Goal: Task Accomplishment & Management: Use online tool/utility

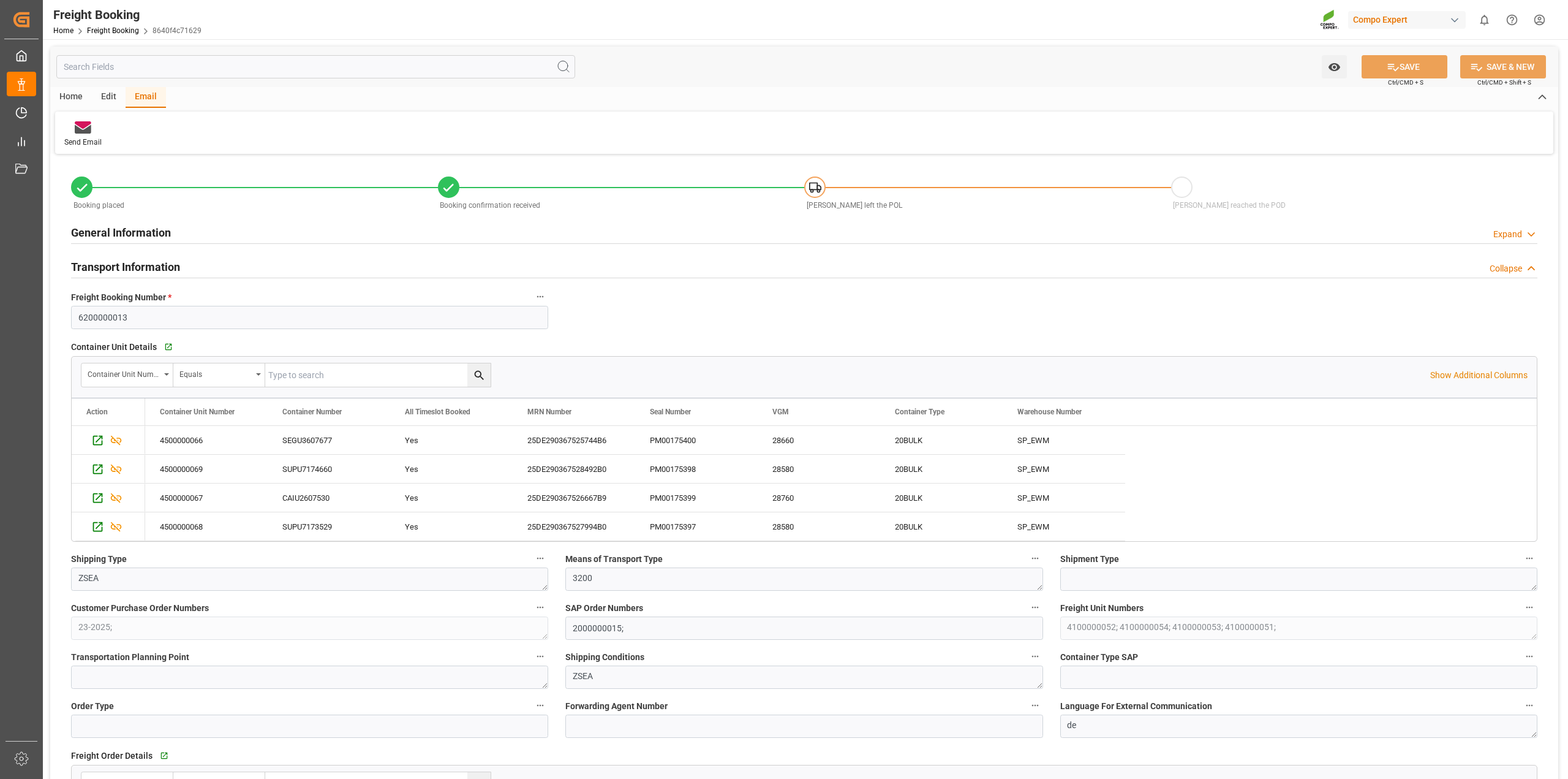
scroll to position [536, 0]
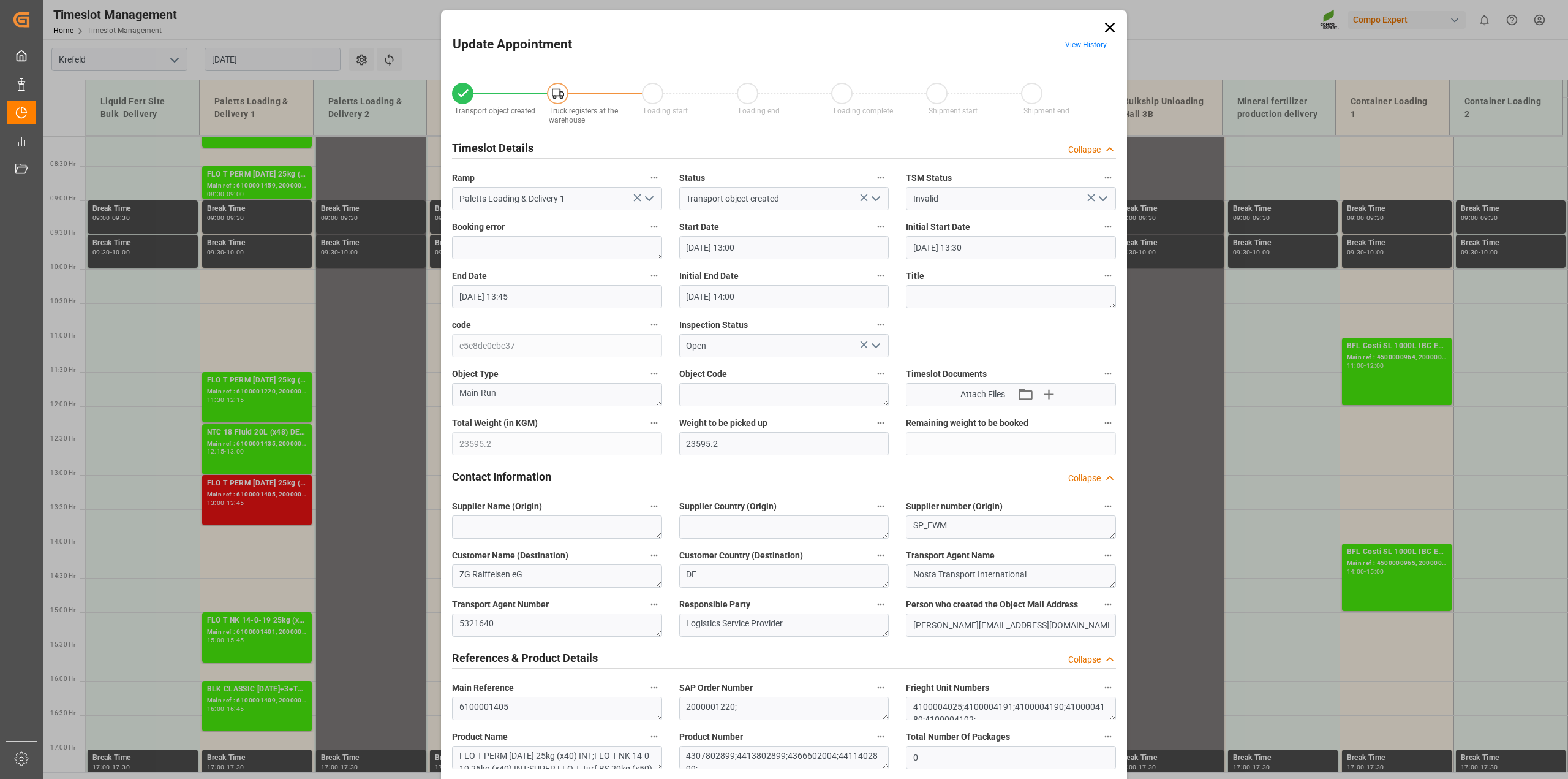
scroll to position [923, 0]
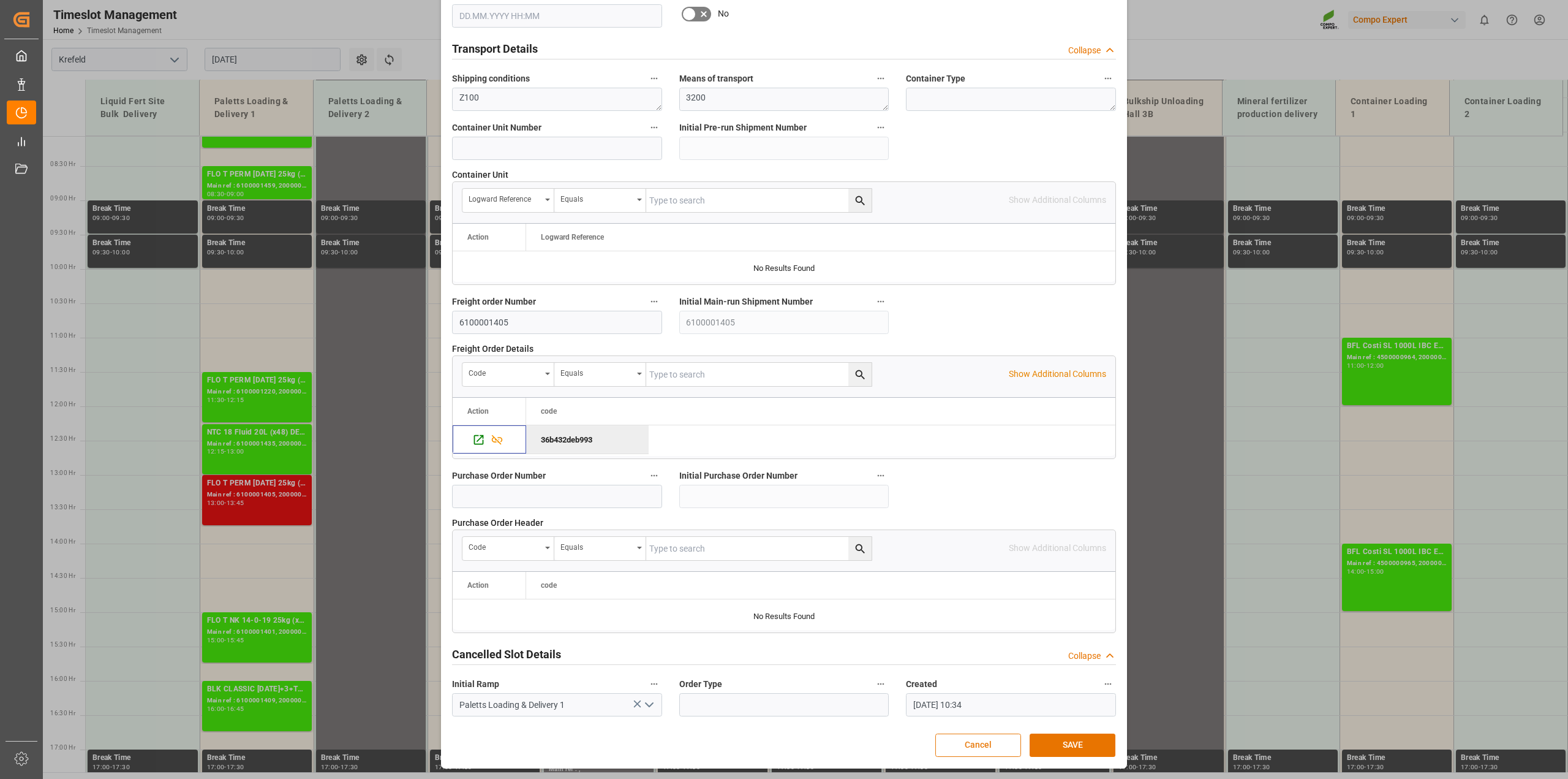
click at [994, 746] on button "Cancel" at bounding box center [978, 744] width 86 height 23
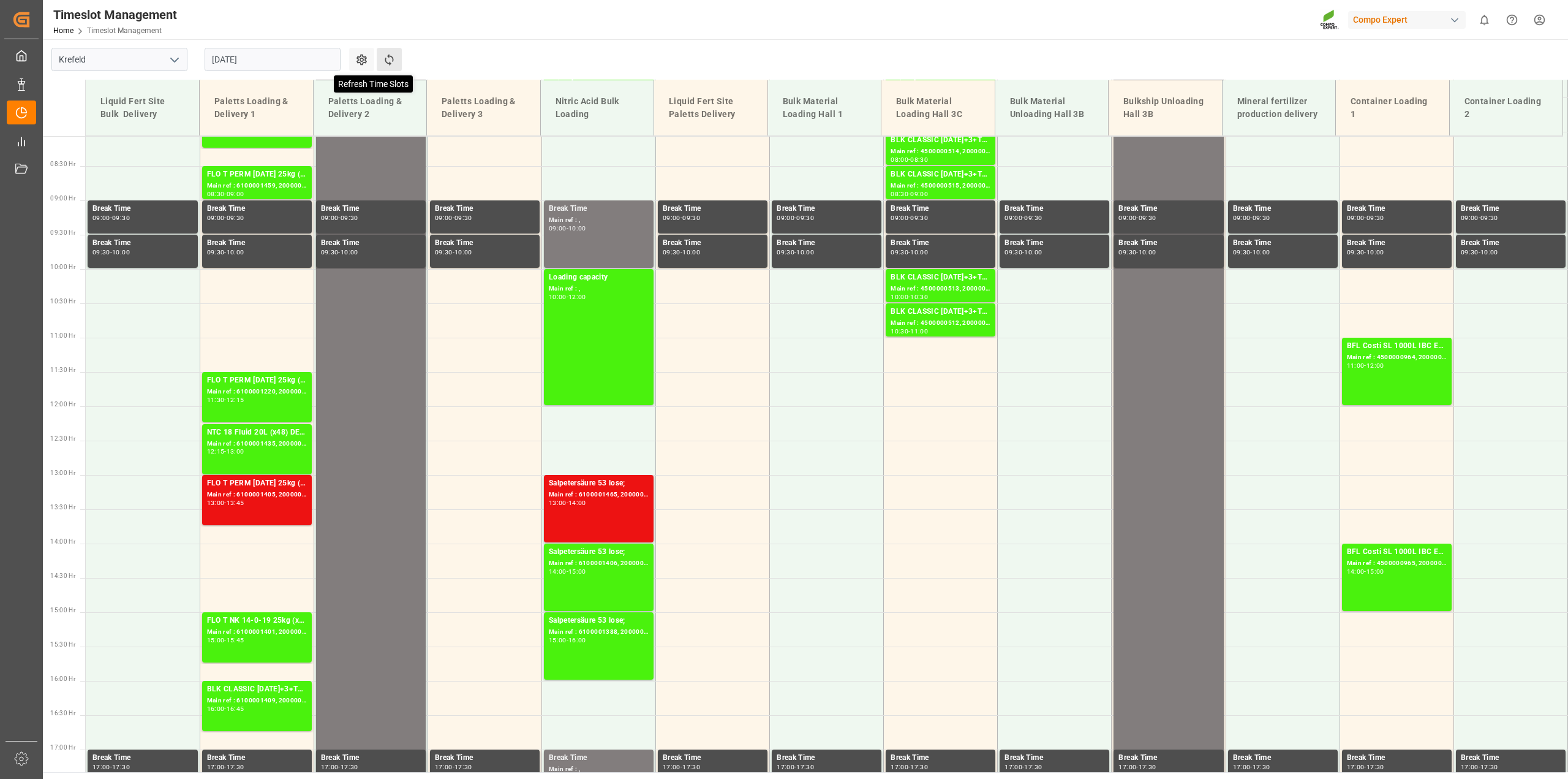
click at [391, 61] on icon at bounding box center [389, 60] width 13 height 13
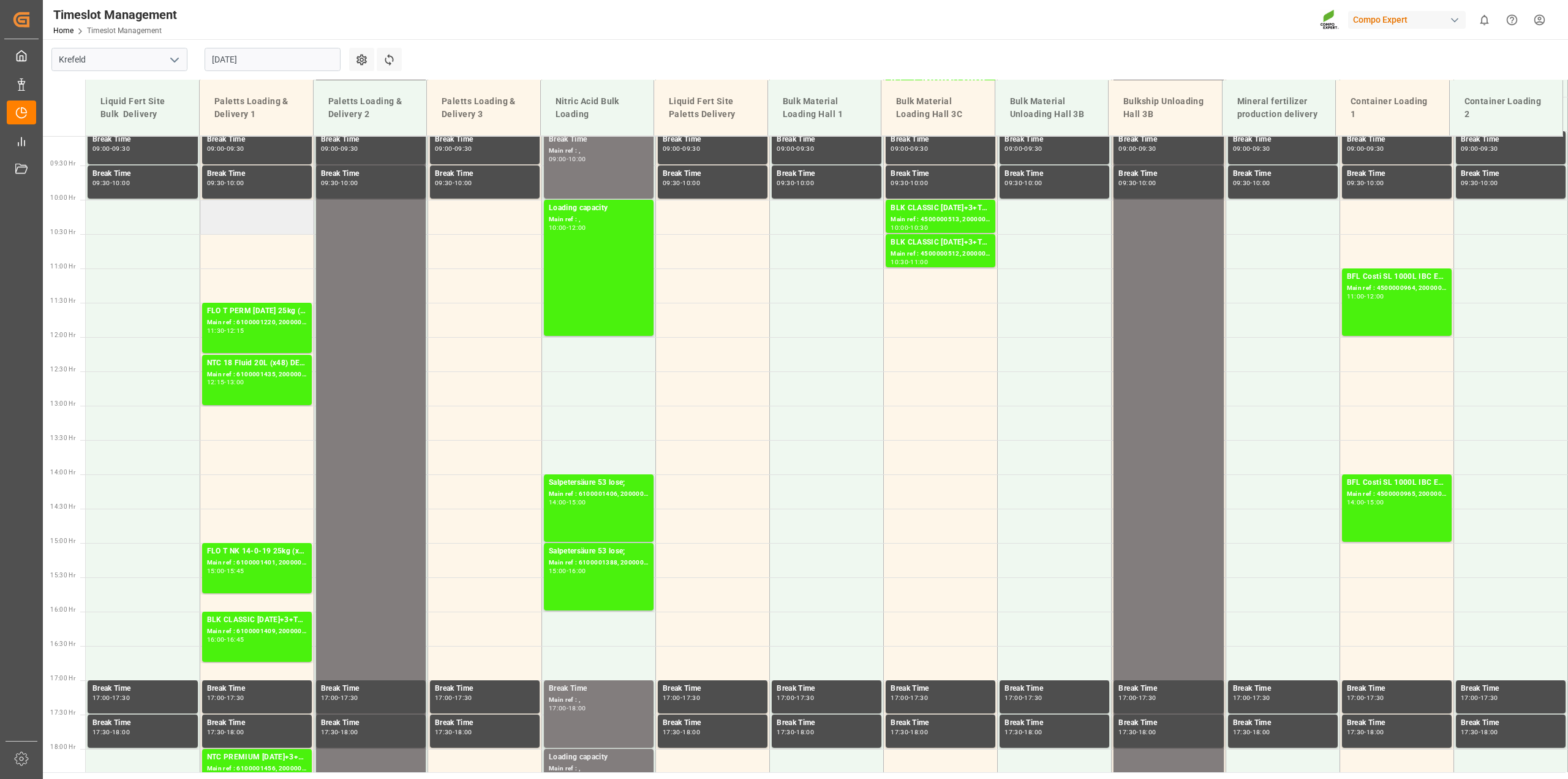
scroll to position [163, 0]
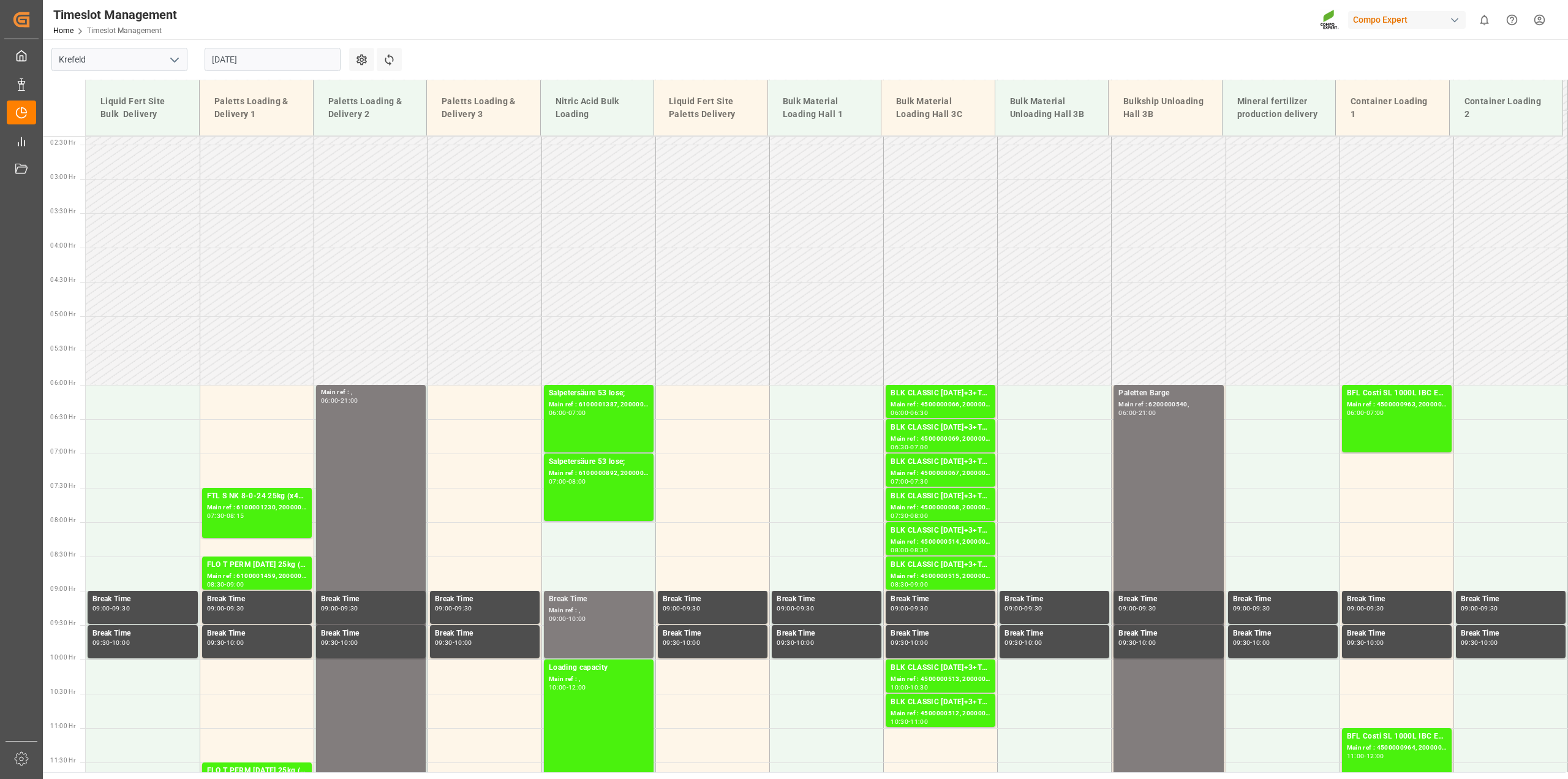
click at [224, 61] on input "28.08.2025" at bounding box center [272, 59] width 136 height 23
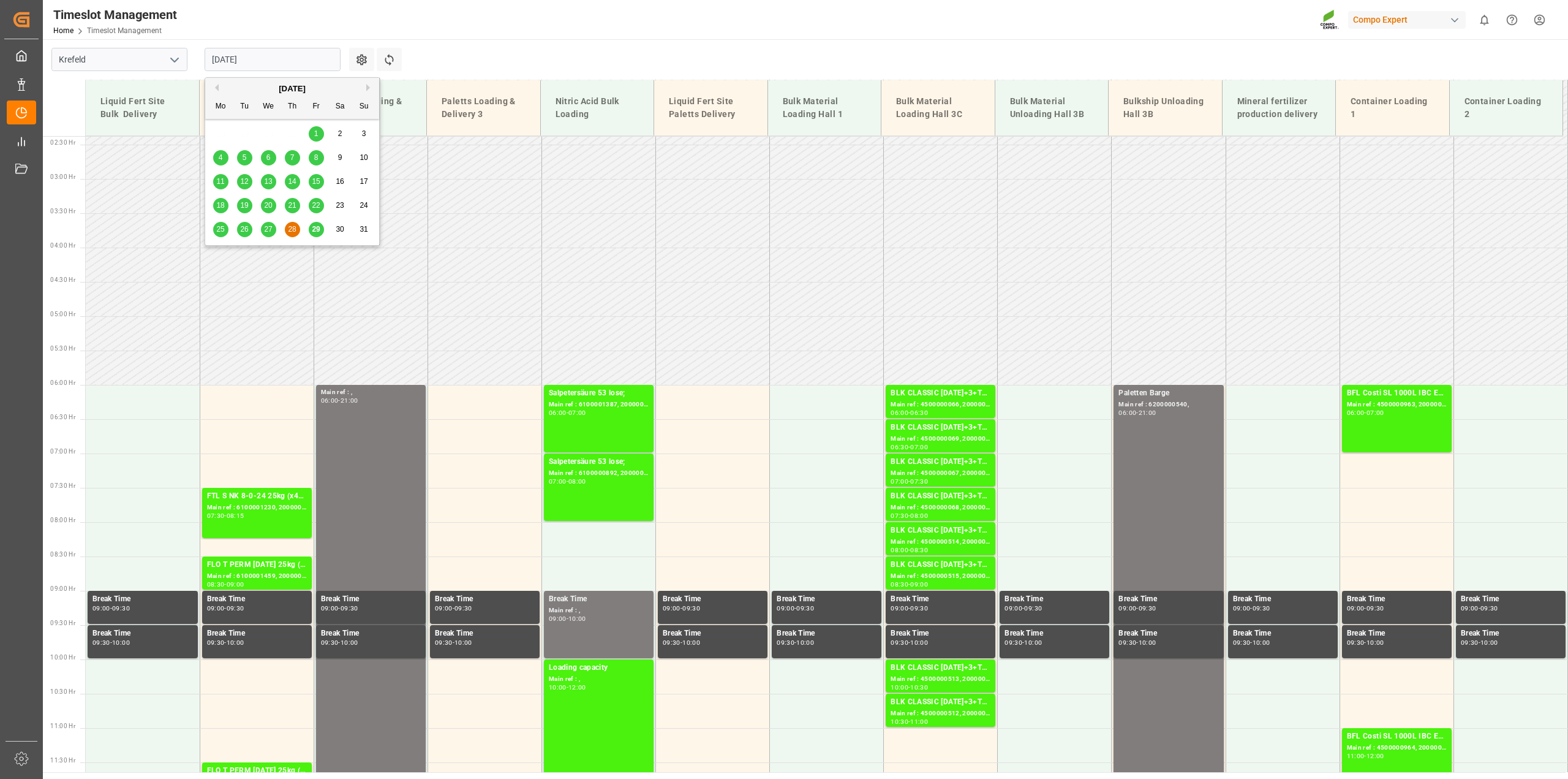
click at [316, 233] on span "29" at bounding box center [315, 229] width 8 height 8
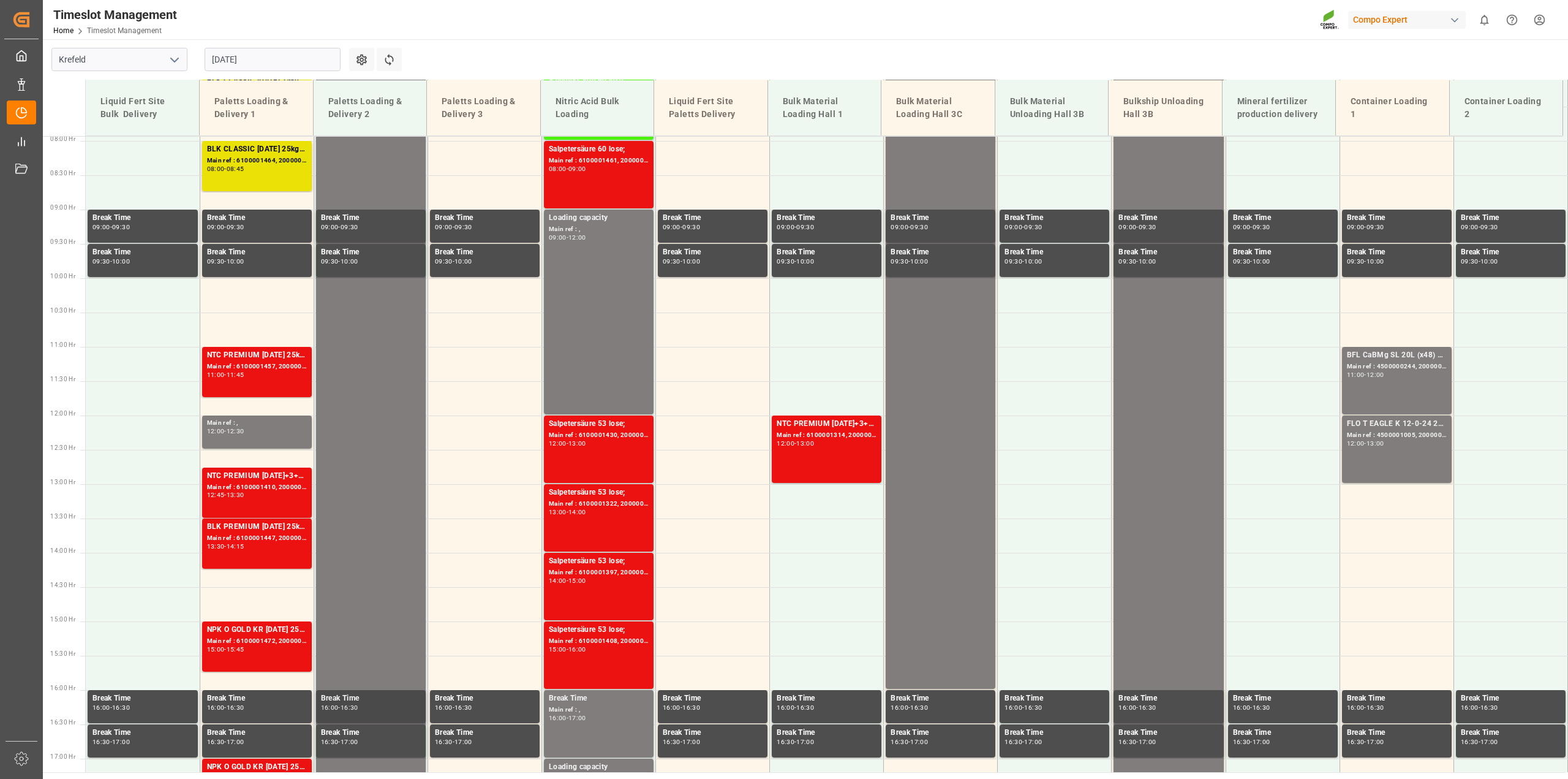
scroll to position [316, 0]
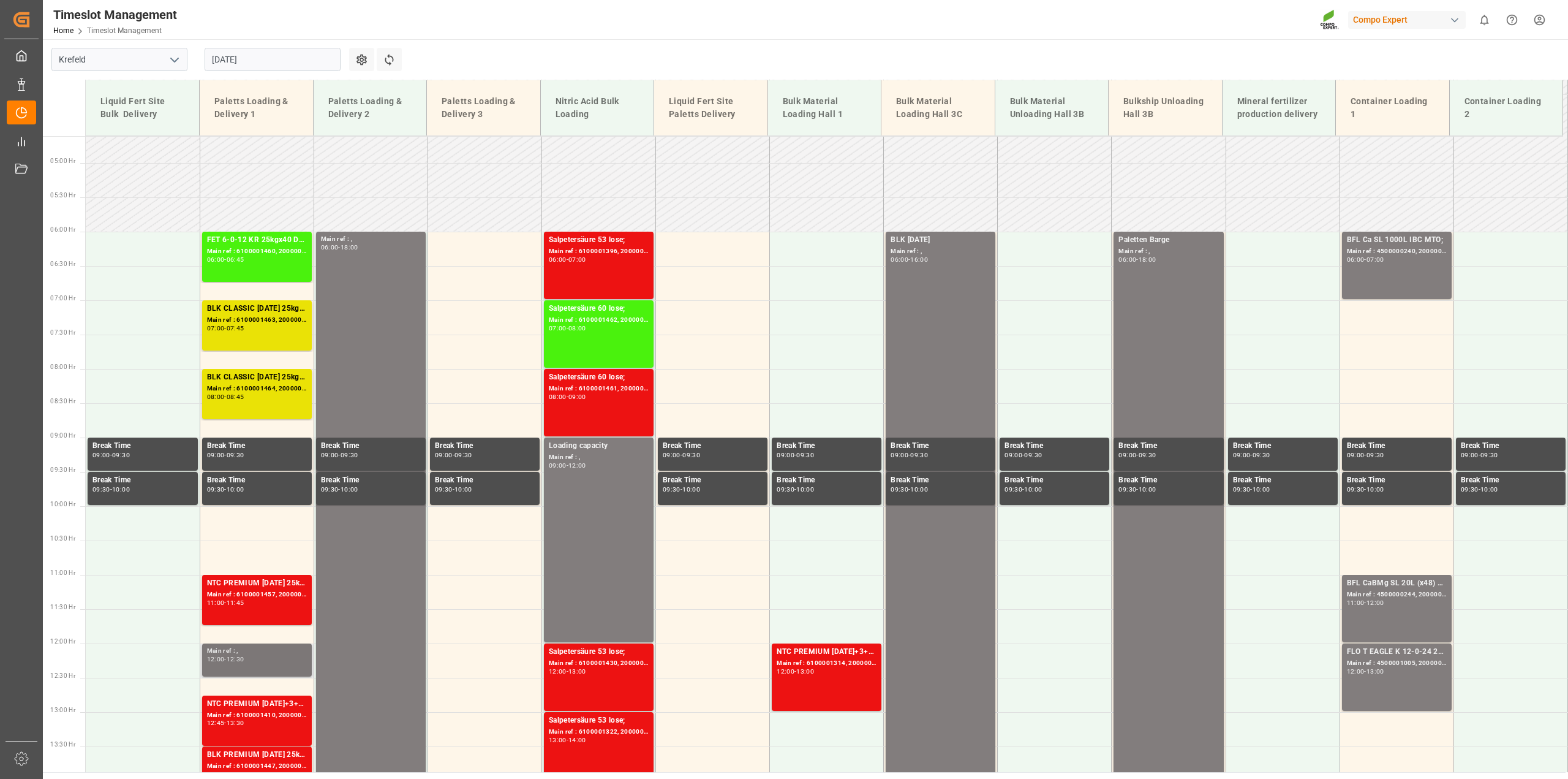
click at [249, 663] on div "Main ref : , 12:00 - 12:30" at bounding box center [257, 660] width 100 height 28
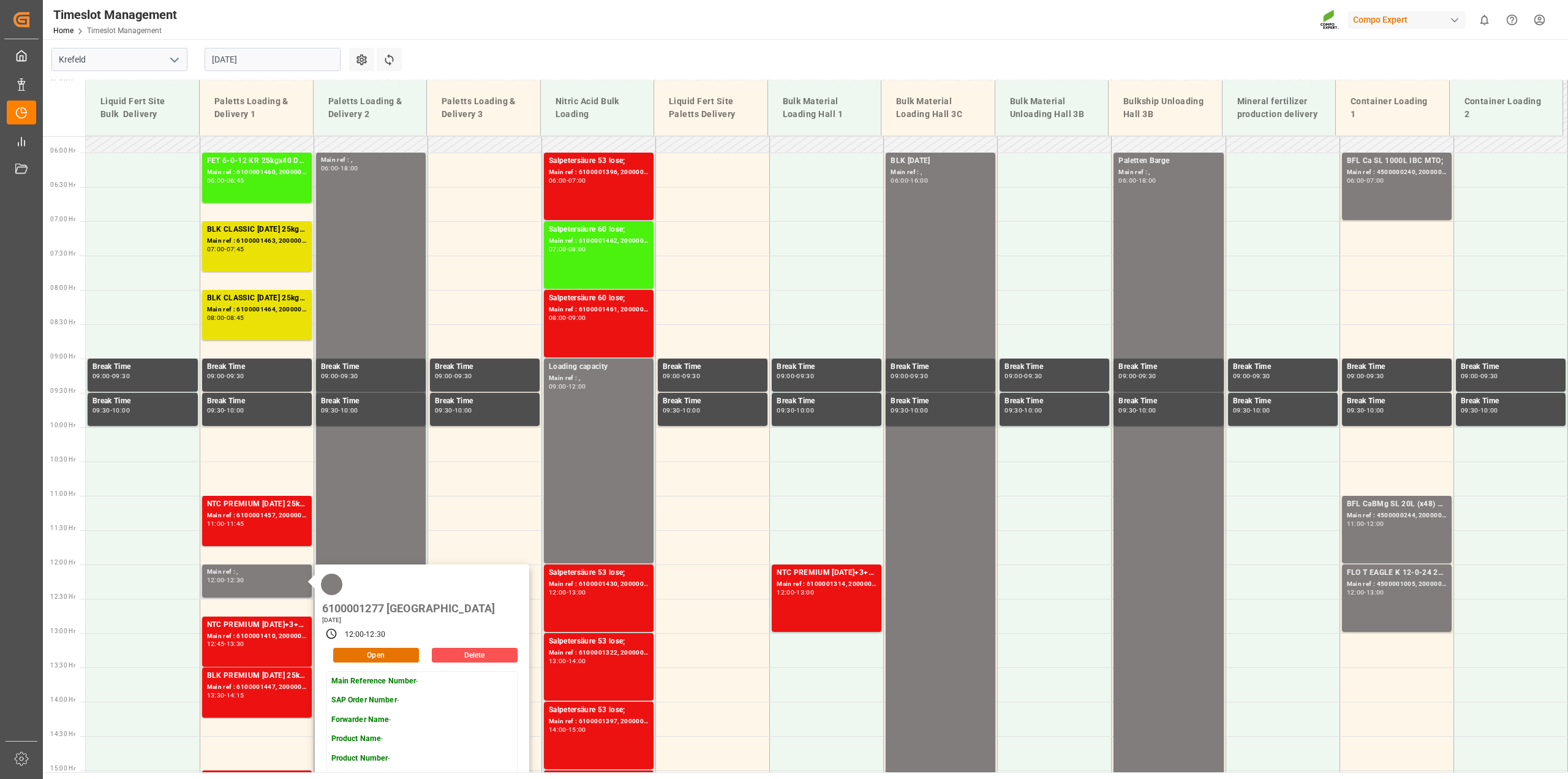
scroll to position [546, 0]
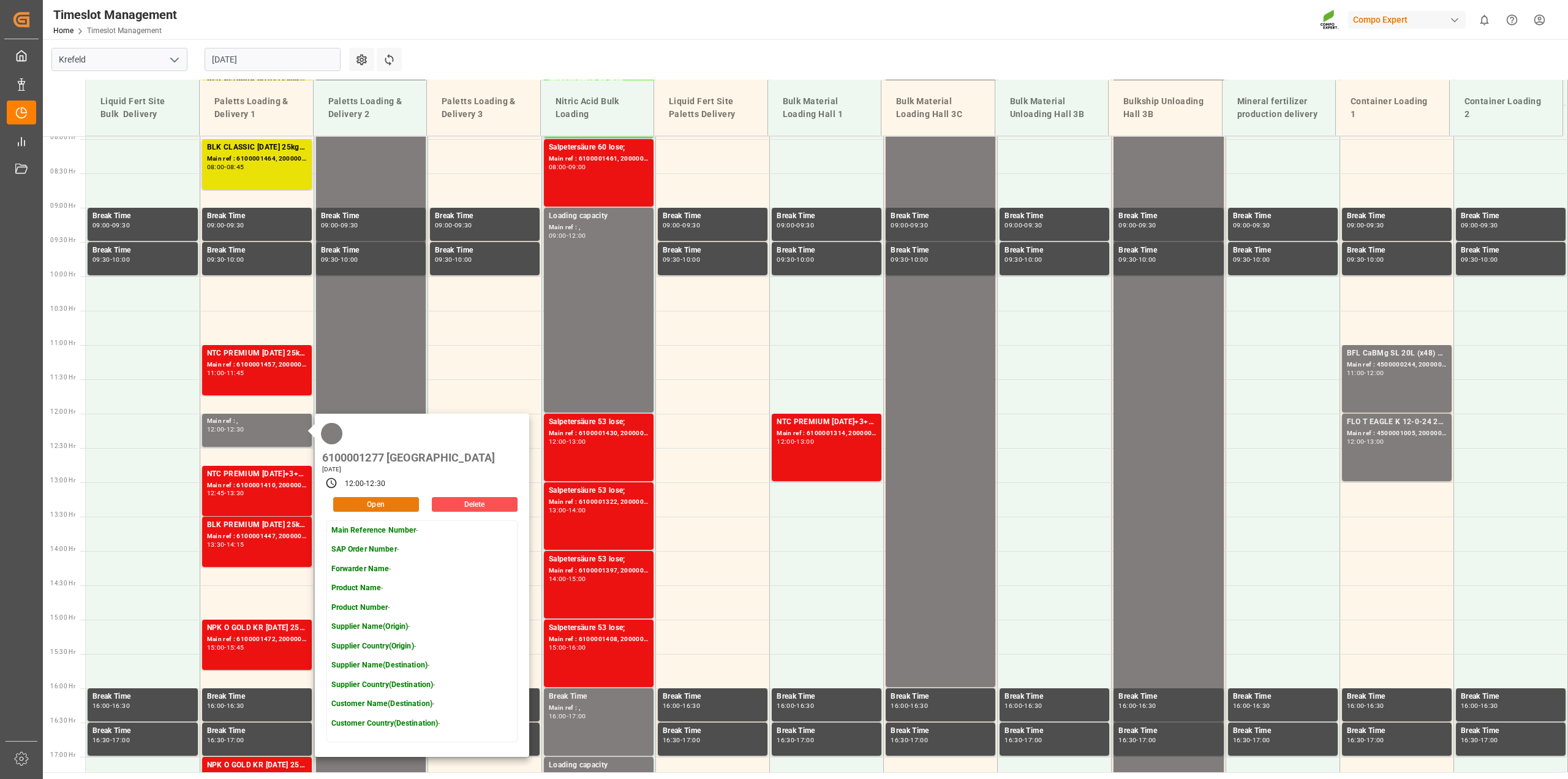
click at [399, 497] on button "Open" at bounding box center [376, 504] width 86 height 15
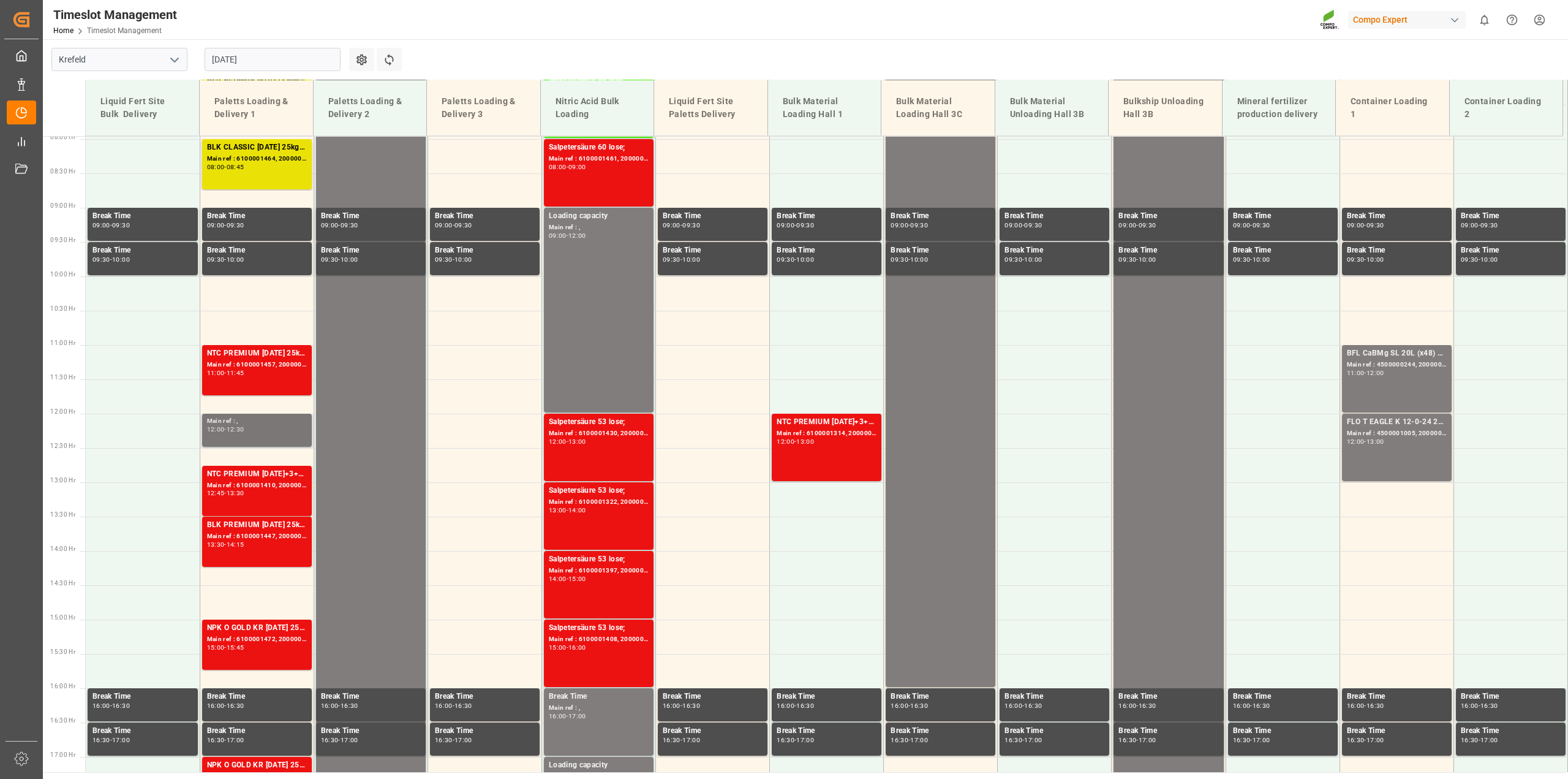
click at [260, 432] on div "12:00 - 12:30" at bounding box center [257, 430] width 100 height 7
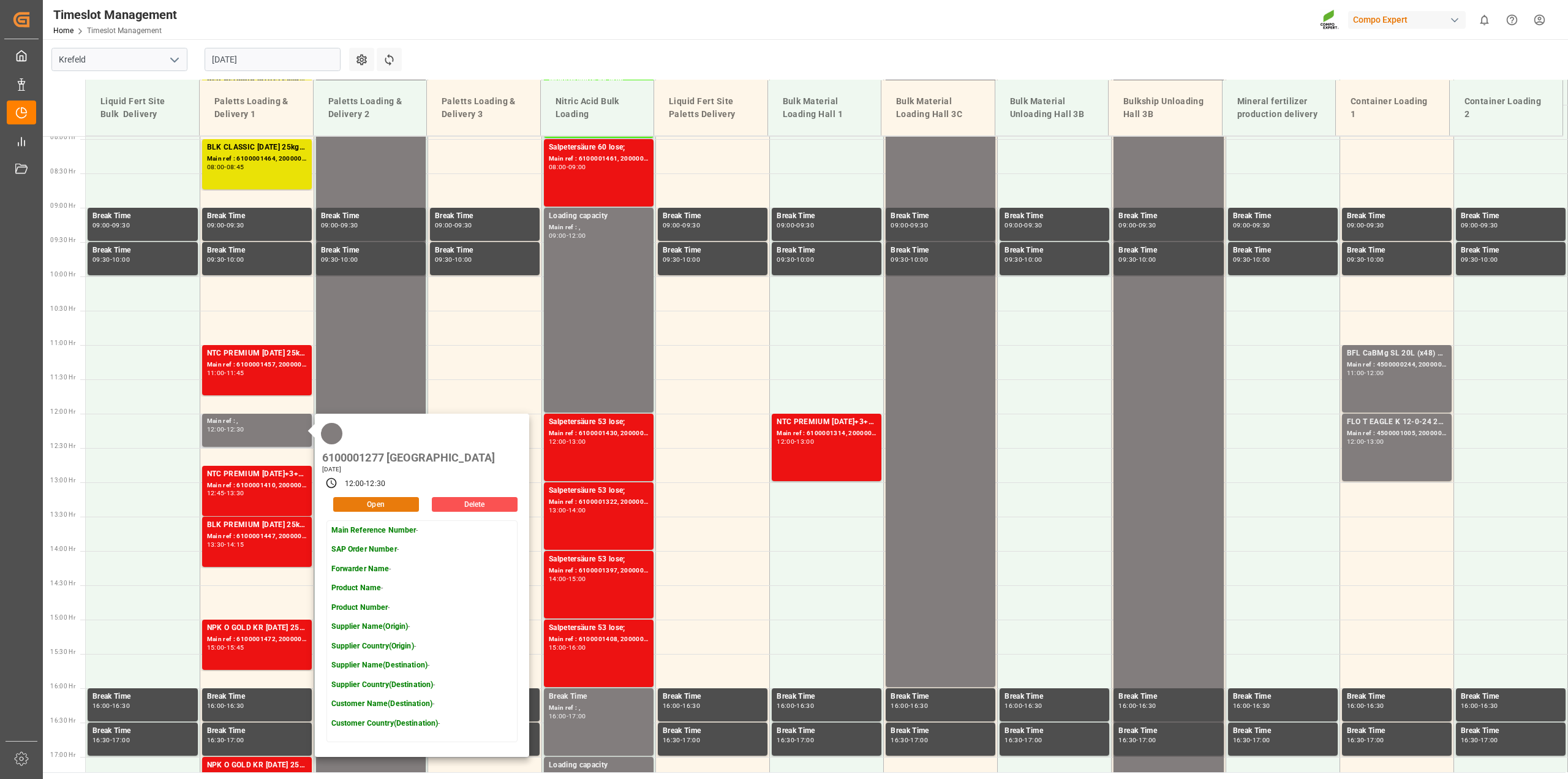
click at [393, 497] on button "Open" at bounding box center [376, 504] width 86 height 15
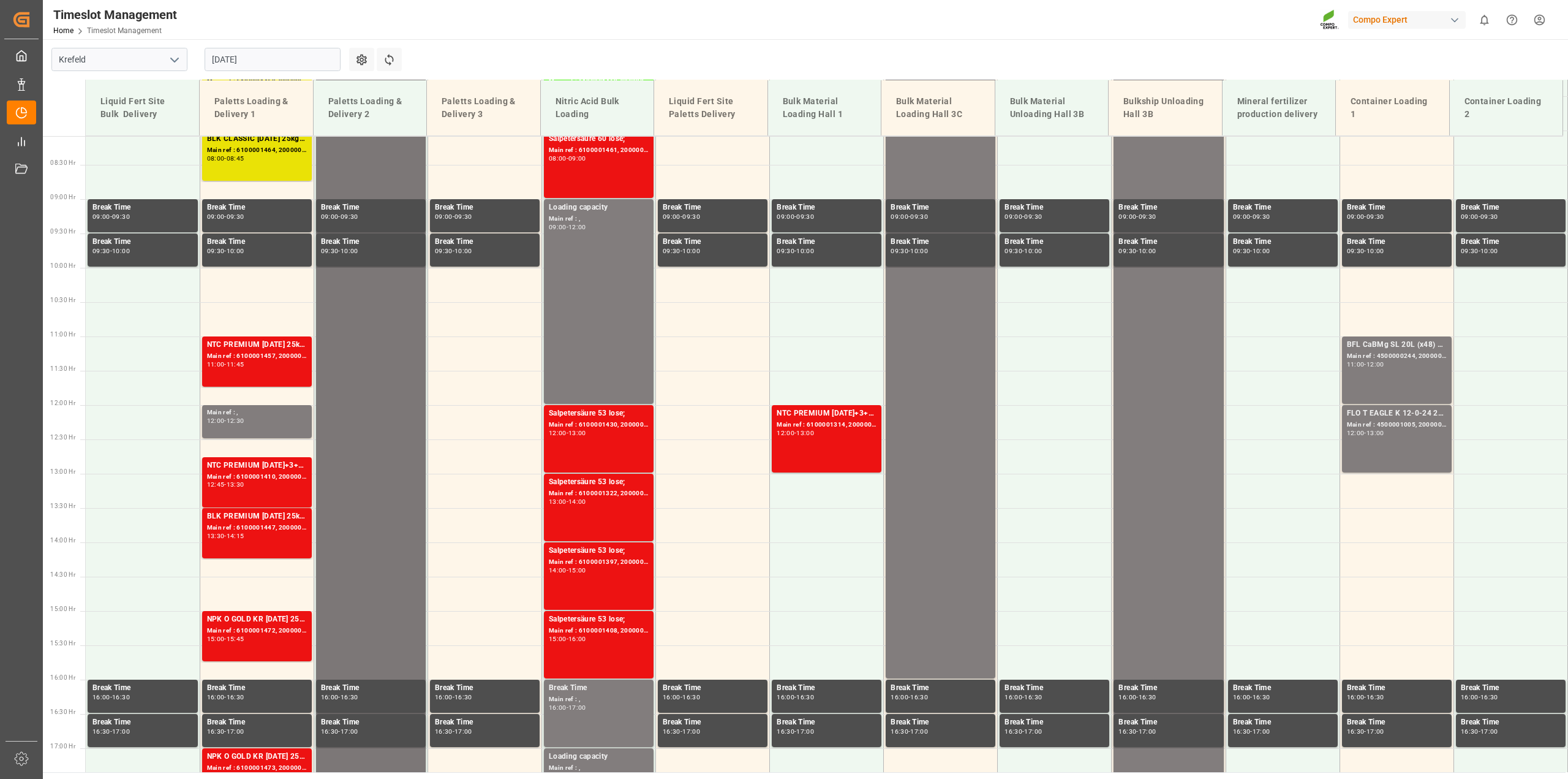
scroll to position [551, 0]
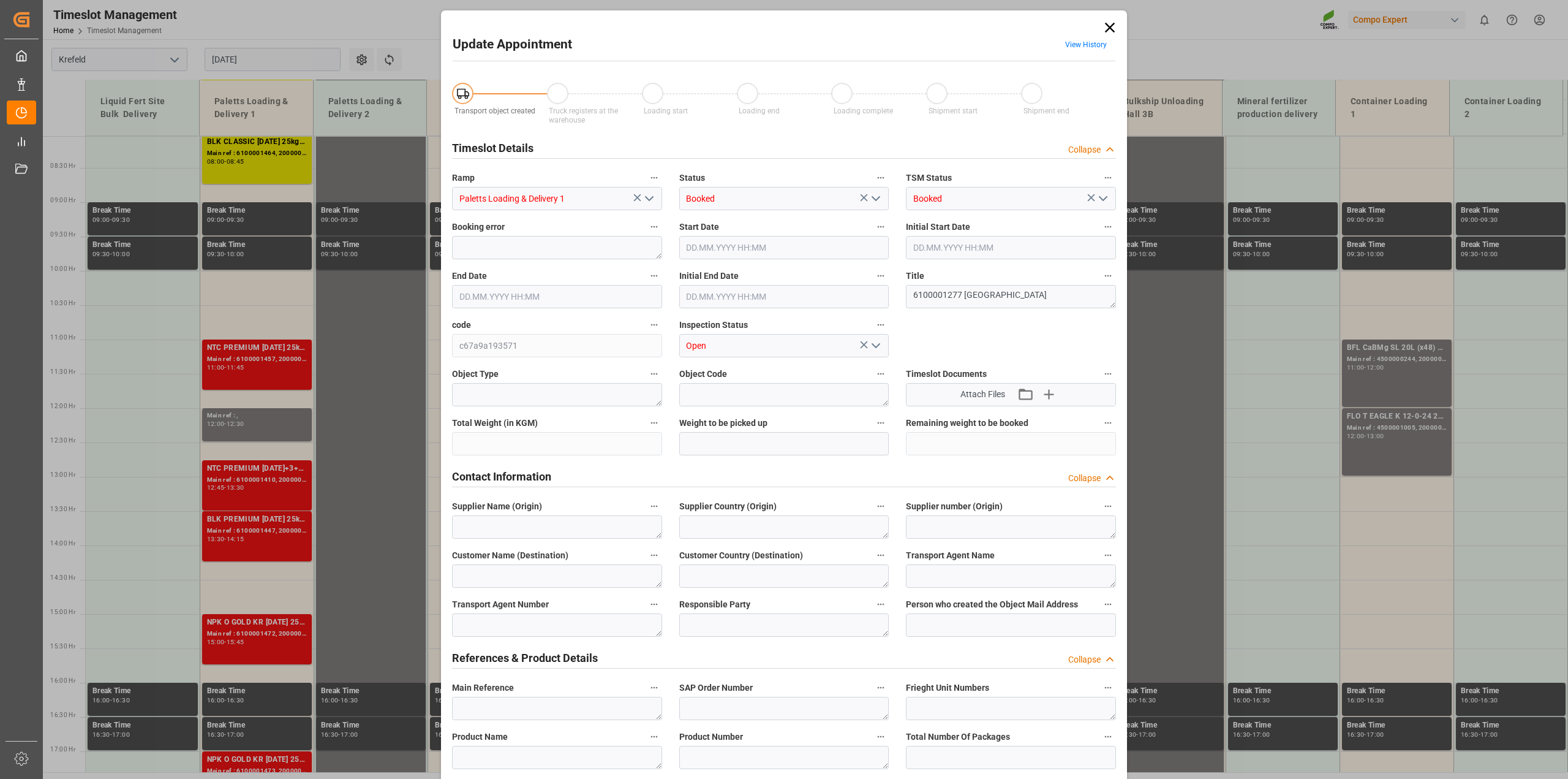
type input "29.08.2025 12:00"
type input "29.08.2025 12:30"
type input "28.08.2025 13:18"
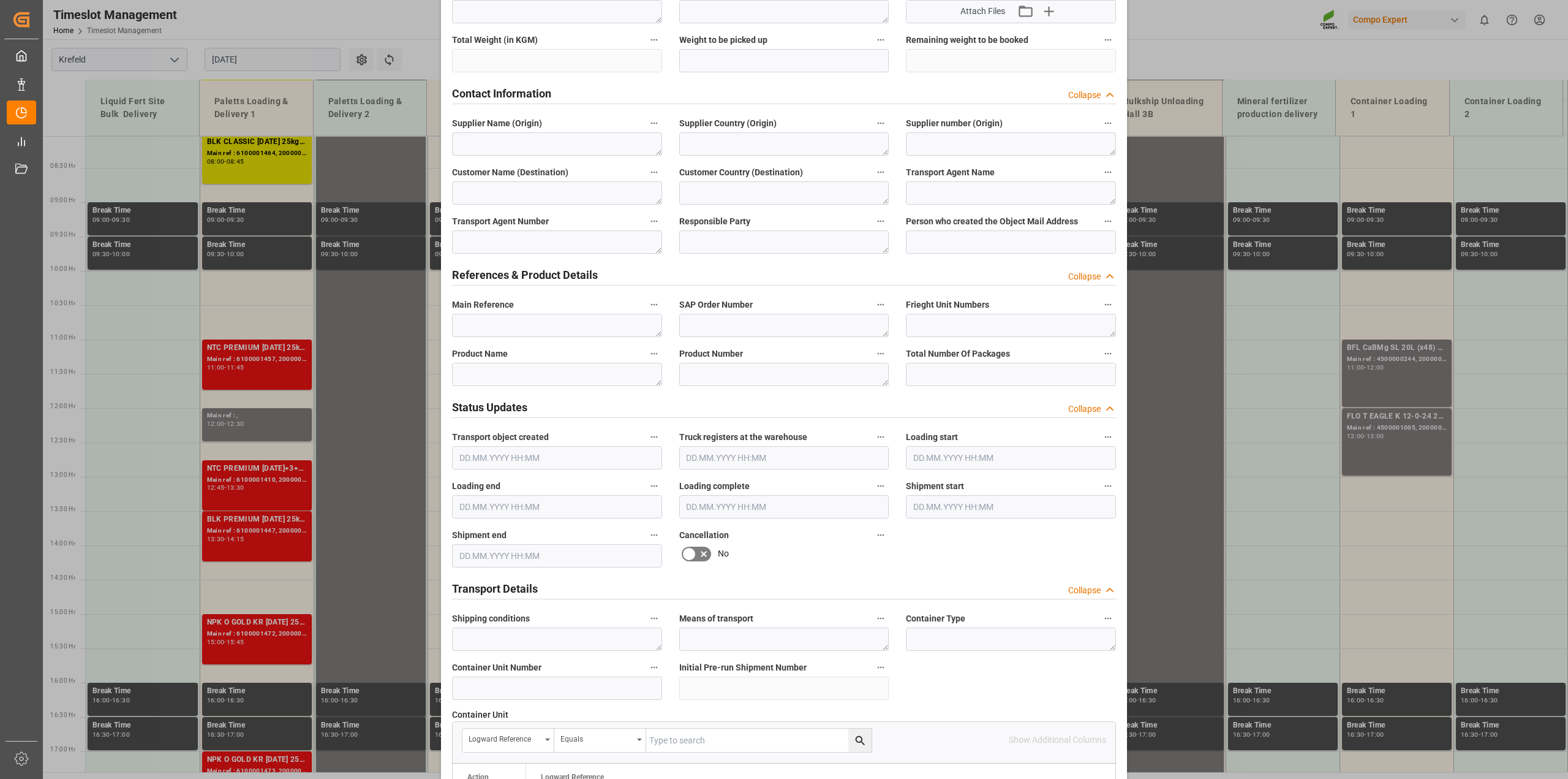
scroll to position [0, 0]
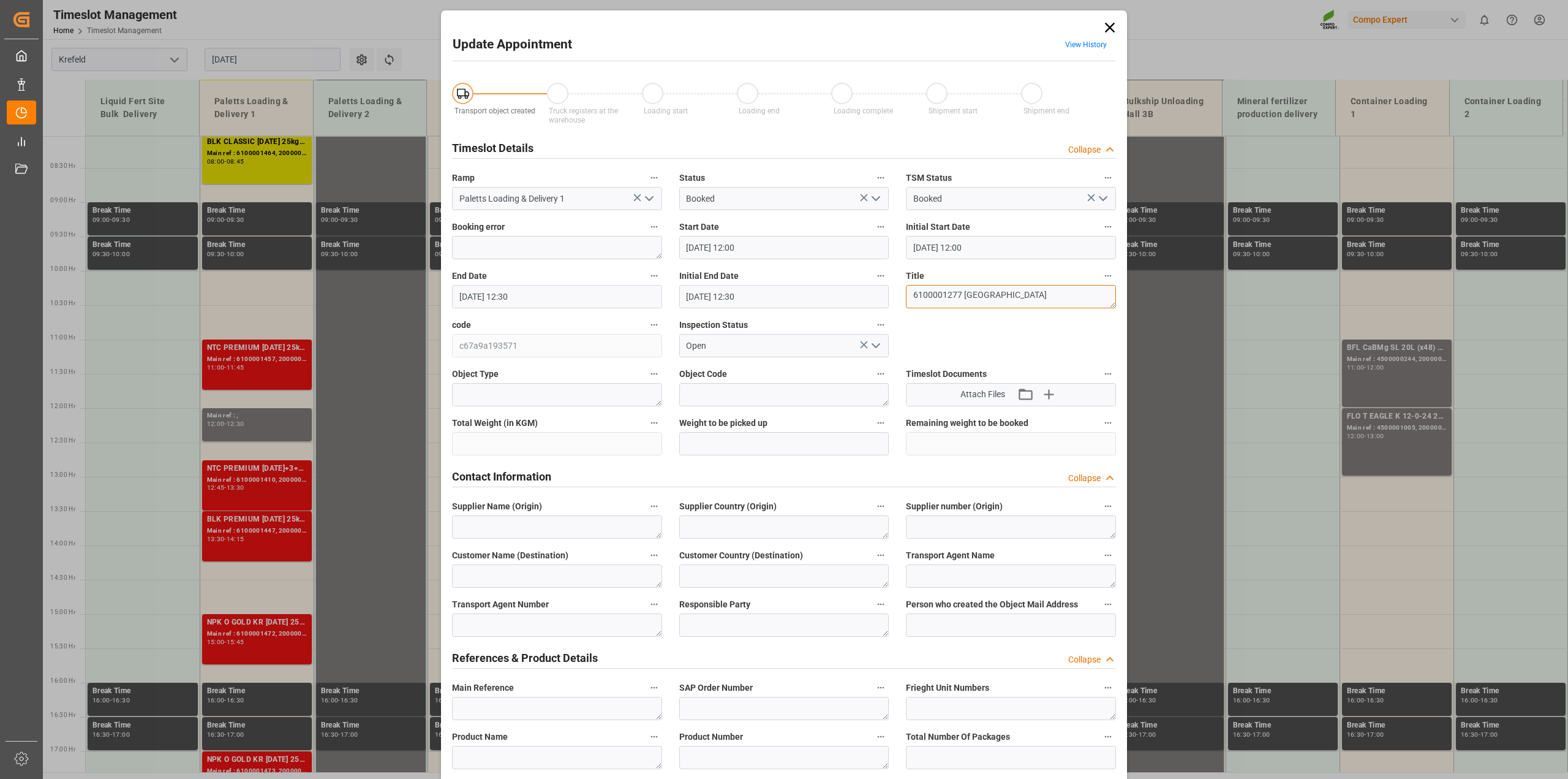
drag, startPoint x: 960, startPoint y: 294, endPoint x: 900, endPoint y: 295, distance: 60.0
click at [900, 295] on div "Title 6100001277 Möglingen" at bounding box center [1011, 287] width 227 height 49
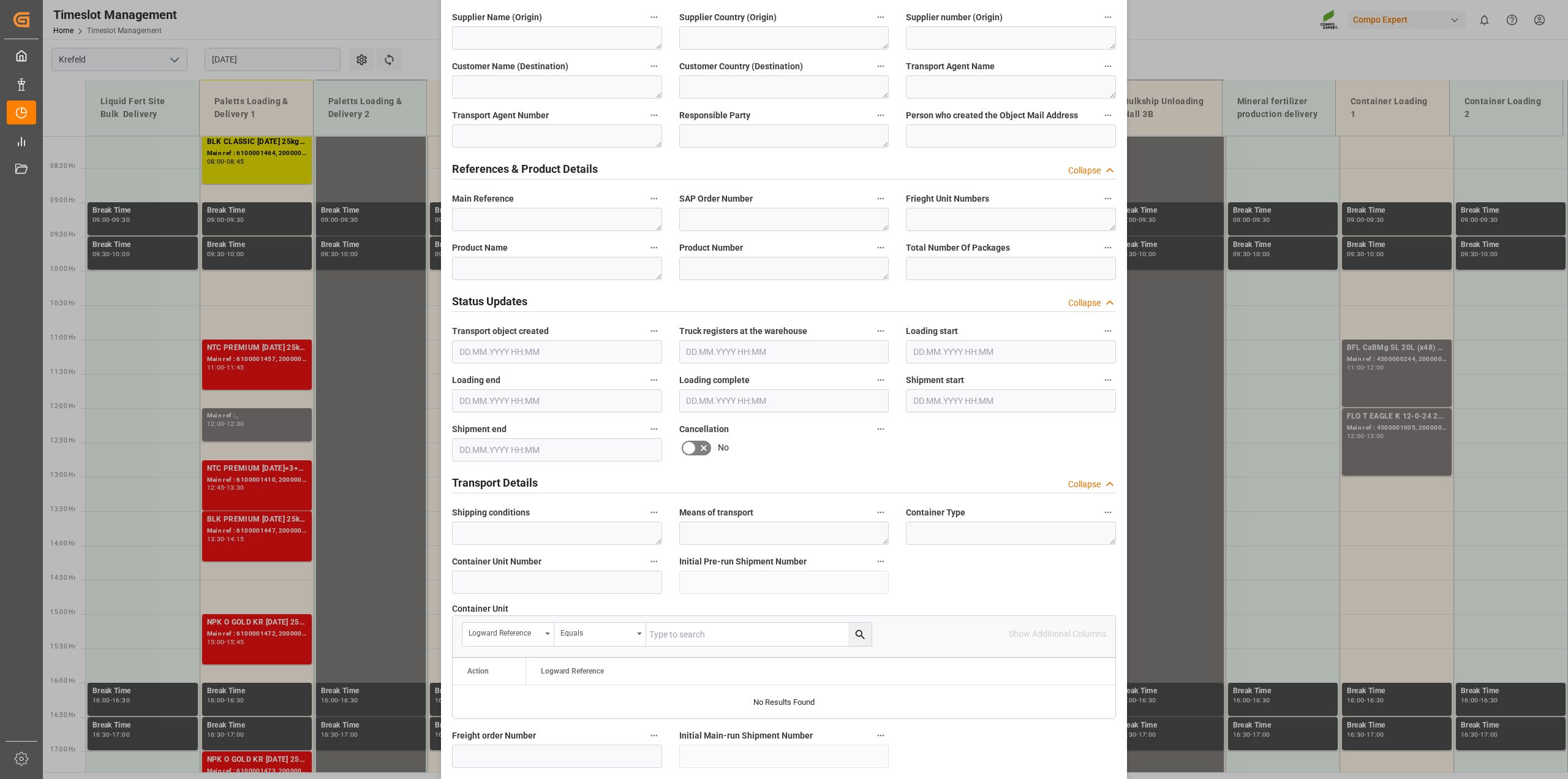
scroll to position [689, 0]
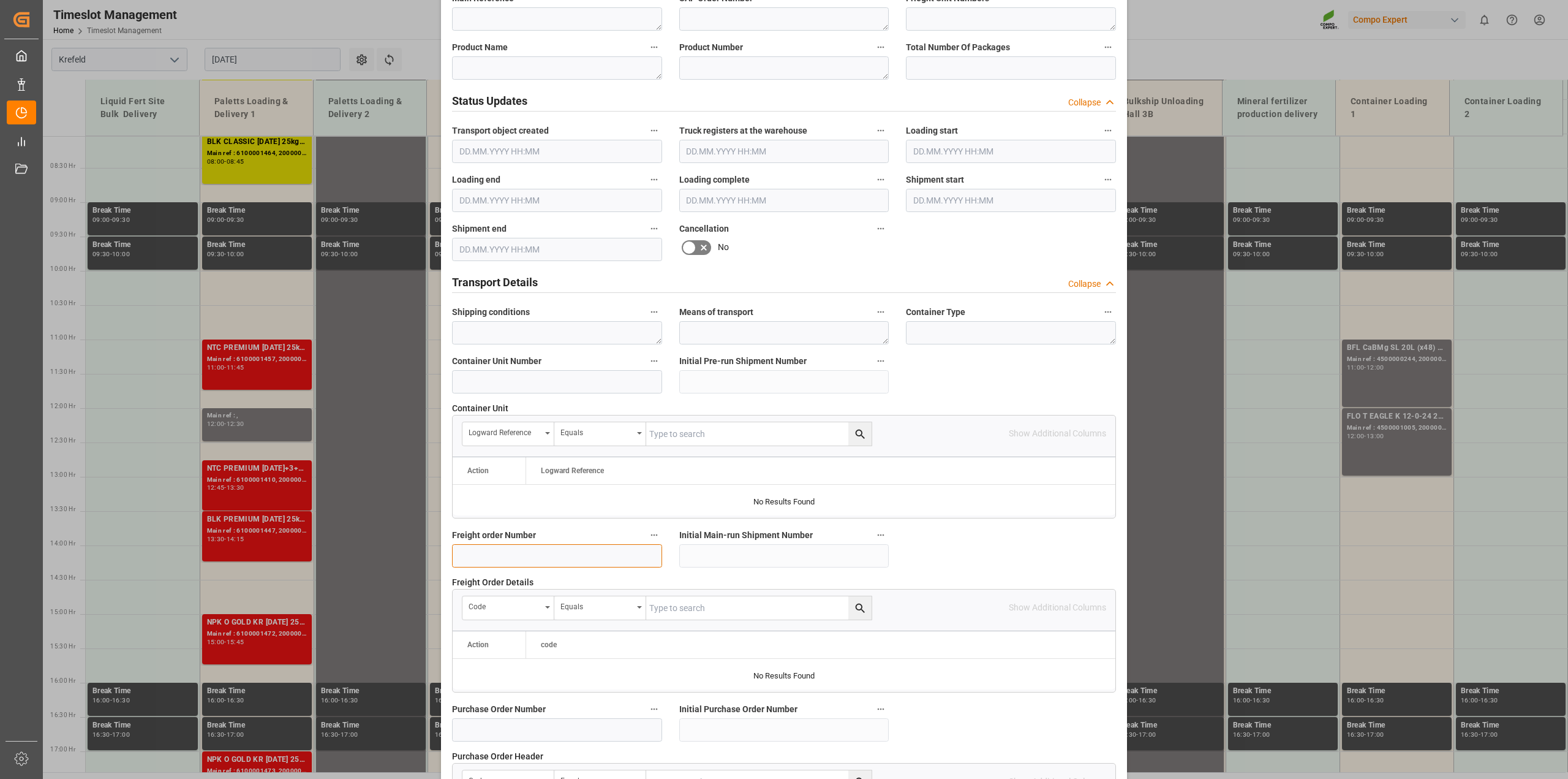
click at [487, 548] on input at bounding box center [557, 555] width 210 height 23
paste input "6100001277"
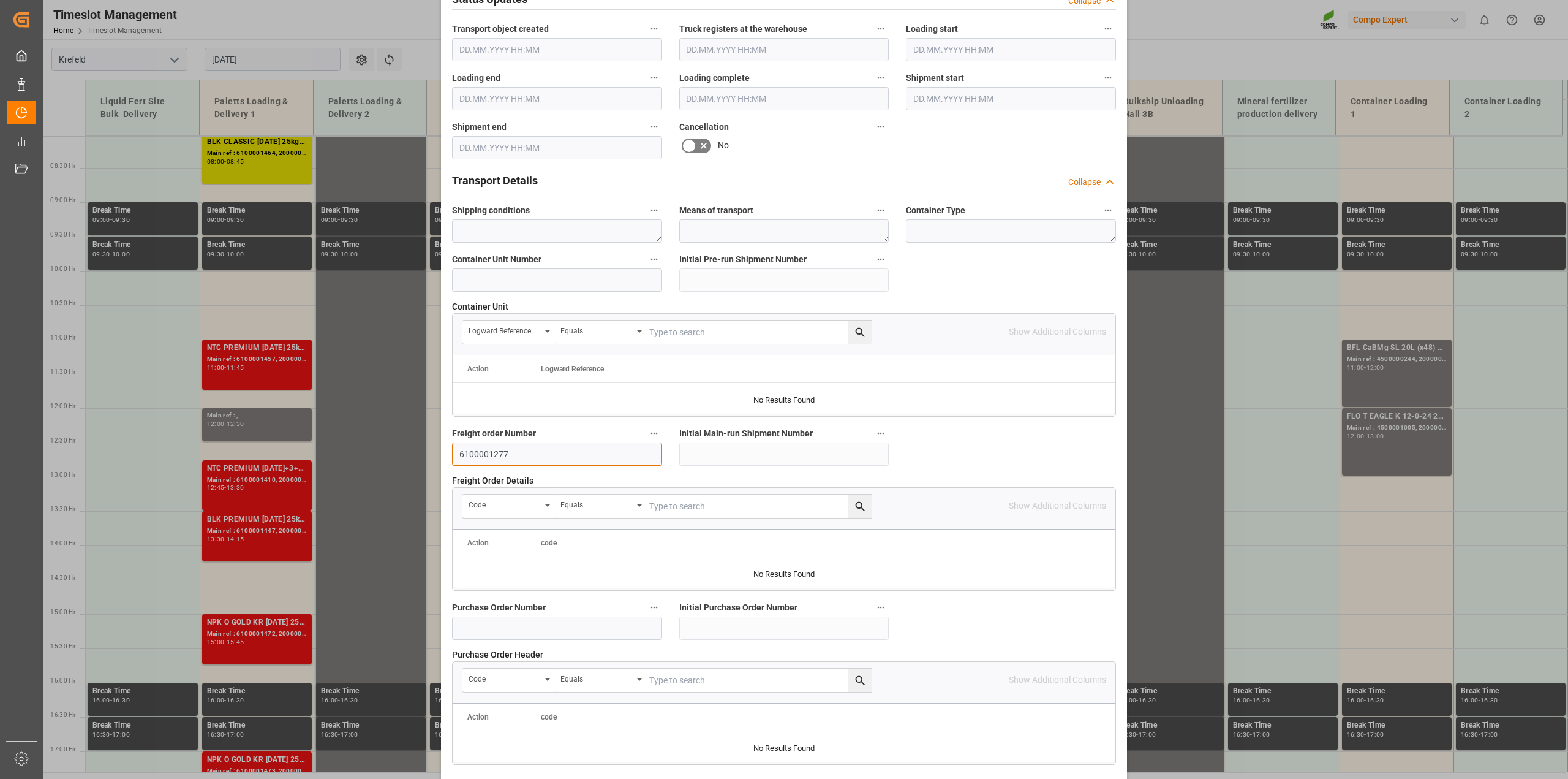
scroll to position [923, 0]
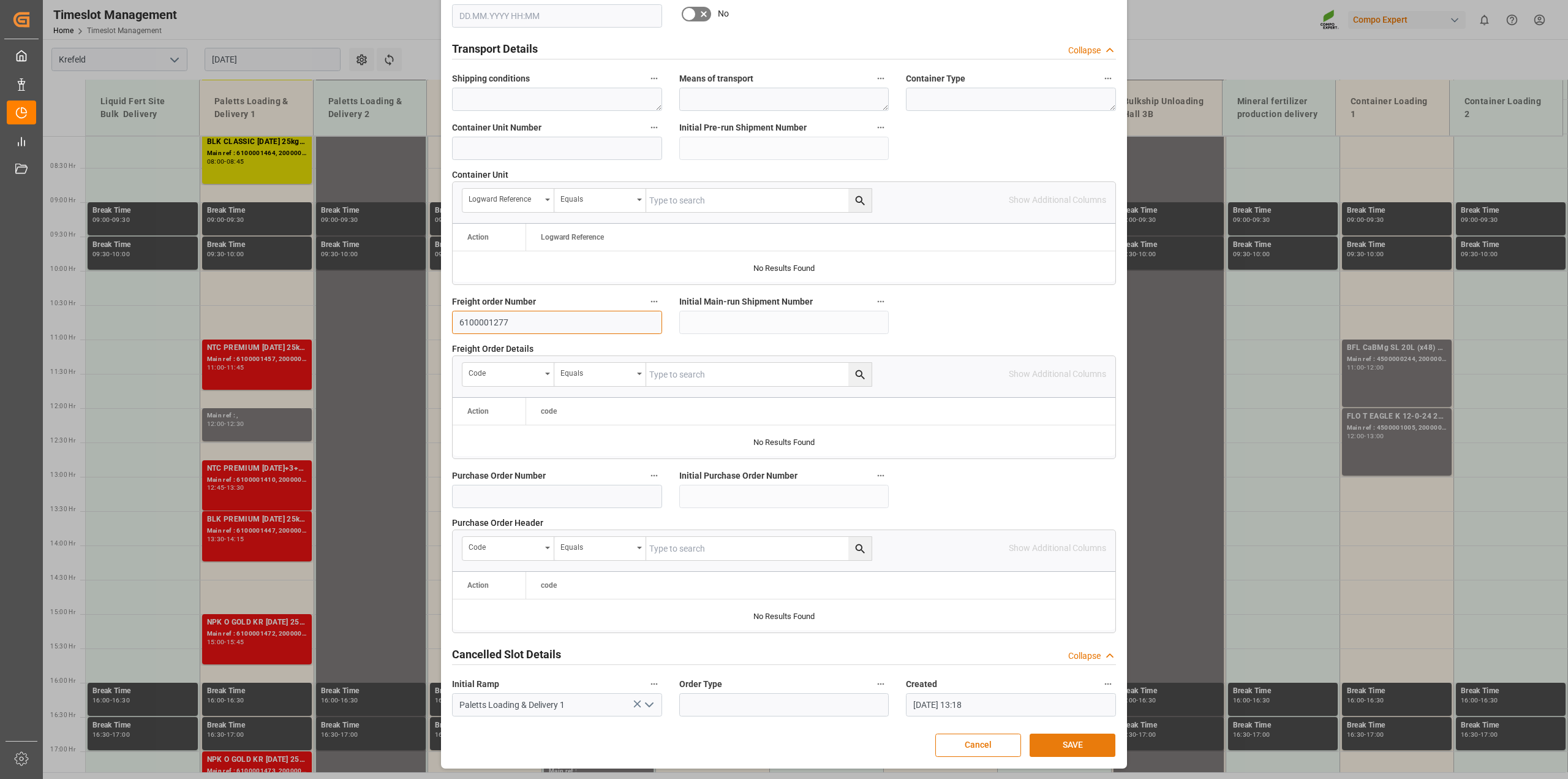
type input "6100001277"
click at [1082, 754] on button "SAVE" at bounding box center [1072, 744] width 86 height 23
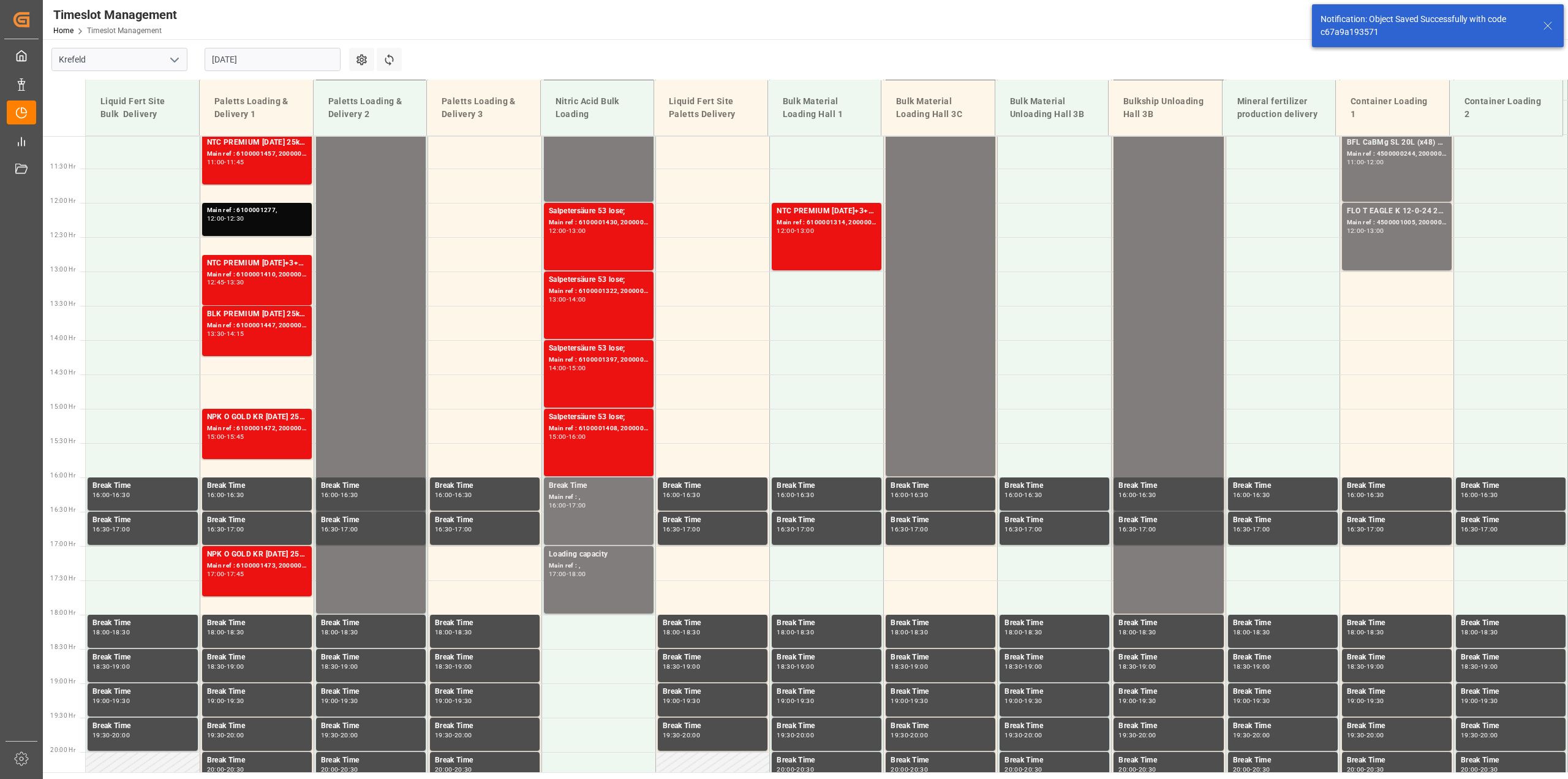
scroll to position [760, 0]
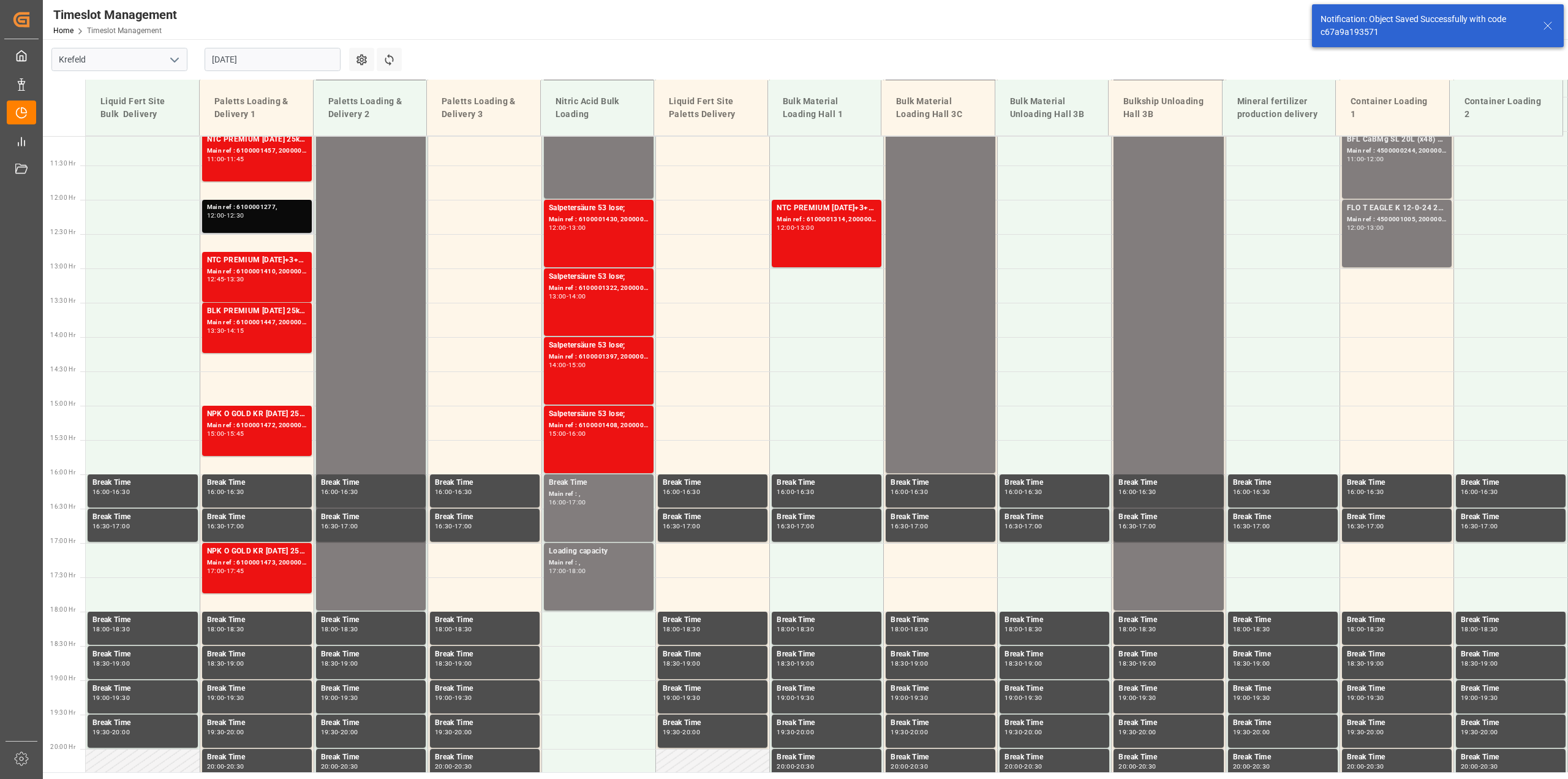
click at [239, 218] on div "12:00 - 12:30" at bounding box center [257, 216] width 100 height 7
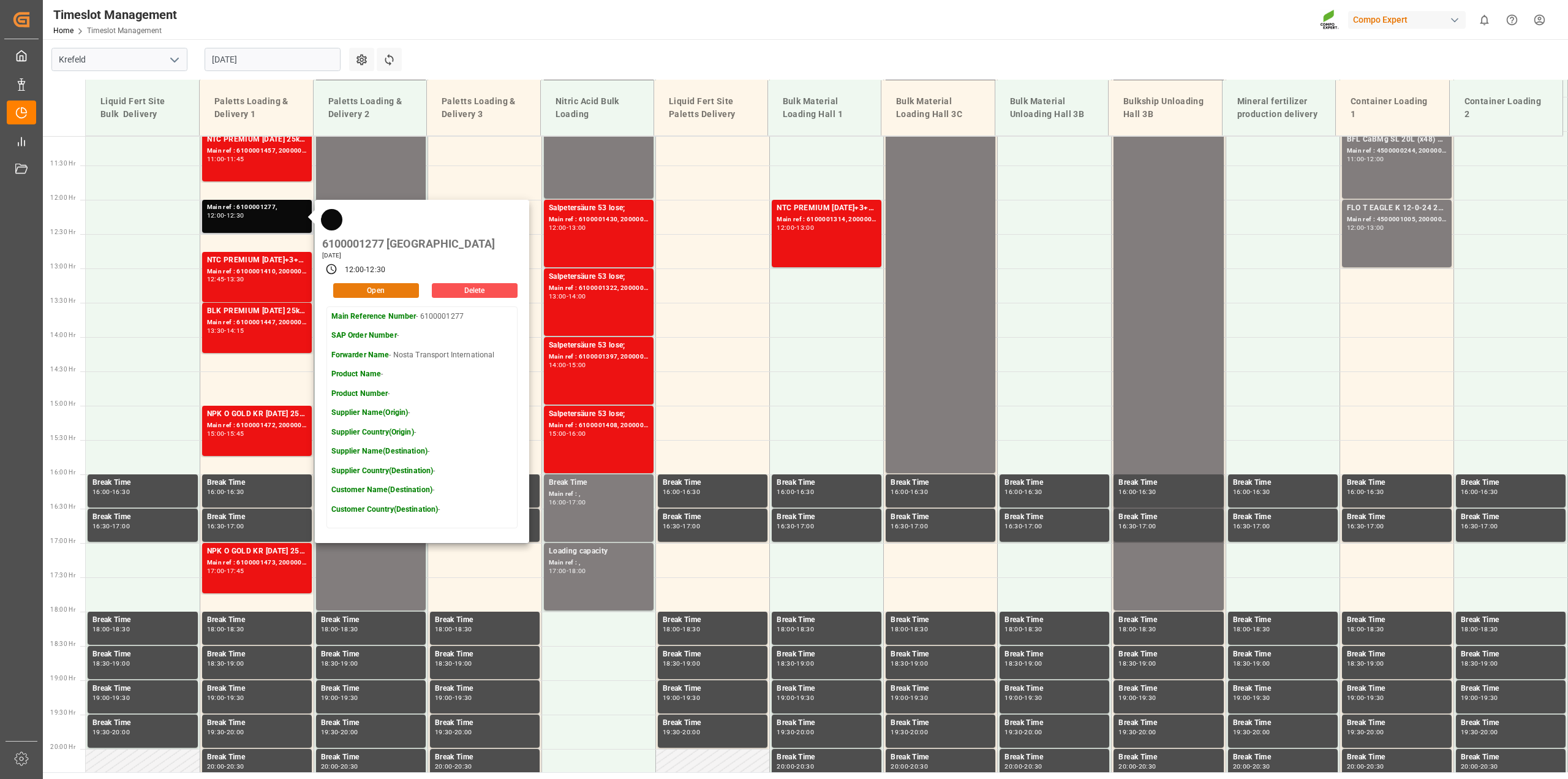
click at [370, 283] on button "Open" at bounding box center [376, 290] width 86 height 15
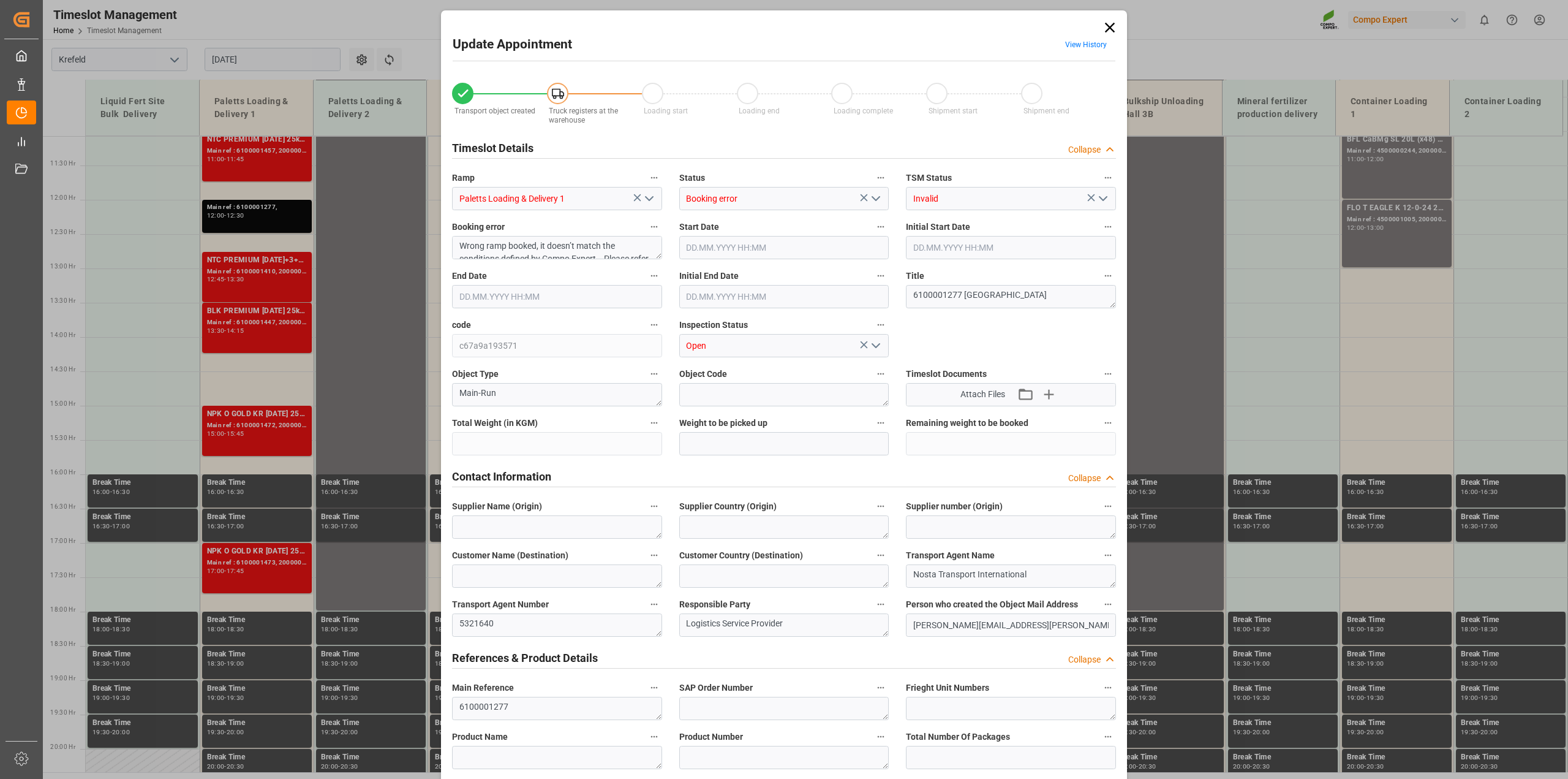
type input "0"
type input "29.08.2025 12:00"
type input "29.08.2025 12:30"
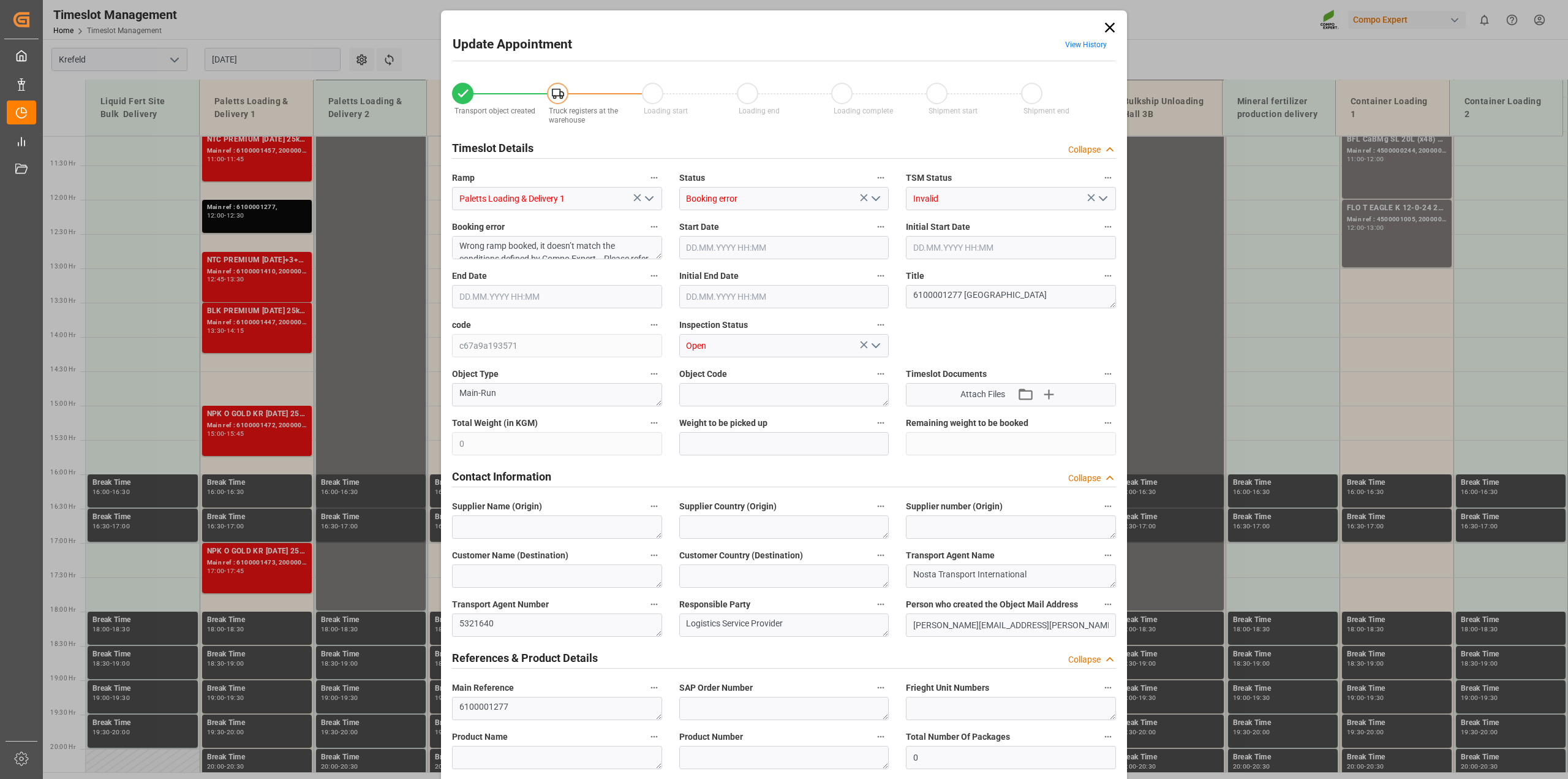
type input "29.08.2025 12:30"
type input "19.08.2025 11:07"
type input "28.08.2025 13:18"
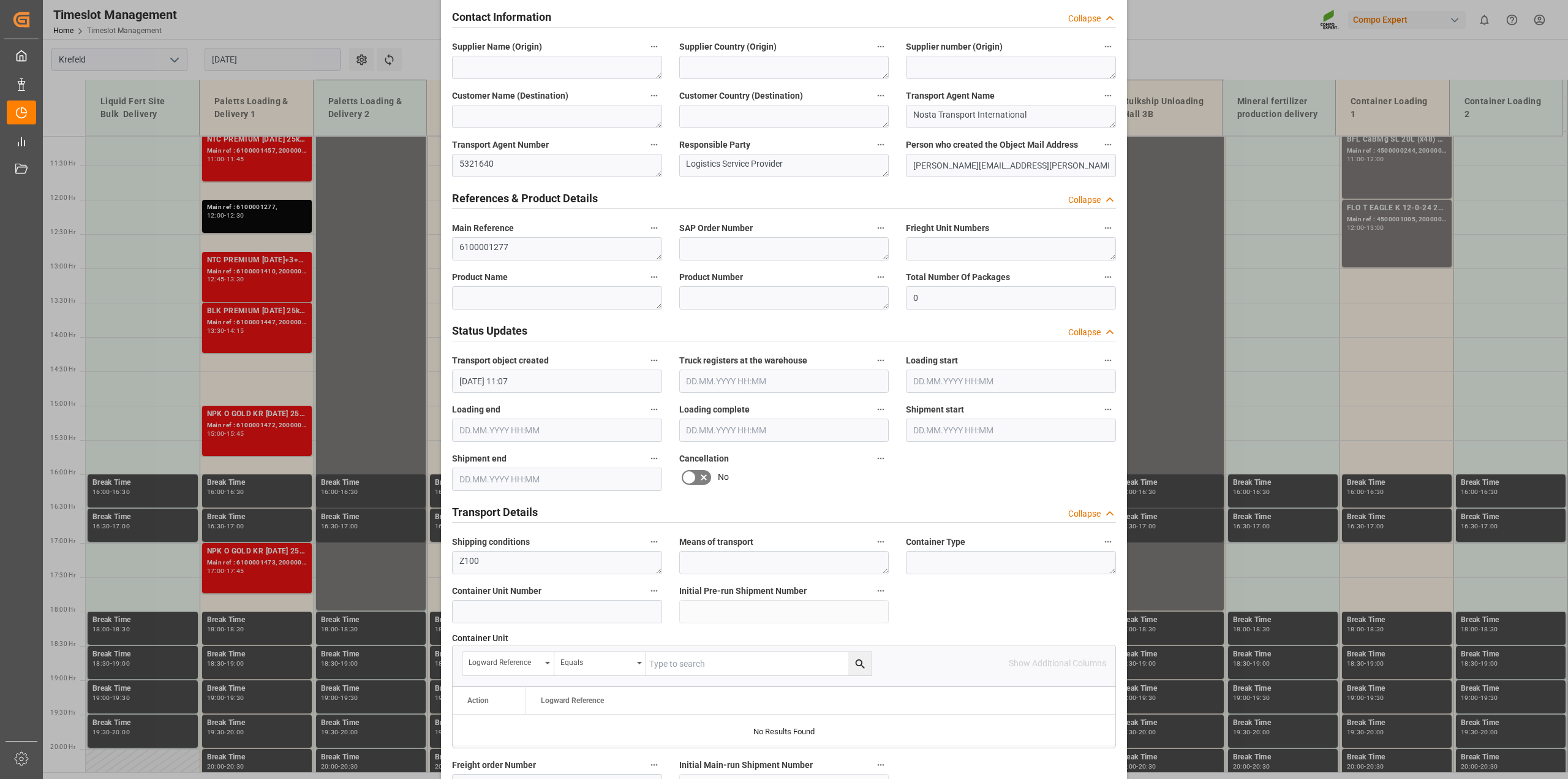
scroll to position [766, 0]
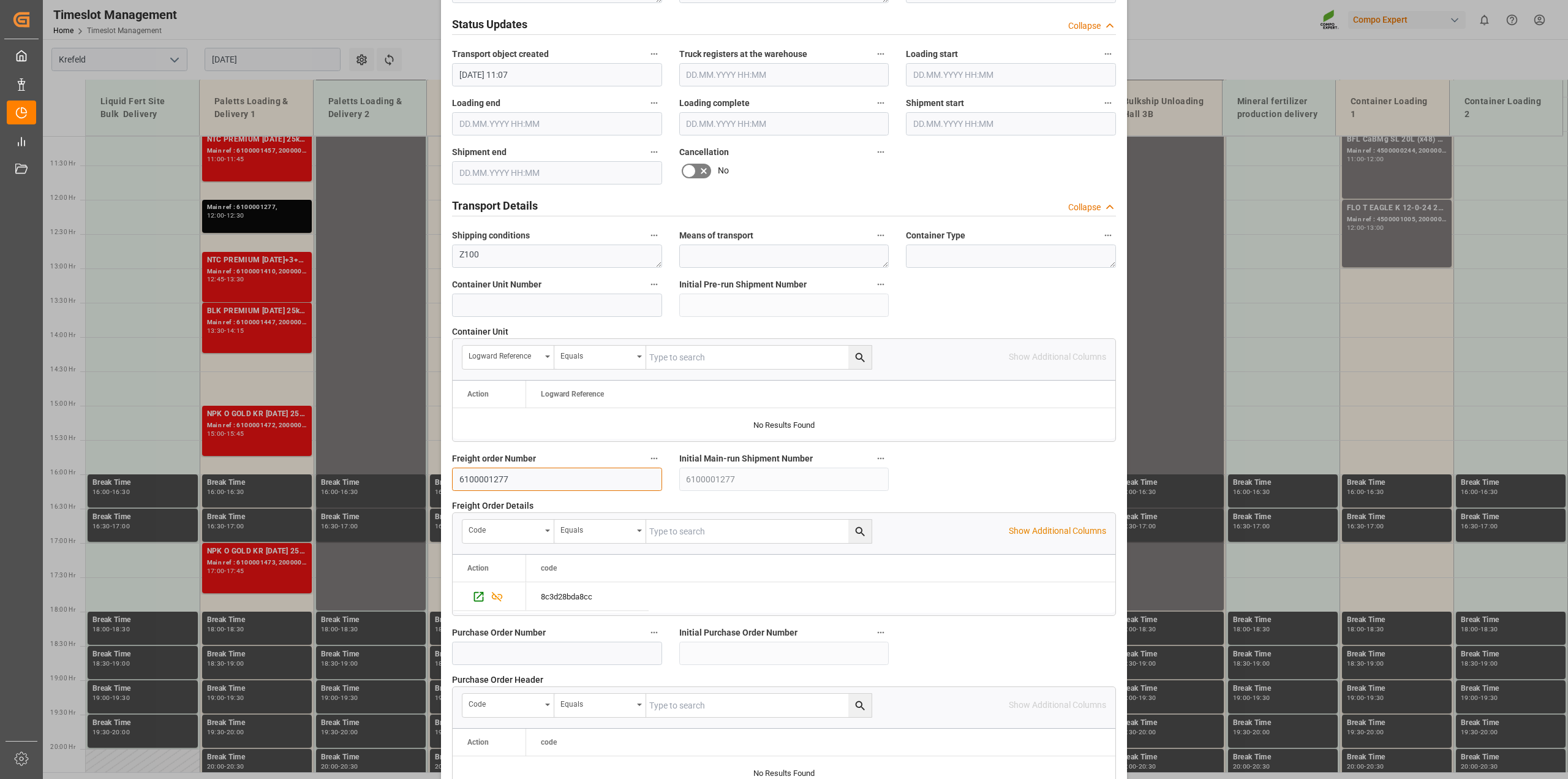
click at [552, 480] on input "6100001277" at bounding box center [557, 478] width 210 height 23
click at [458, 478] on input "6100001277" at bounding box center [557, 478] width 210 height 23
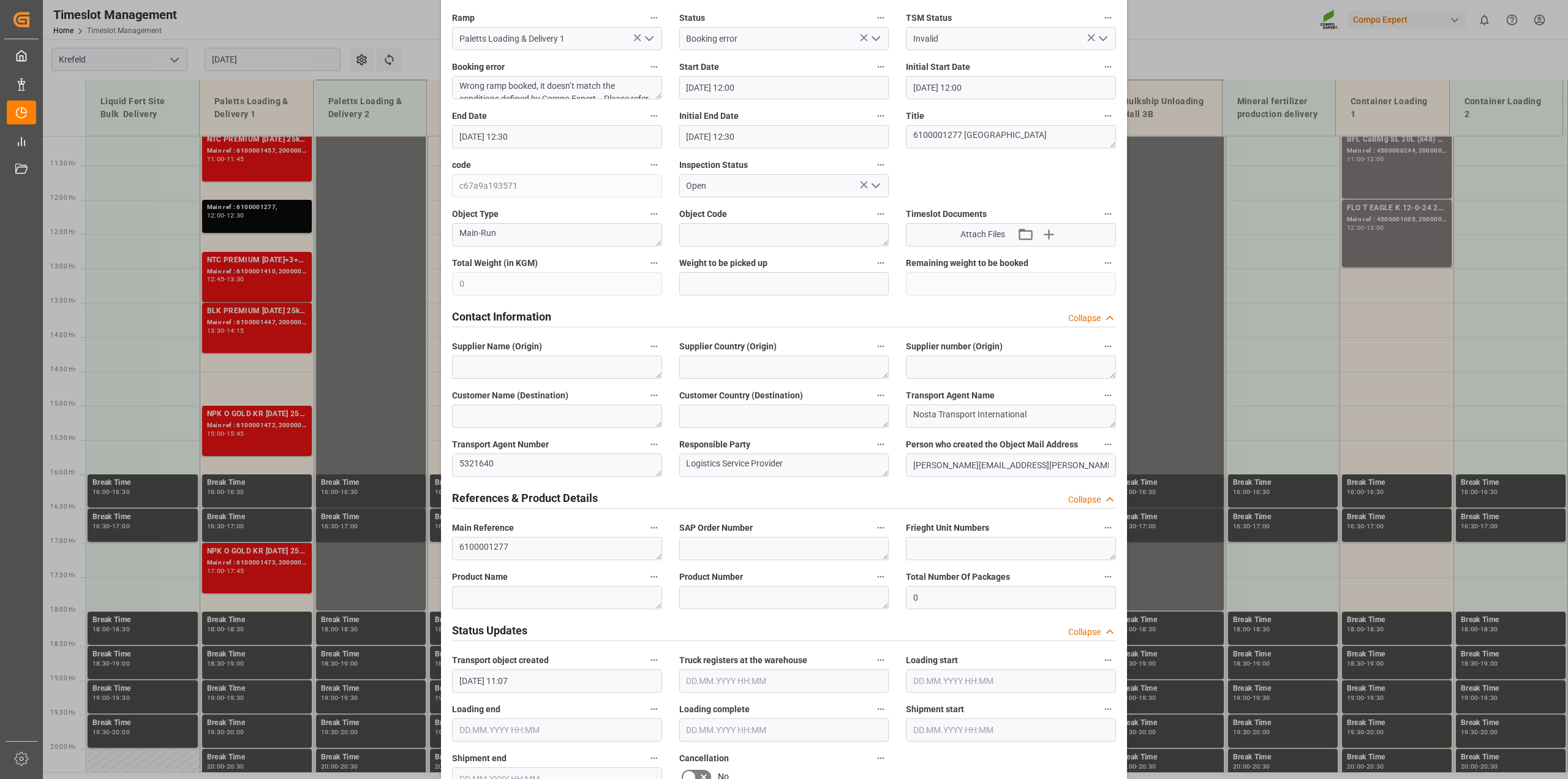
scroll to position [0, 0]
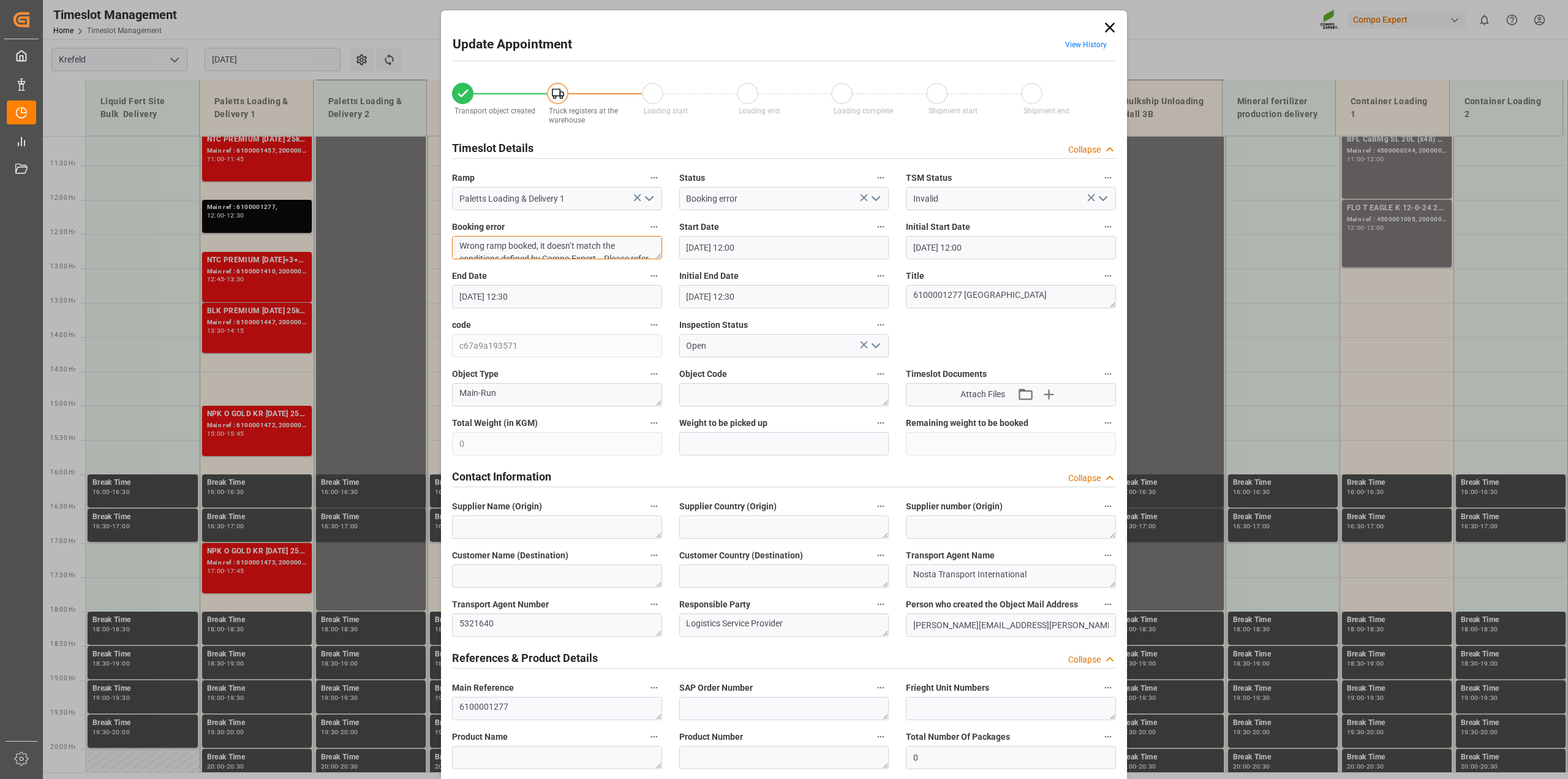
drag, startPoint x: 659, startPoint y: 254, endPoint x: 663, endPoint y: 297, distance: 43.2
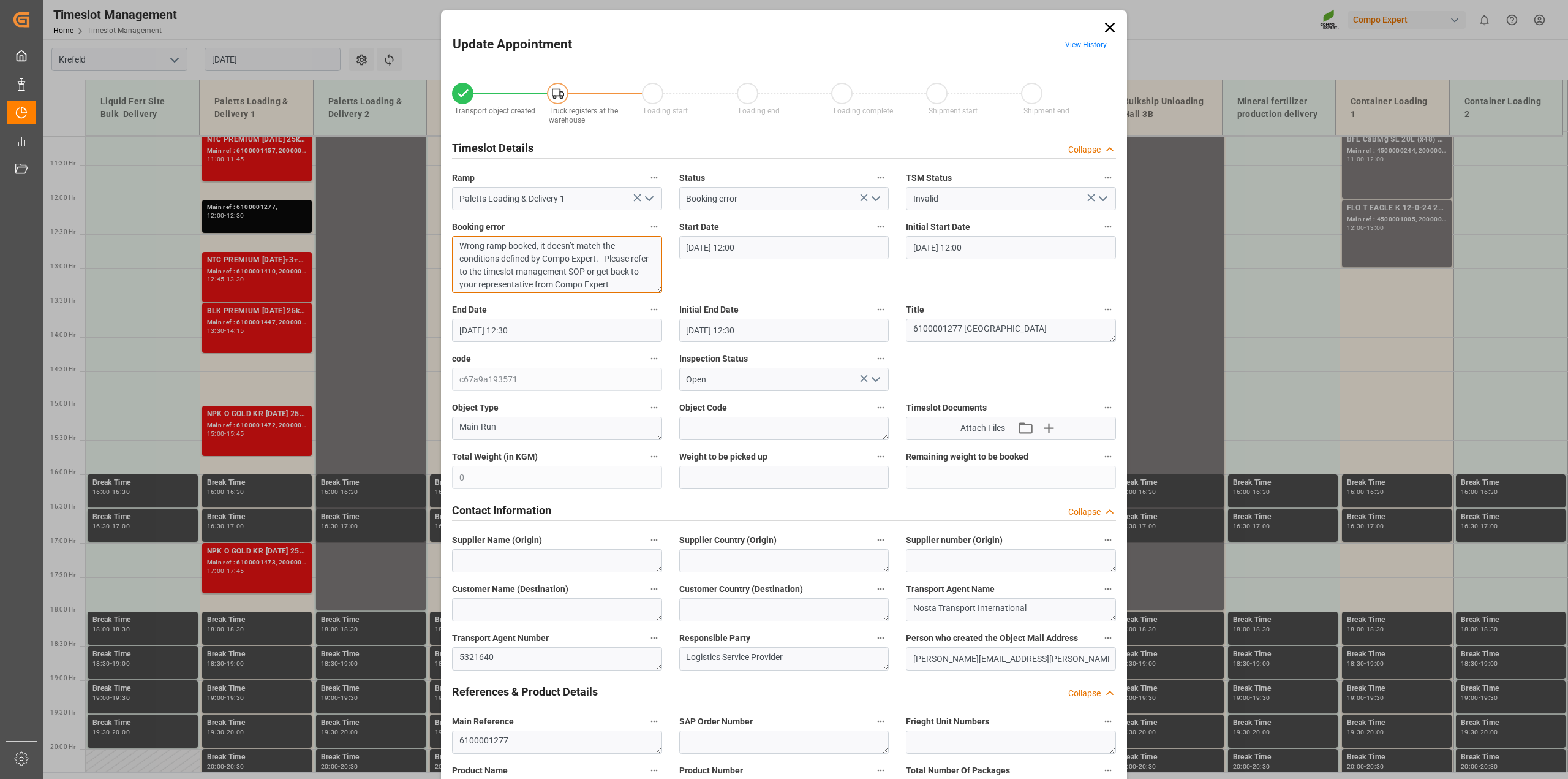
drag, startPoint x: 657, startPoint y: 255, endPoint x: 658, endPoint y: 291, distance: 36.0
click at [658, 291] on textarea "Wrong ramp booked, it doesn’t match the conditions defined by Compo Expert. Ple…" at bounding box center [557, 264] width 210 height 57
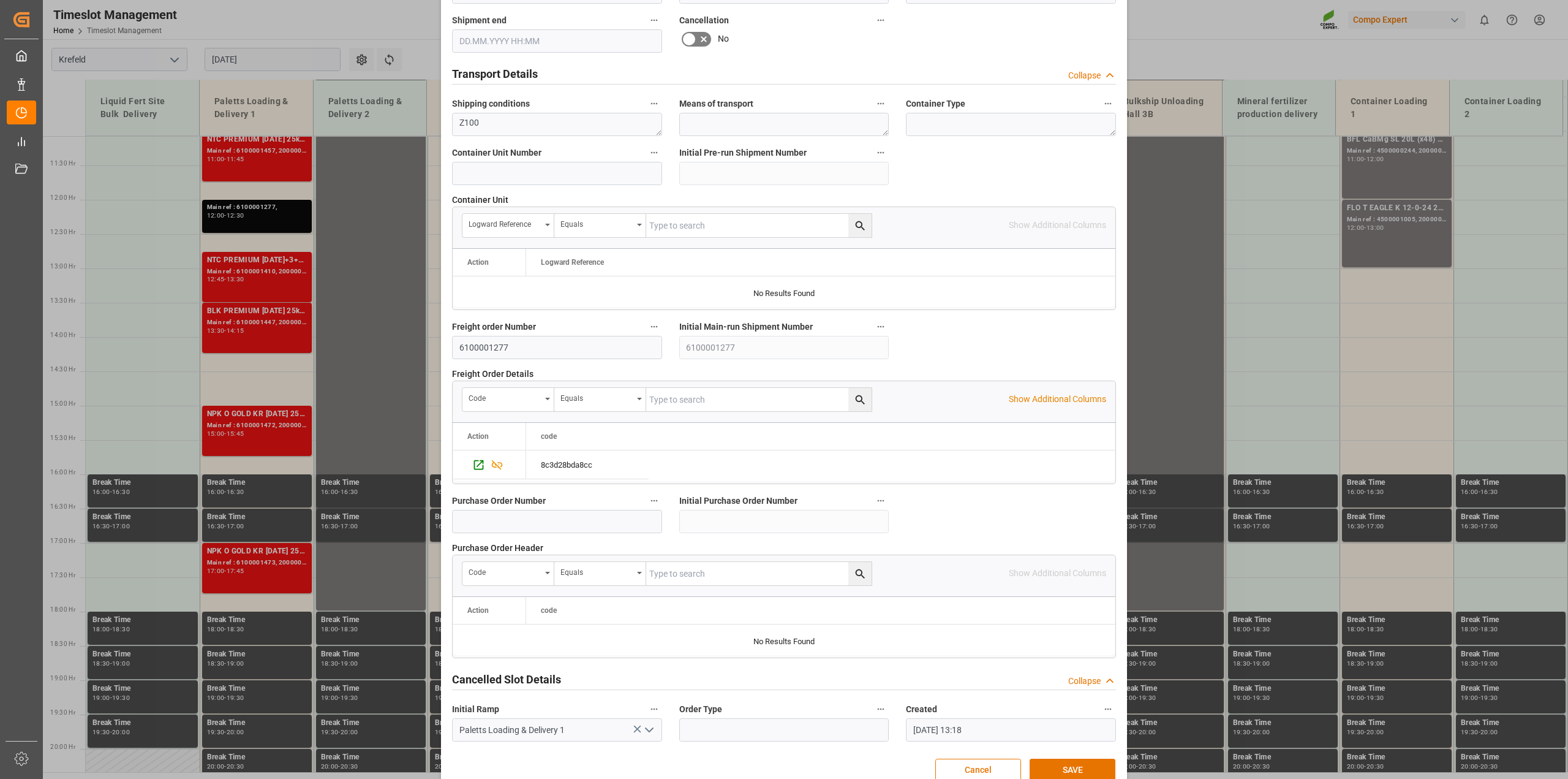
scroll to position [959, 0]
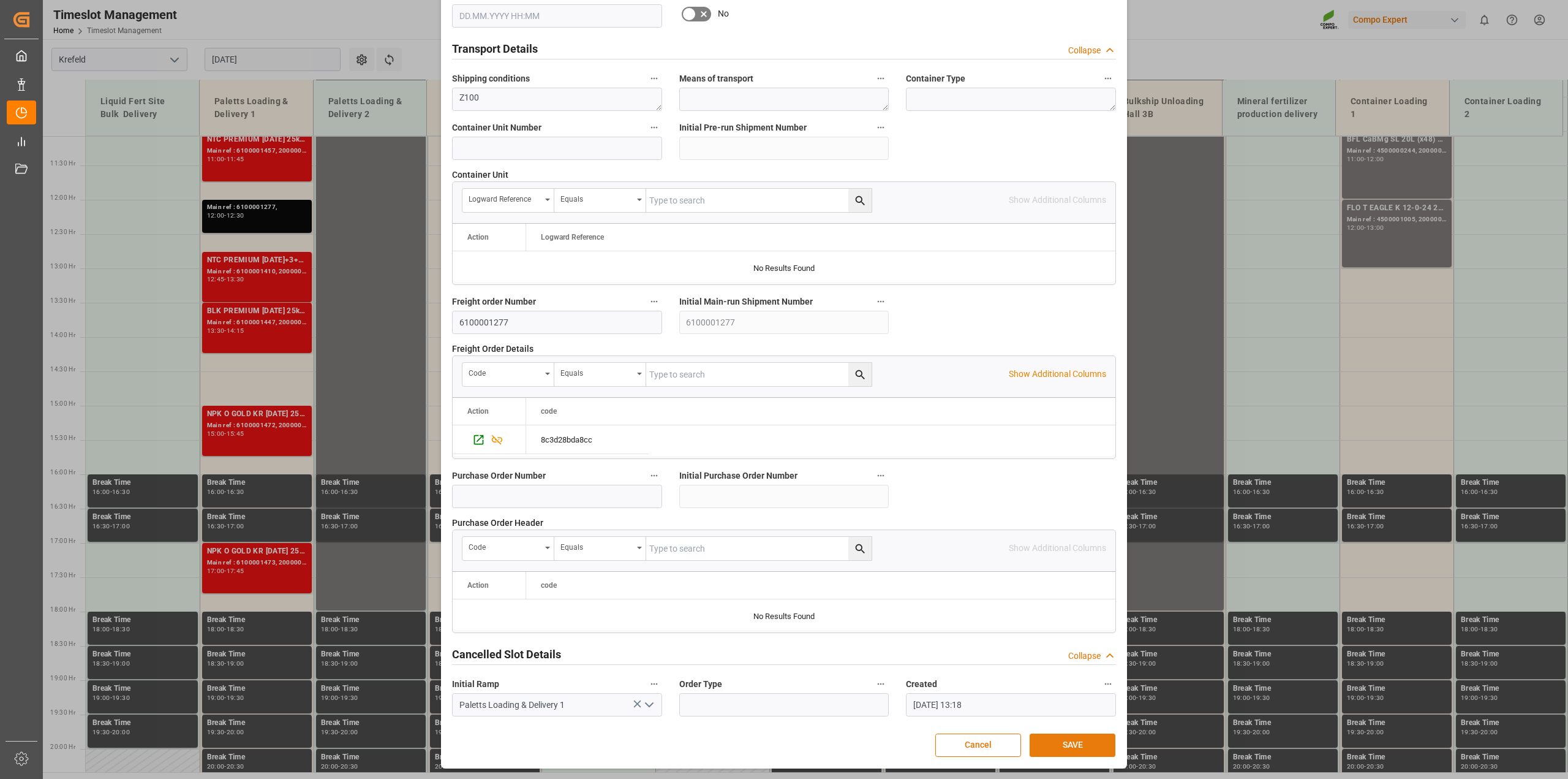
click at [1057, 742] on button "SAVE" at bounding box center [1072, 744] width 86 height 23
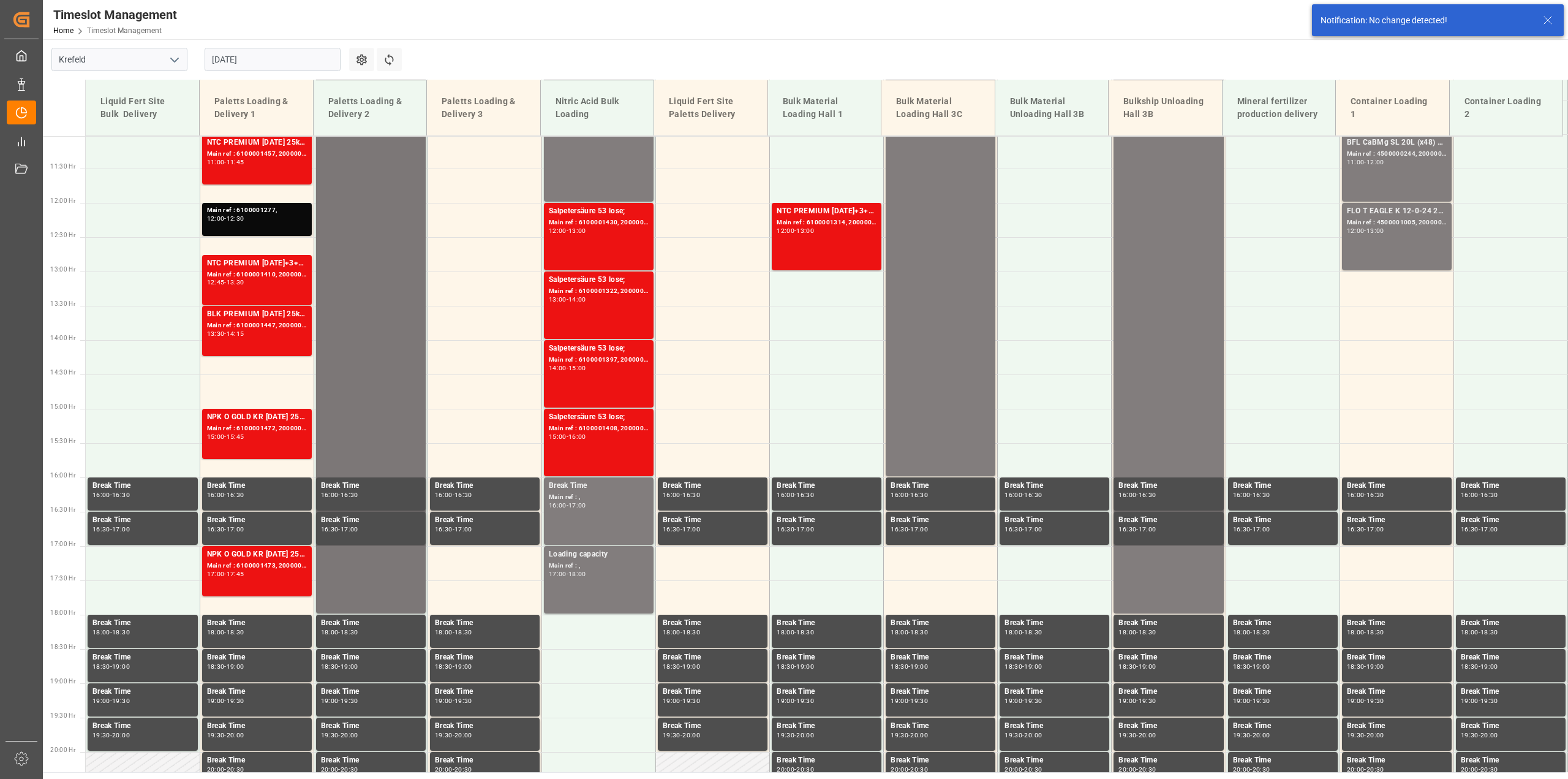
scroll to position [760, 0]
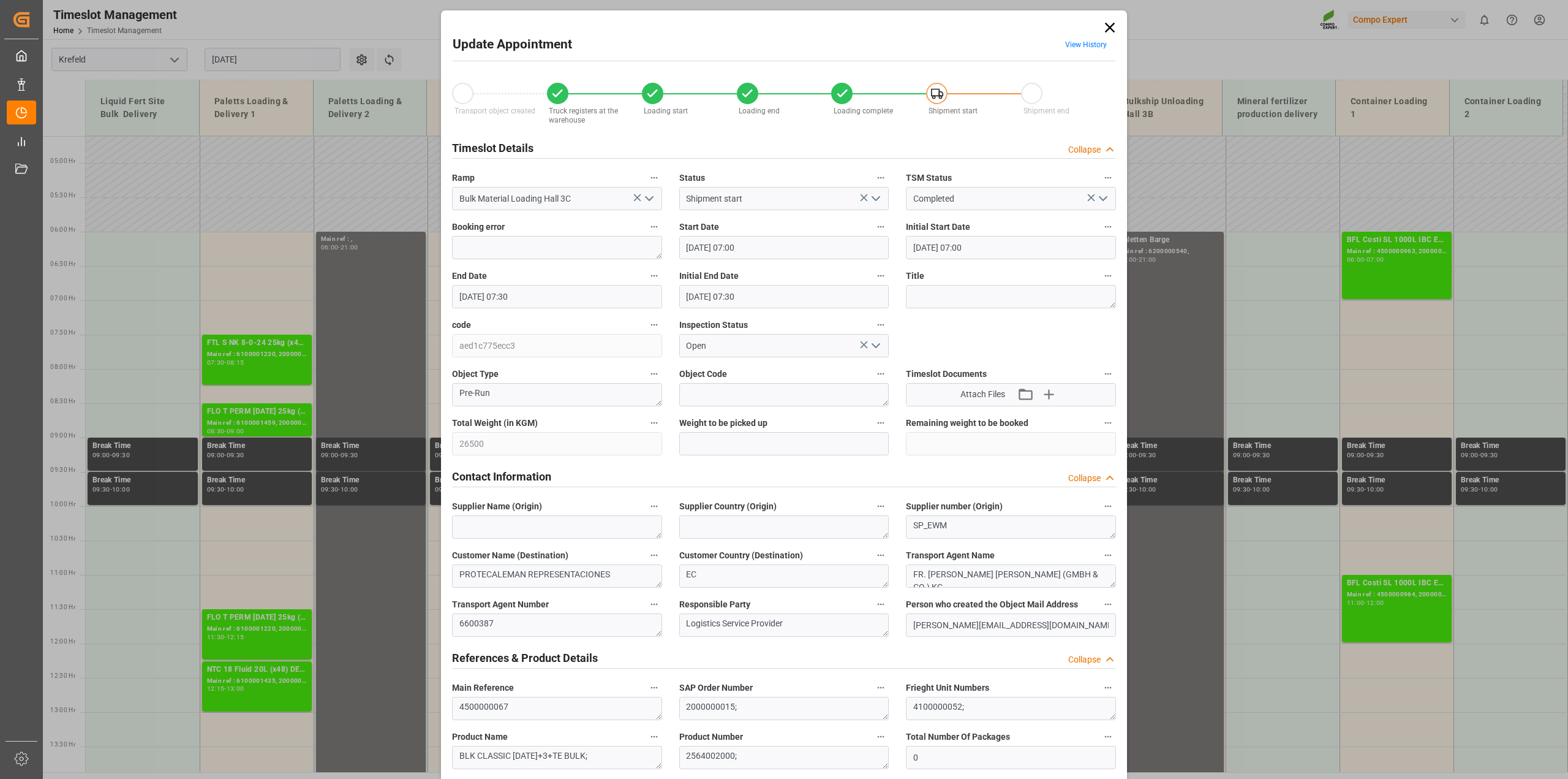
click at [1103, 29] on icon at bounding box center [1110, 28] width 17 height 17
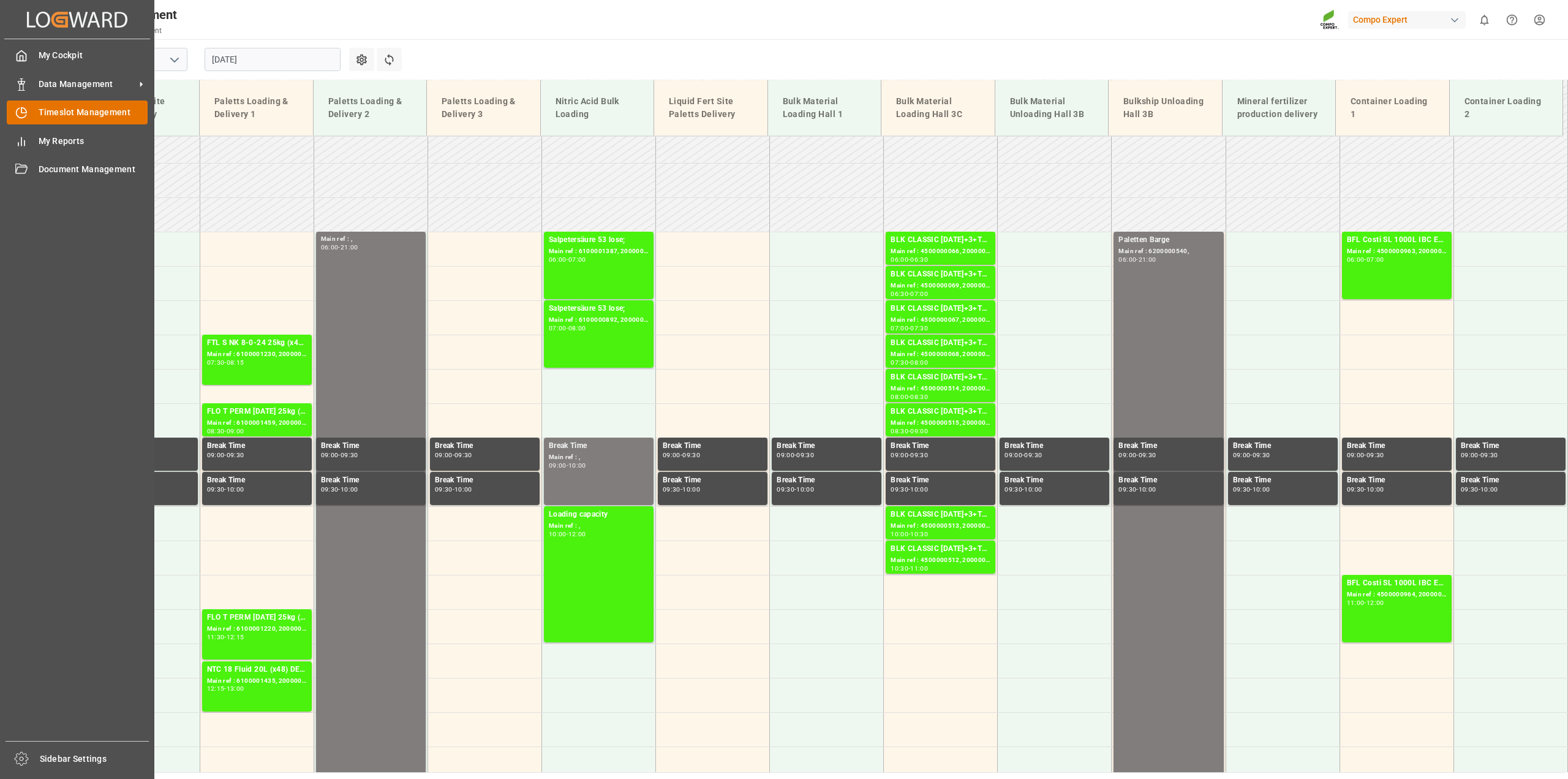
click at [28, 111] on div "Timeslot Management Timeslot Management" at bounding box center [78, 112] width 141 height 24
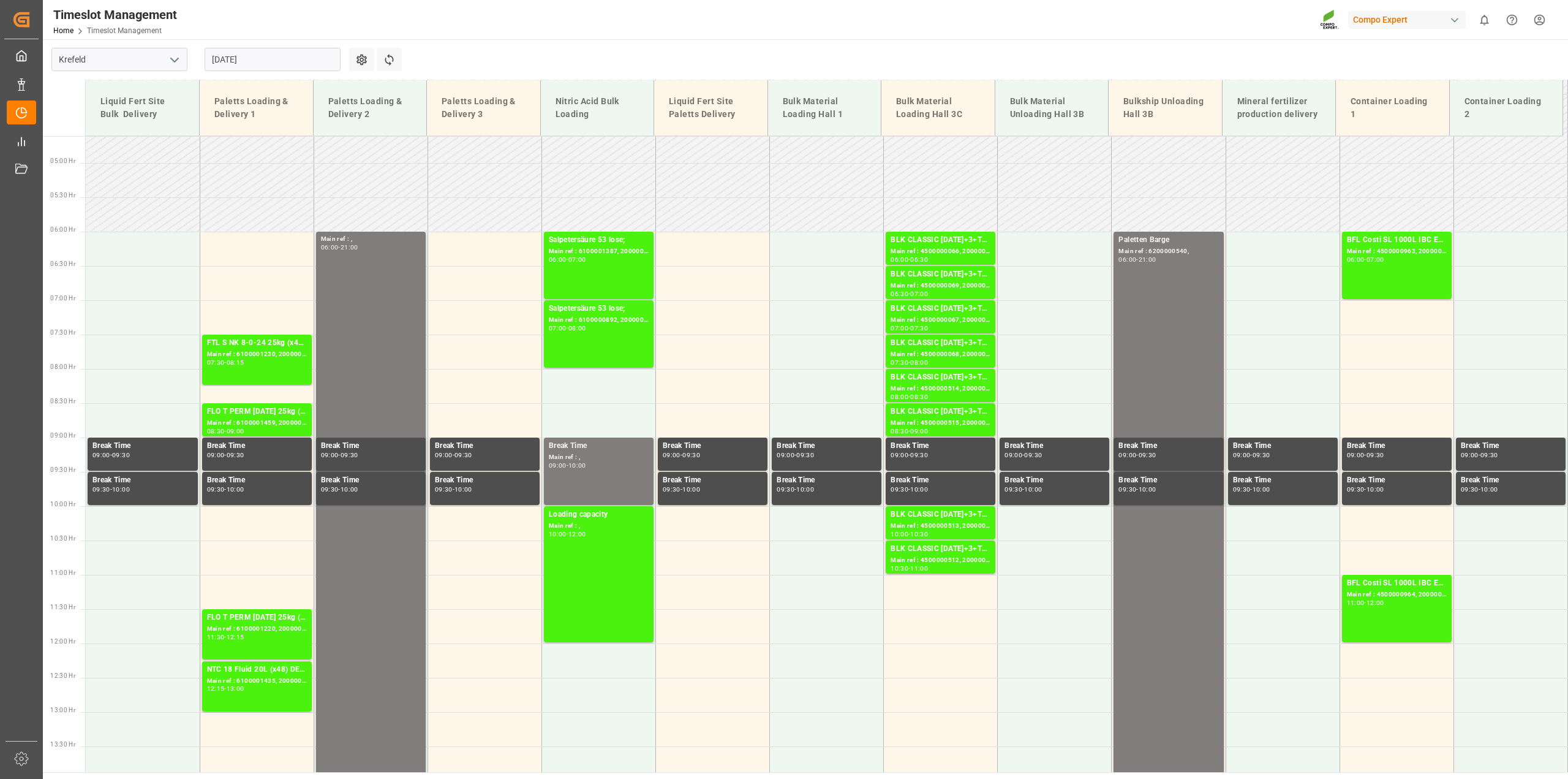
click at [243, 61] on input "28.08.2025" at bounding box center [272, 59] width 136 height 23
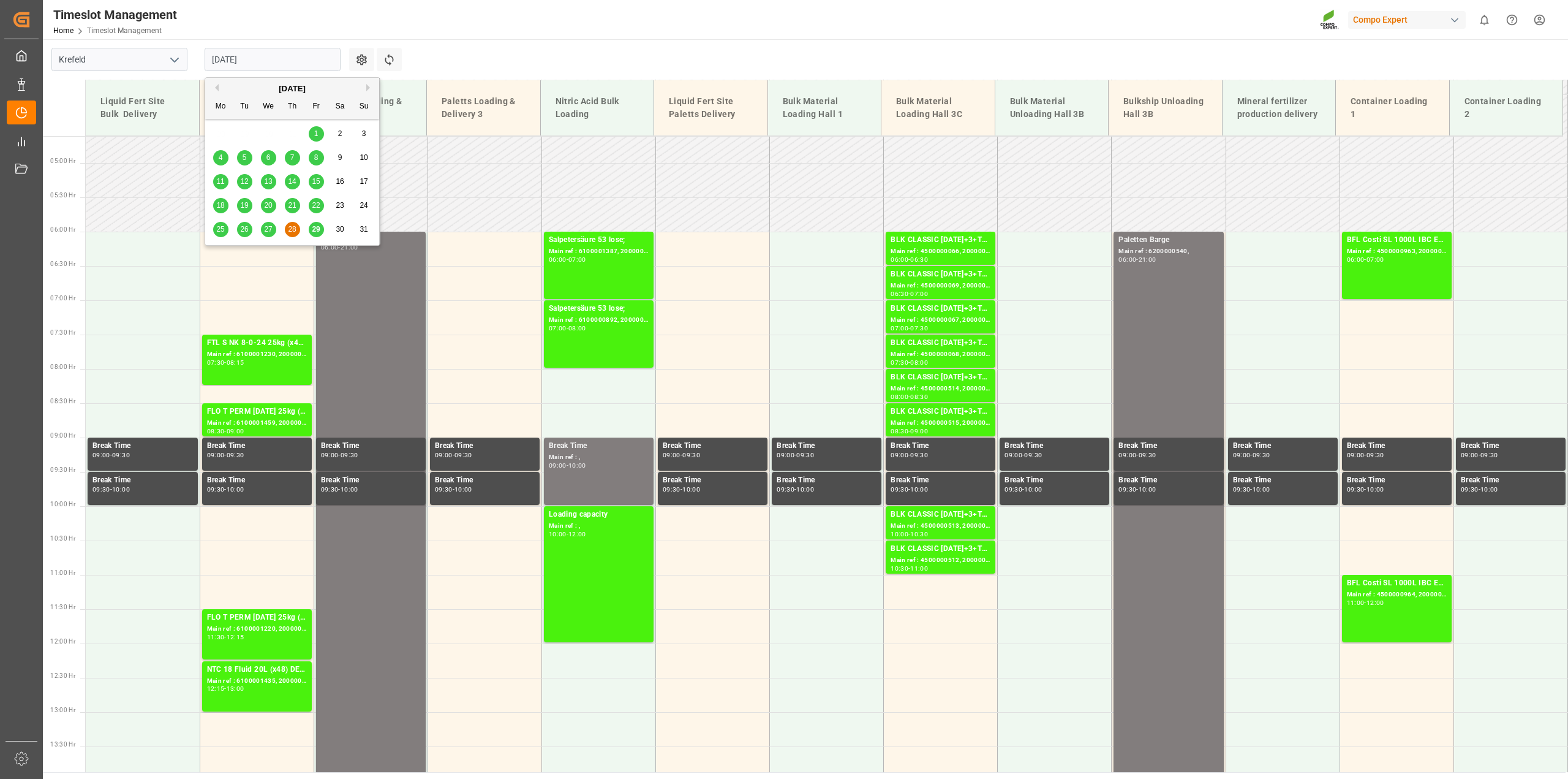
click at [319, 230] on span "29" at bounding box center [315, 229] width 8 height 8
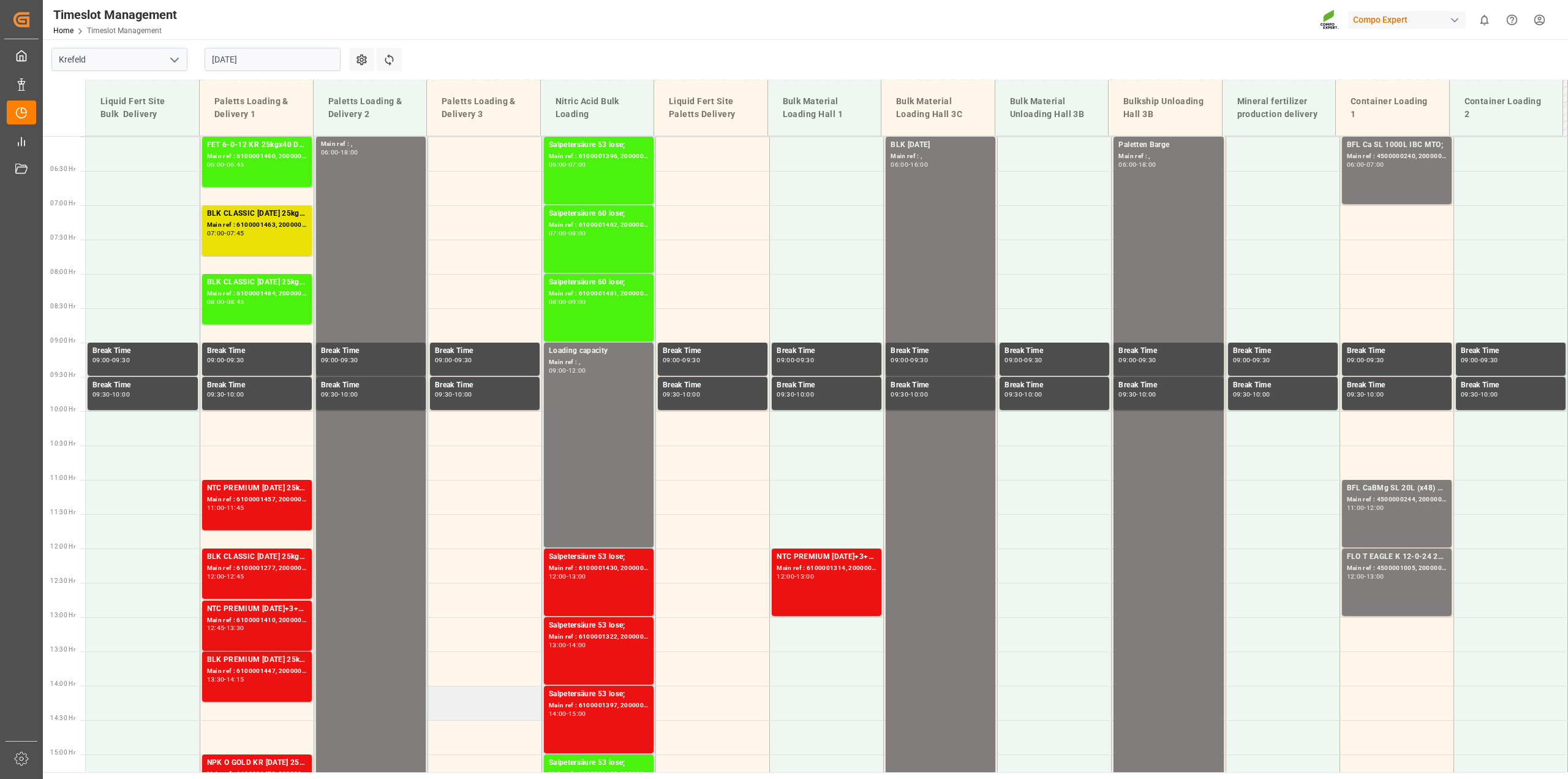
scroll to position [461, 0]
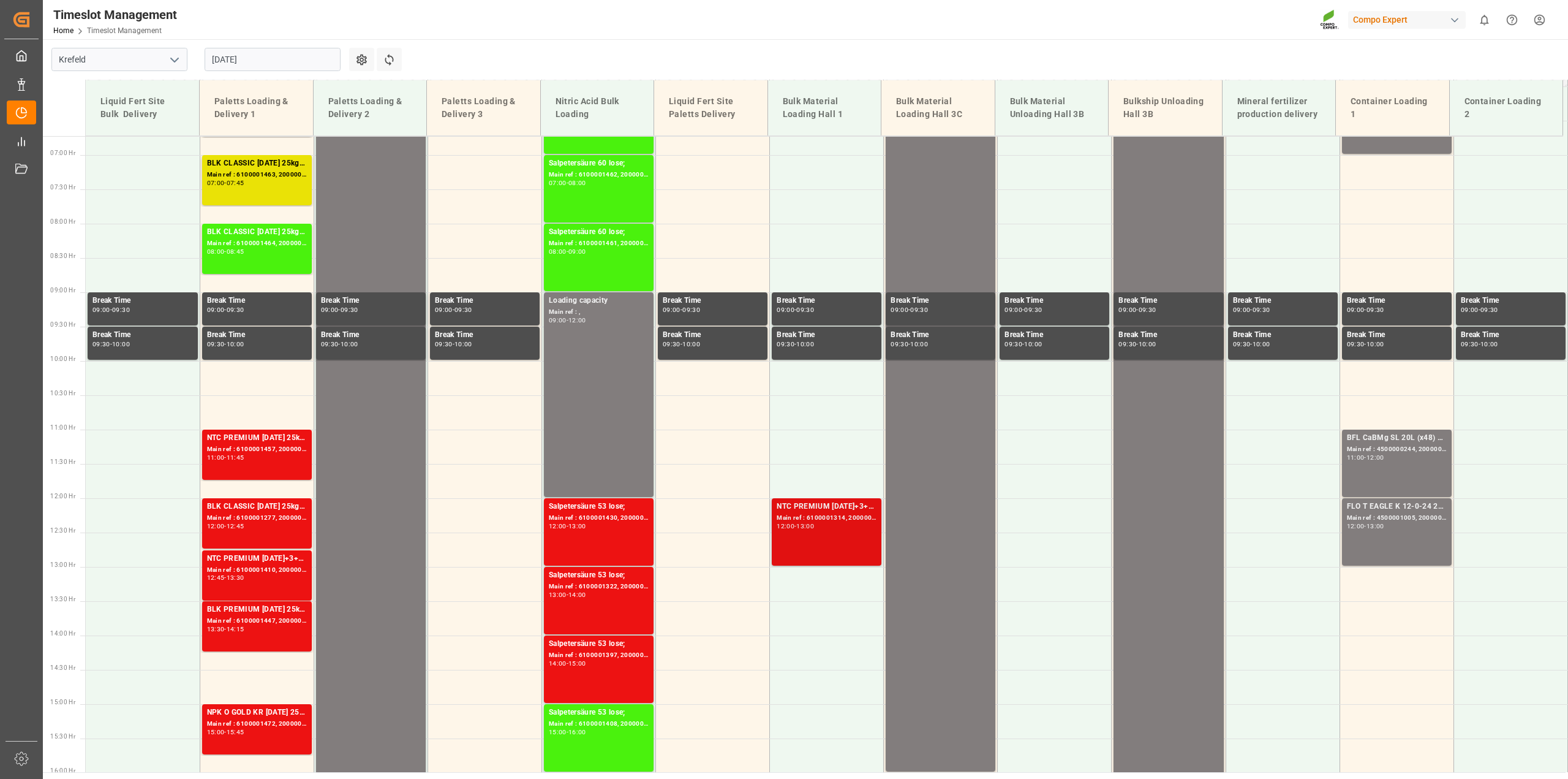
click at [822, 536] on div "NTC PREMIUM 15-3-20+3+TE BULK; Main ref : 6100001314, 2000000927; 12:00 - 13:00" at bounding box center [827, 531] width 100 height 63
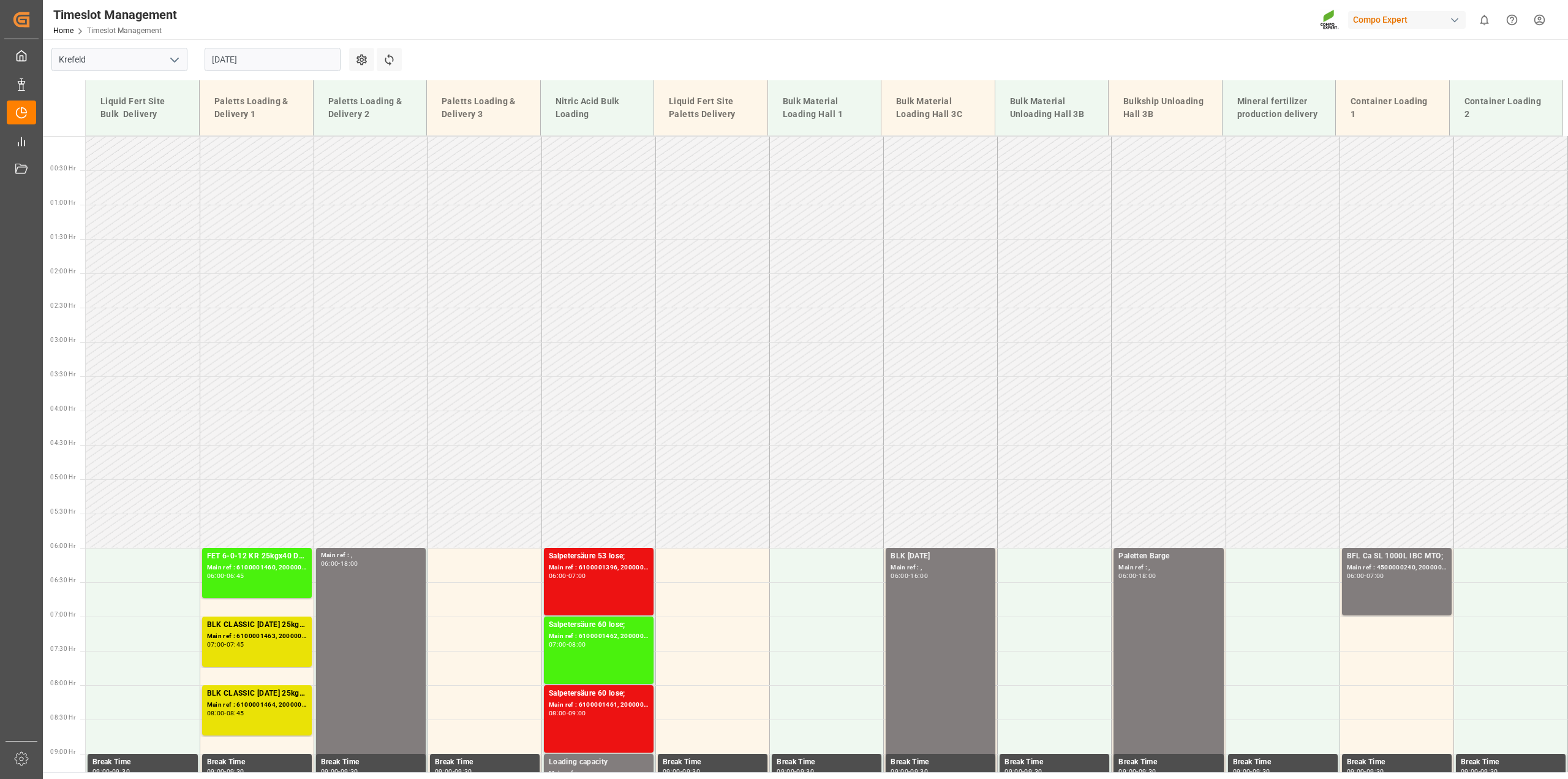
scroll to position [377, 0]
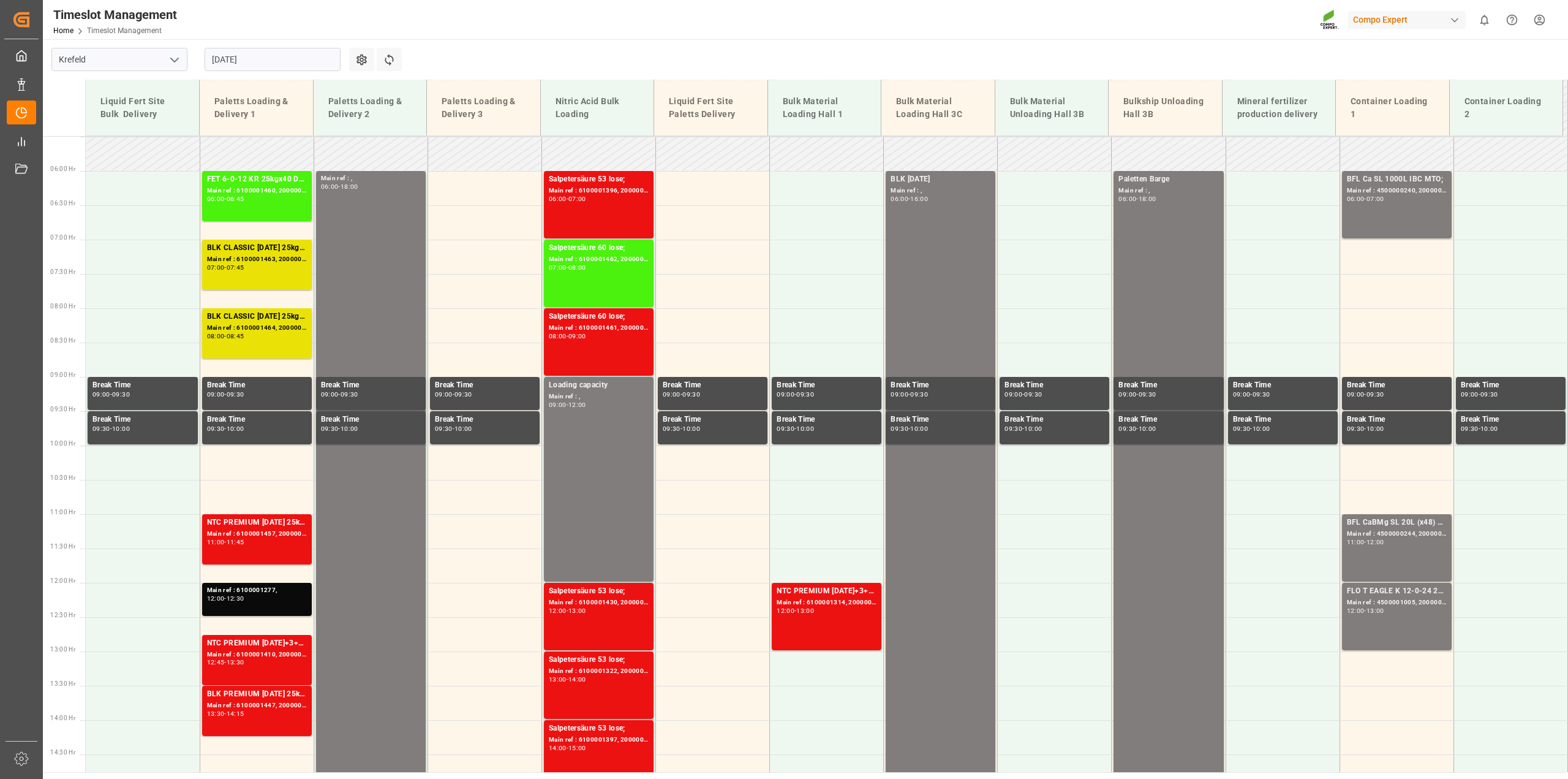
click at [255, 62] on input "29.08.2025" at bounding box center [272, 59] width 136 height 23
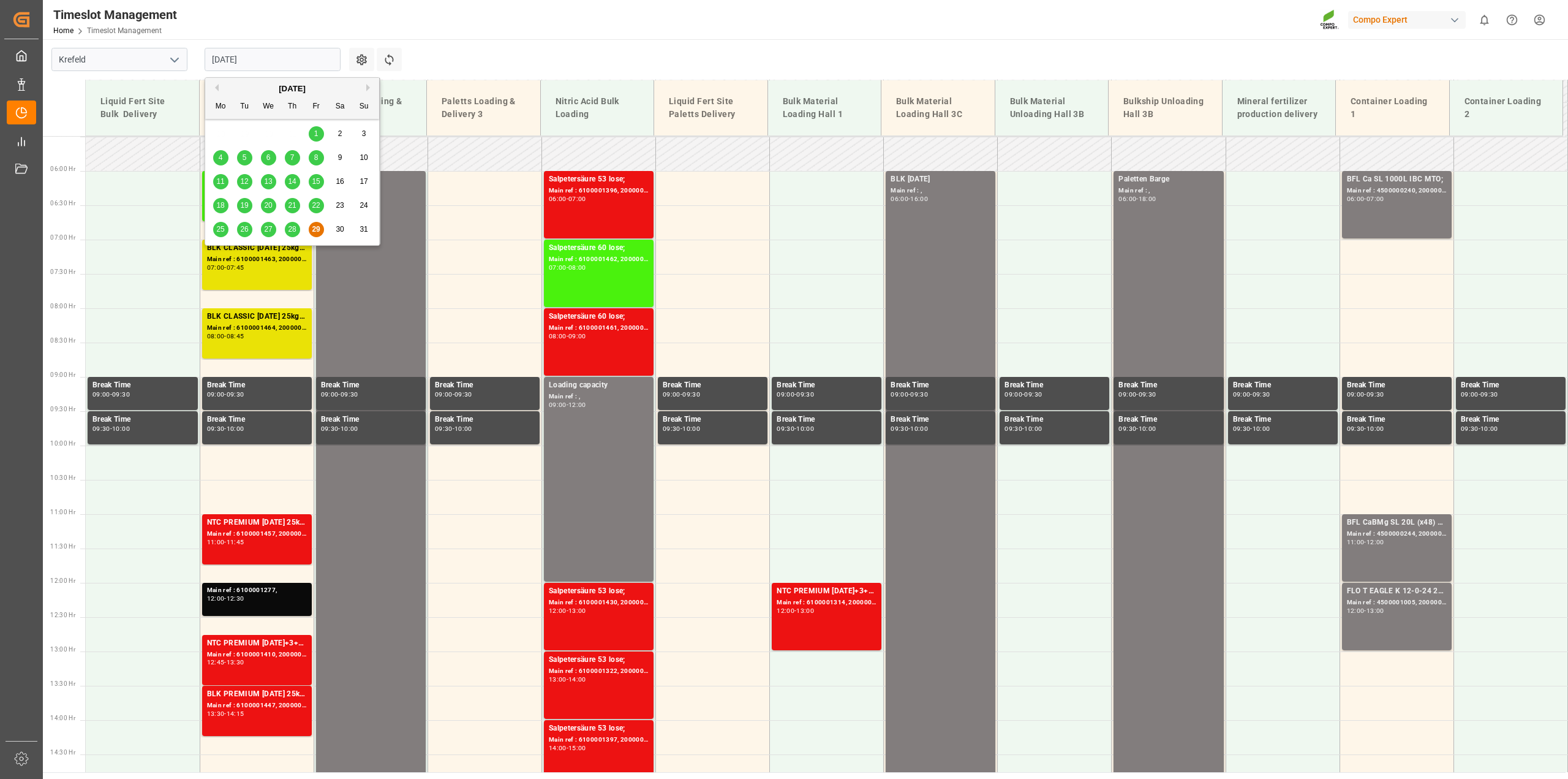
click at [366, 86] on button "Next Month" at bounding box center [370, 87] width 7 height 7
click at [221, 131] on span "1" at bounding box center [221, 133] width 4 height 8
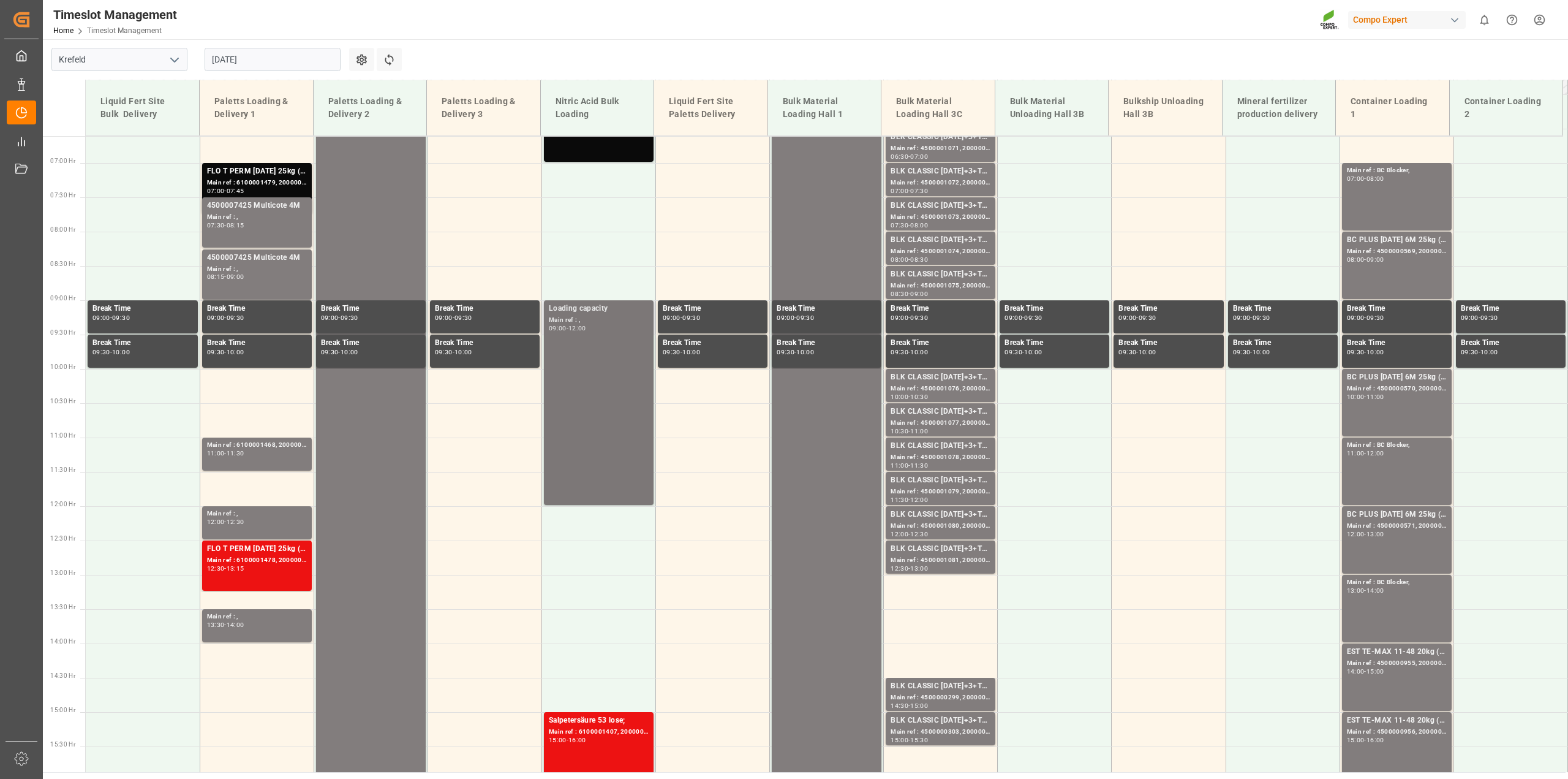
scroll to position [224, 0]
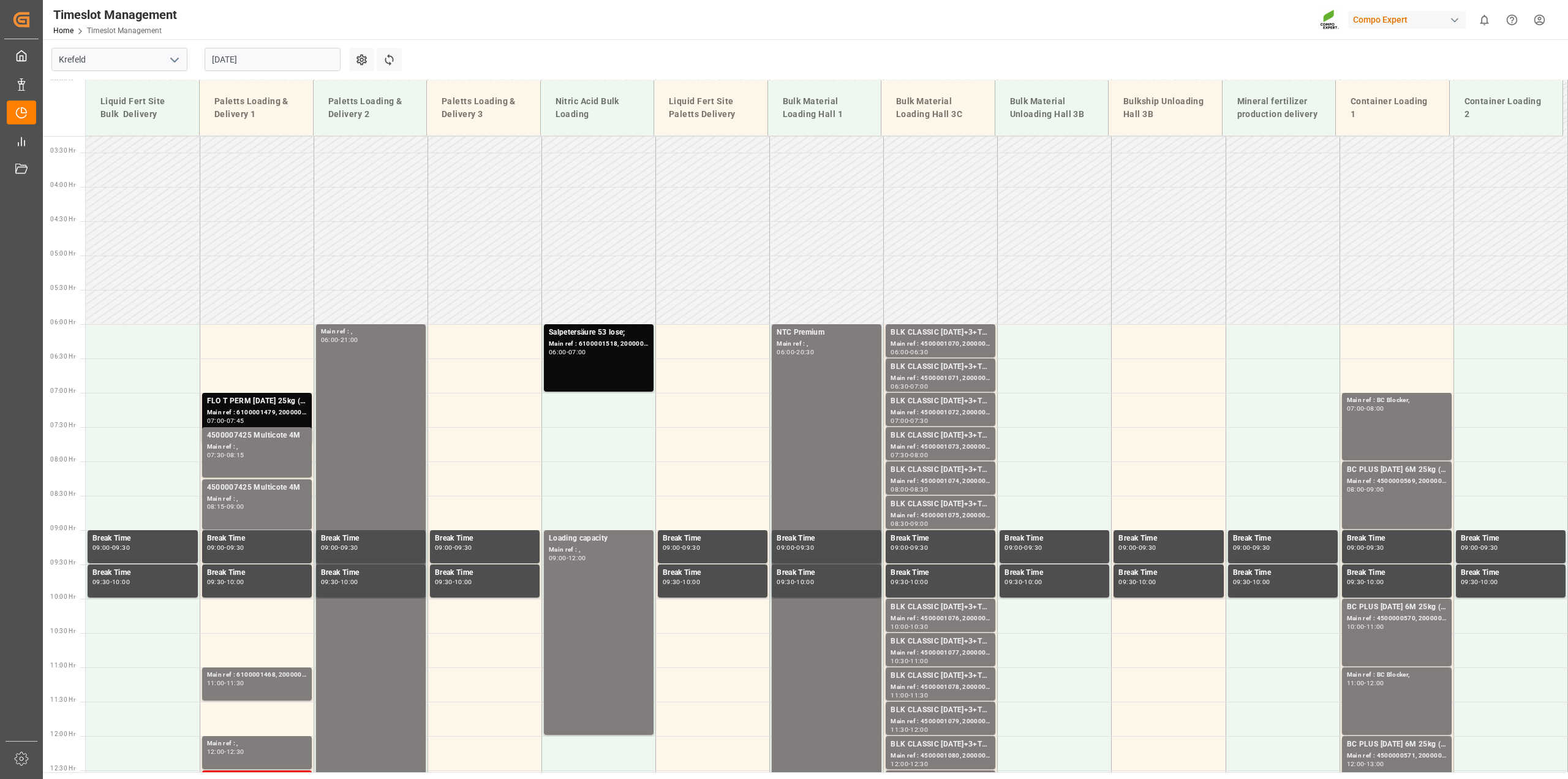
click at [229, 56] on input "01.09.2025" at bounding box center [272, 59] width 136 height 23
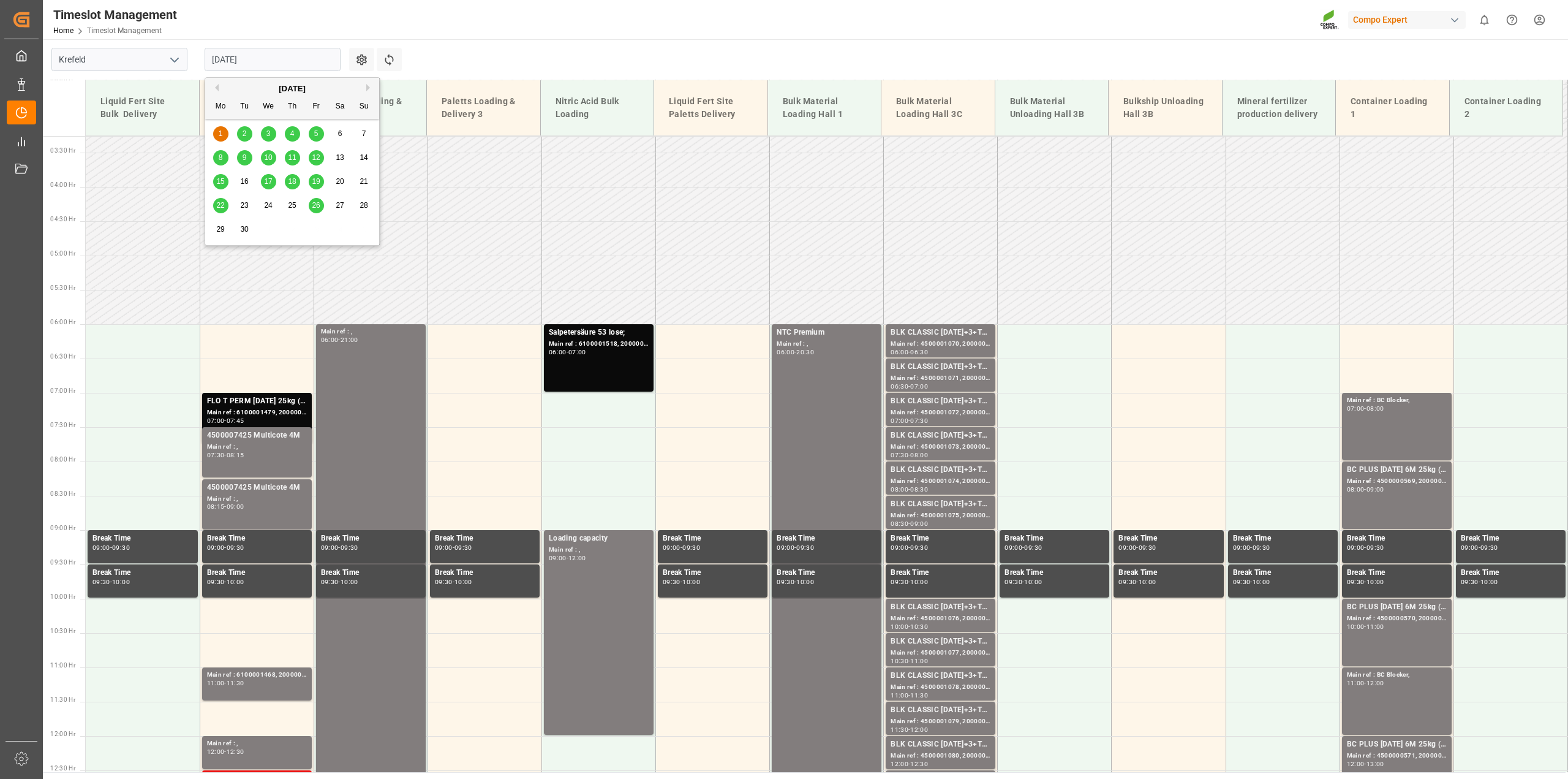
click at [246, 135] on span "2" at bounding box center [245, 133] width 4 height 8
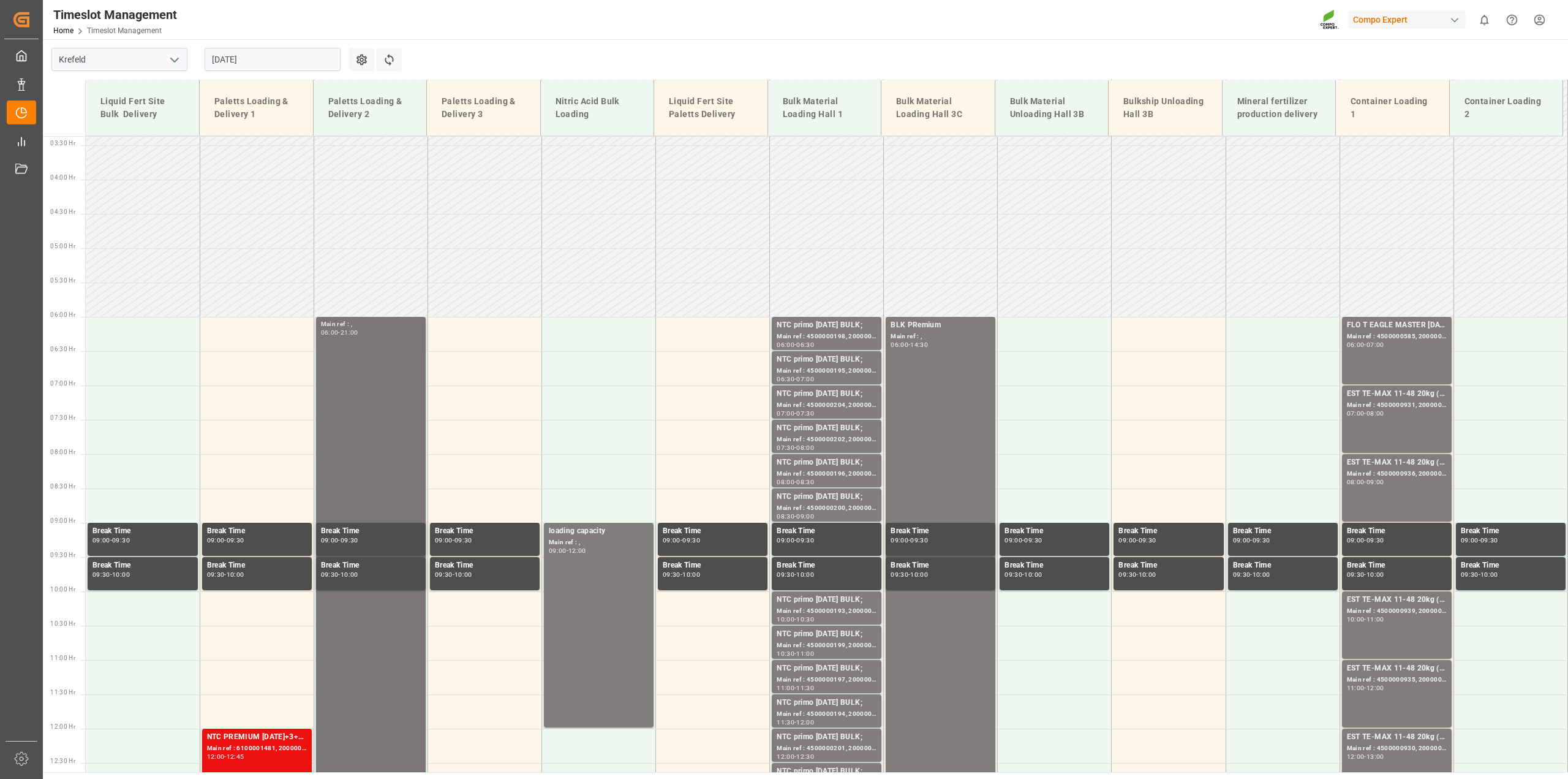
scroll to position [147, 0]
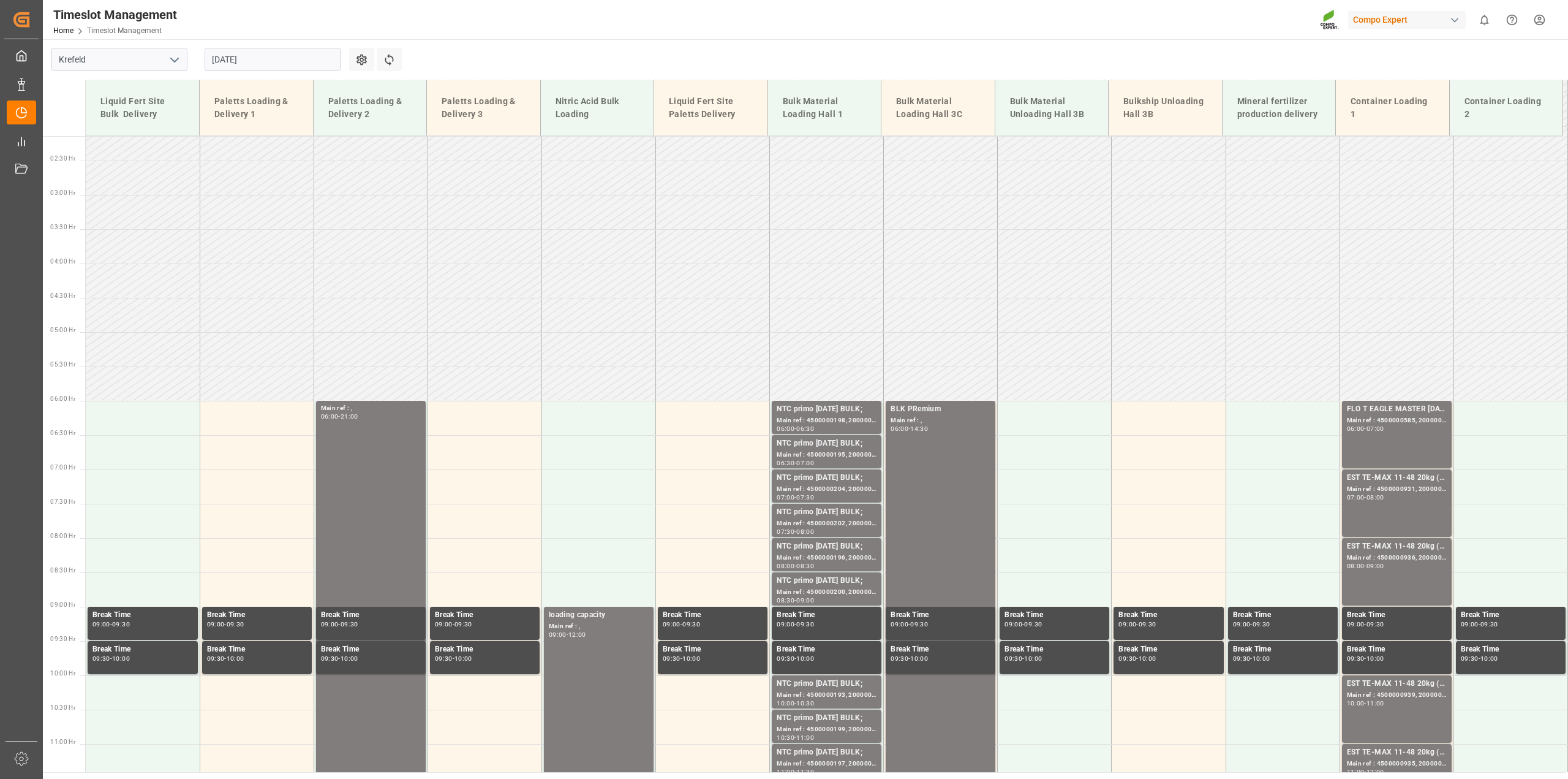
click at [255, 61] on input "02.09.2025" at bounding box center [272, 59] width 136 height 23
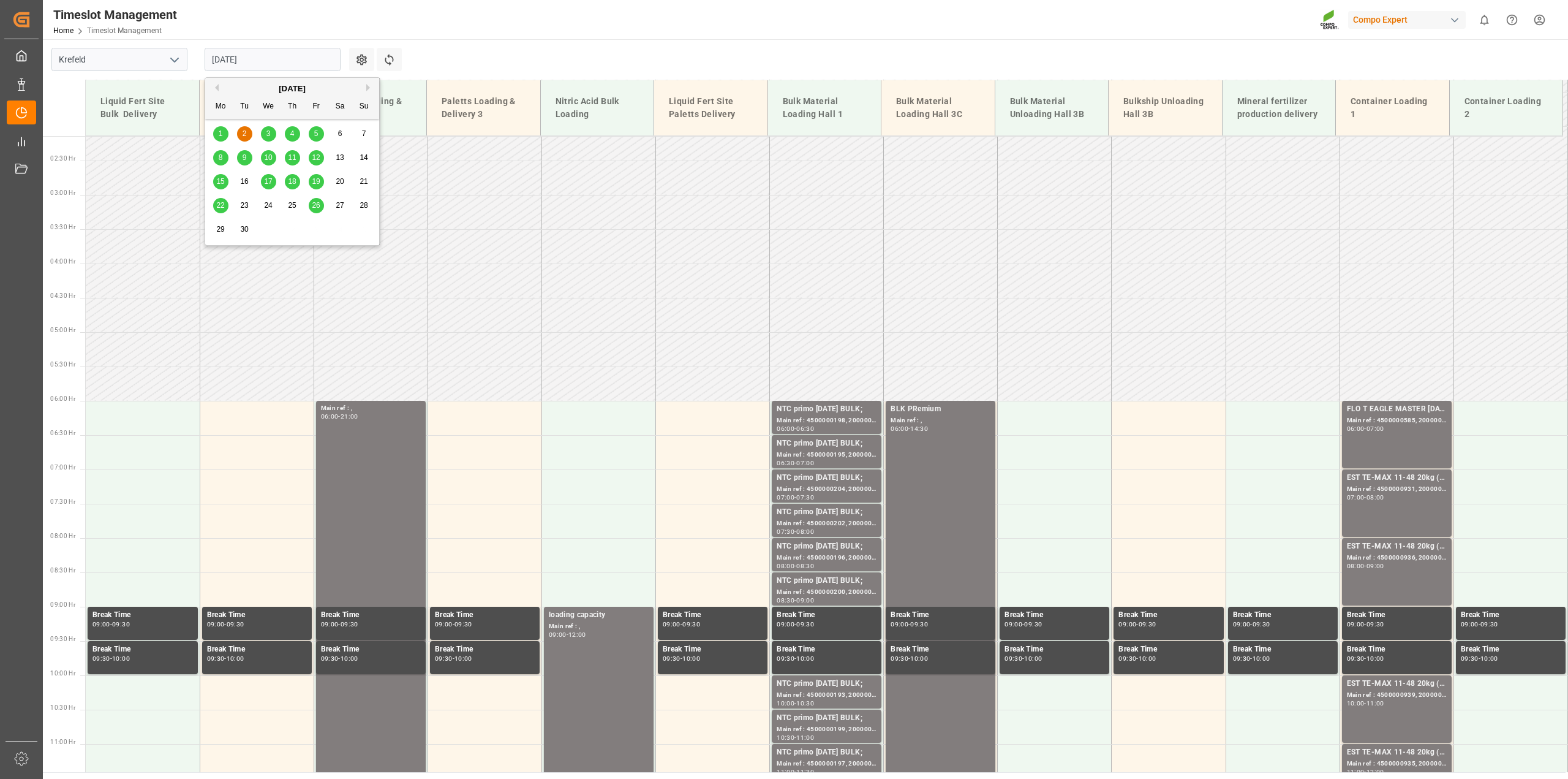
click at [219, 133] on span "1" at bounding box center [221, 133] width 4 height 8
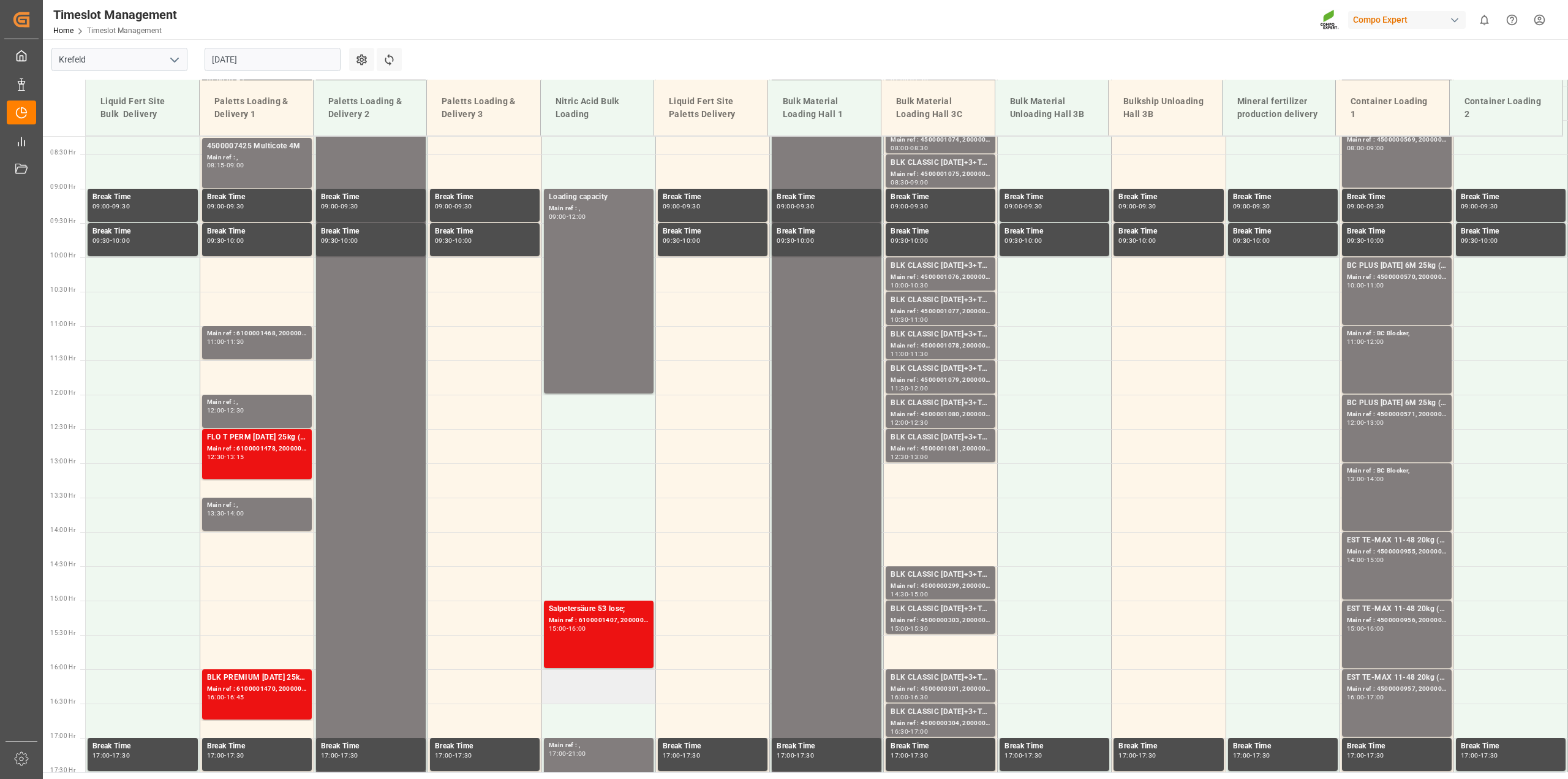
scroll to position [306, 0]
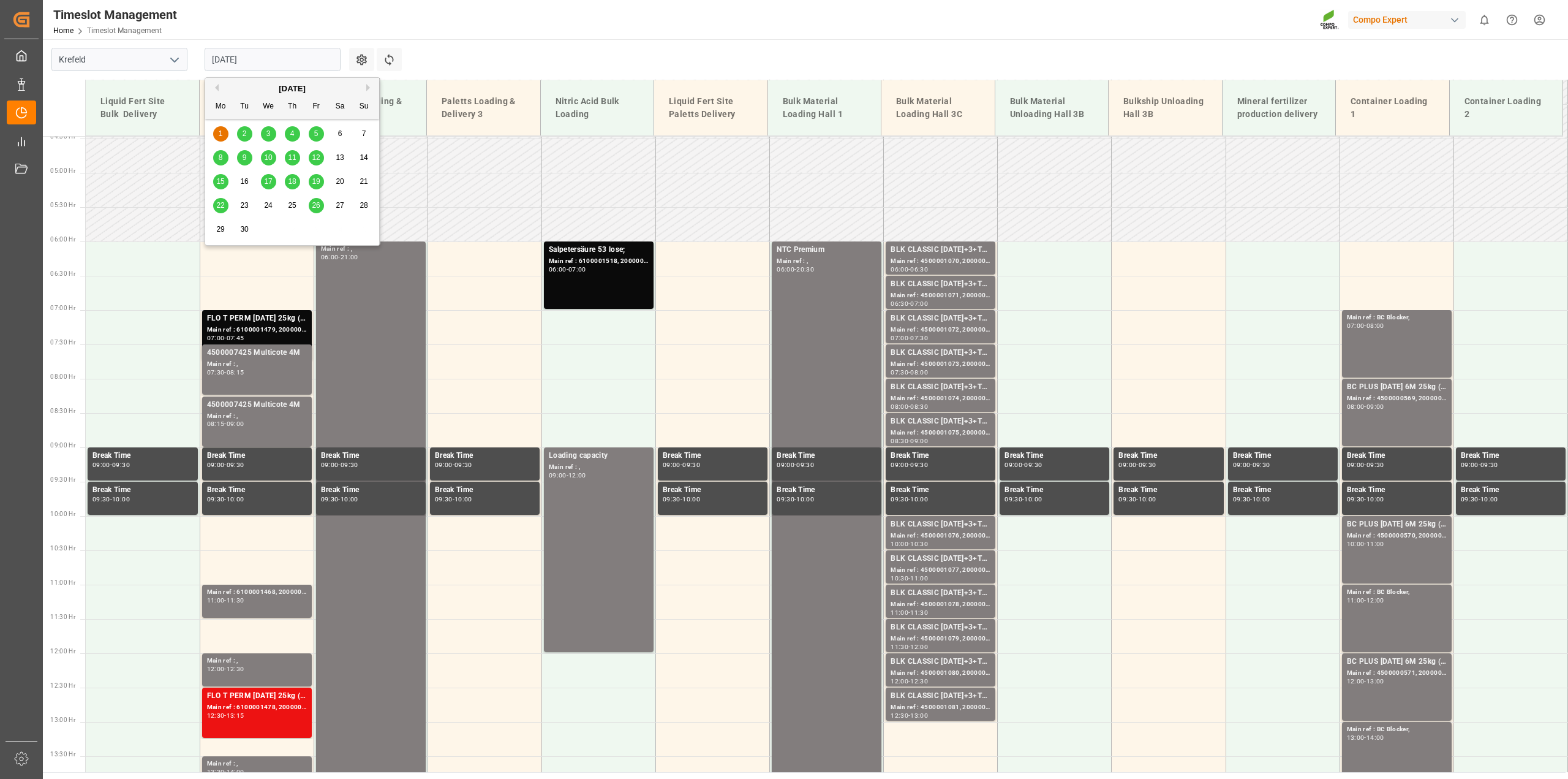
click at [253, 66] on input "01.09.2025" at bounding box center [272, 59] width 136 height 23
click at [272, 133] on div "3" at bounding box center [269, 134] width 16 height 15
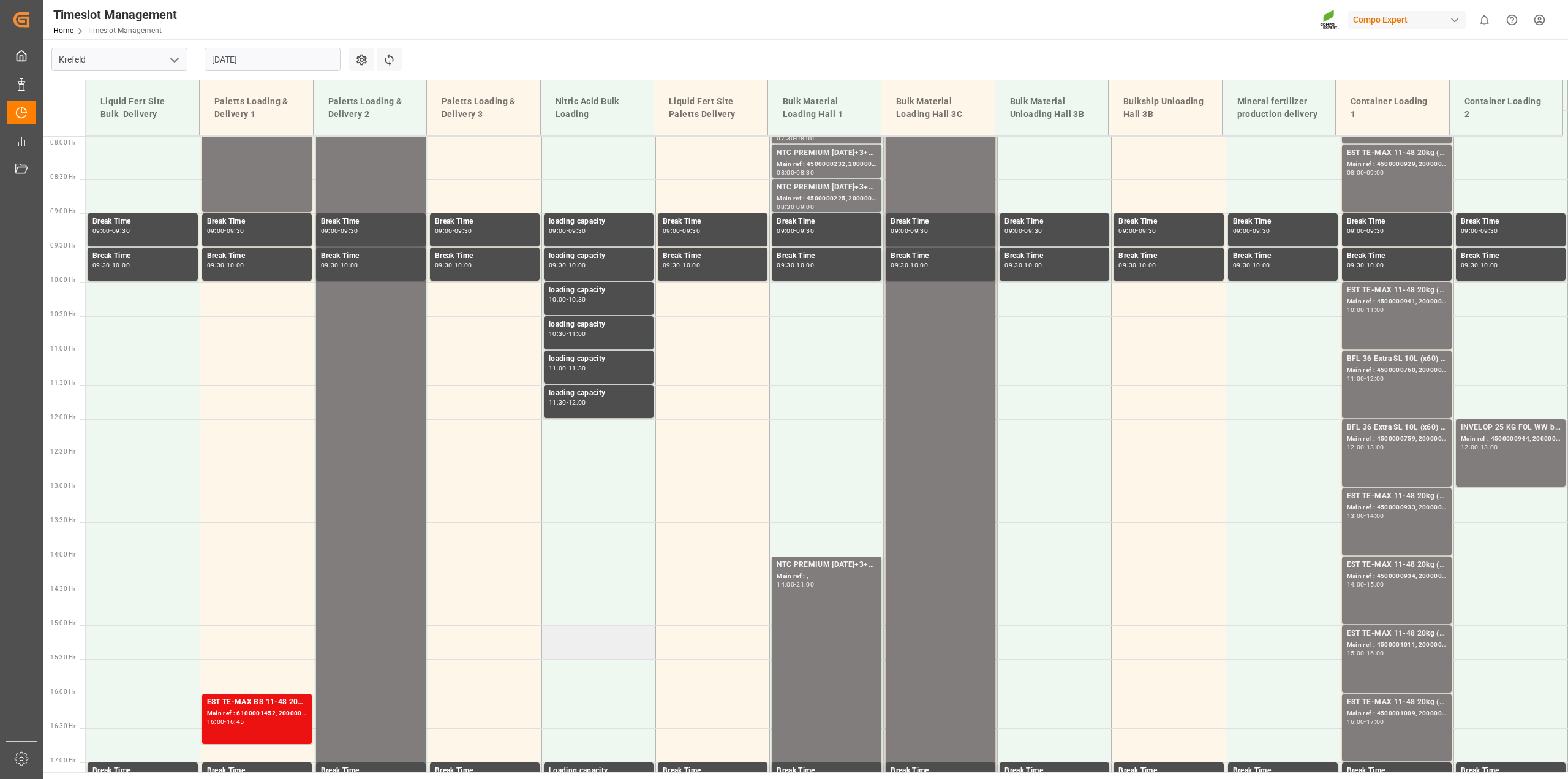
scroll to position [300, 0]
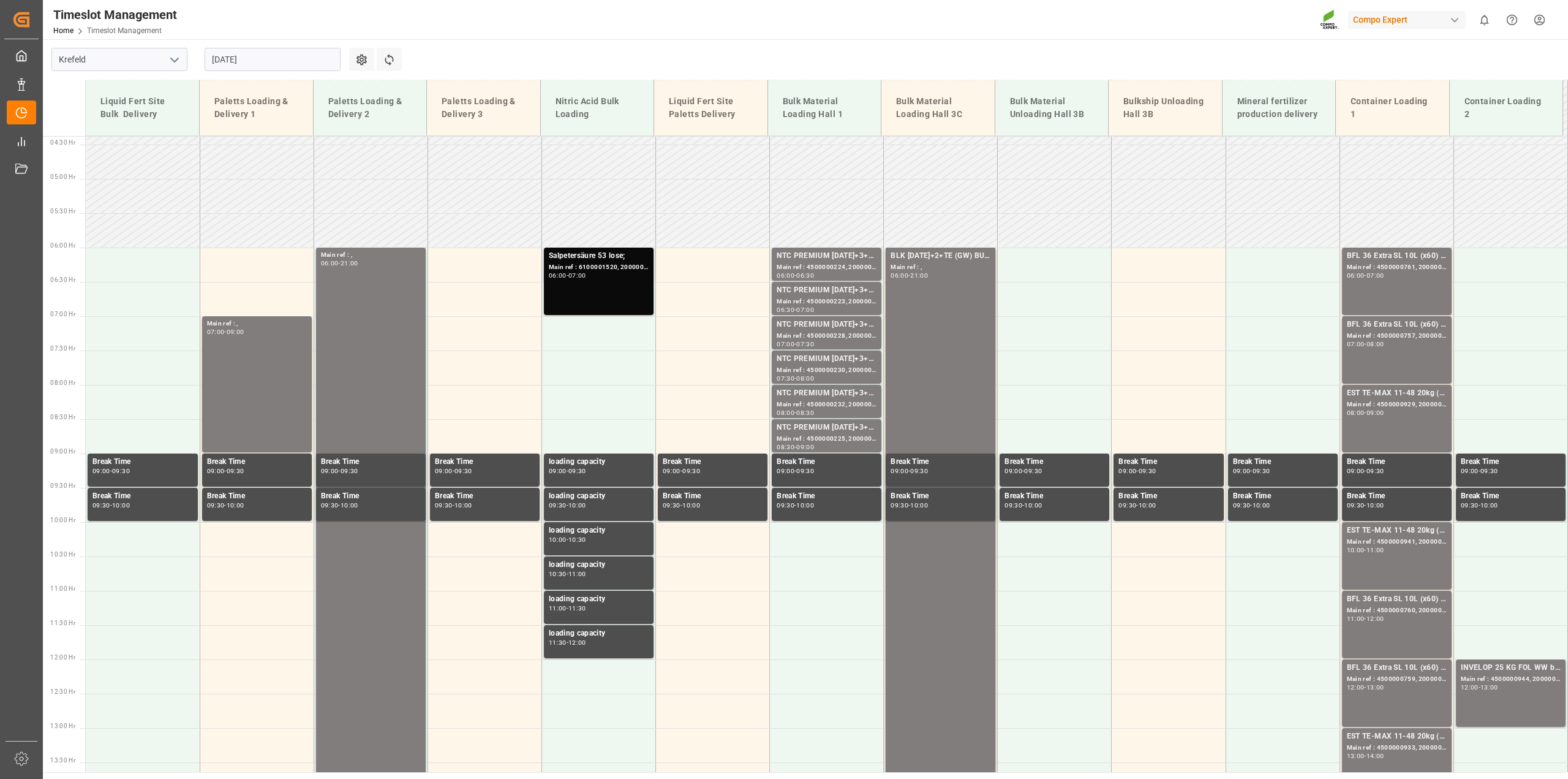
click at [600, 281] on div "Salpetersäure 53 lose; Main ref : 6100001520, 2000001337; 06:00 - 07:00" at bounding box center [599, 281] width 100 height 63
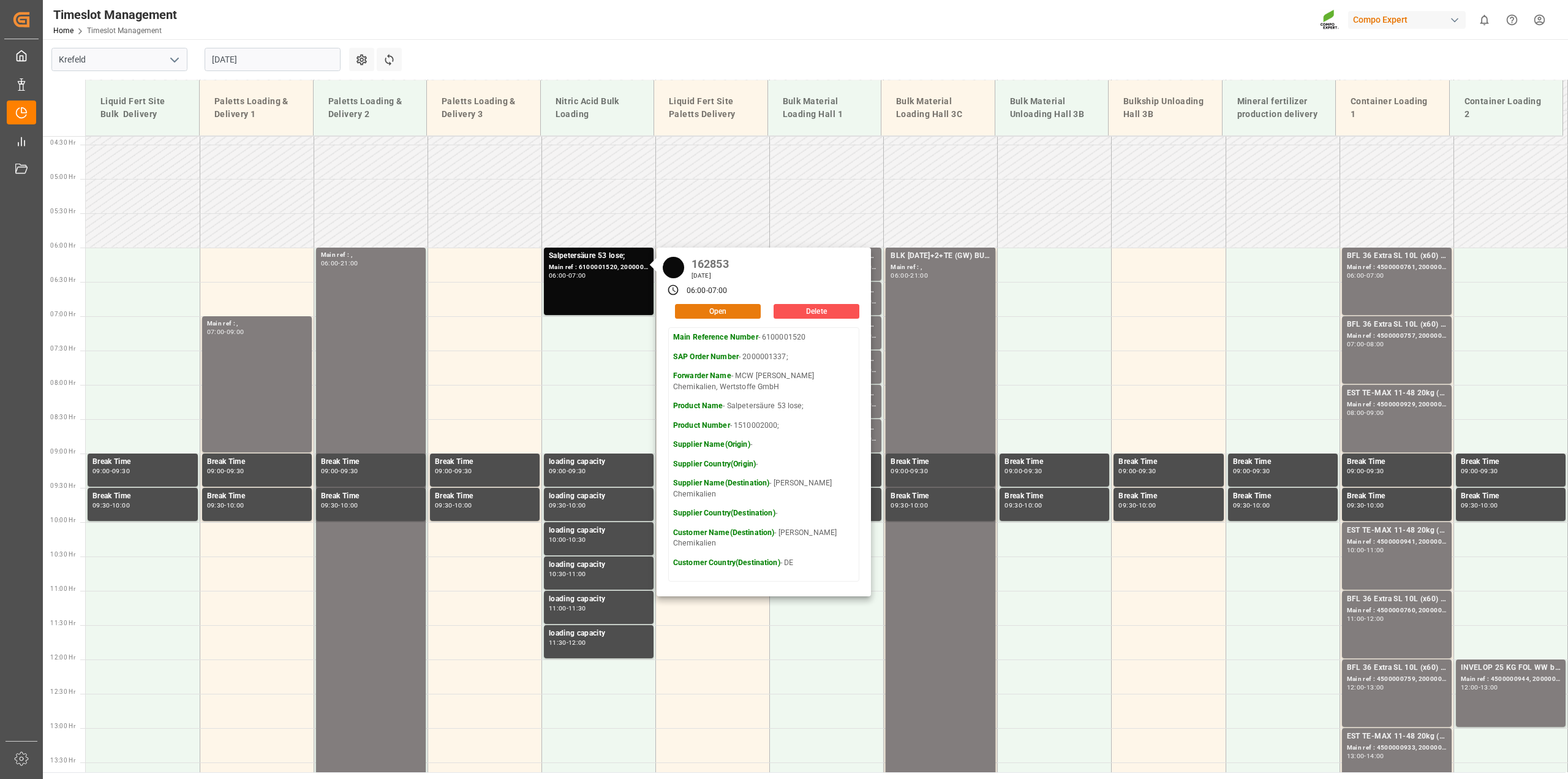
click at [741, 313] on button "Open" at bounding box center [718, 311] width 86 height 15
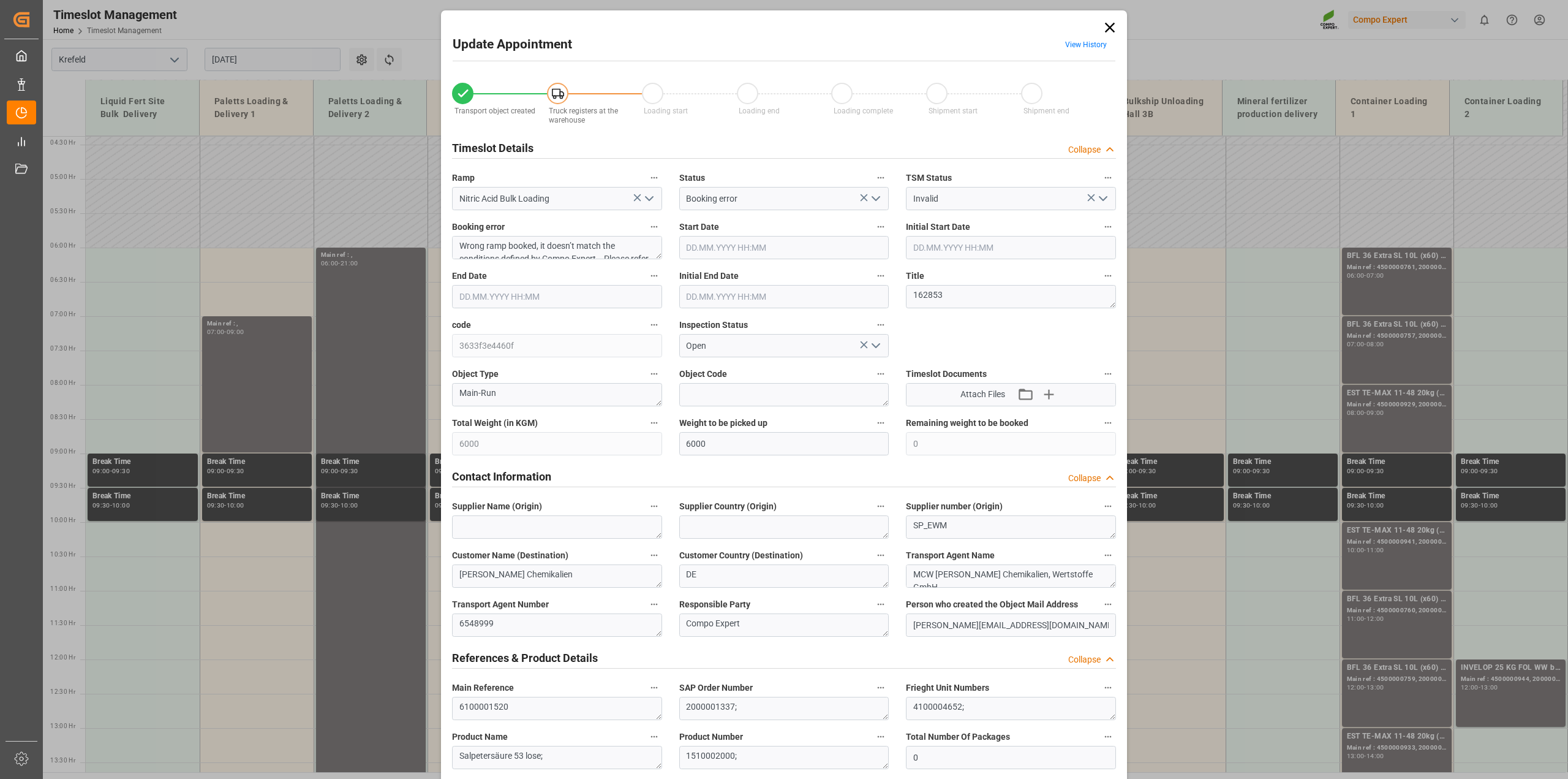
type input "03.09.2025 06:00"
type input "03.09.2025 07:00"
type input "03.09.2025 06:30"
type input "29.08.2025 11:08"
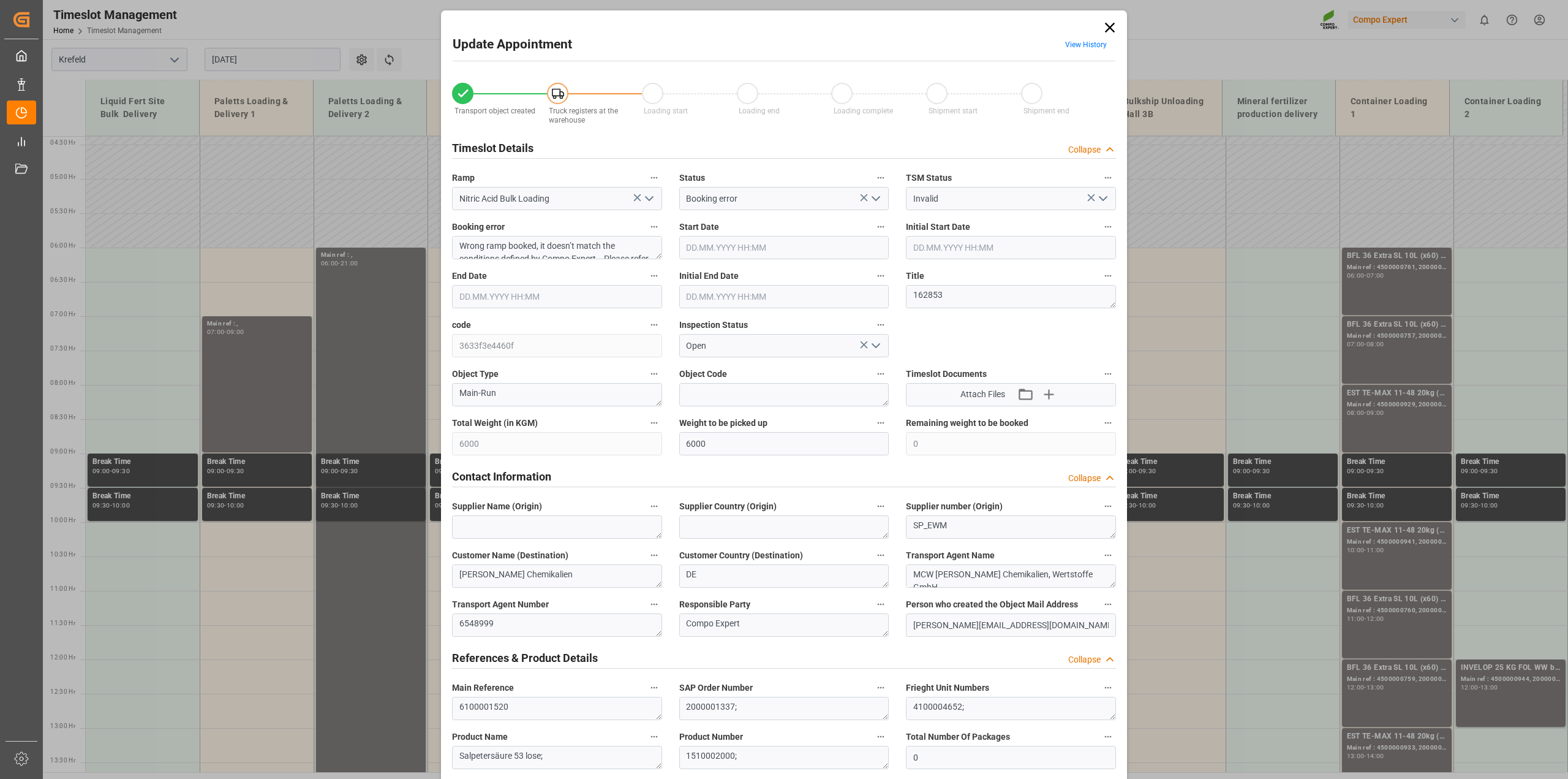
type input "29.08.2025 09:19"
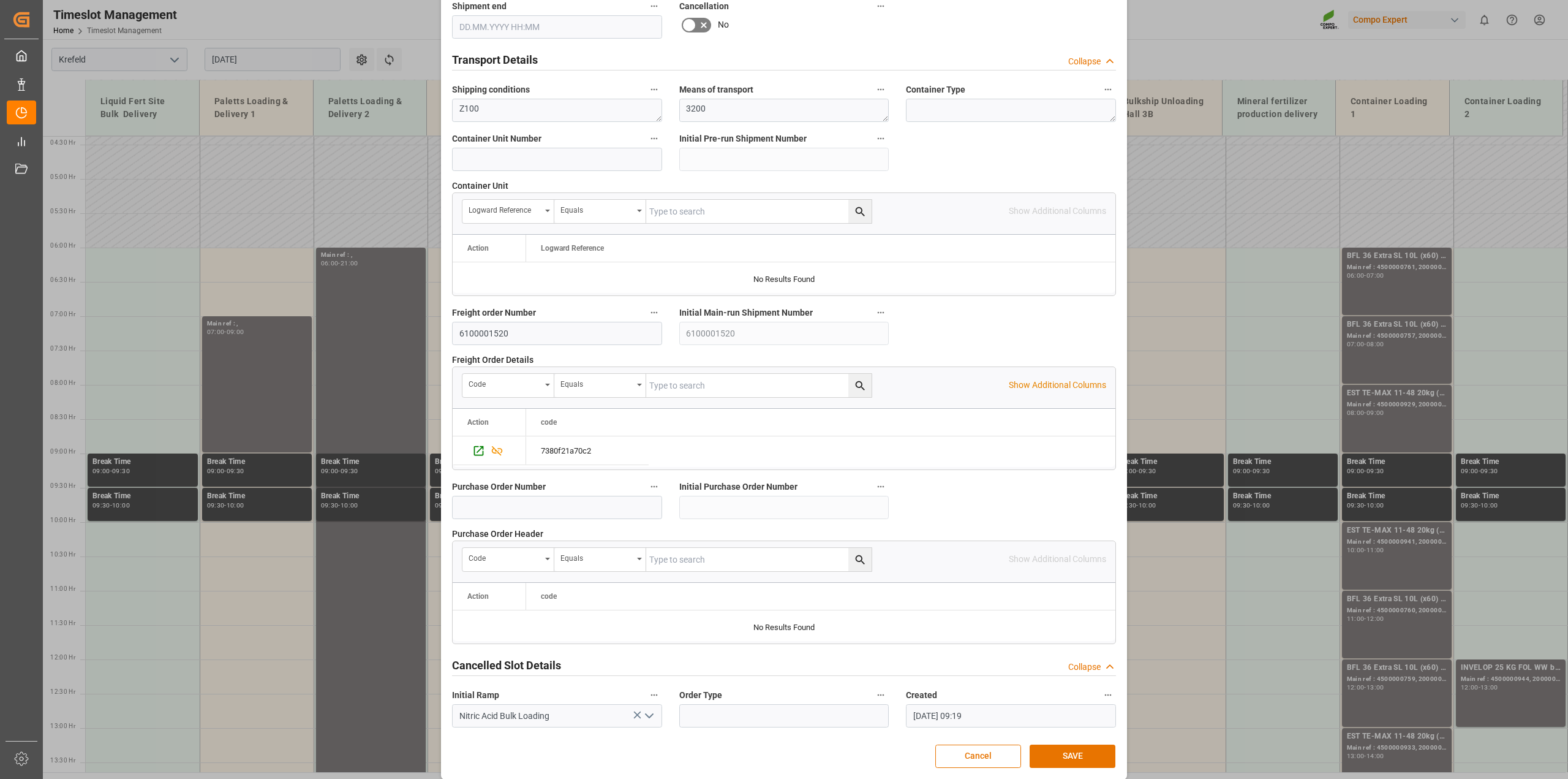
scroll to position [923, 0]
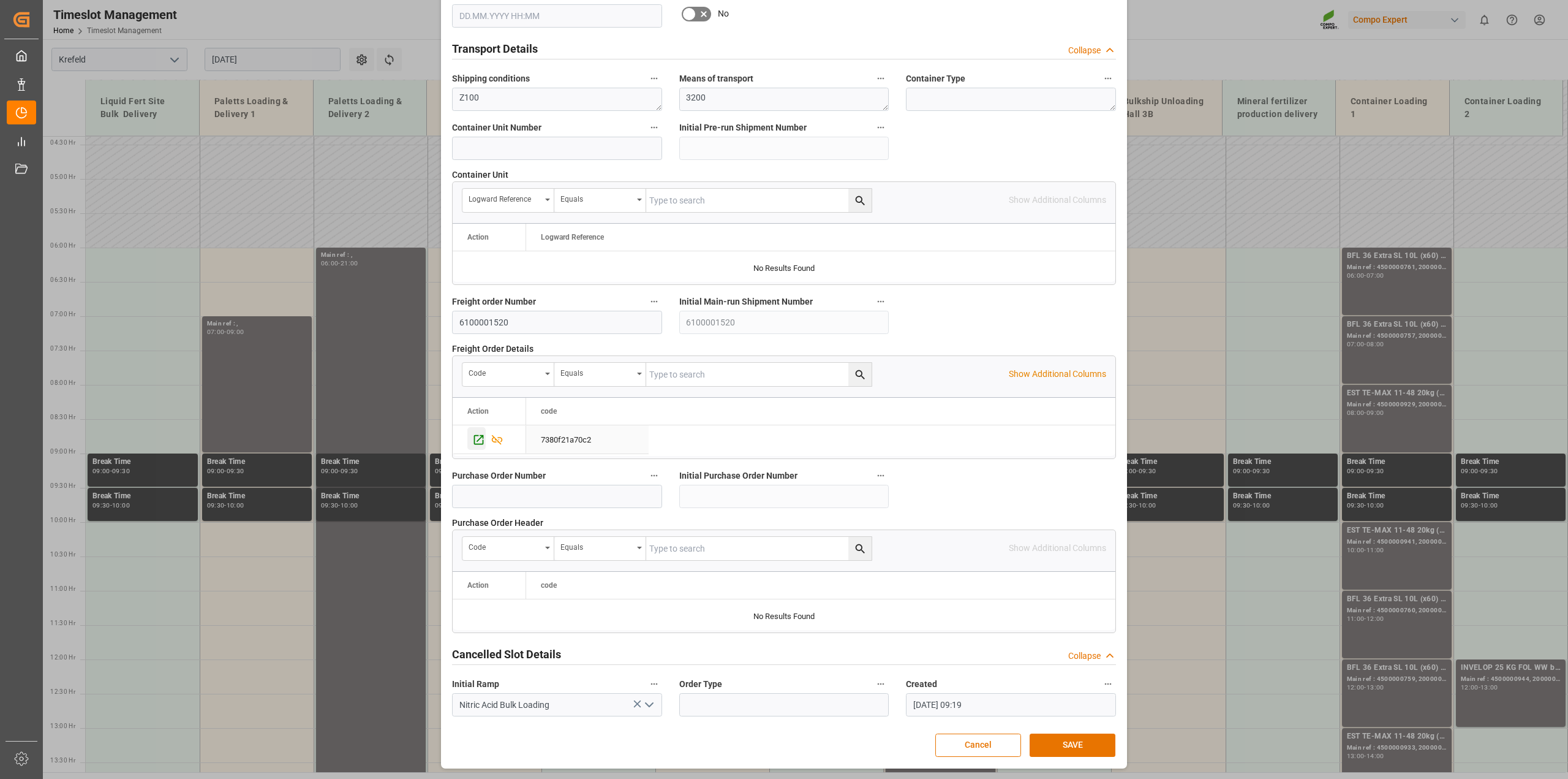
click at [475, 433] on icon "Press SPACE to select this row." at bounding box center [478, 440] width 13 height 13
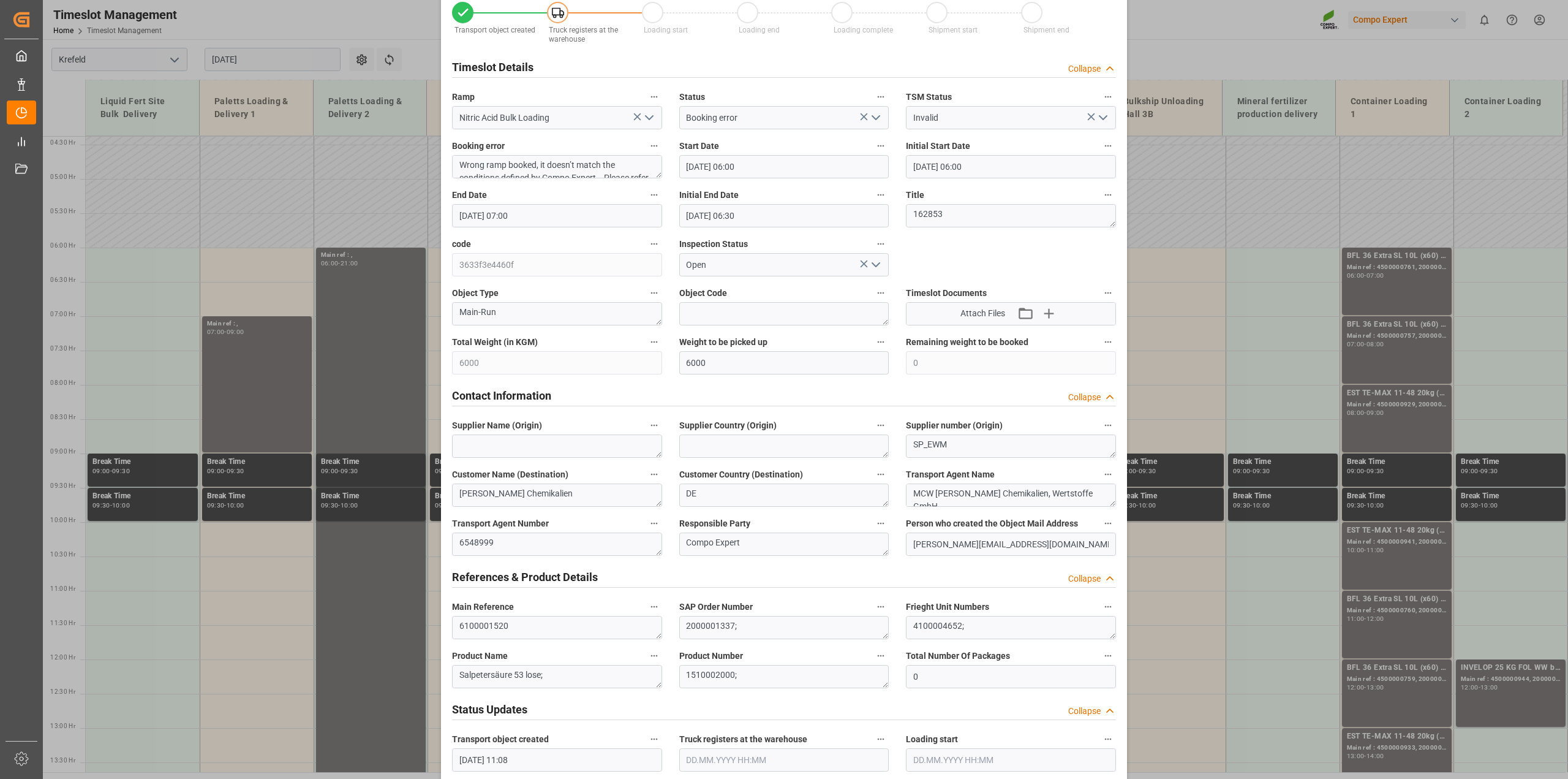
scroll to position [0, 0]
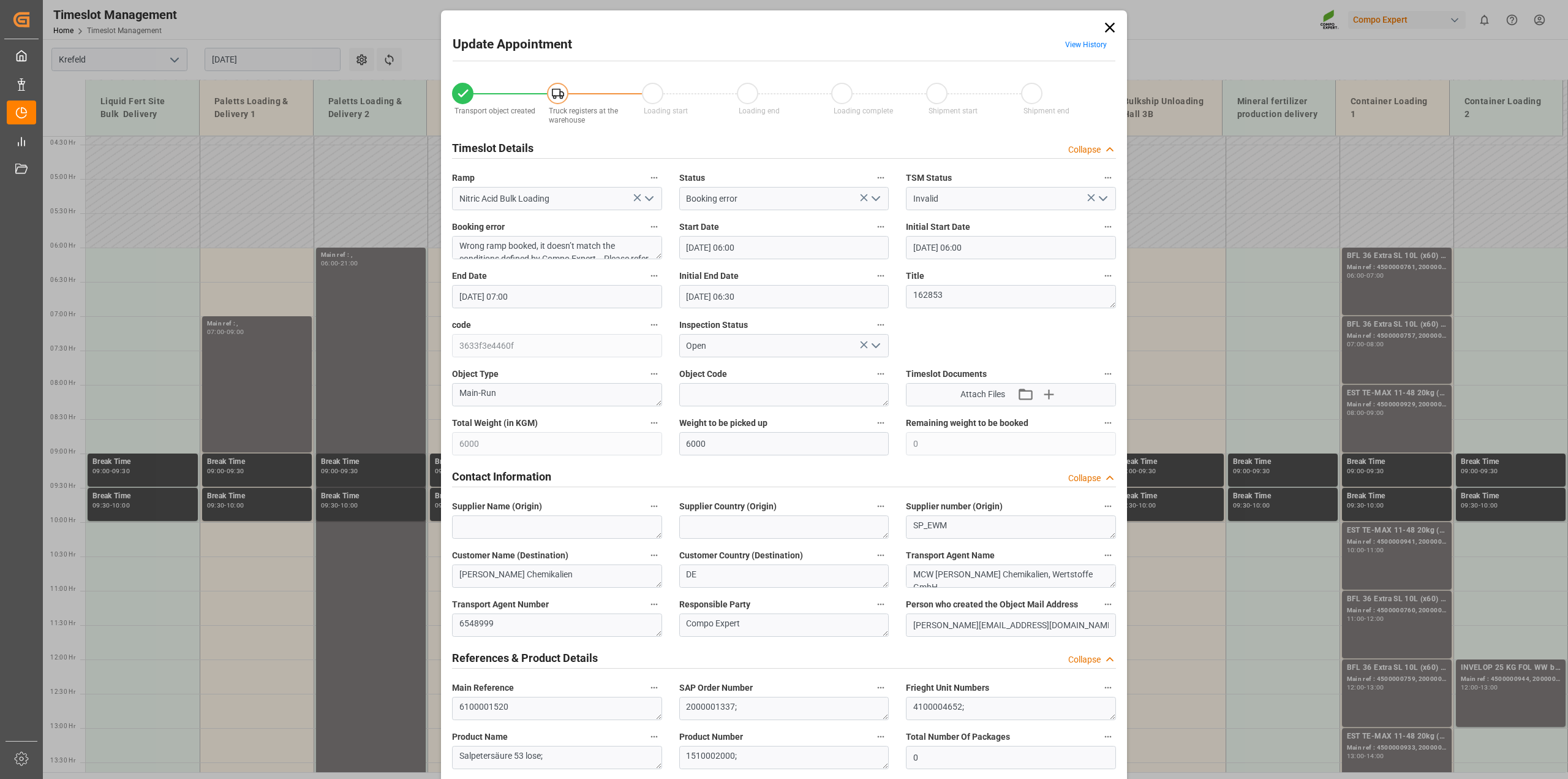
click at [1103, 28] on icon at bounding box center [1110, 28] width 17 height 17
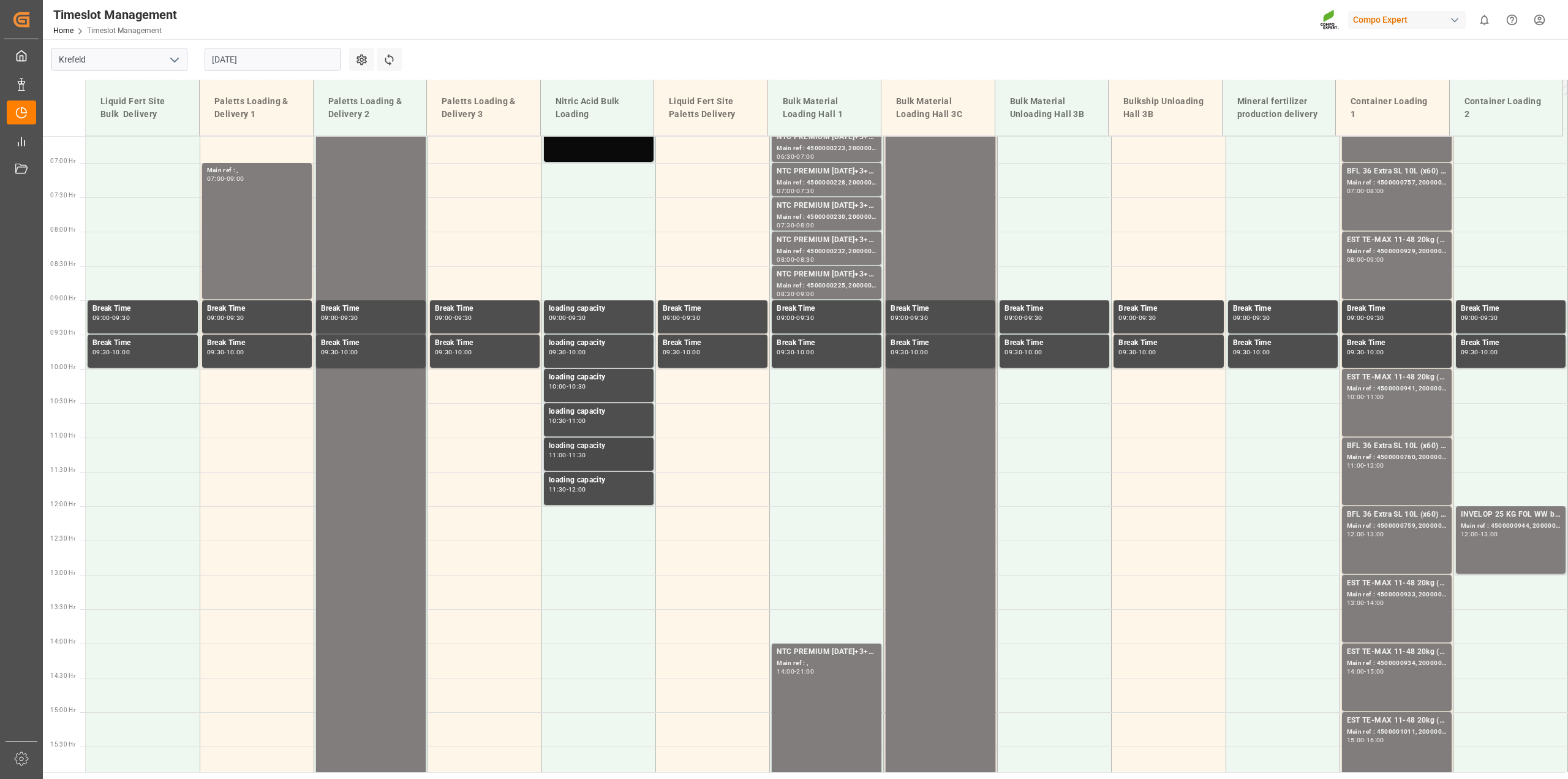
scroll to position [147, 0]
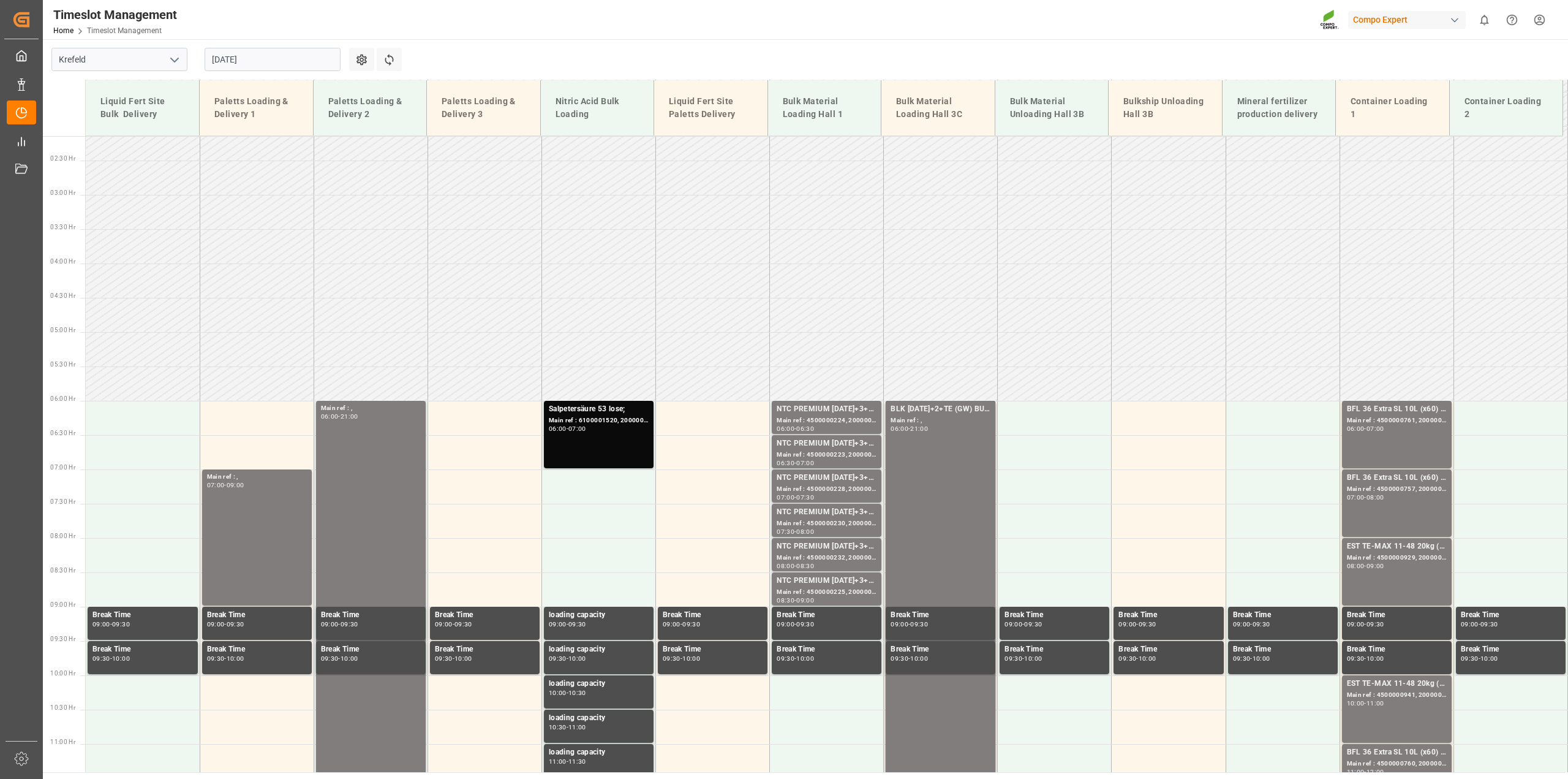
click at [241, 59] on input "03.09.2025" at bounding box center [272, 59] width 136 height 23
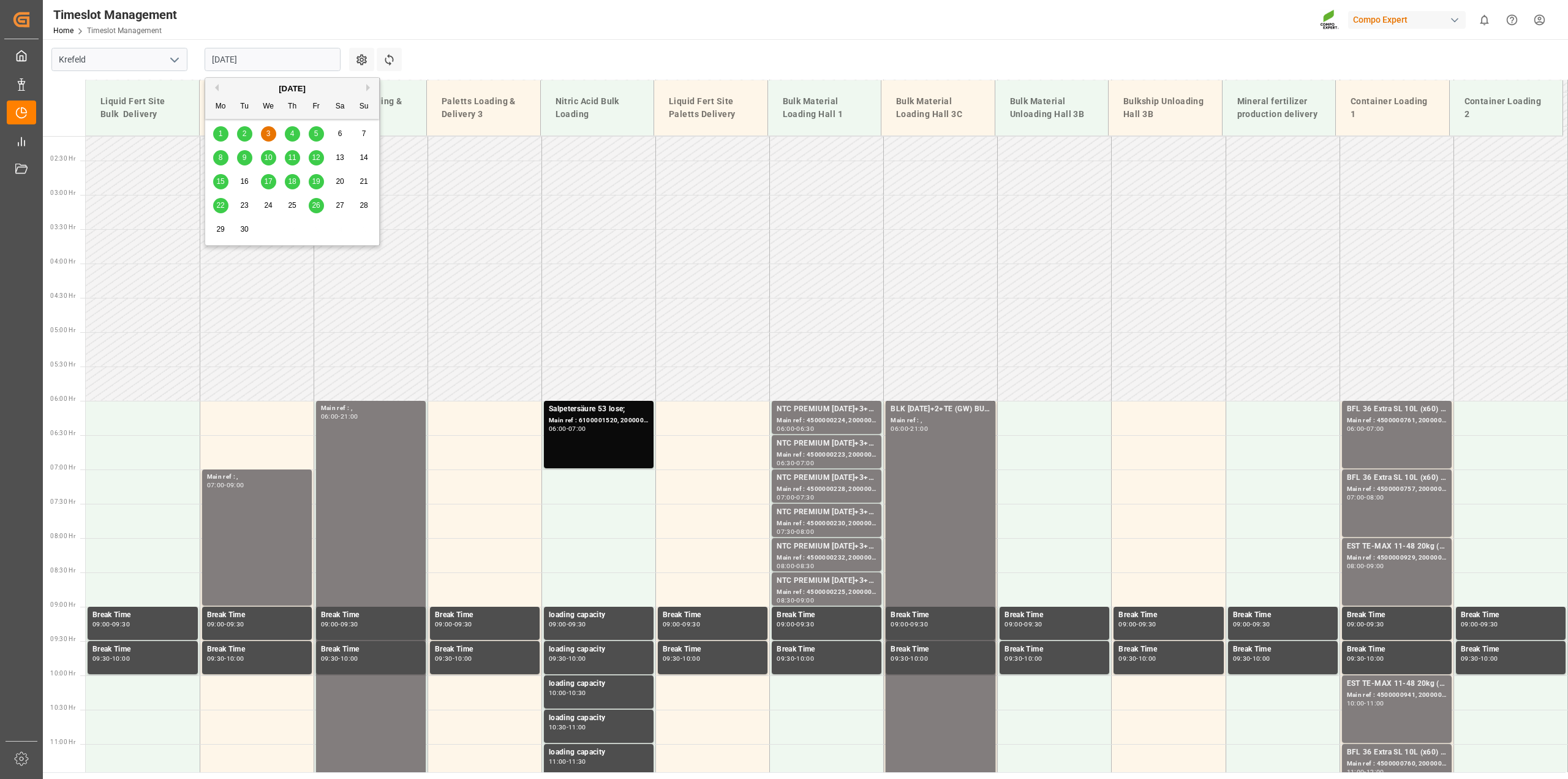
click at [320, 135] on div "5" at bounding box center [317, 134] width 16 height 15
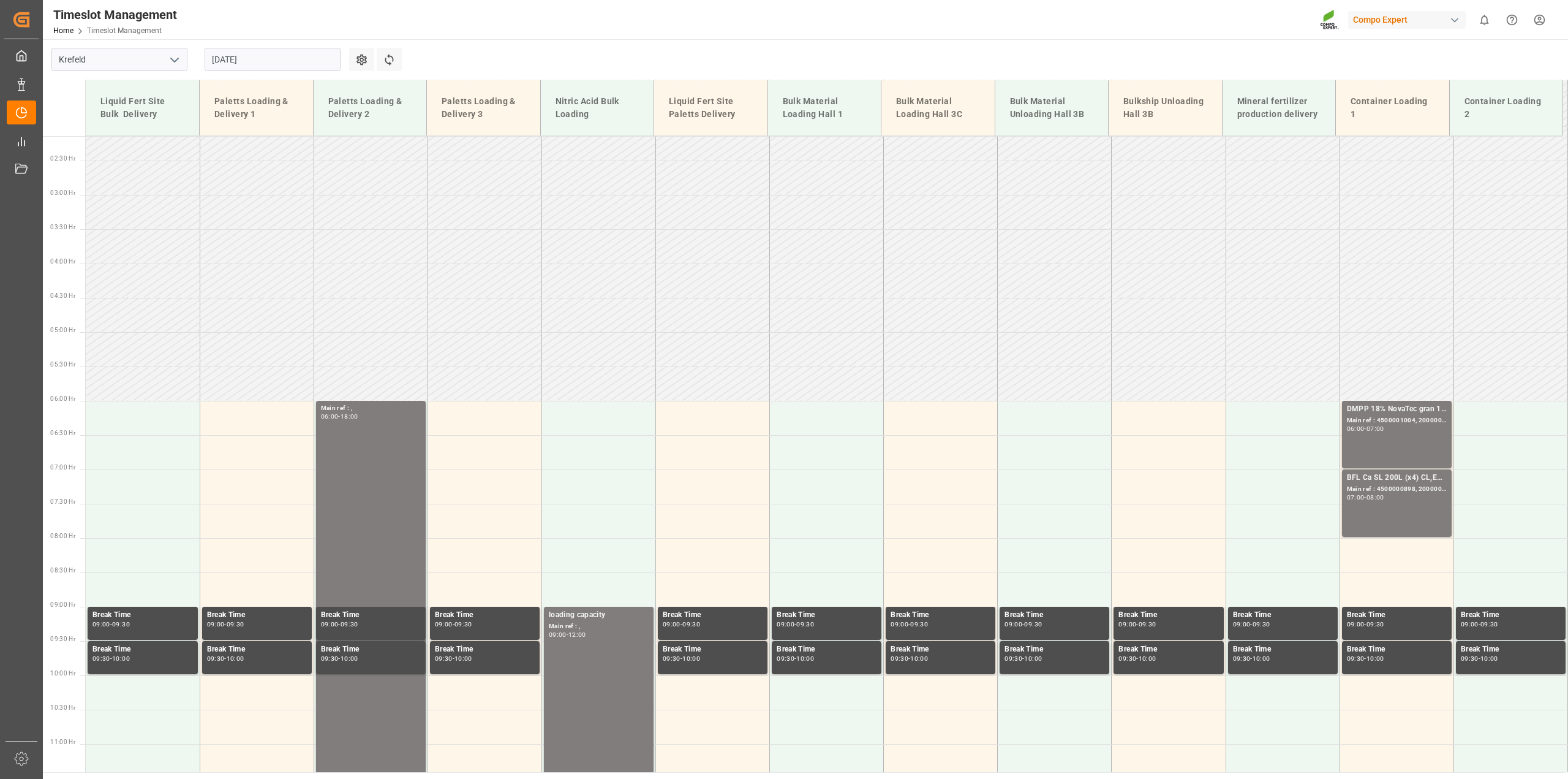
click at [267, 59] on input "05.09.2025" at bounding box center [272, 59] width 136 height 23
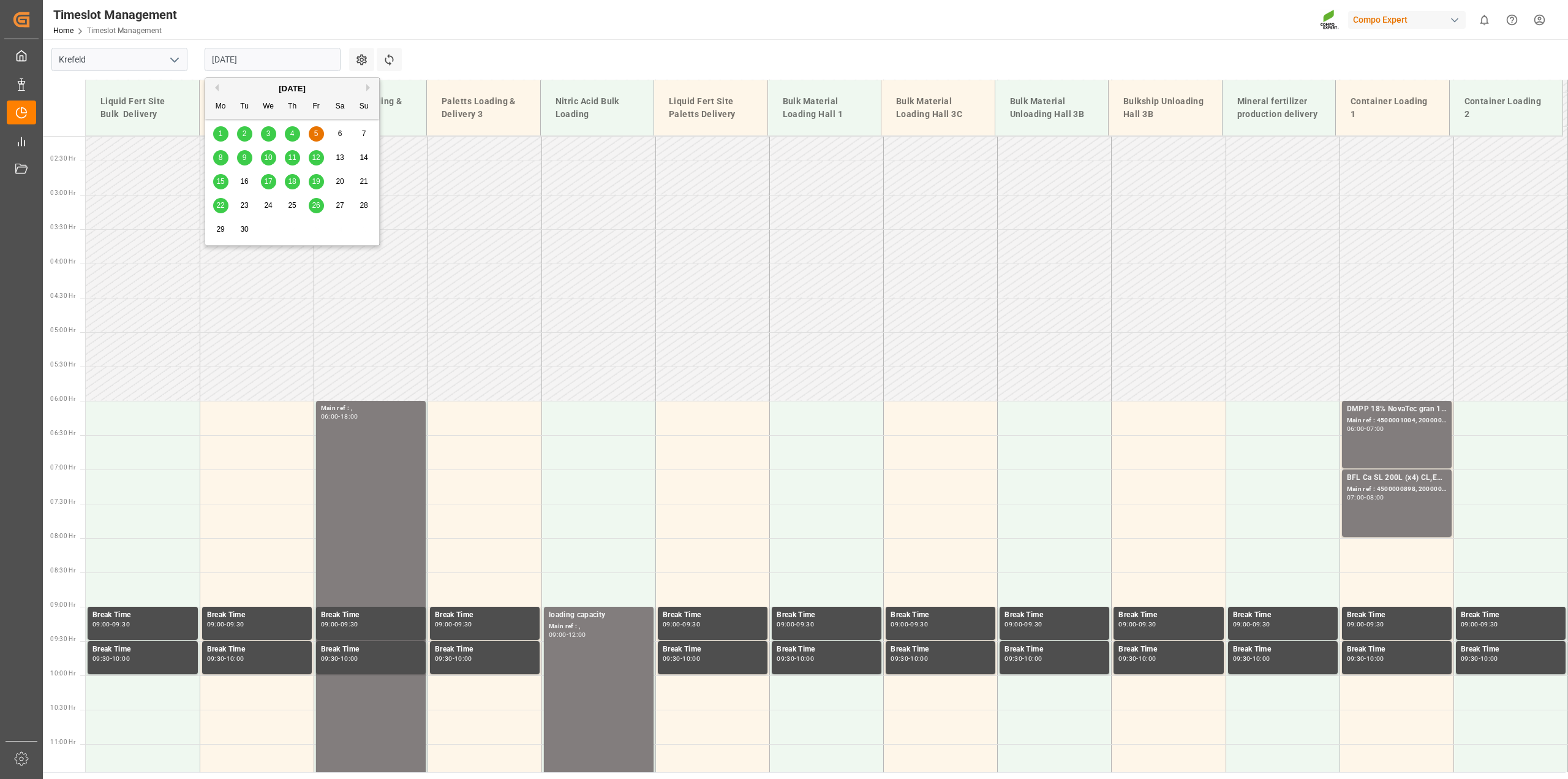
click at [217, 136] on div "1" at bounding box center [221, 134] width 16 height 15
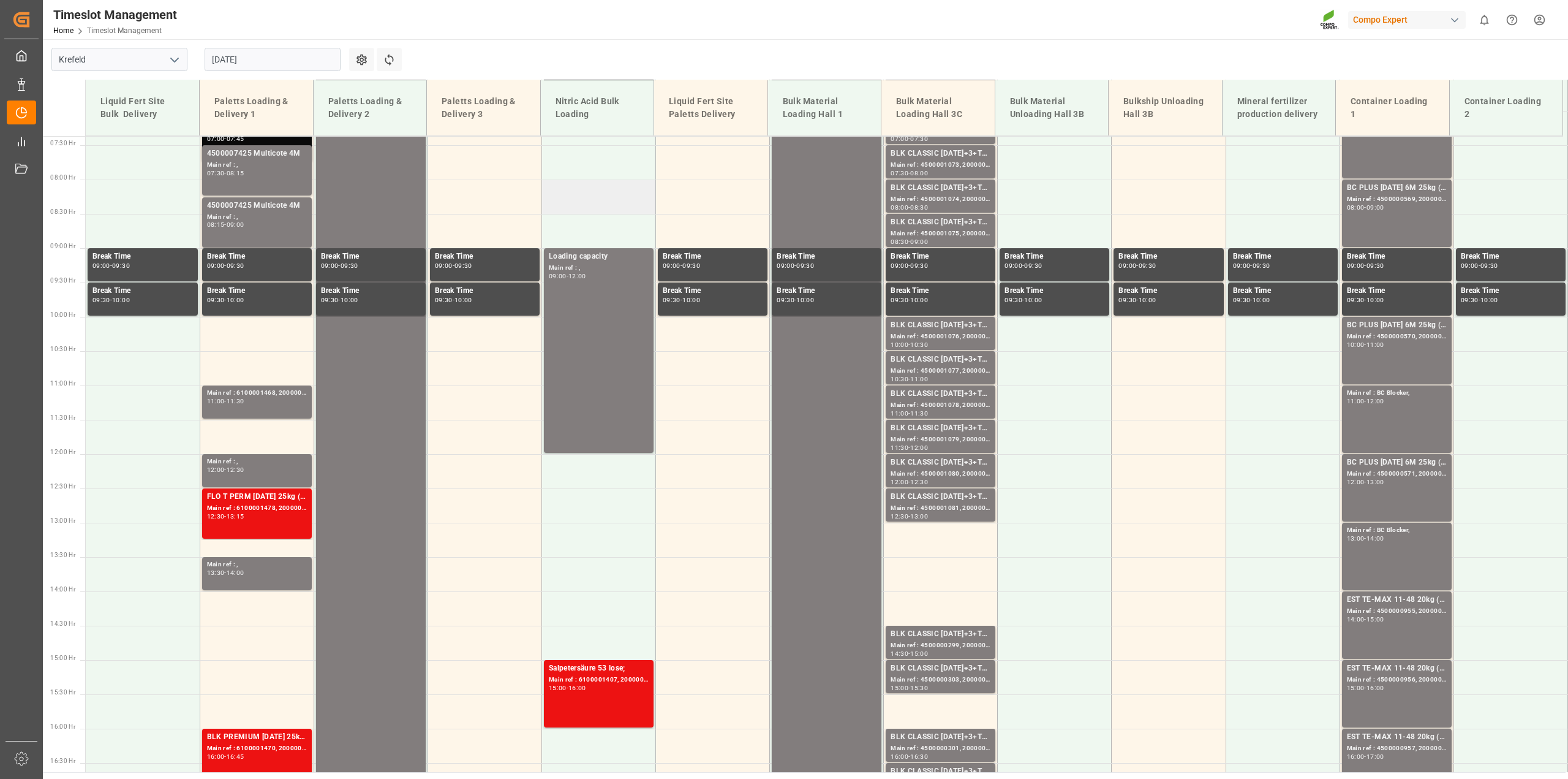
scroll to position [377, 0]
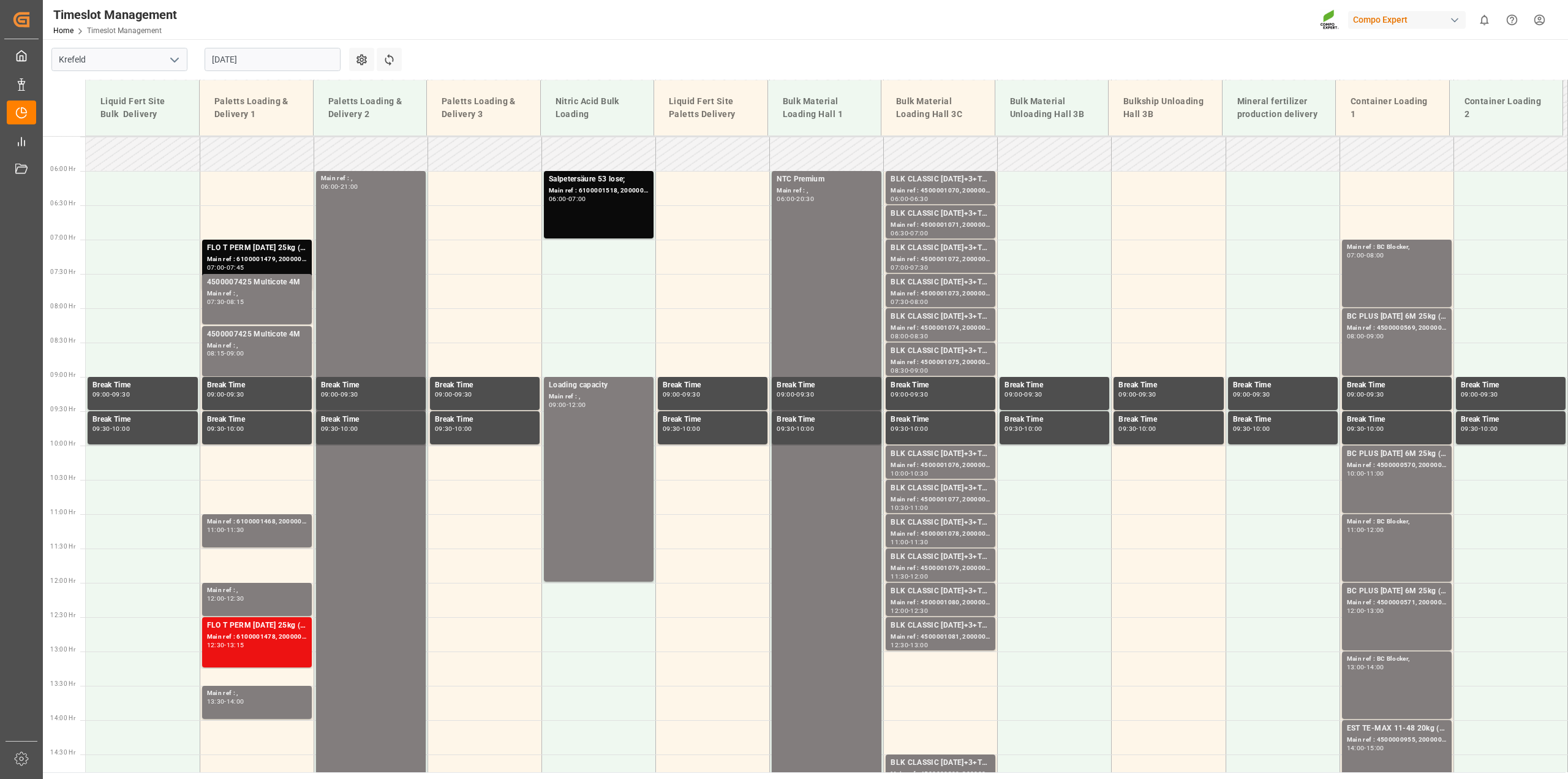
click at [243, 56] on input "01.09.2025" at bounding box center [272, 59] width 136 height 23
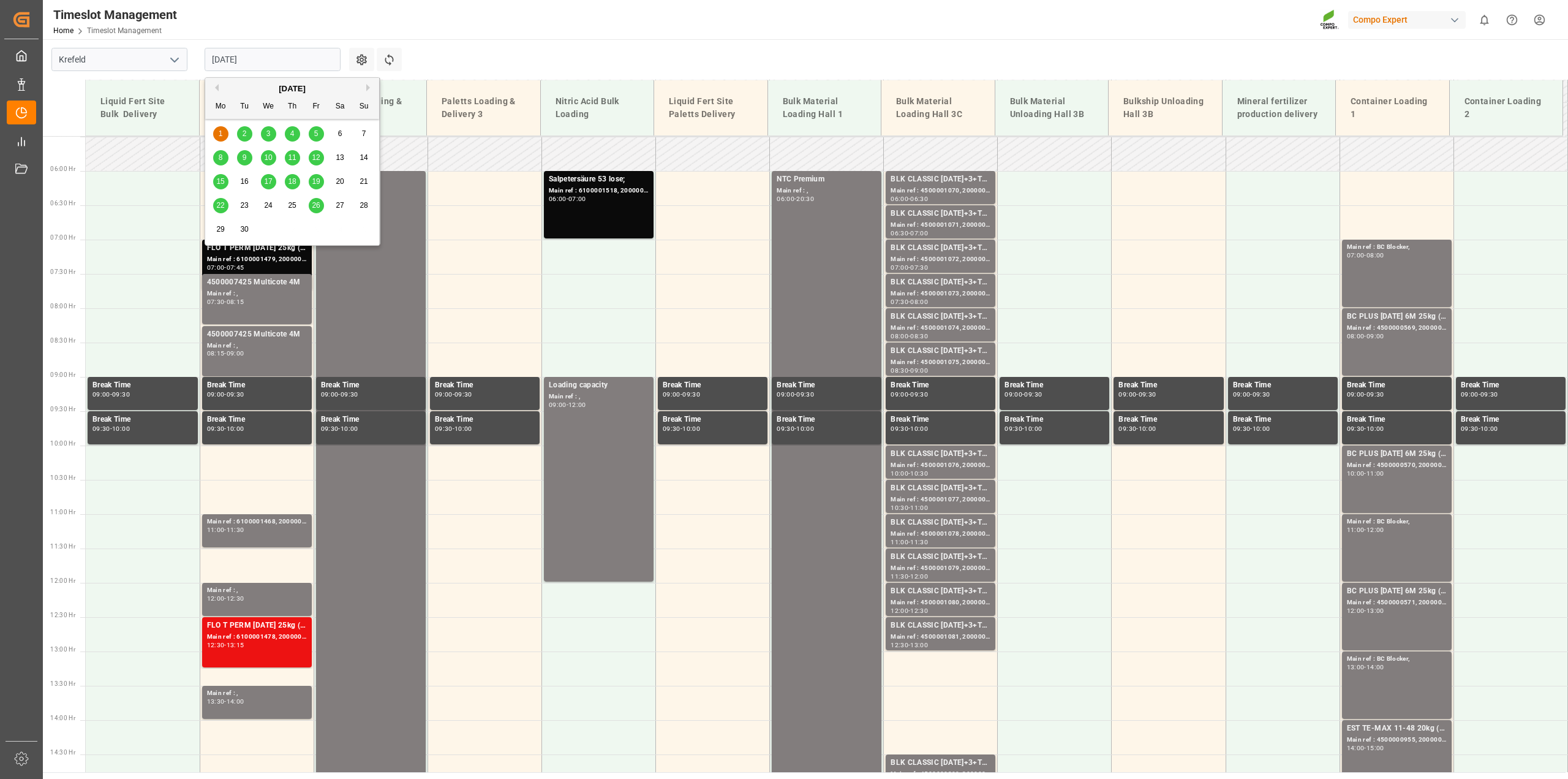
click at [267, 135] on span "3" at bounding box center [269, 133] width 4 height 8
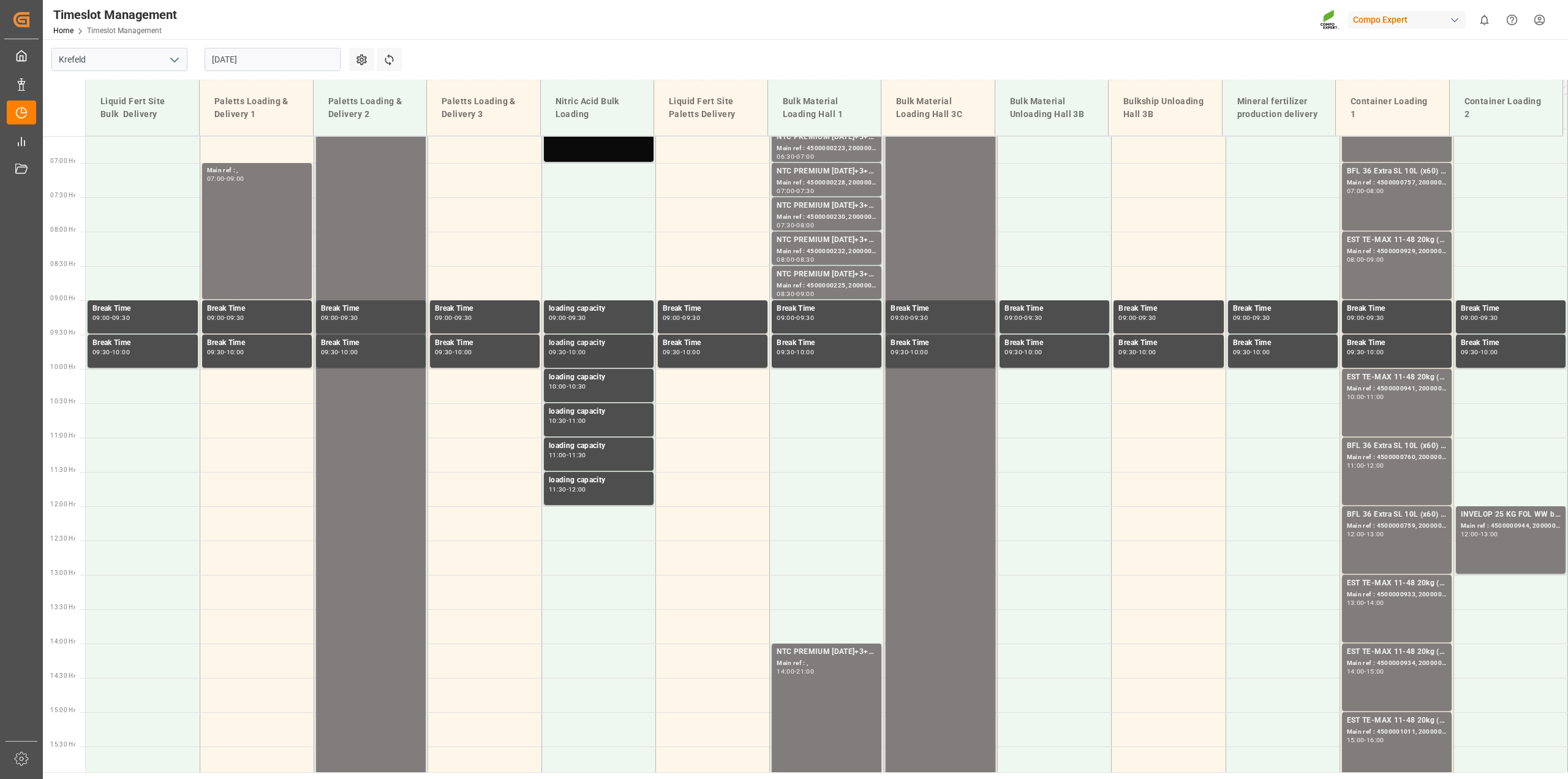
scroll to position [224, 0]
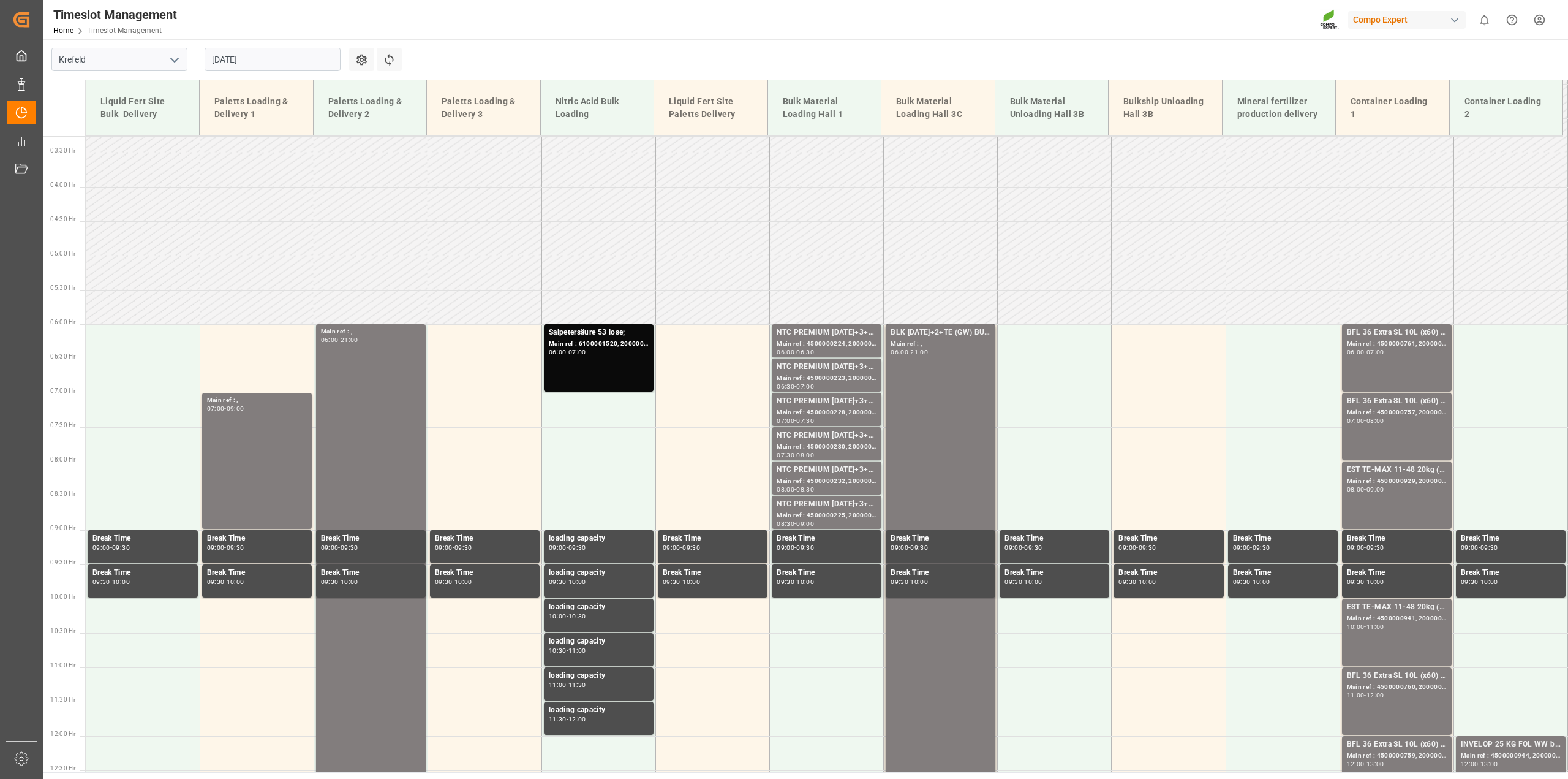
click at [229, 56] on input "03.09.2025" at bounding box center [272, 59] width 136 height 23
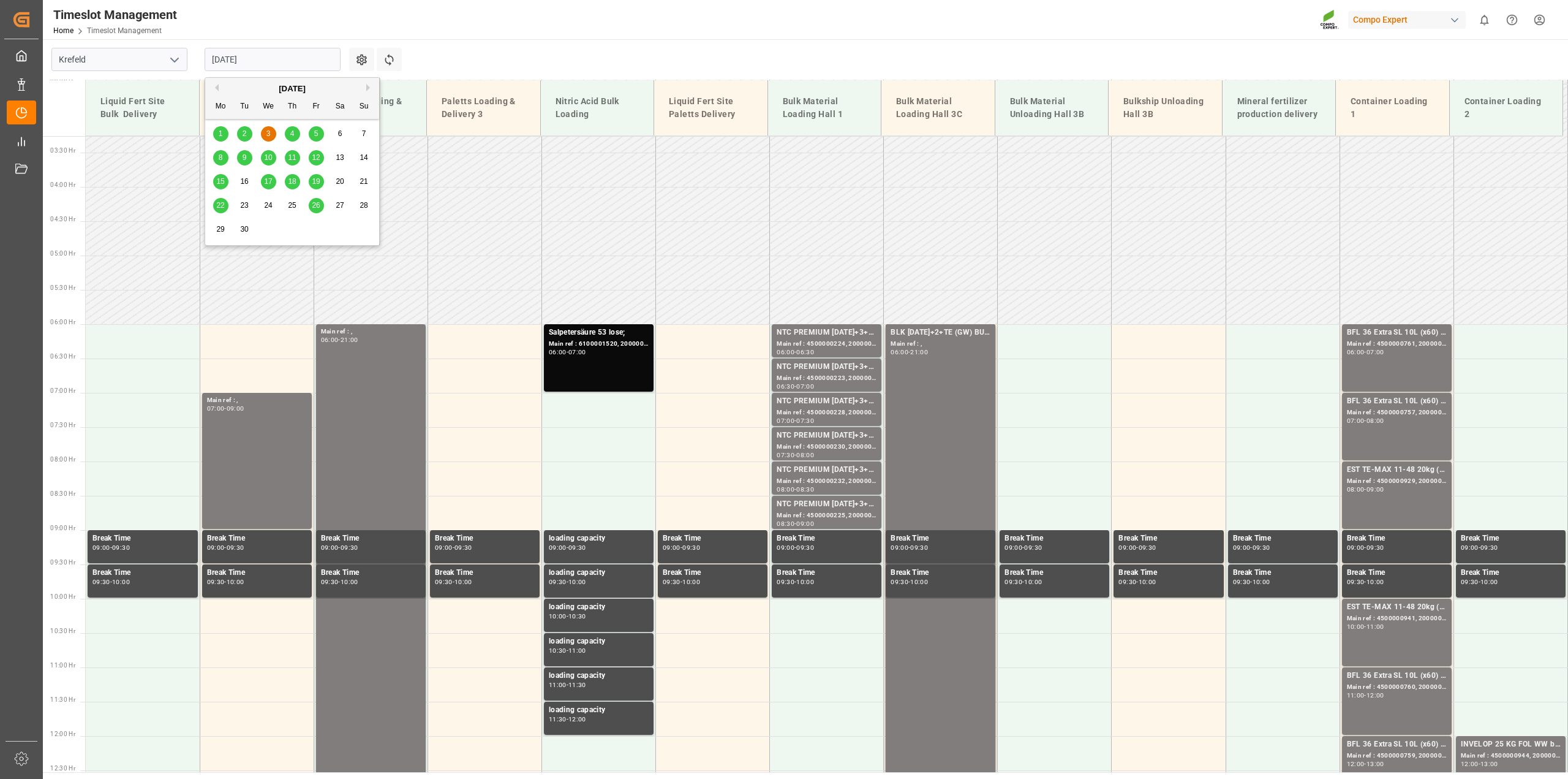
click at [246, 137] on span "2" at bounding box center [245, 133] width 4 height 8
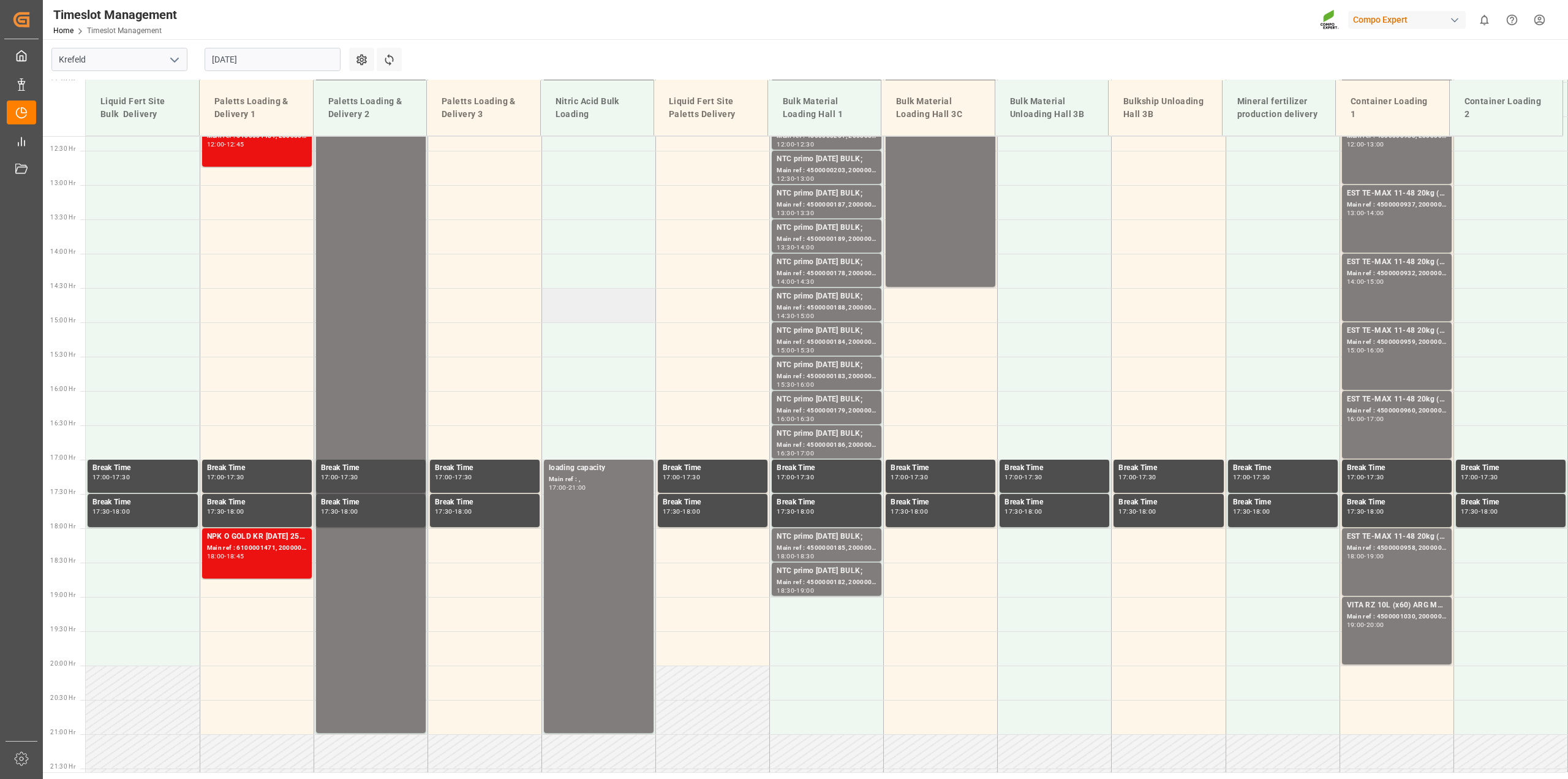
scroll to position [858, 0]
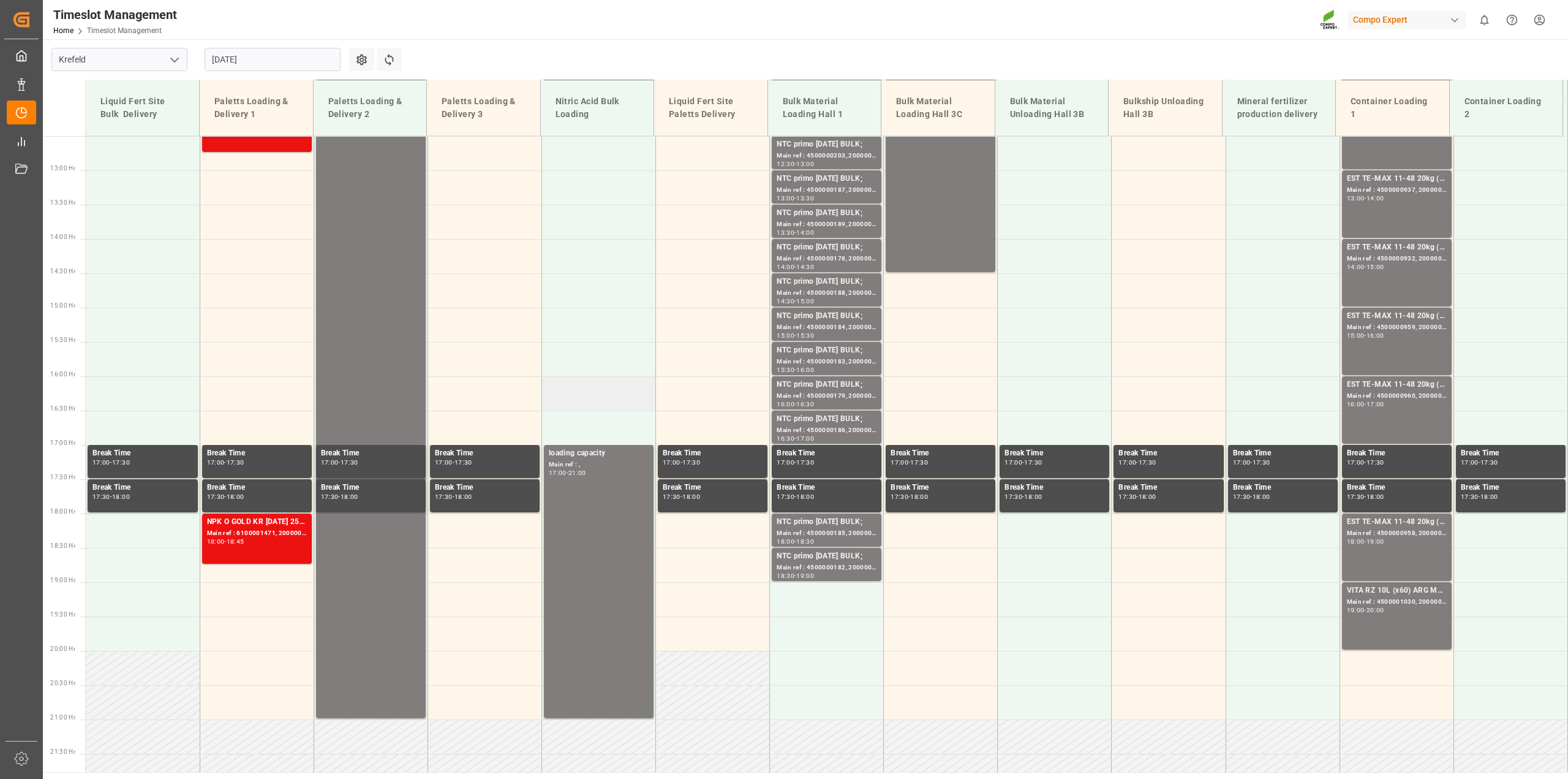
click at [621, 393] on td at bounding box center [598, 393] width 114 height 35
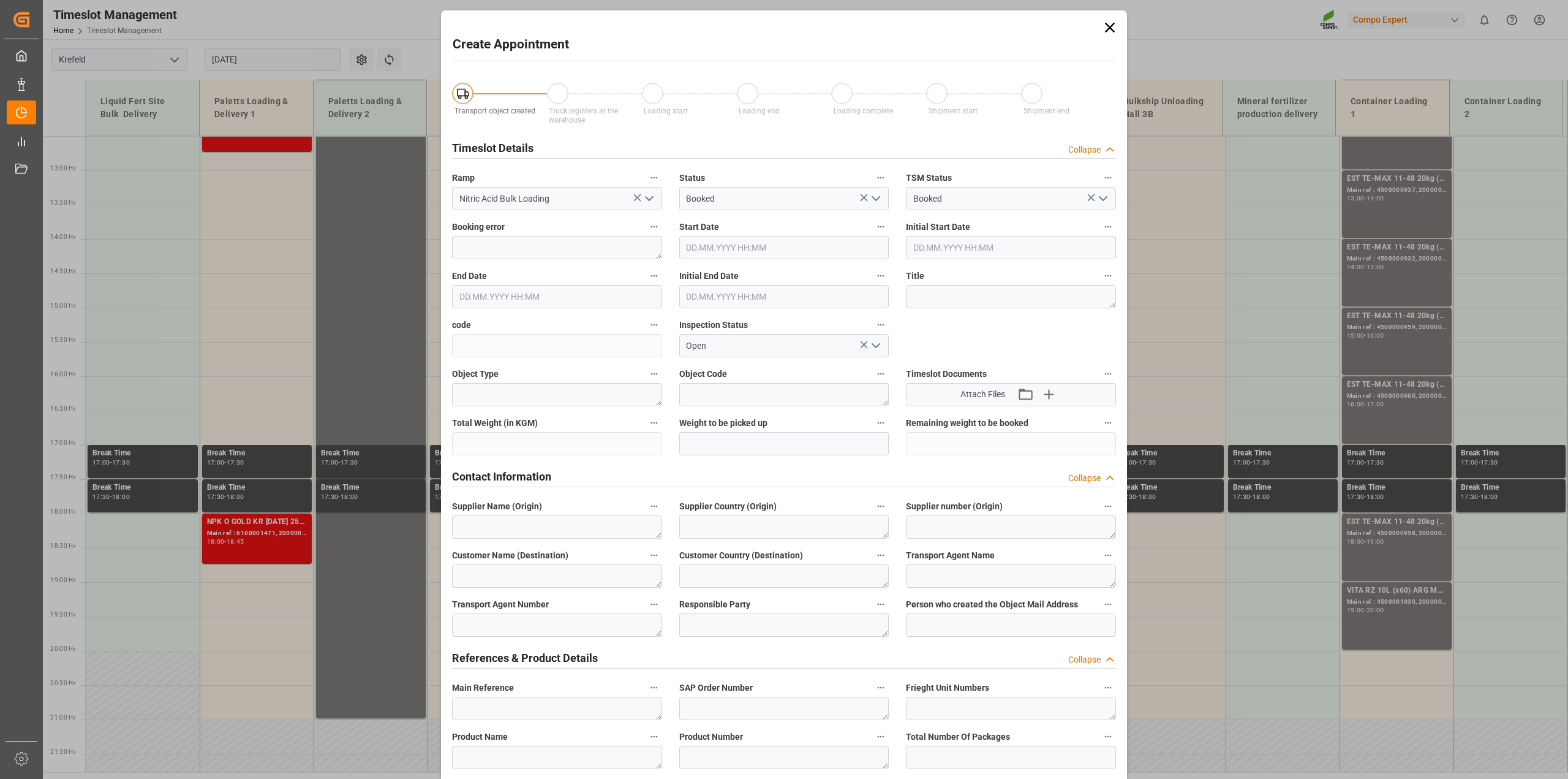
type input "02.09.2025 16:00"
type input "02.09.2025 16:30"
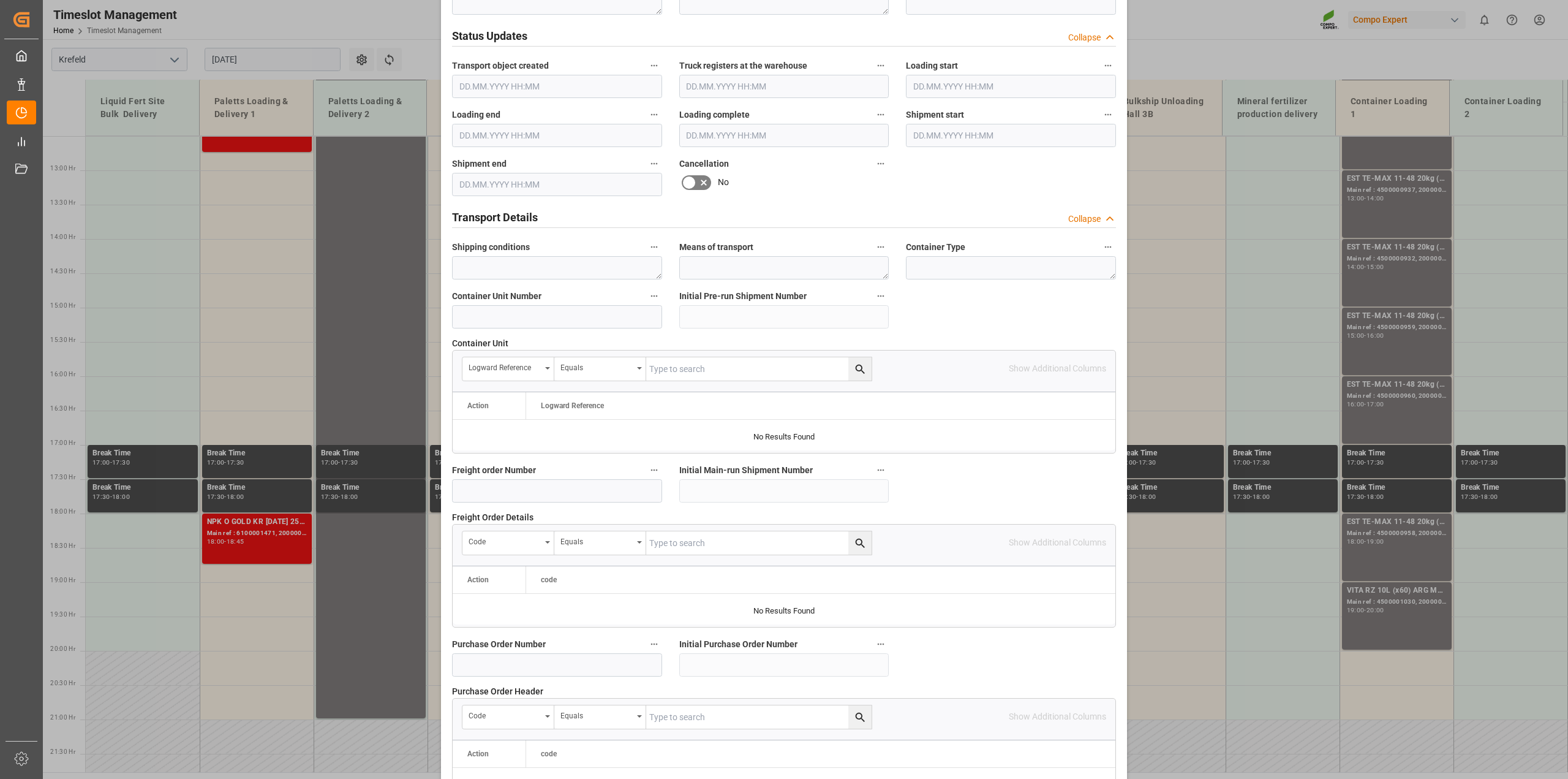
scroll to position [923, 0]
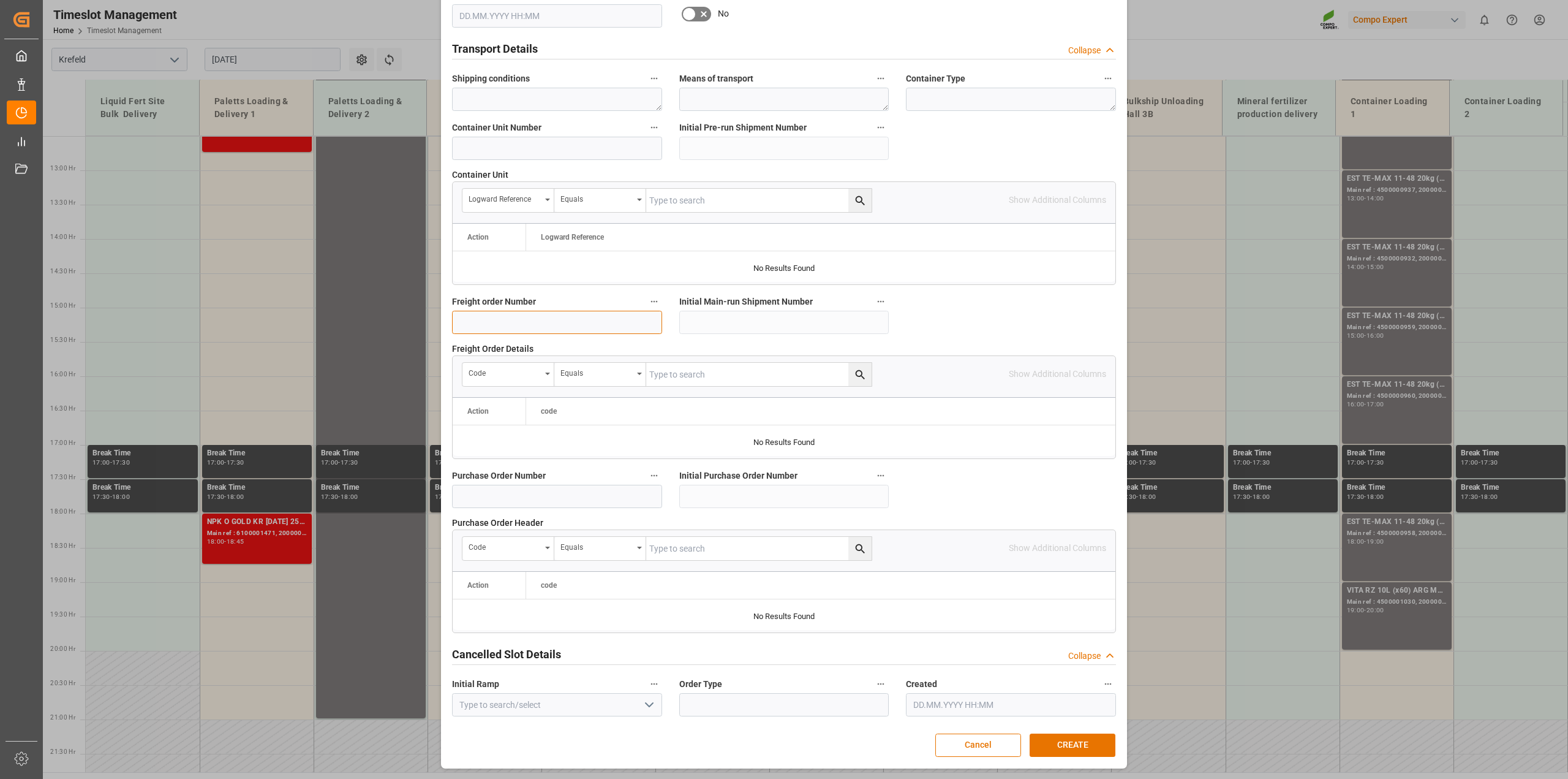
click at [521, 323] on input at bounding box center [557, 322] width 210 height 23
paste input "6100001519"
type input "6100001519"
click at [1066, 746] on button "CREATE" at bounding box center [1072, 744] width 86 height 23
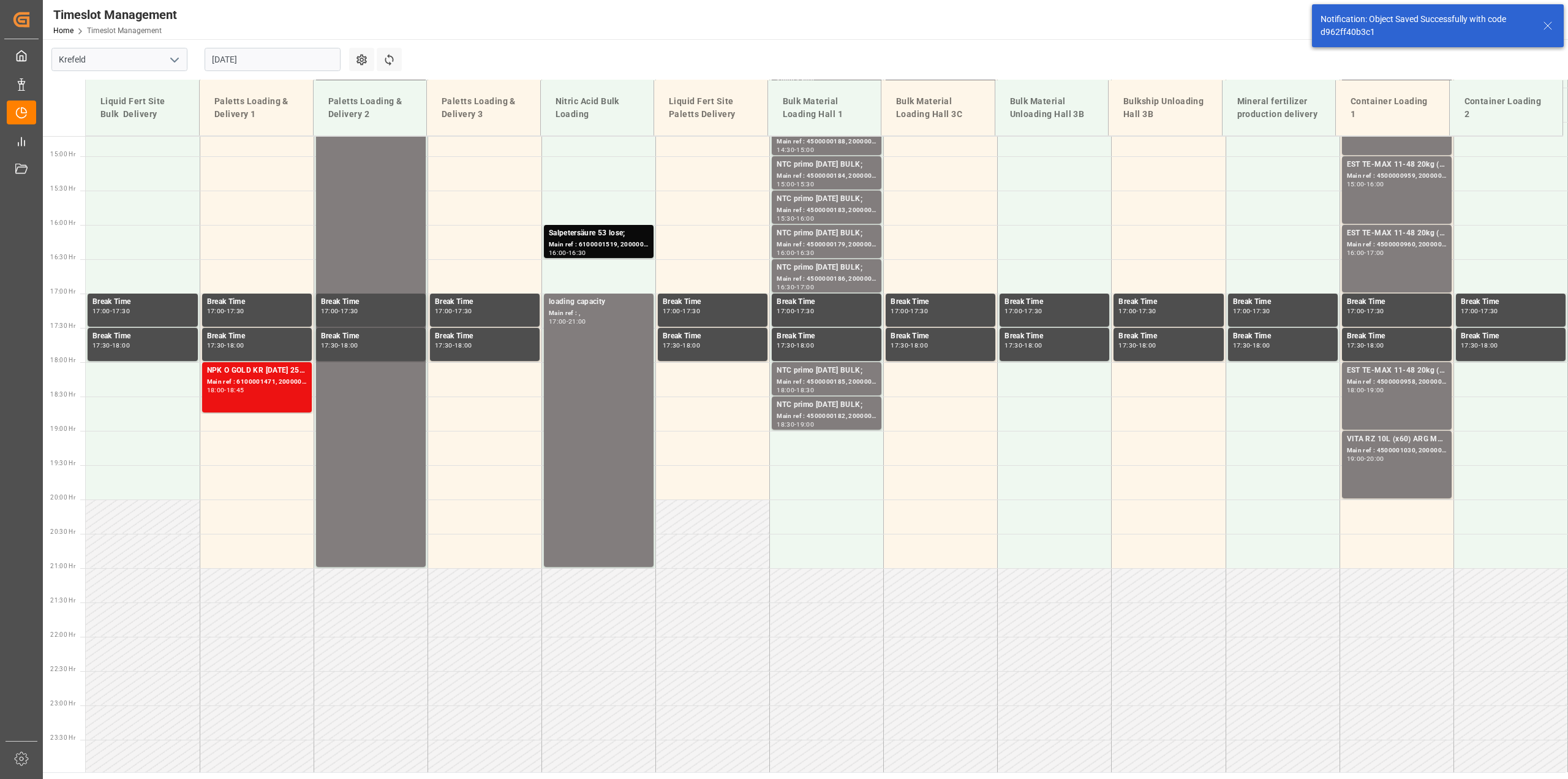
scroll to position [1011, 0]
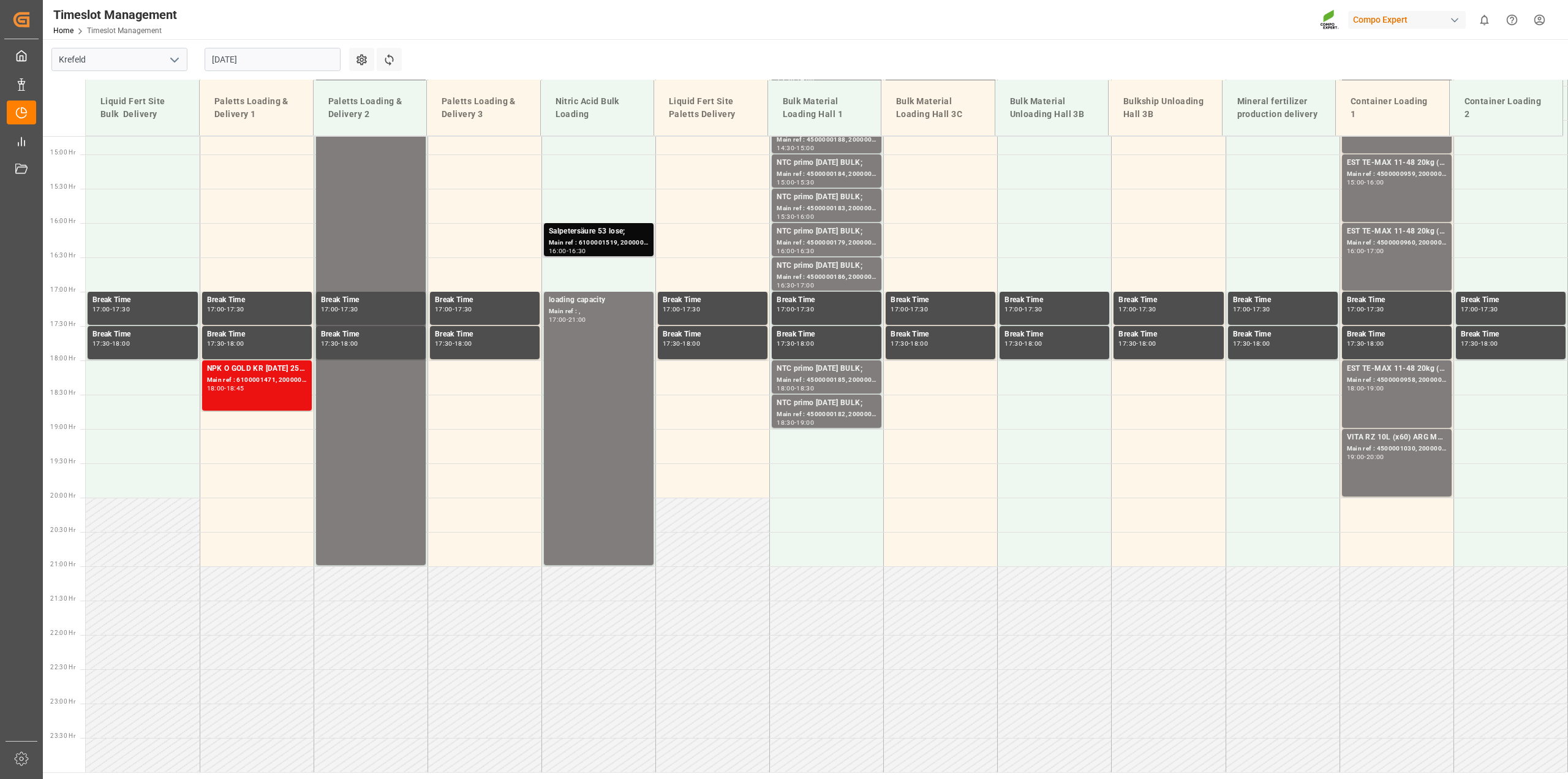
click at [557, 230] on div "Salpetersäure 53 lose;" at bounding box center [599, 231] width 100 height 12
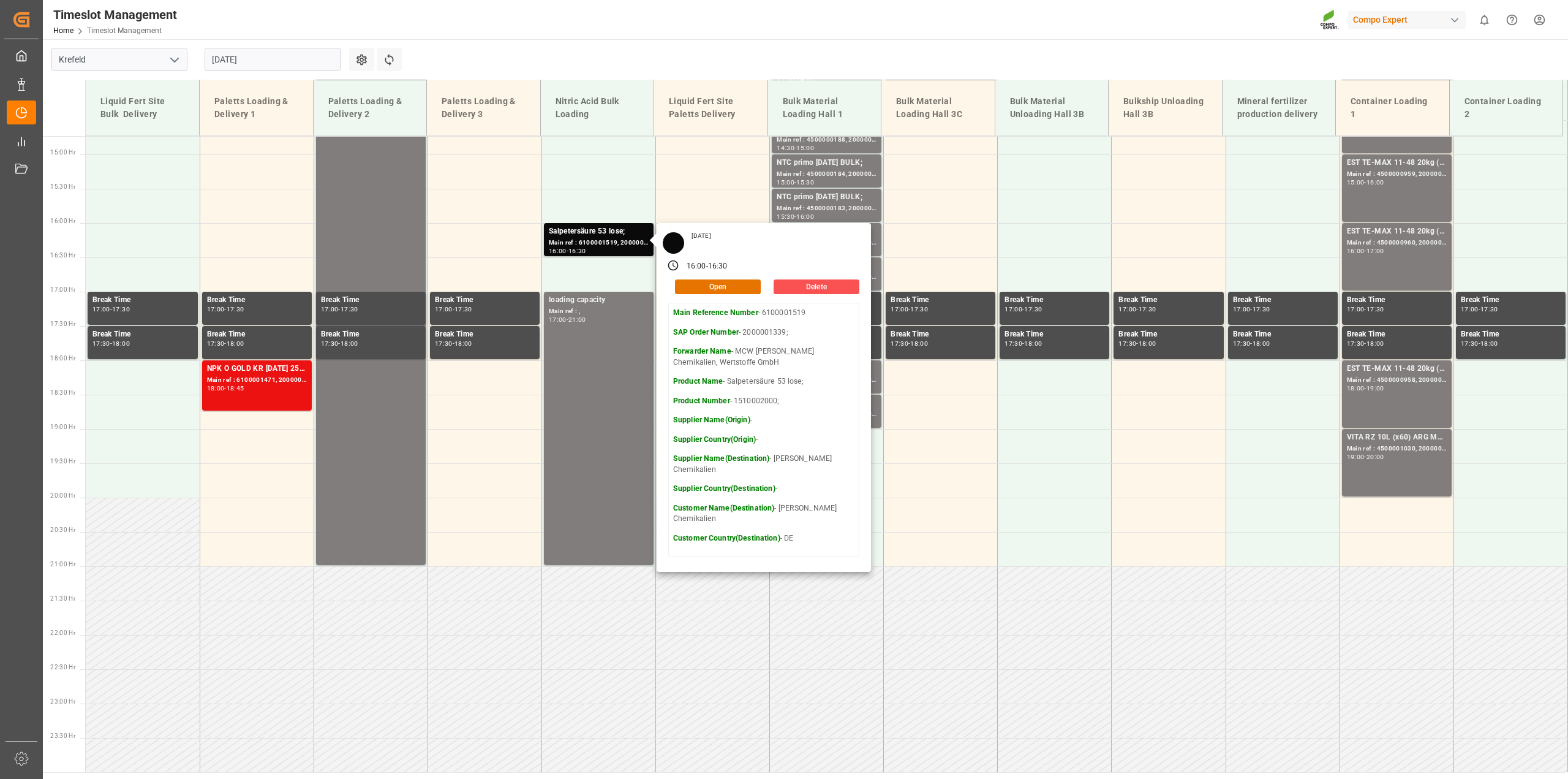
click at [766, 34] on div "Timeslot Management Home Timeslot Management Compo Expert 0 Notifications Only …" at bounding box center [801, 20] width 1533 height 40
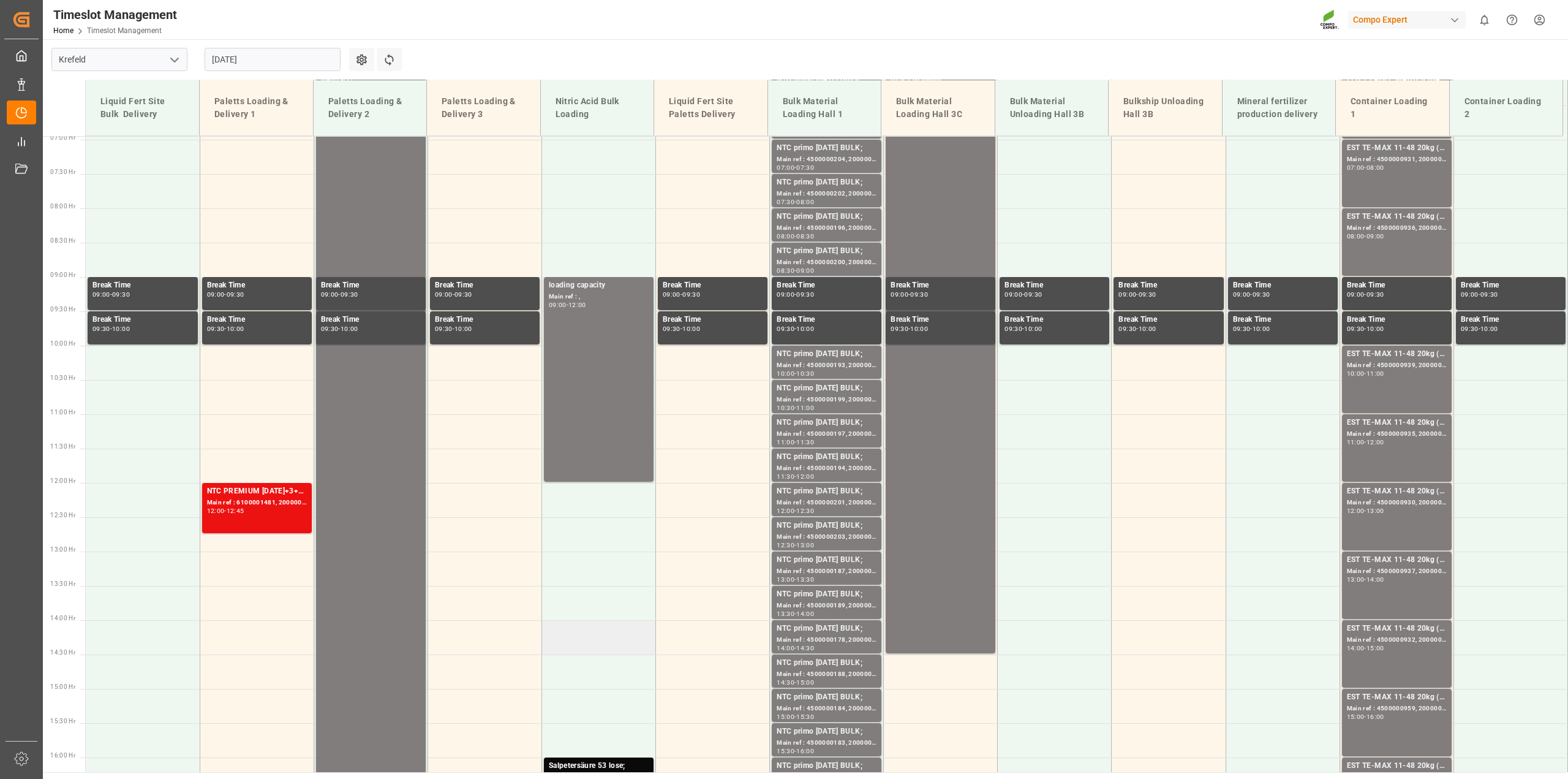
scroll to position [551, 0]
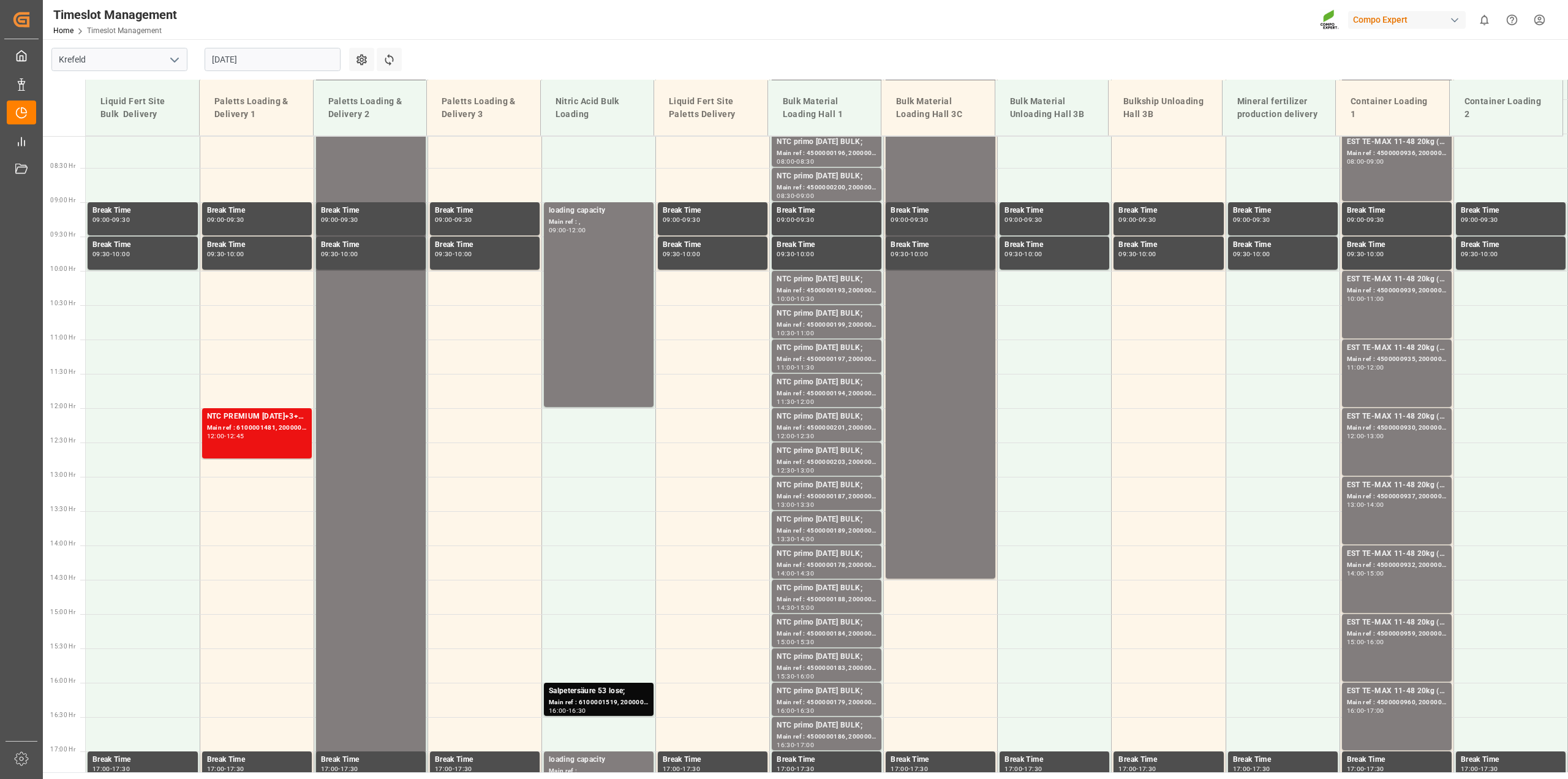
click at [253, 53] on input "02.09.2025" at bounding box center [272, 59] width 136 height 23
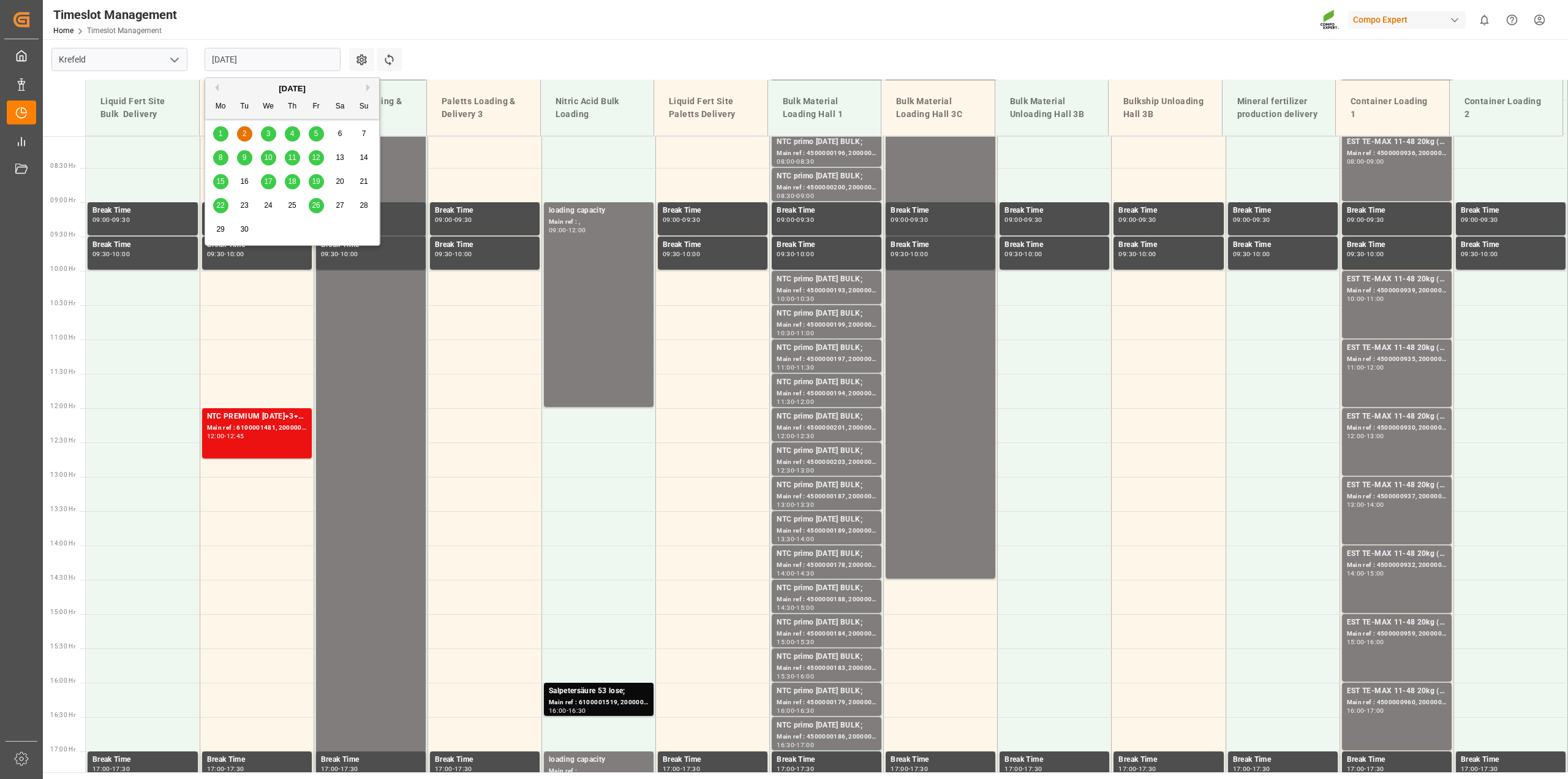
click at [311, 135] on div "5" at bounding box center [317, 134] width 16 height 15
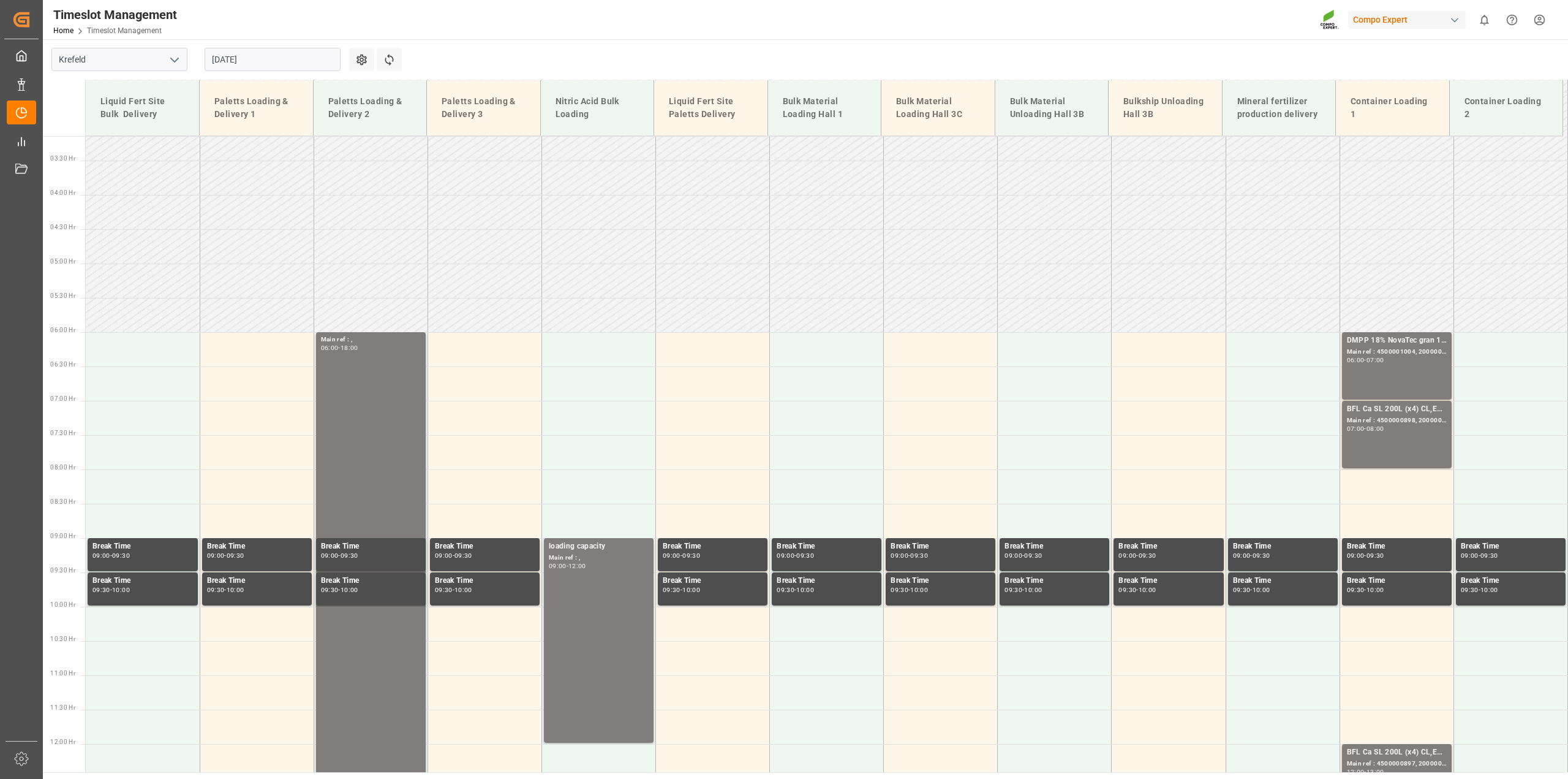
scroll to position [230, 0]
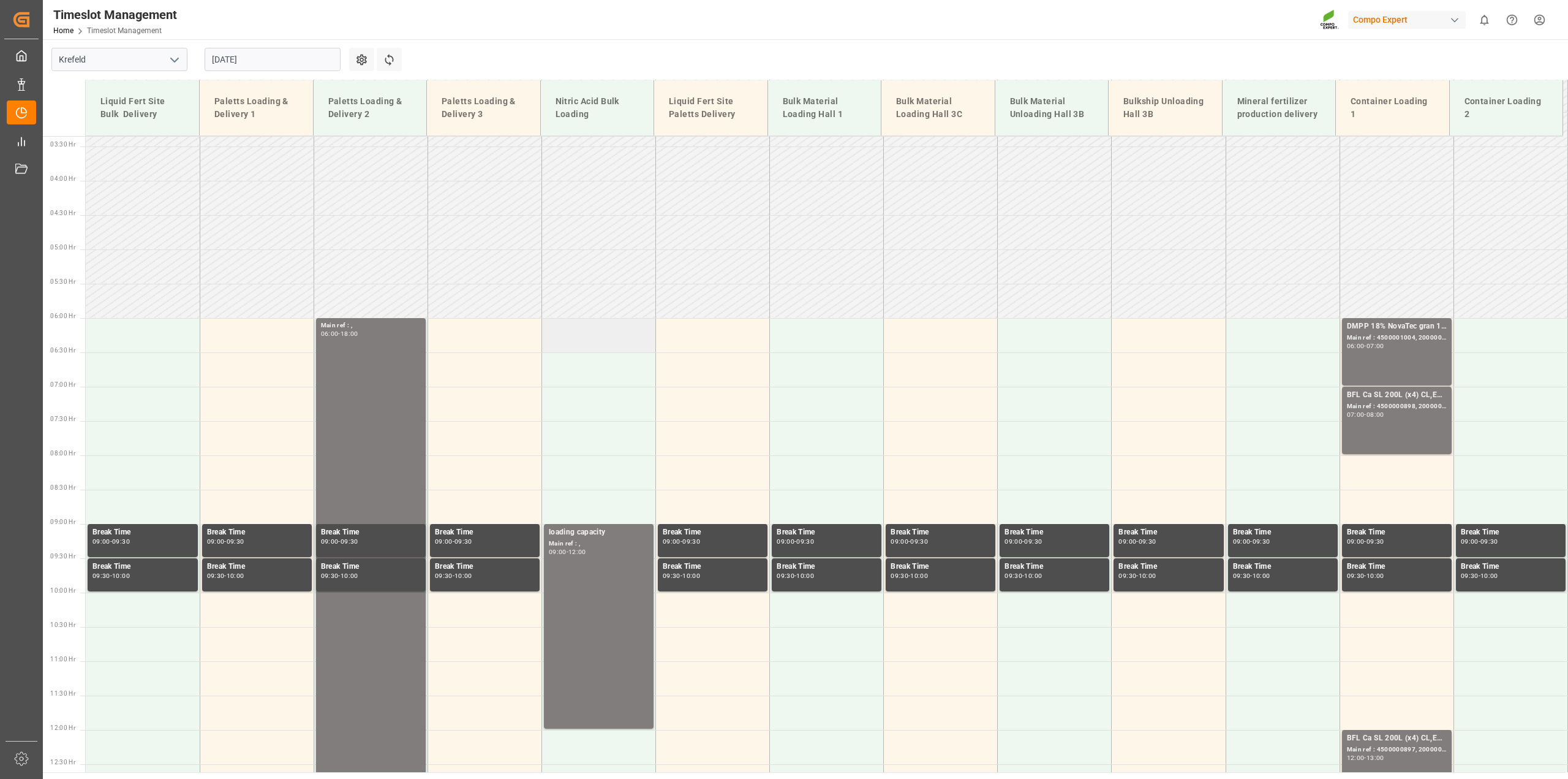
click at [574, 332] on td at bounding box center [598, 335] width 114 height 35
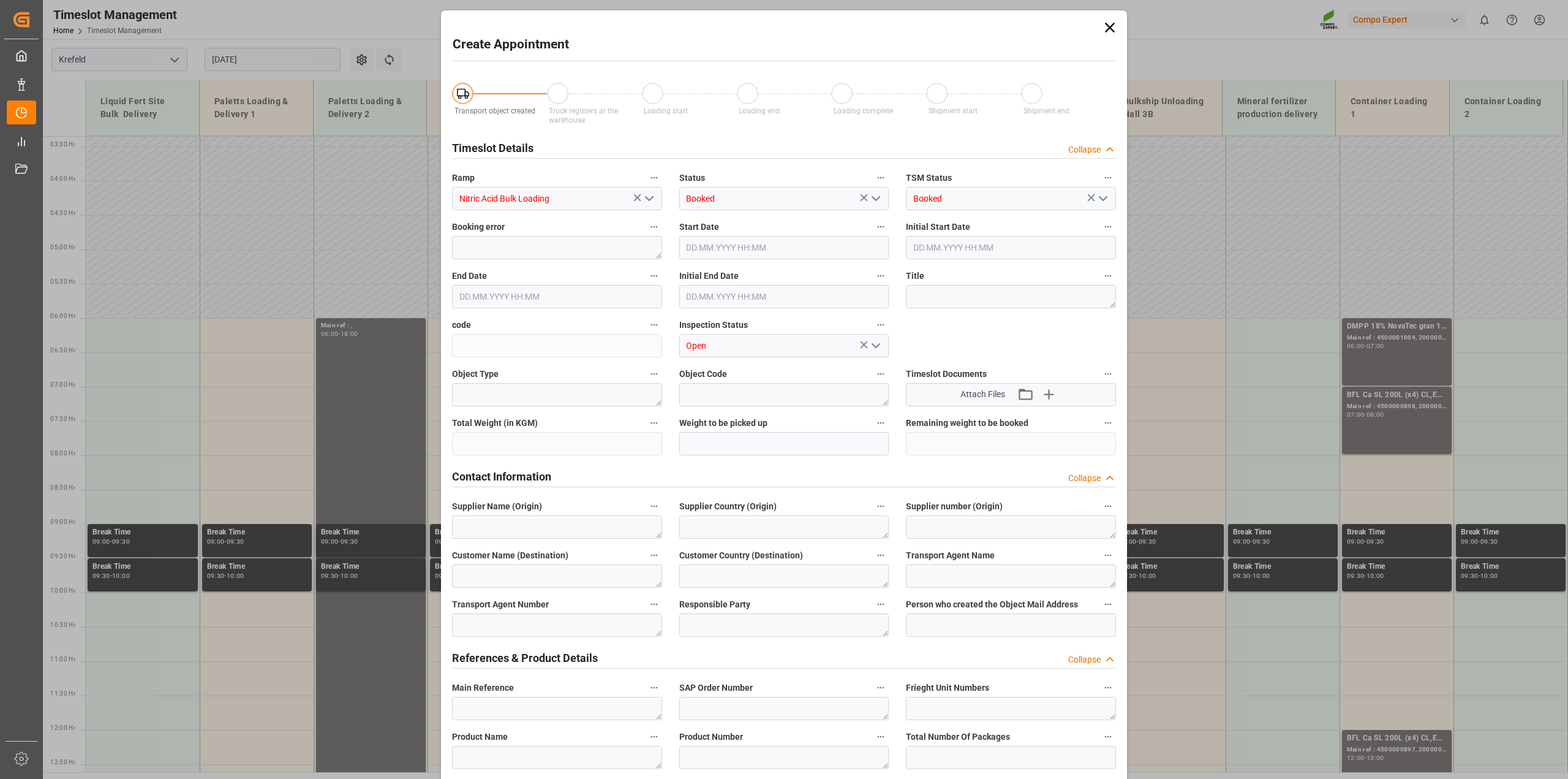
type input "05.09.2025 06:00"
type input "05.09.2025 06:30"
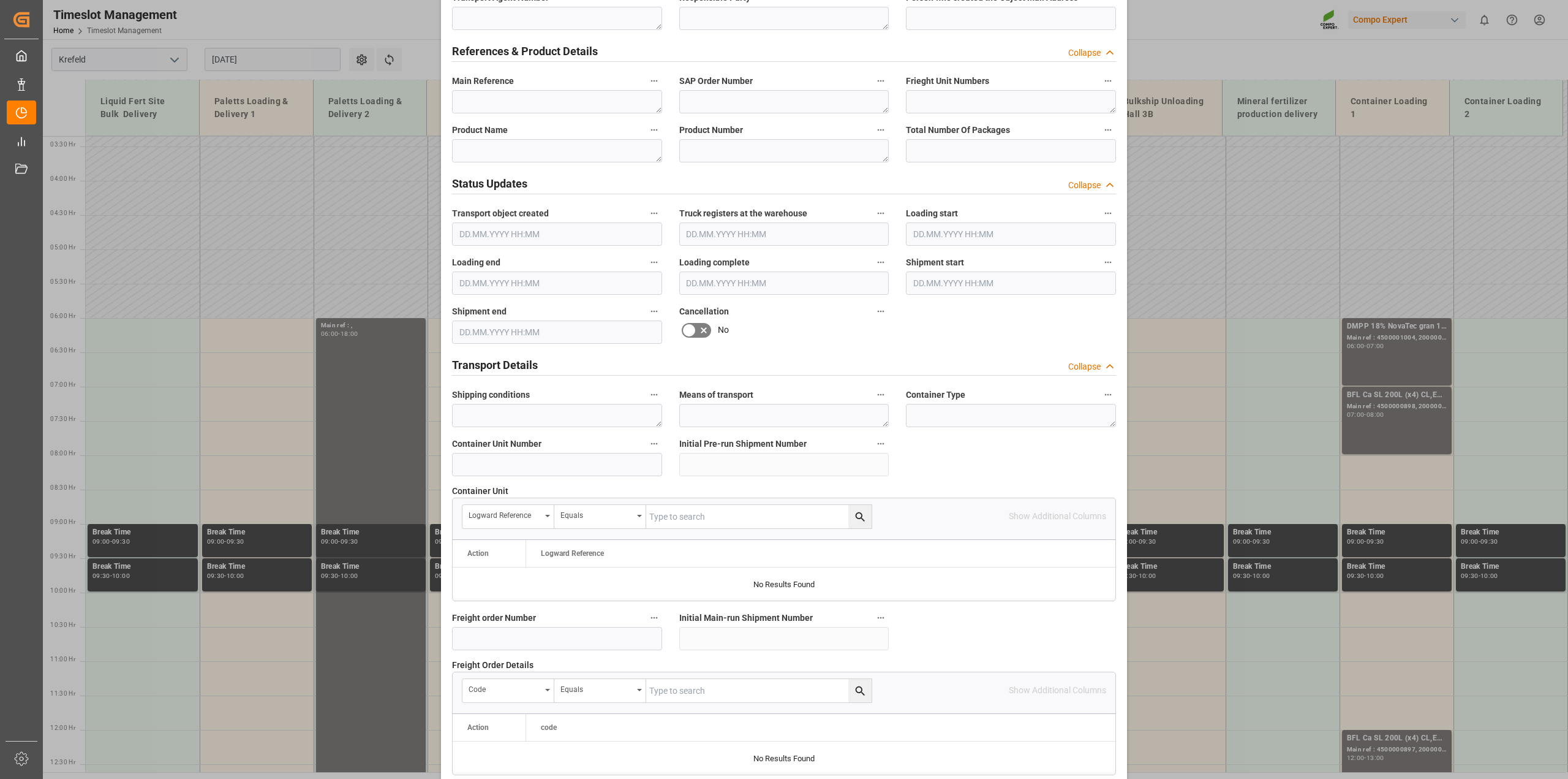
scroll to position [612, 0]
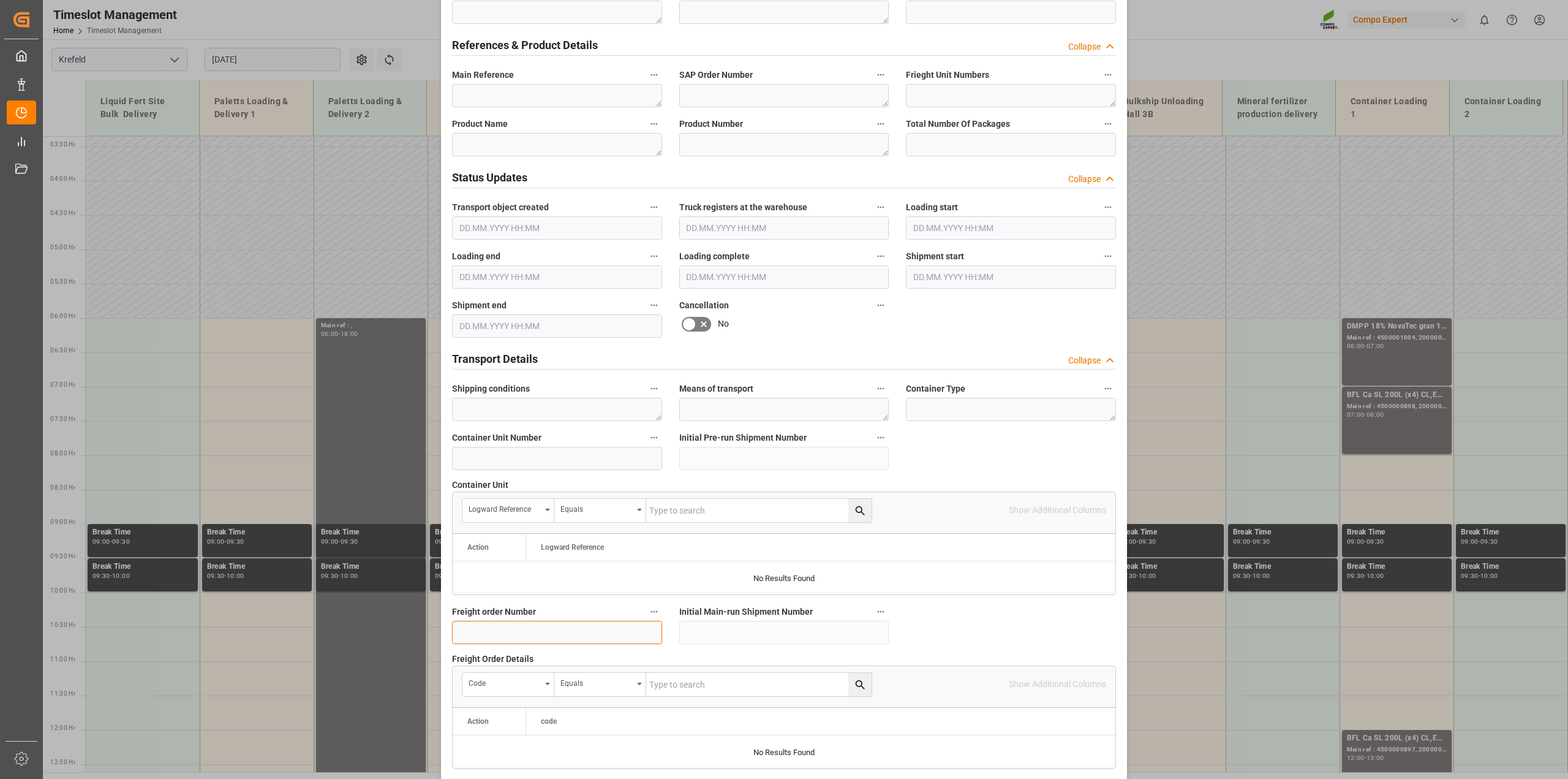
click at [466, 644] on input at bounding box center [557, 632] width 210 height 23
paste input "6100001521"
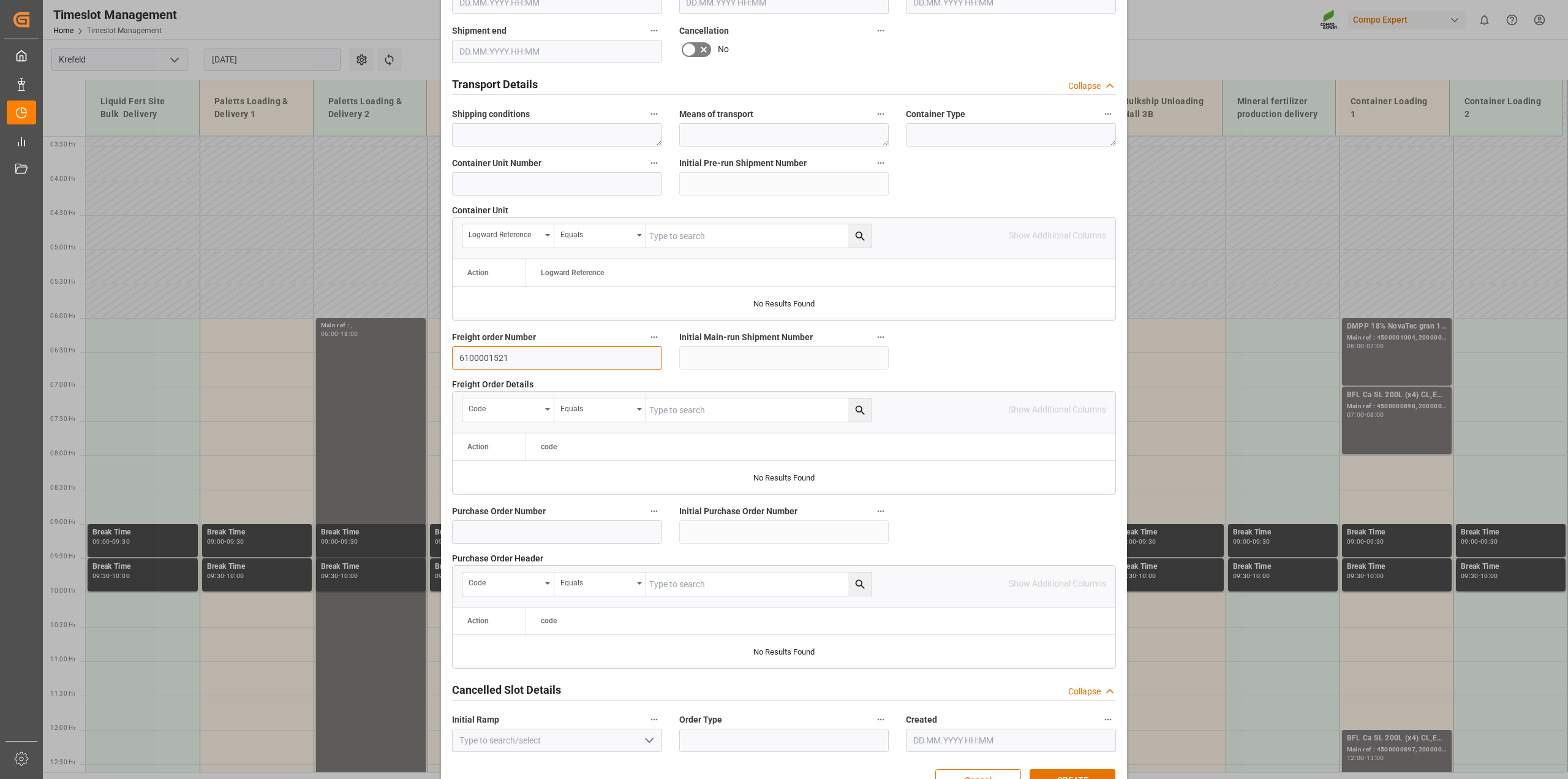
scroll to position [923, 0]
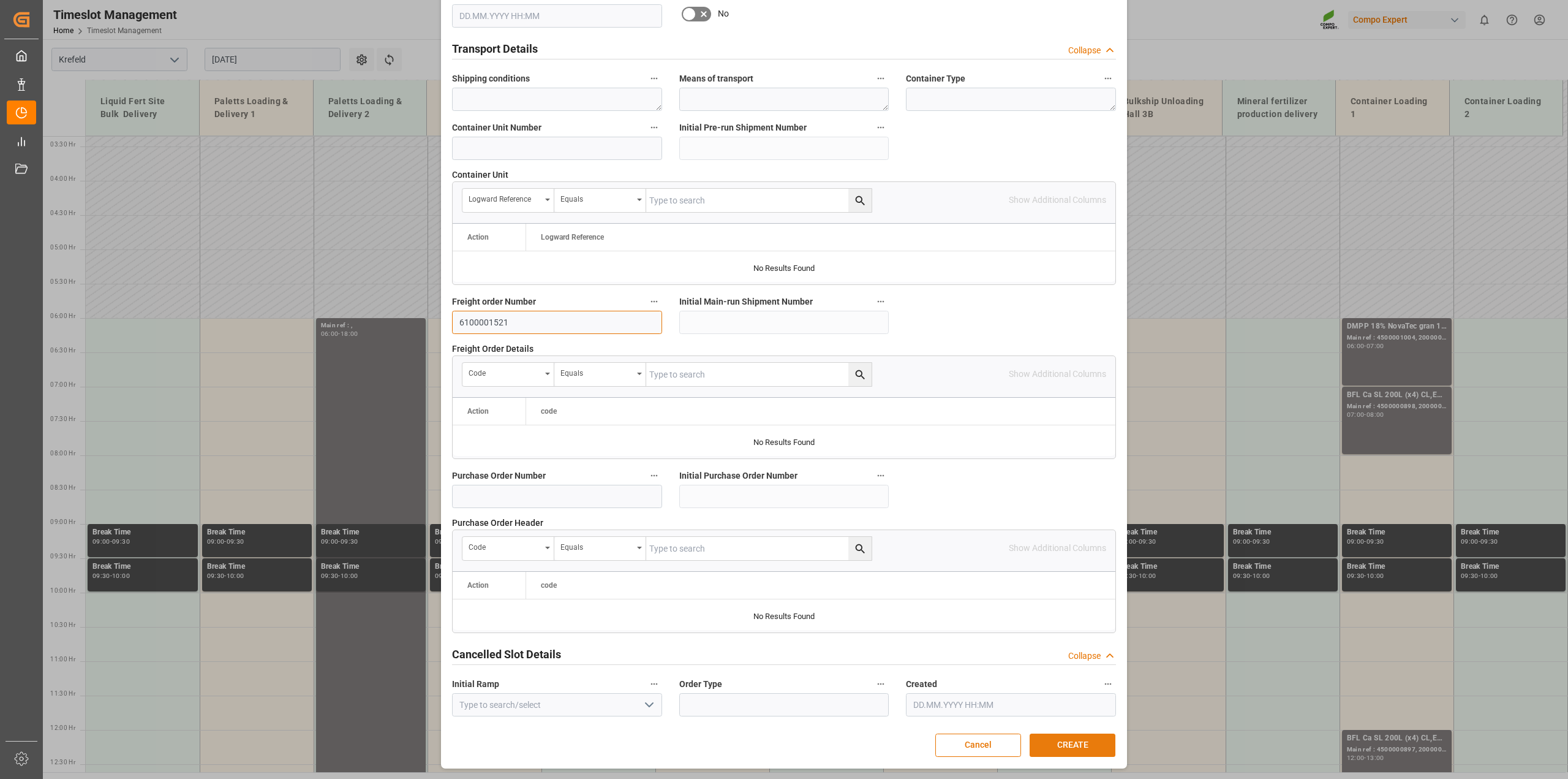
type input "6100001521"
click at [1052, 742] on button "CREATE" at bounding box center [1072, 744] width 86 height 23
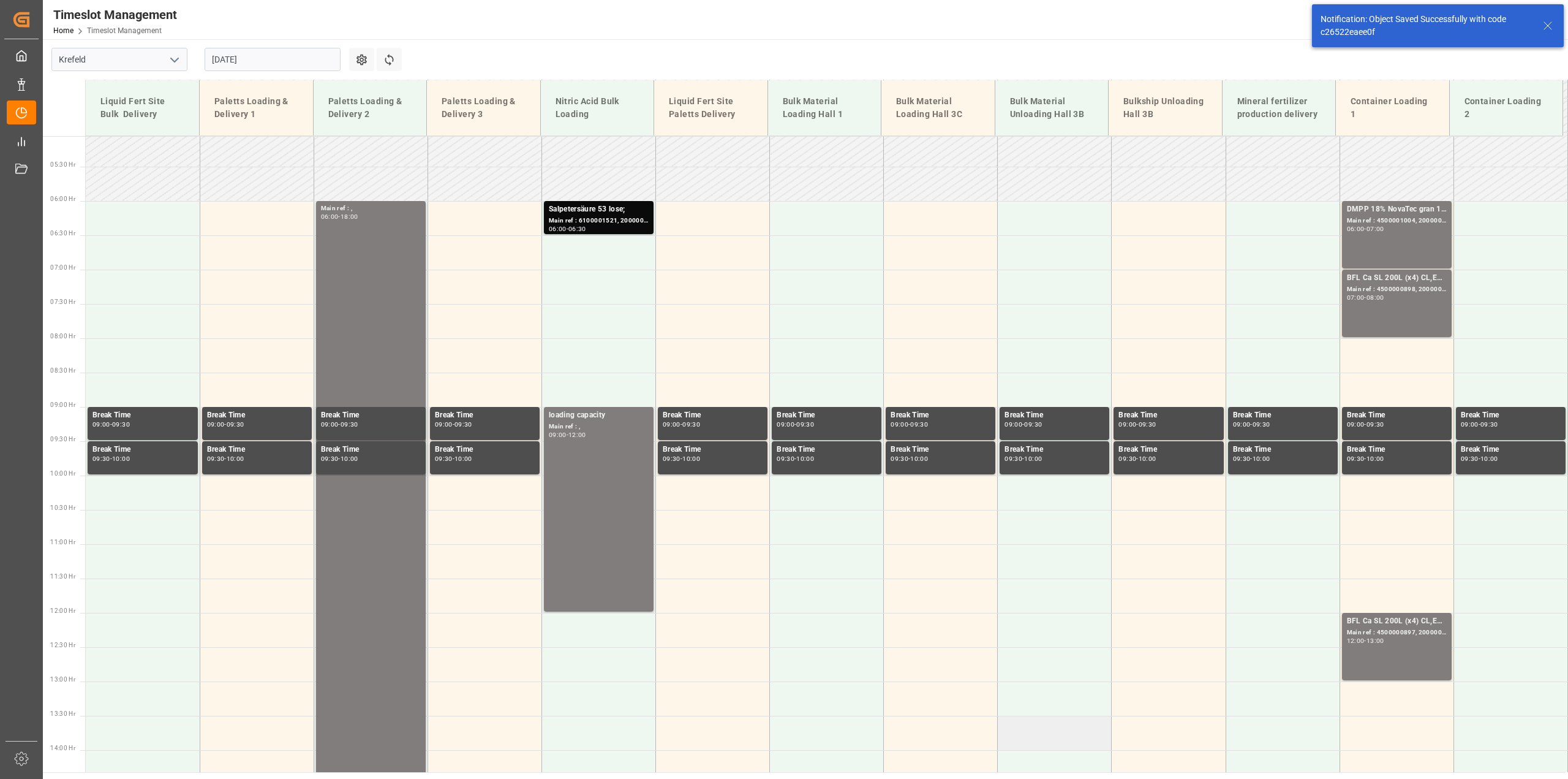
scroll to position [348, 0]
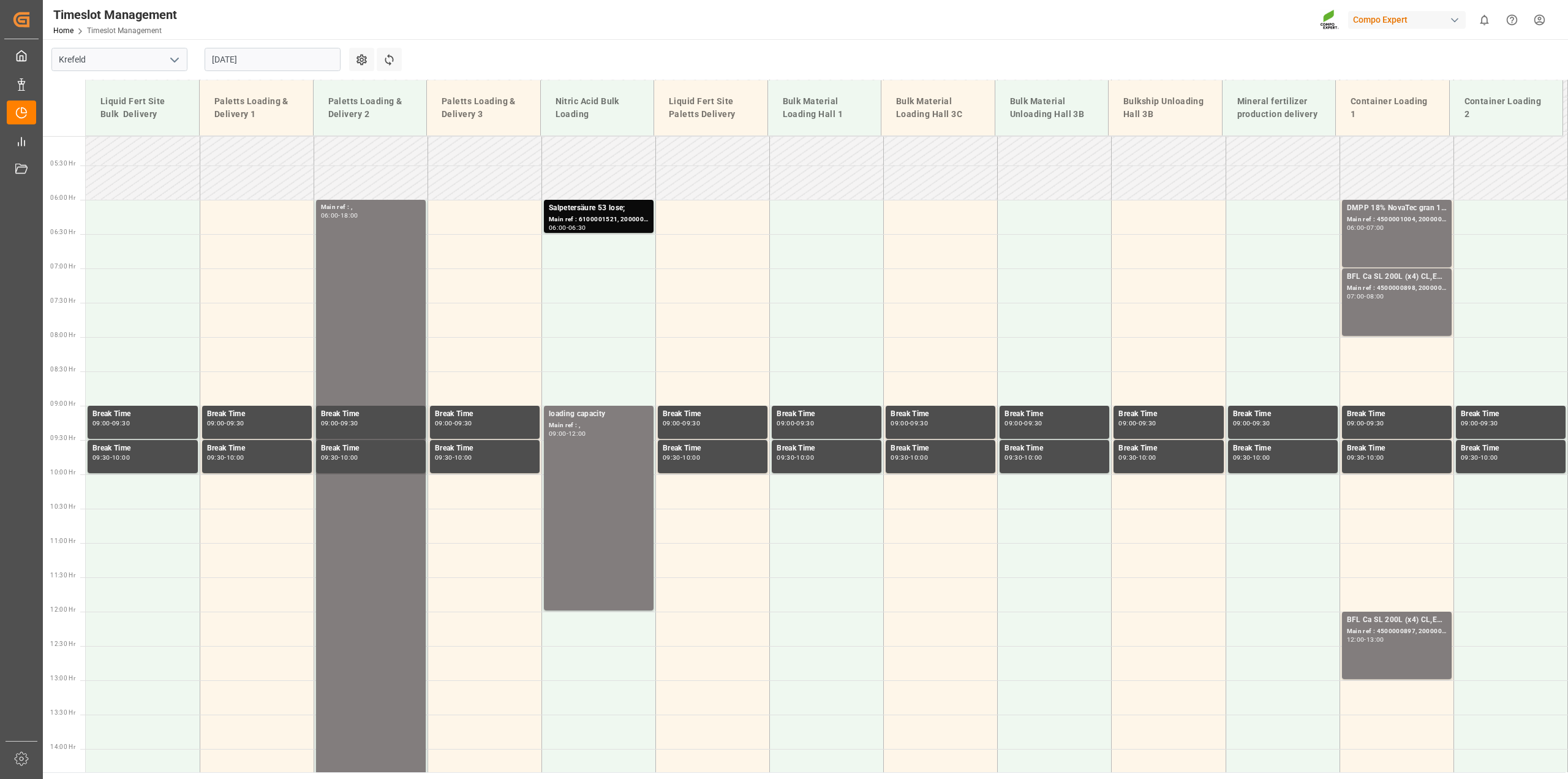
click at [227, 59] on input "05.09.2025" at bounding box center [272, 59] width 136 height 23
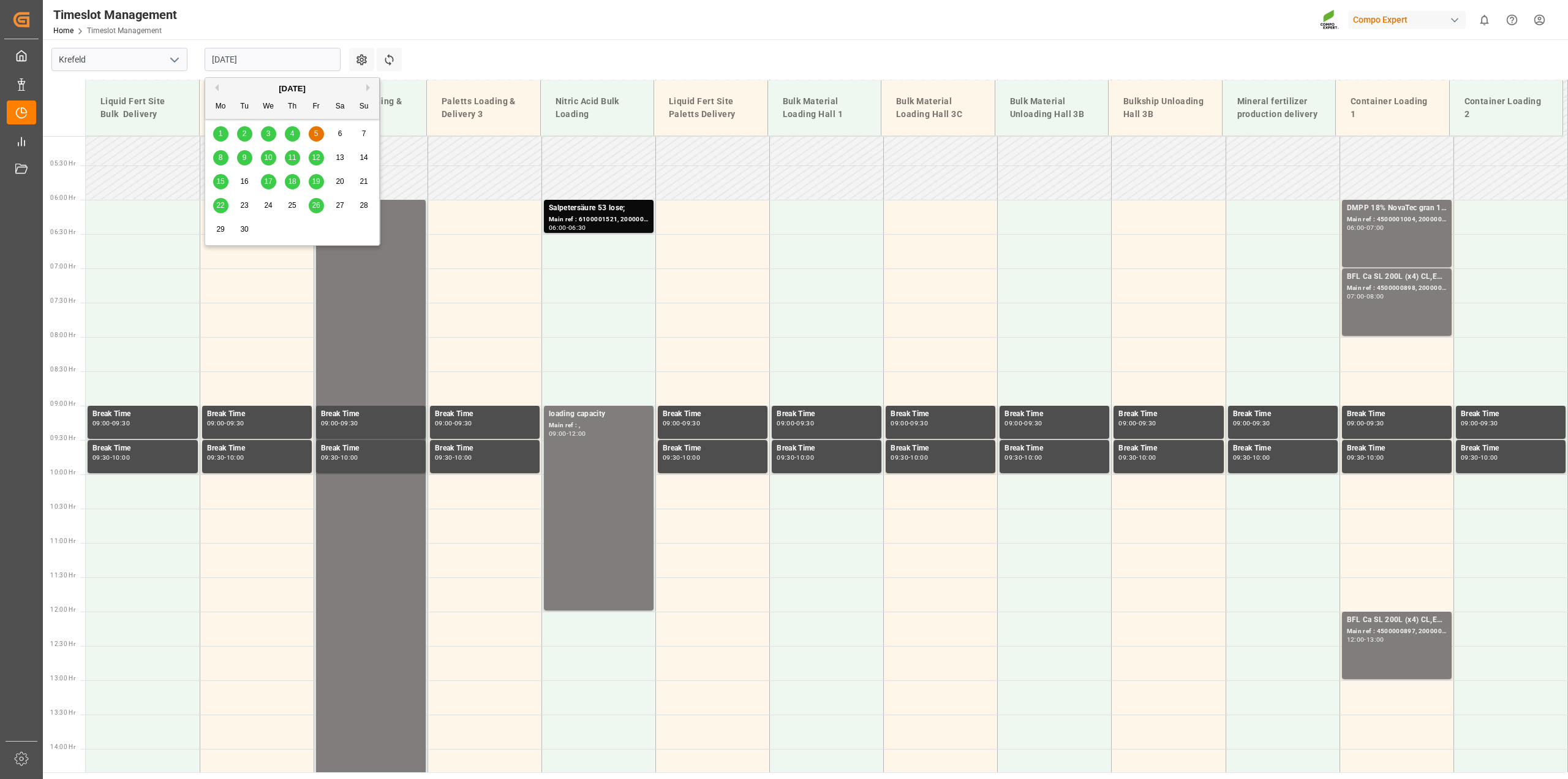
click at [219, 87] on button "Previous Month" at bounding box center [215, 87] width 7 height 7
click at [316, 234] on div "29" at bounding box center [317, 229] width 16 height 15
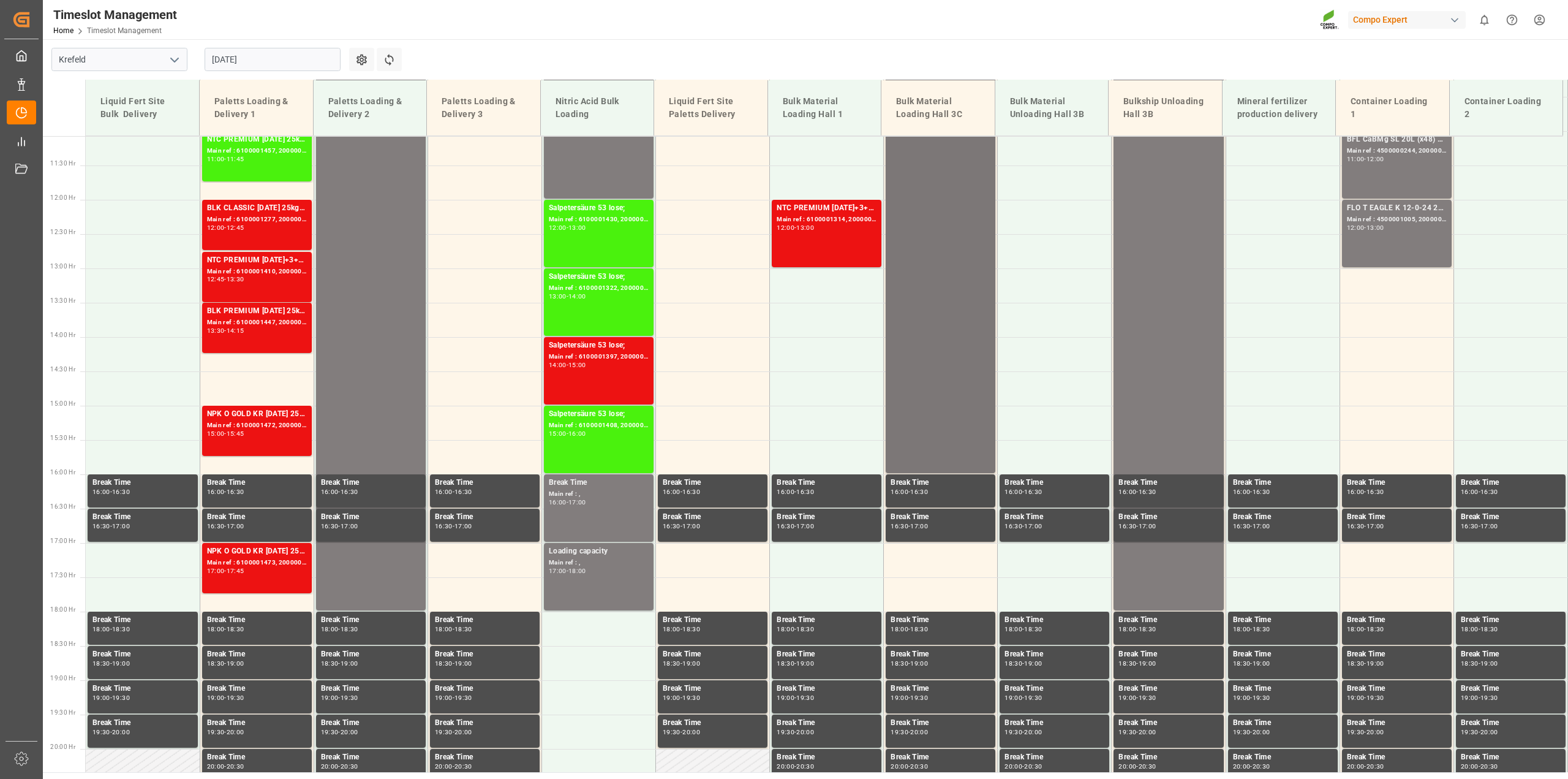
scroll to position [300, 0]
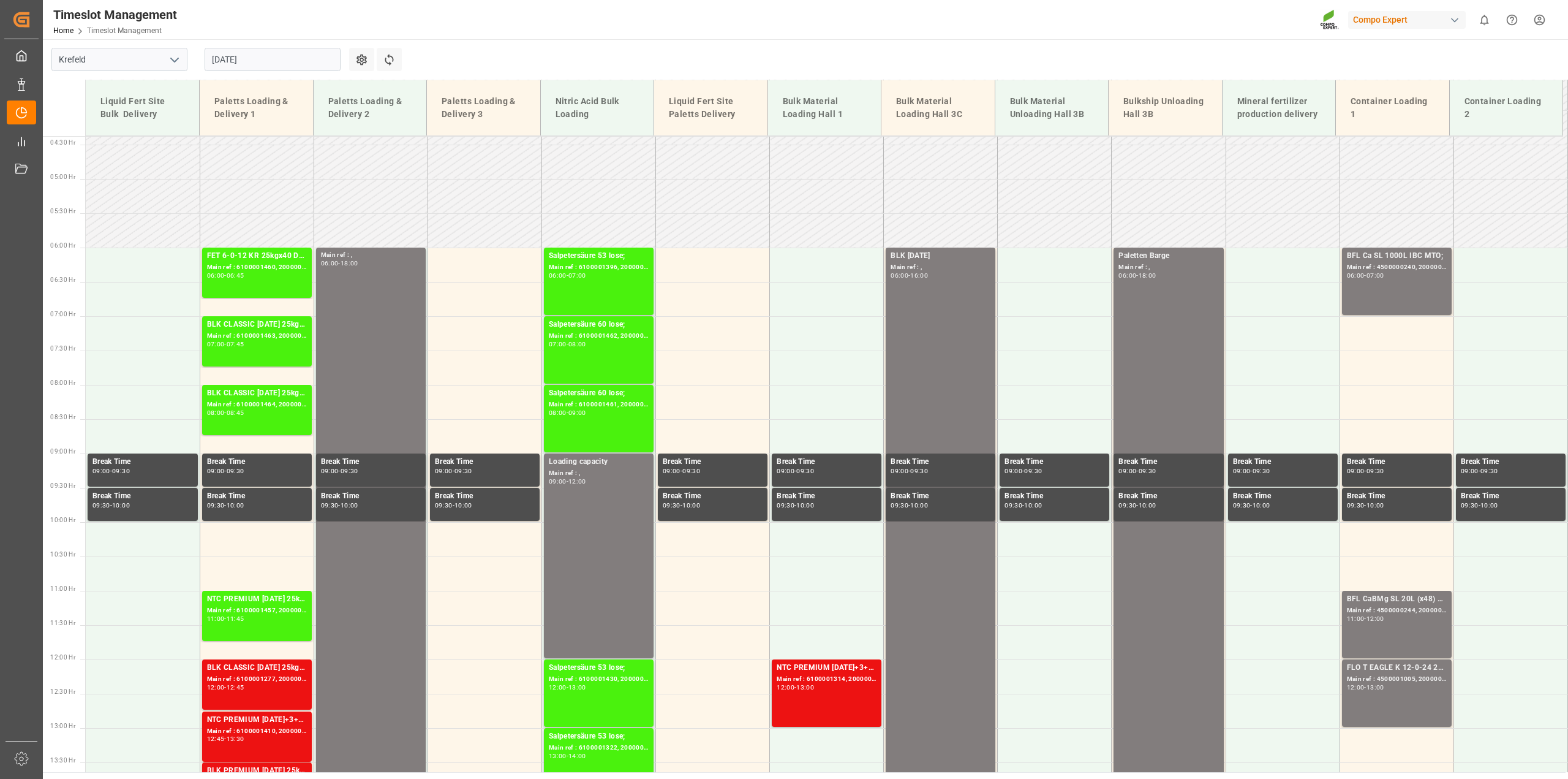
click at [236, 59] on input "[DATE]" at bounding box center [272, 59] width 136 height 23
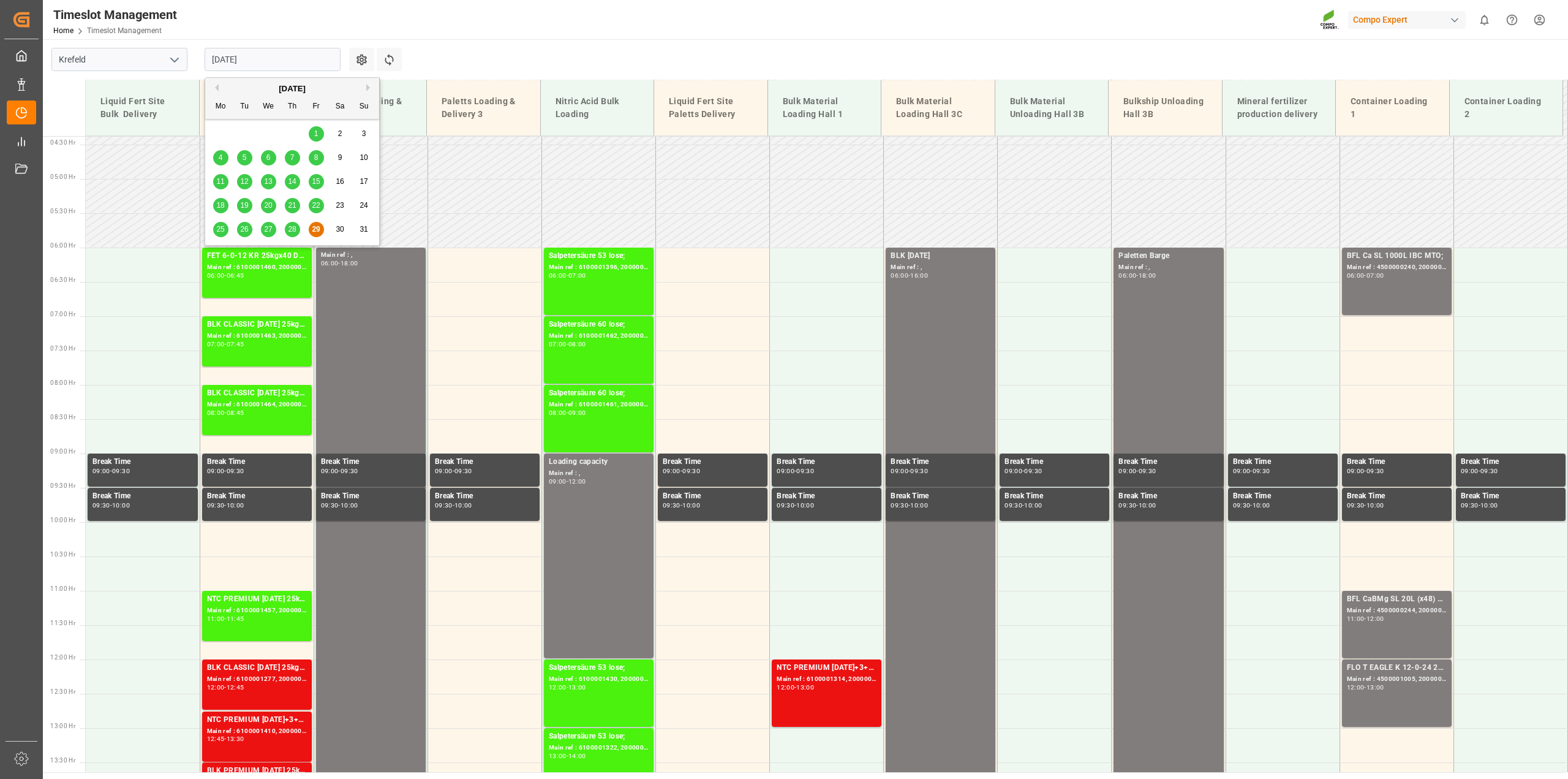
click at [368, 86] on button "Next Month" at bounding box center [370, 87] width 7 height 7
click at [219, 161] on span "8" at bounding box center [221, 157] width 4 height 8
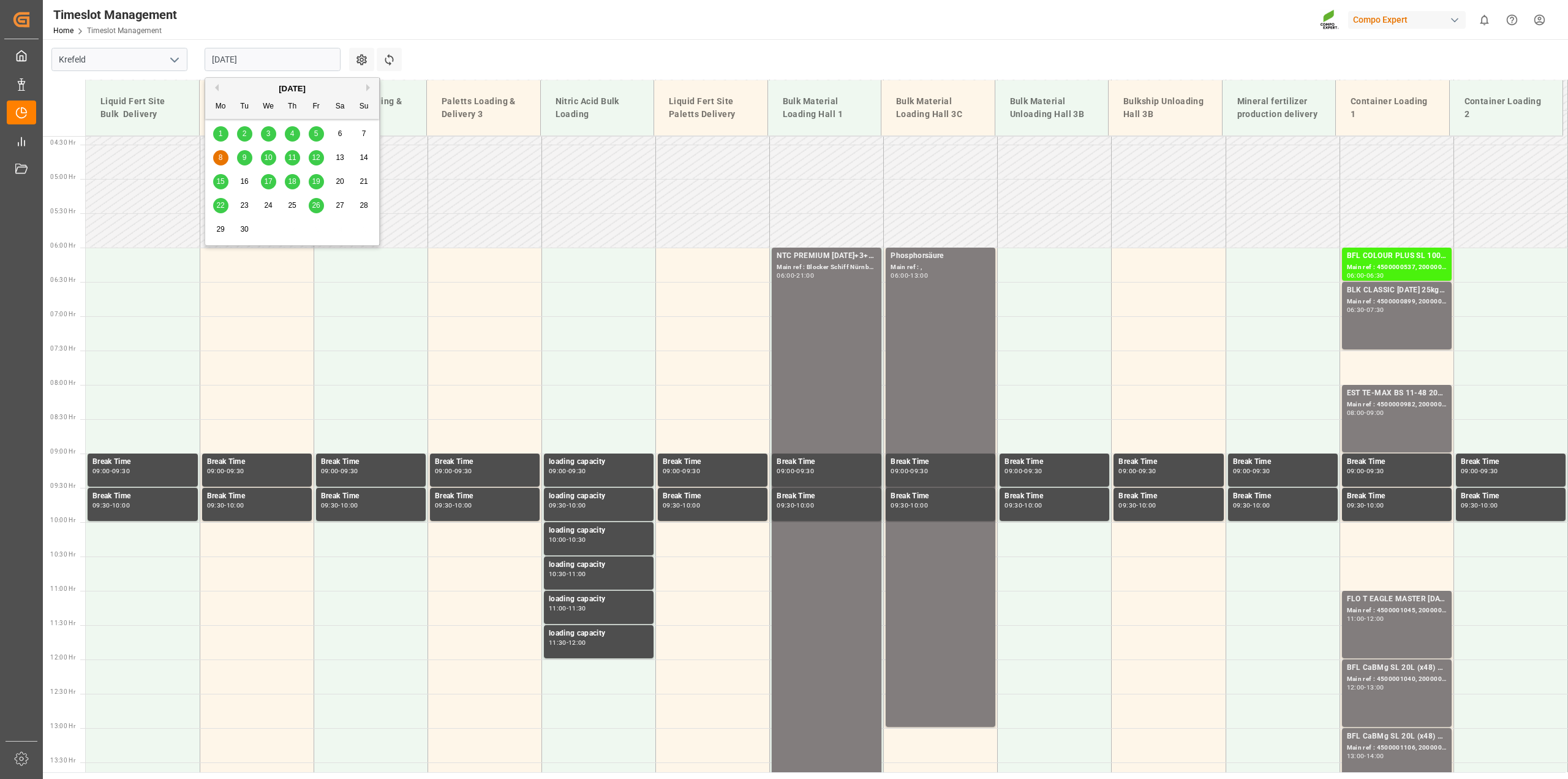
click at [257, 57] on input "08.09.2025" at bounding box center [272, 59] width 136 height 23
click at [245, 155] on span "9" at bounding box center [245, 157] width 4 height 8
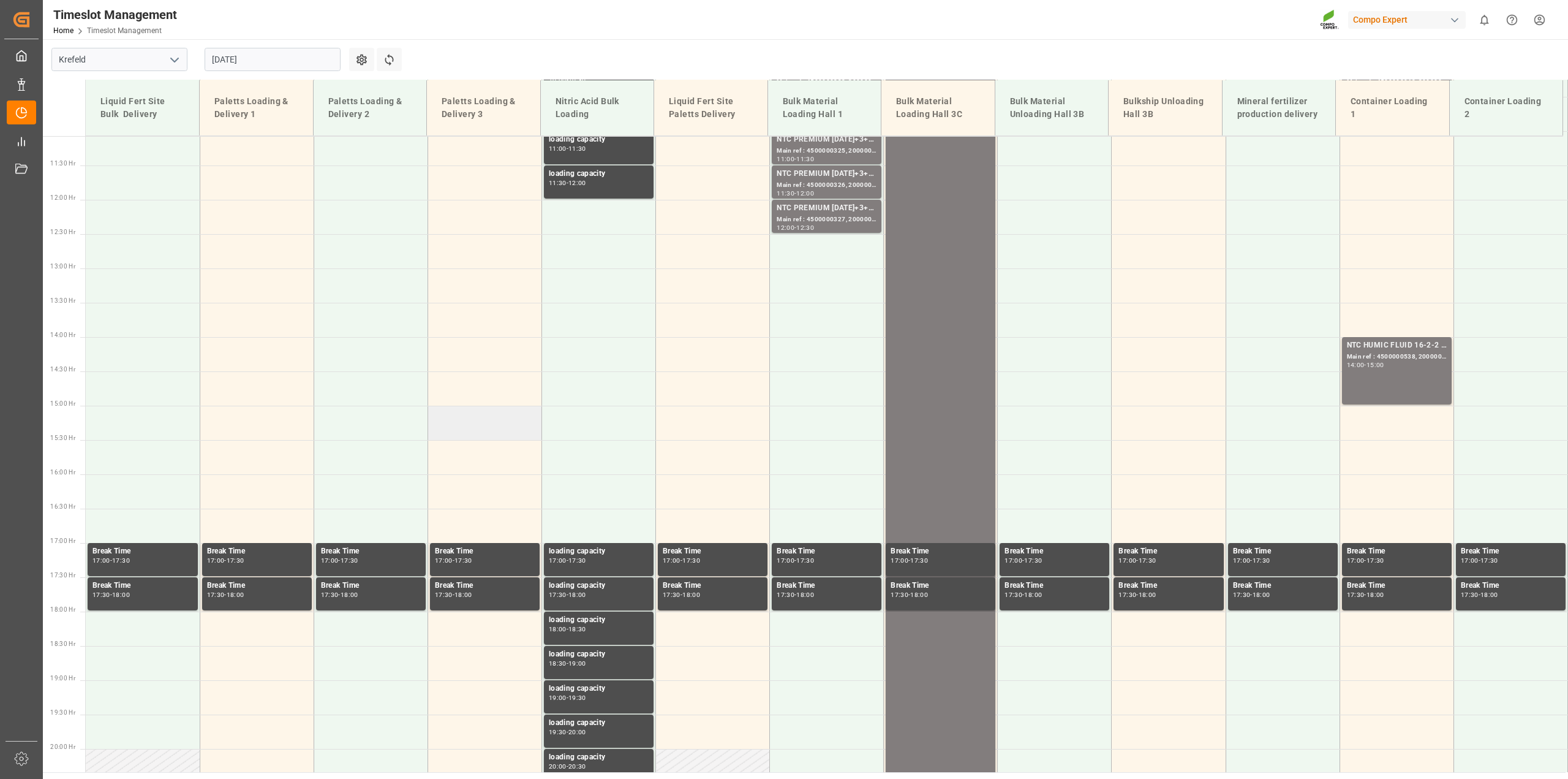
scroll to position [224, 0]
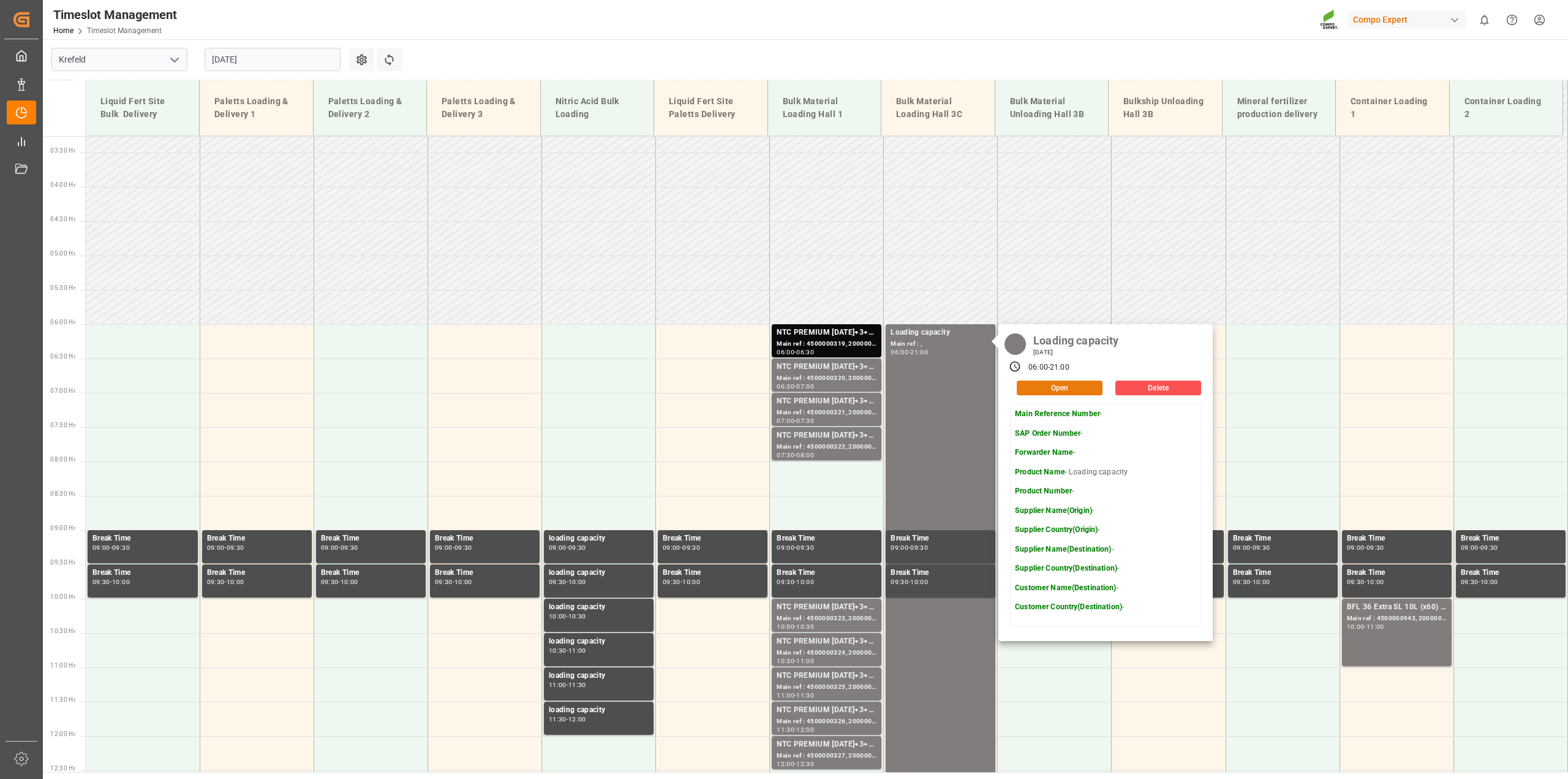
click at [1078, 388] on button "Open" at bounding box center [1059, 387] width 86 height 15
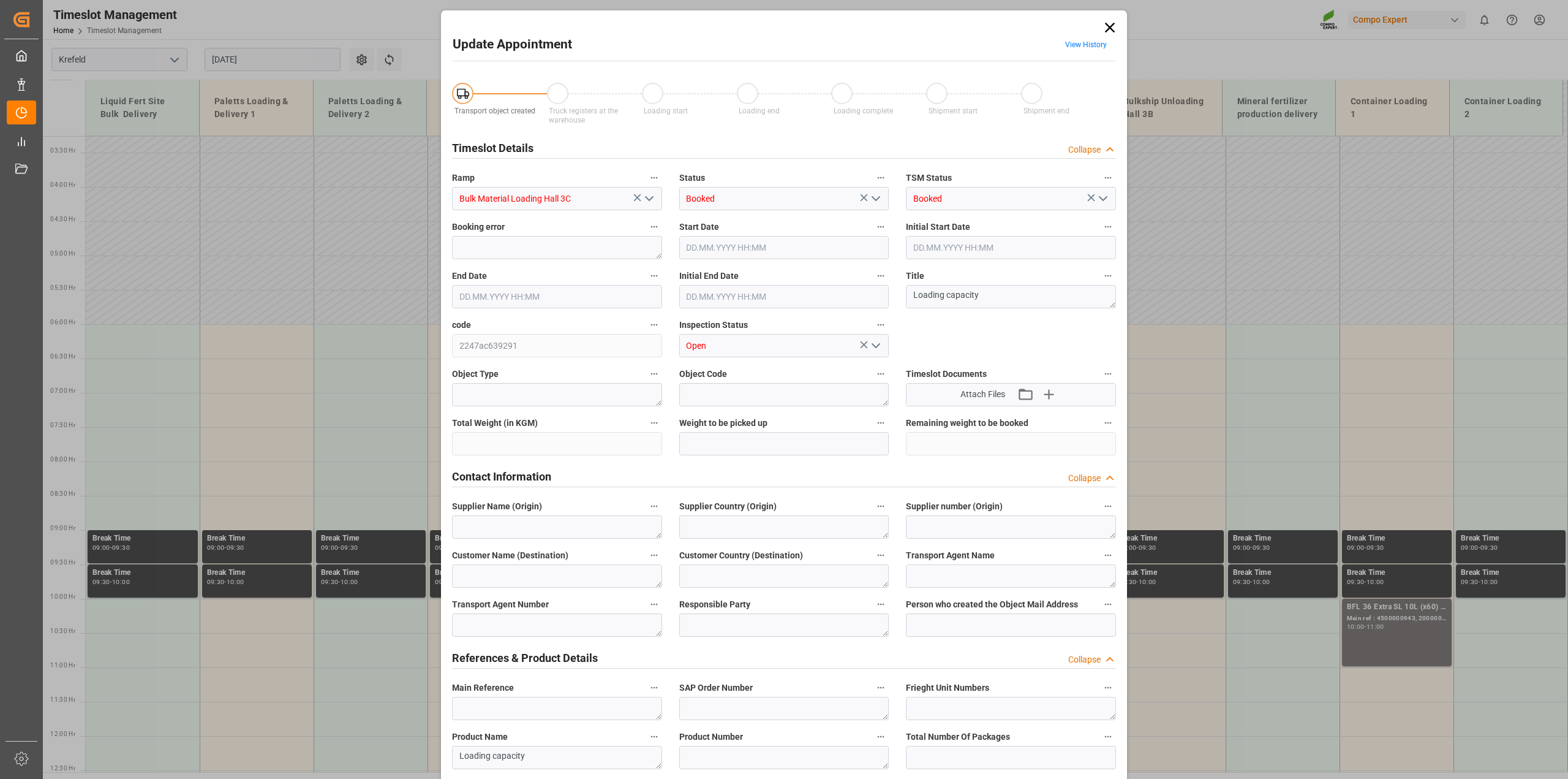
type input "09.09.2025 06:00"
type input "09.09.2025 21:00"
type input "25.07.2025 06:35"
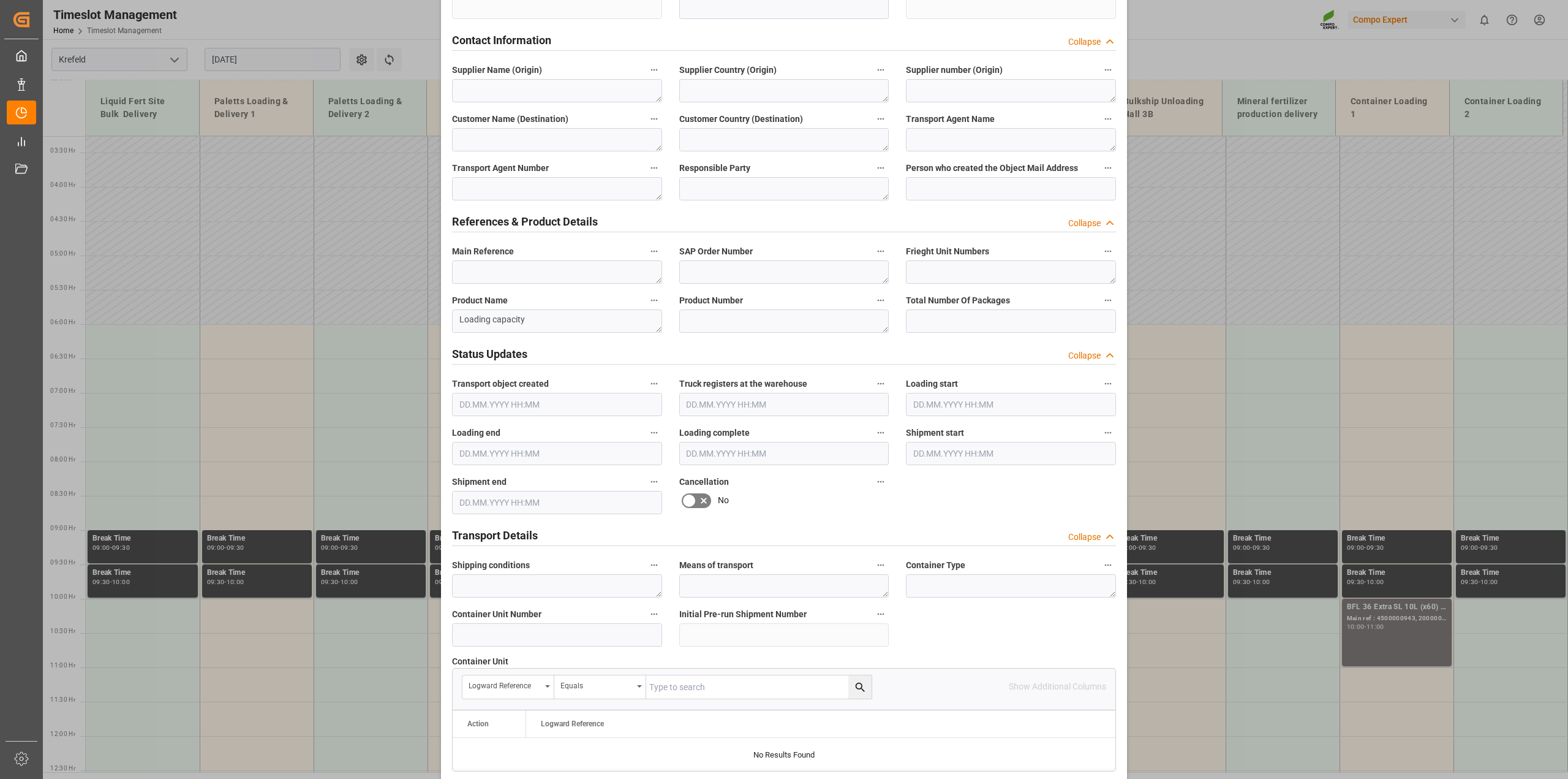
scroll to position [459, 0]
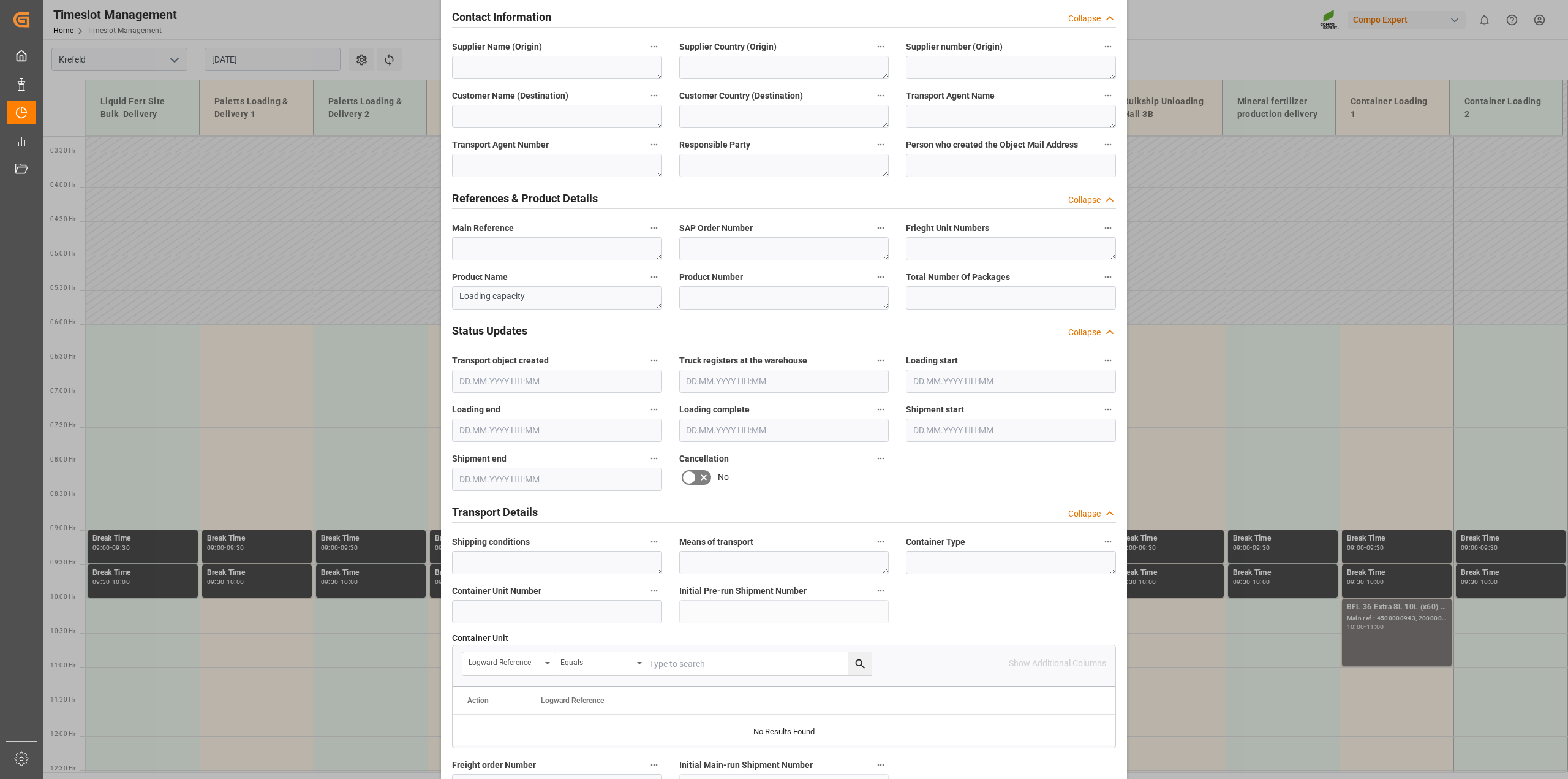
click at [703, 481] on icon at bounding box center [703, 477] width 15 height 15
click at [0, 0] on input "checkbox" at bounding box center [0, 0] width 0 height 0
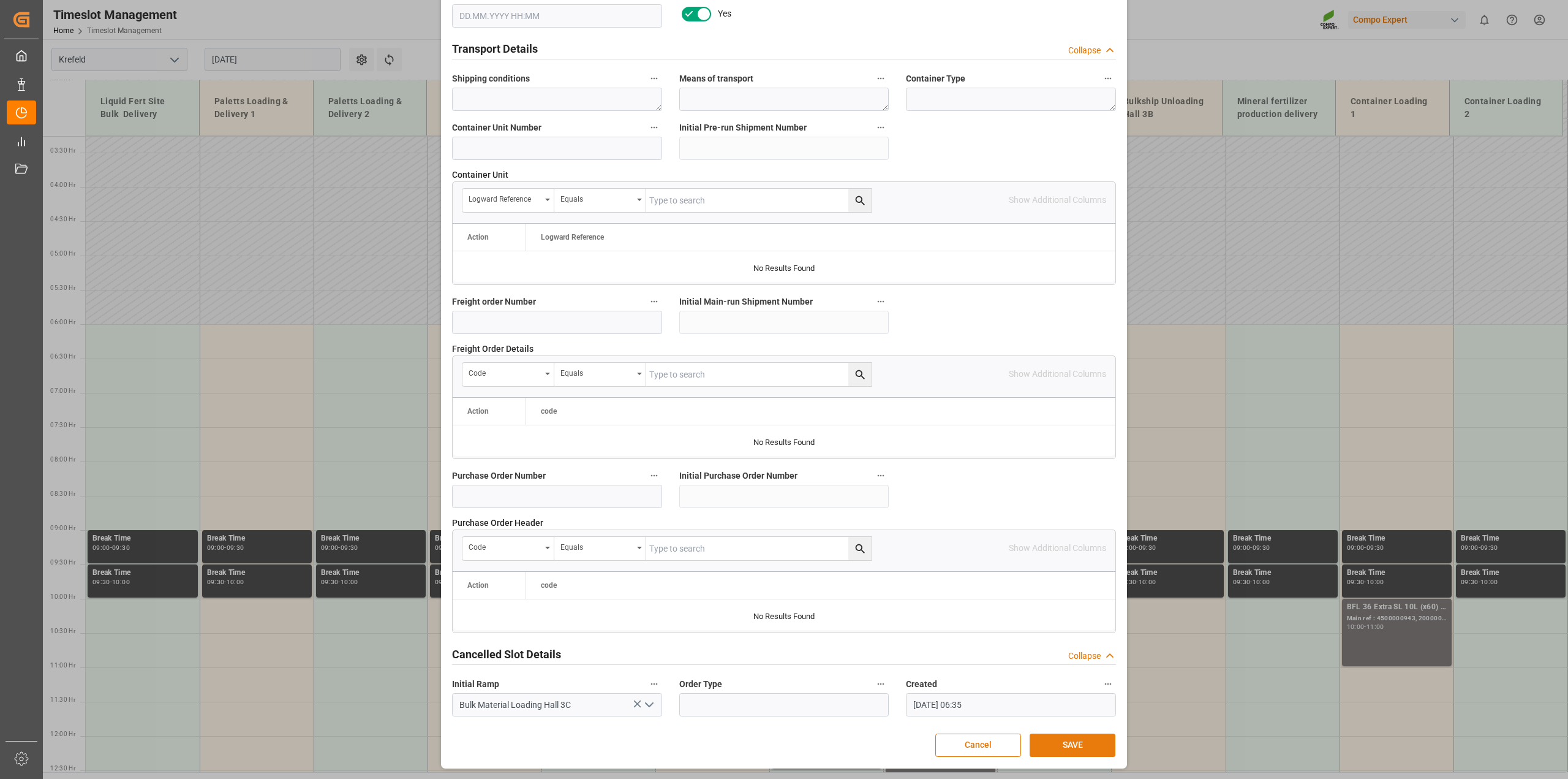
click at [1066, 739] on button "SAVE" at bounding box center [1072, 744] width 86 height 23
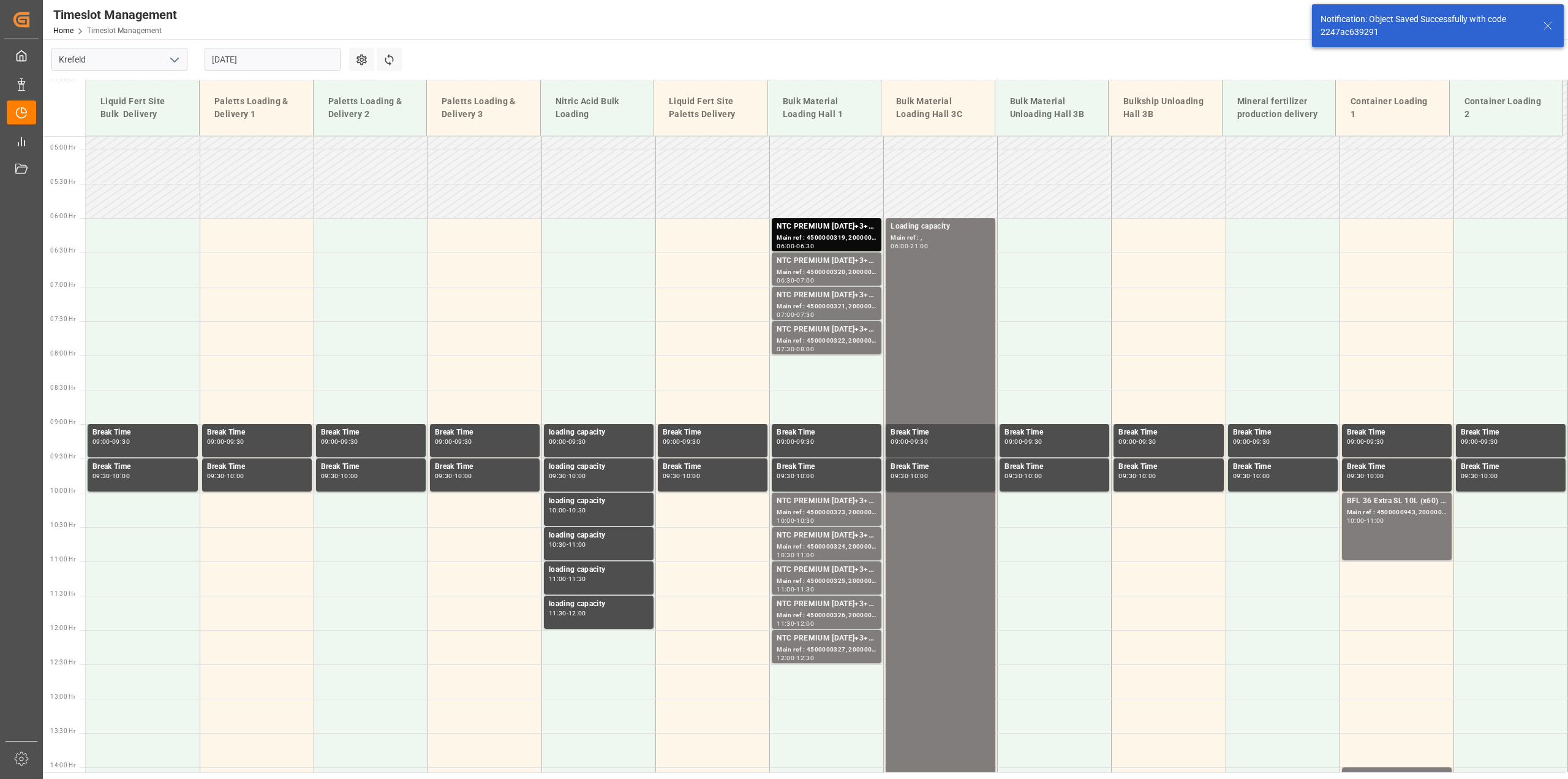
scroll to position [348, 0]
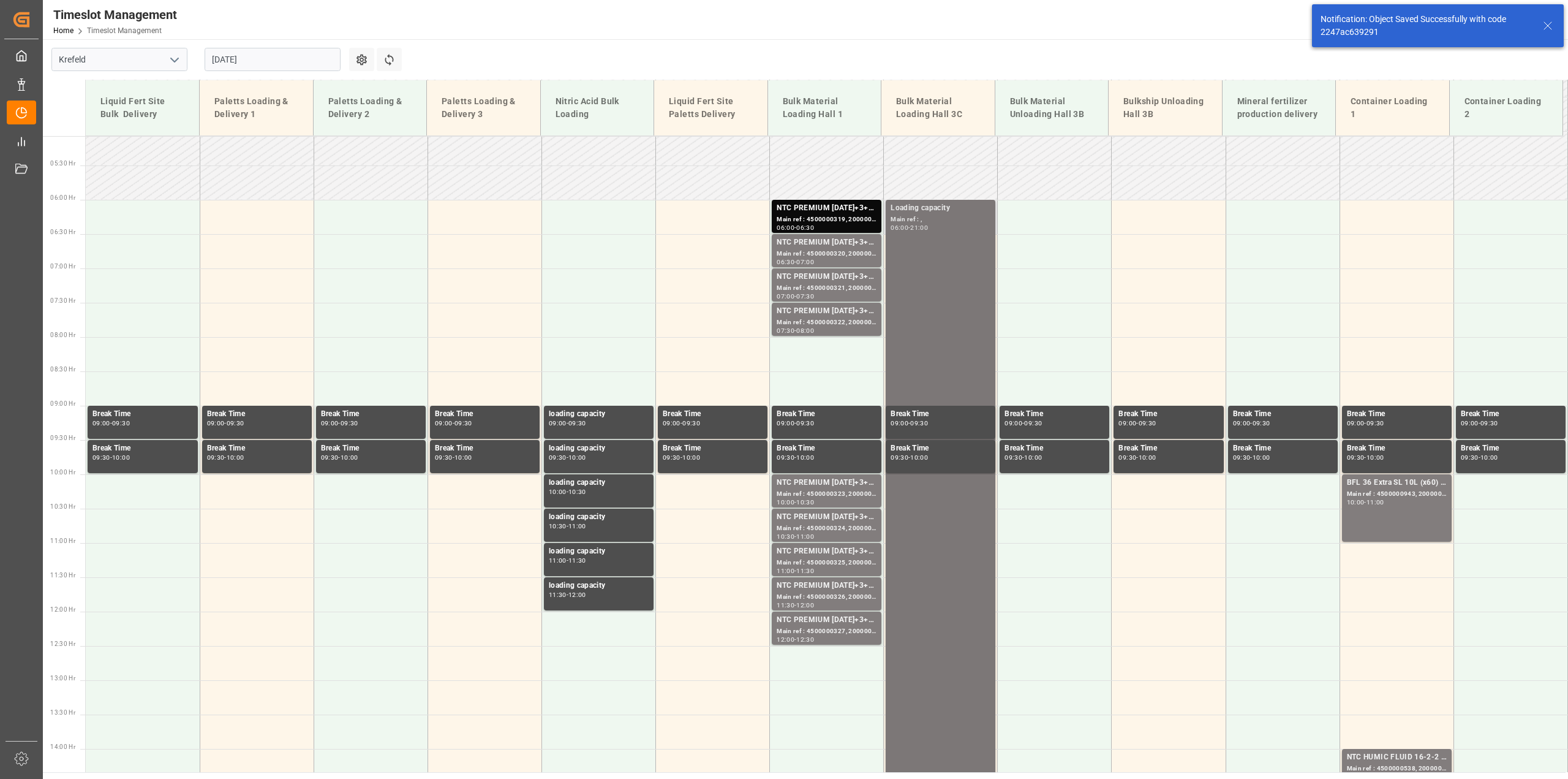
click at [966, 285] on div "Loading capacity Main ref : , 06:00 - 21:00" at bounding box center [940, 714] width 100 height 1023
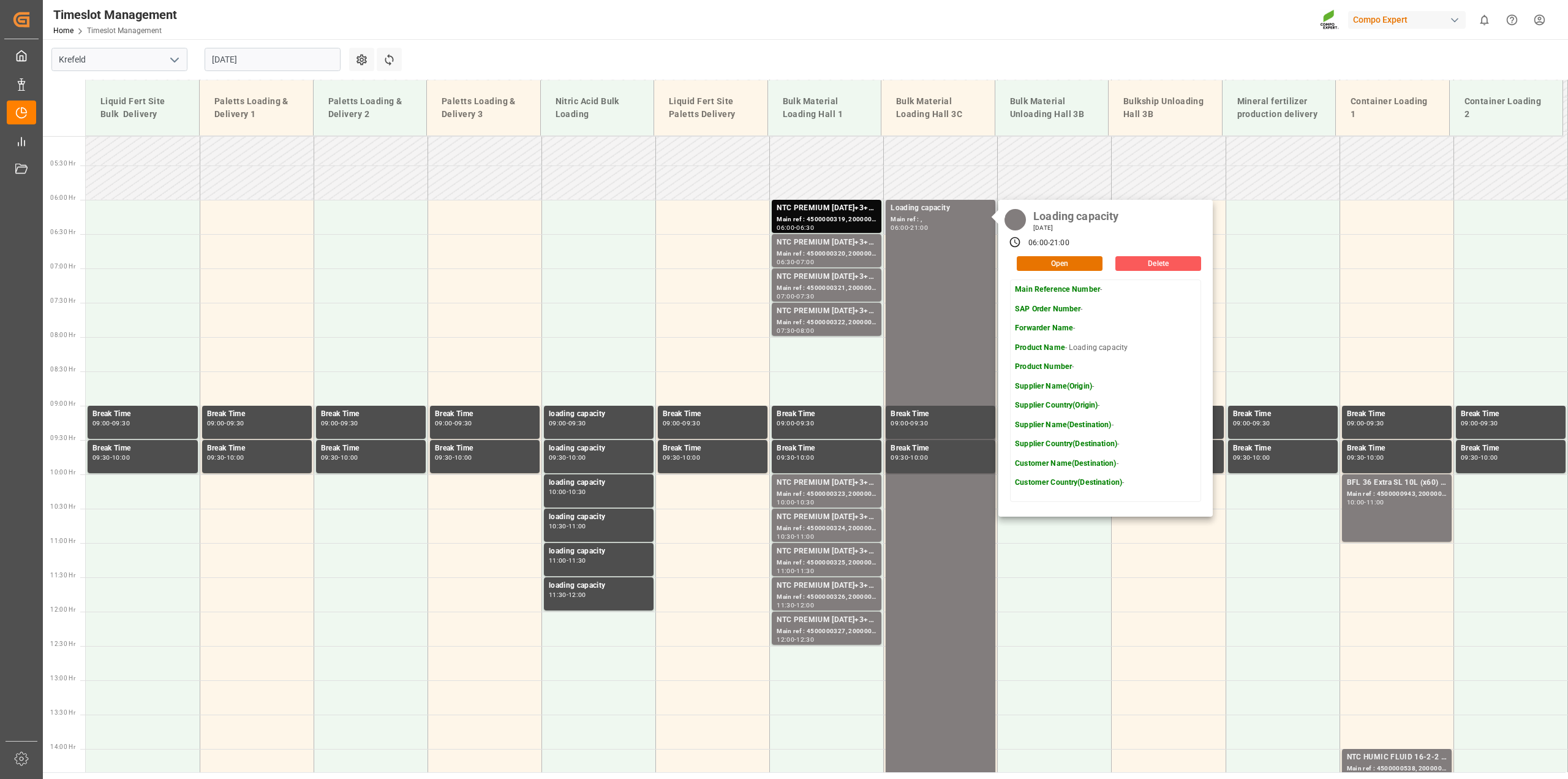
click at [1179, 265] on button "Delete" at bounding box center [1158, 263] width 86 height 15
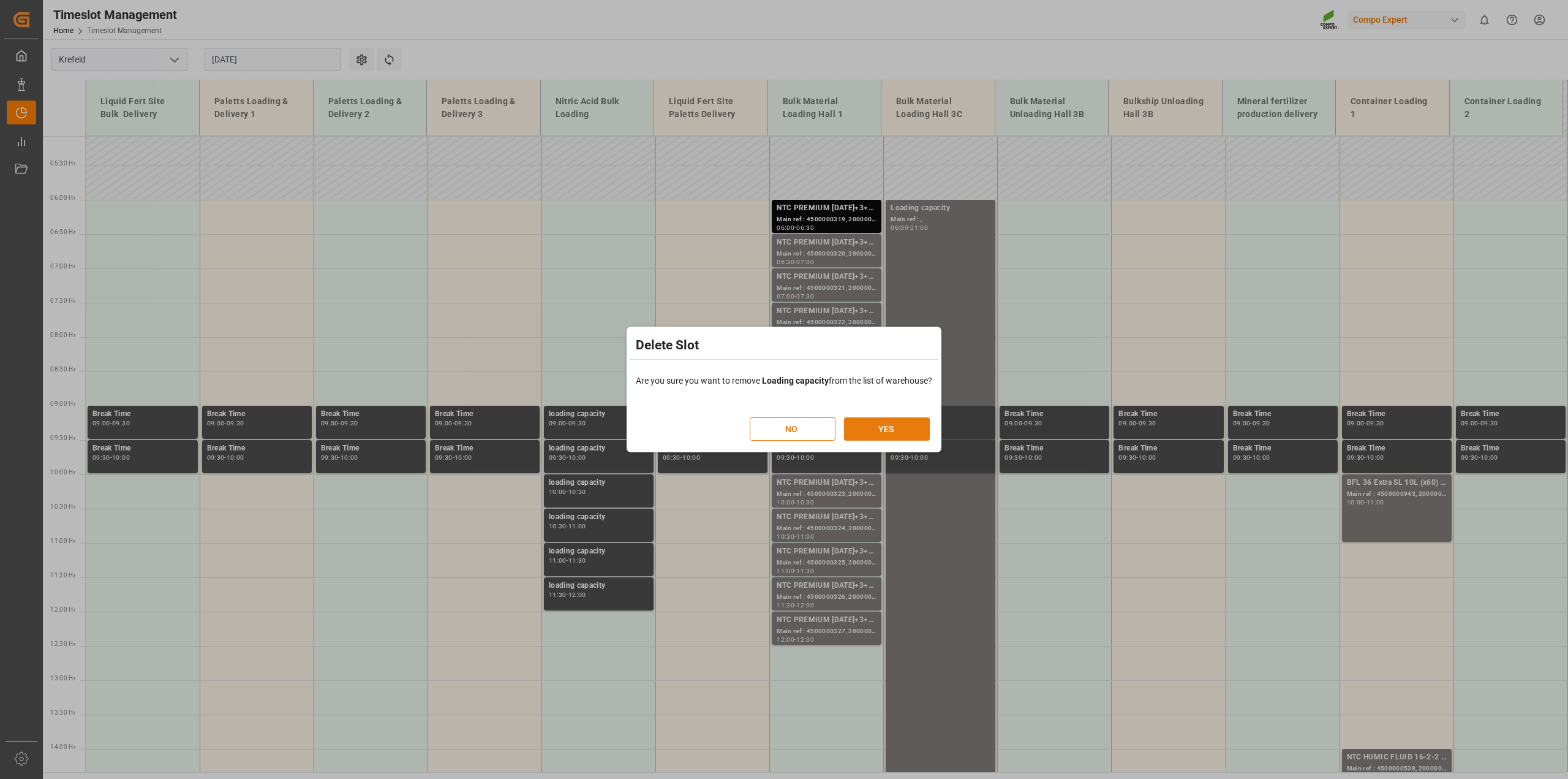
click at [920, 420] on button "YES" at bounding box center [887, 428] width 86 height 23
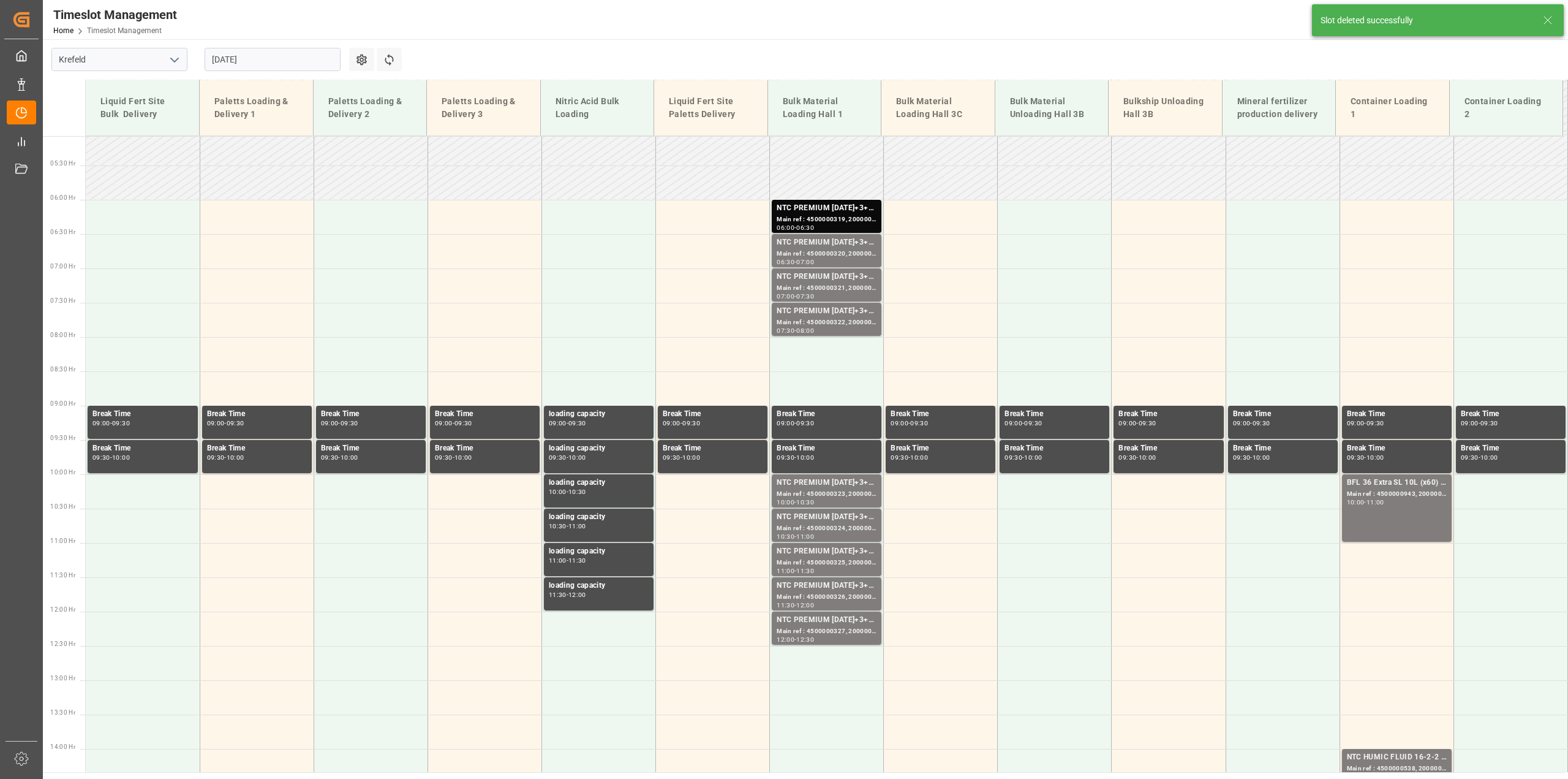
click at [253, 66] on input "09.09.2025" at bounding box center [272, 59] width 136 height 23
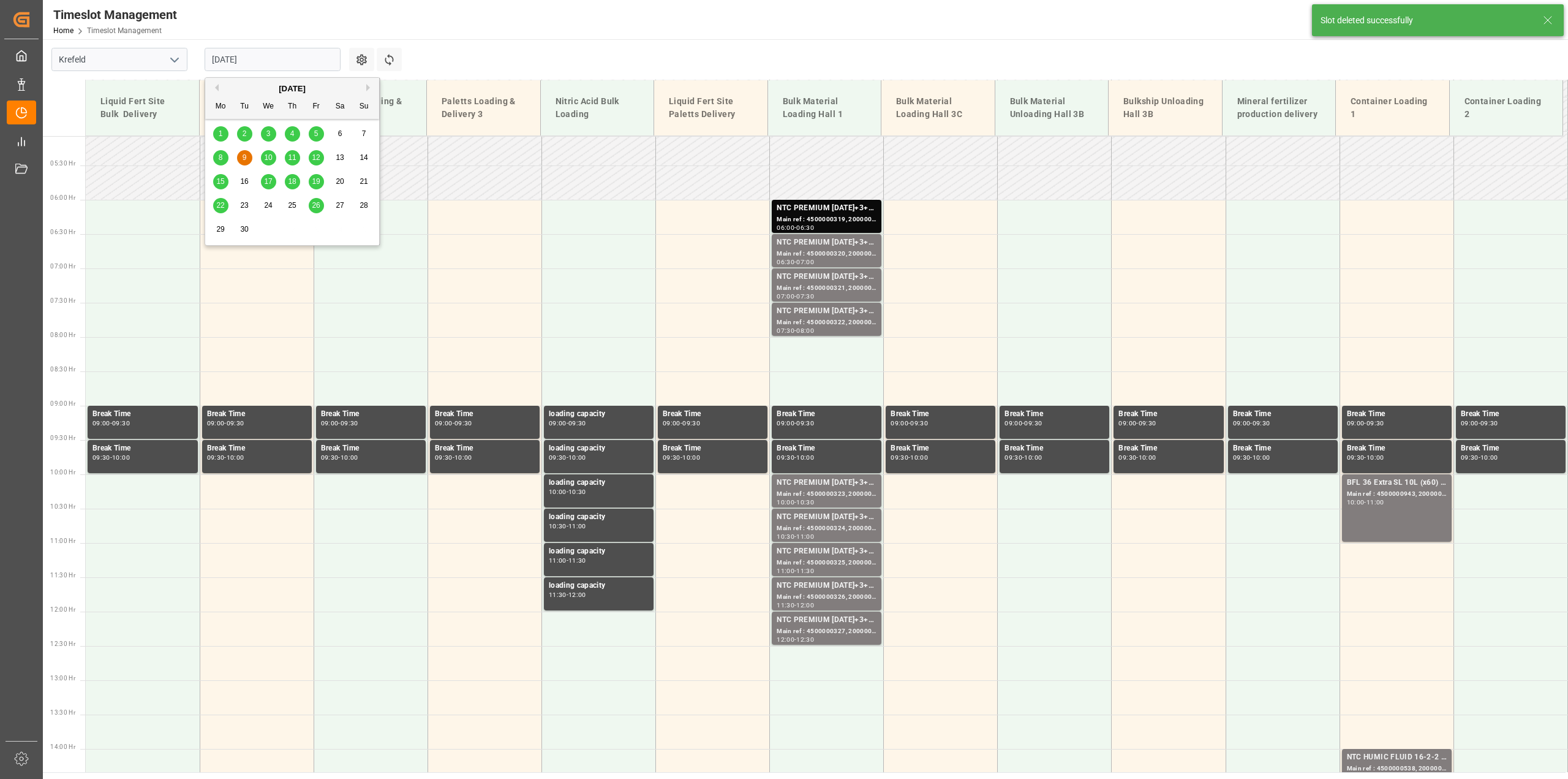
click at [276, 155] on div "10" at bounding box center [269, 158] width 16 height 15
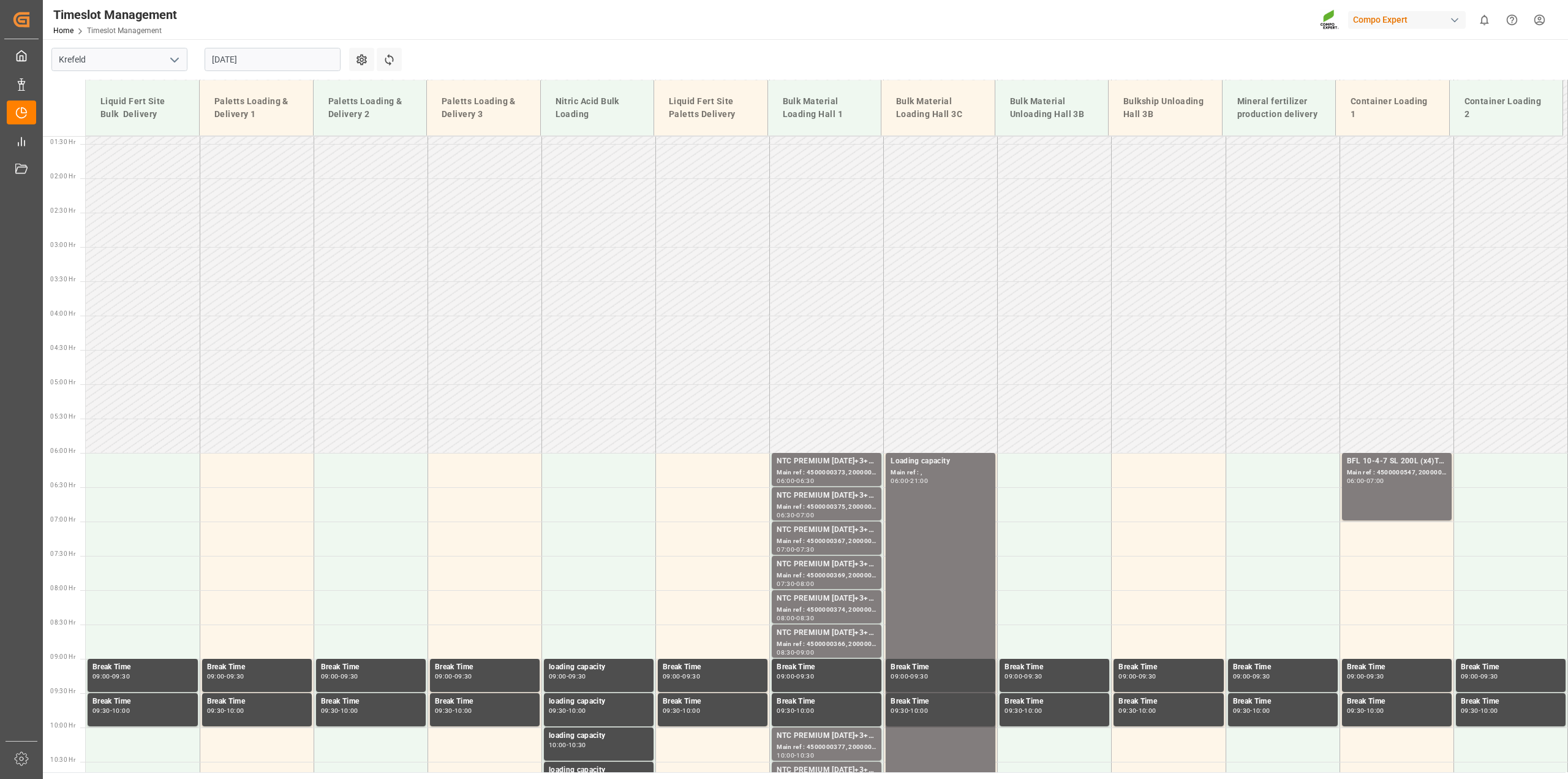
scroll to position [0, 0]
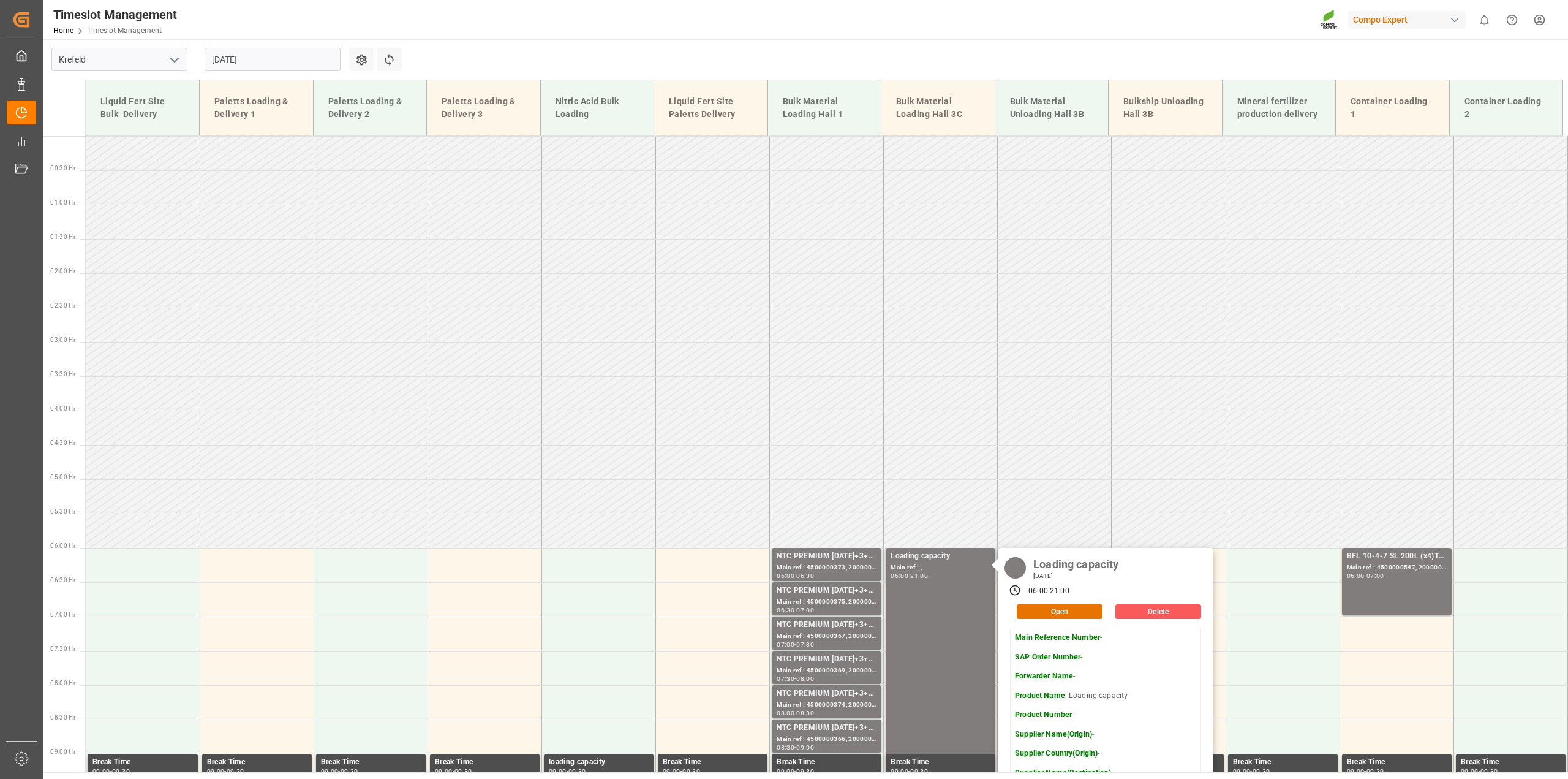
click at [1137, 610] on button "Delete" at bounding box center [1158, 611] width 86 height 15
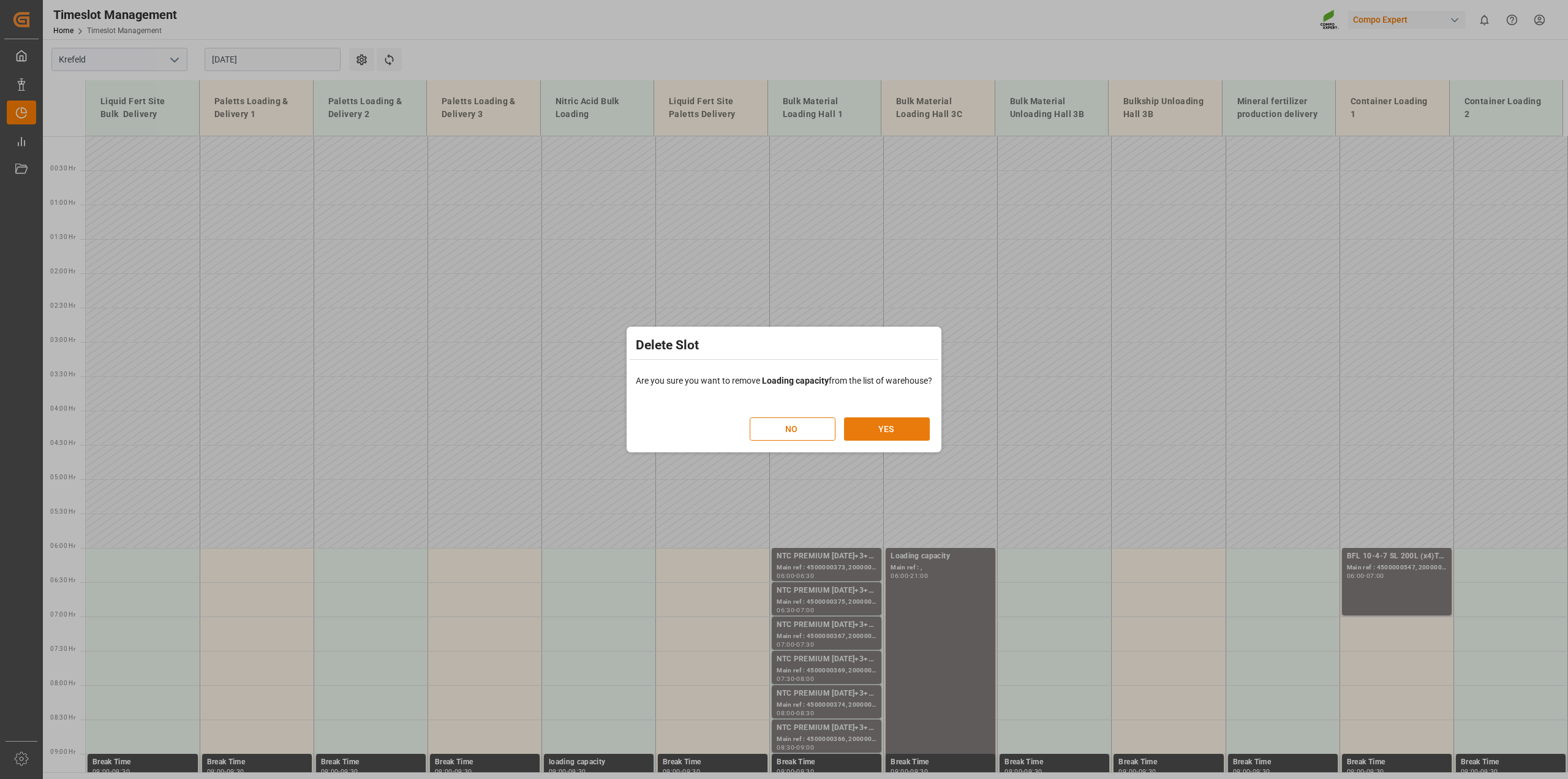
click at [919, 421] on button "YES" at bounding box center [887, 428] width 86 height 23
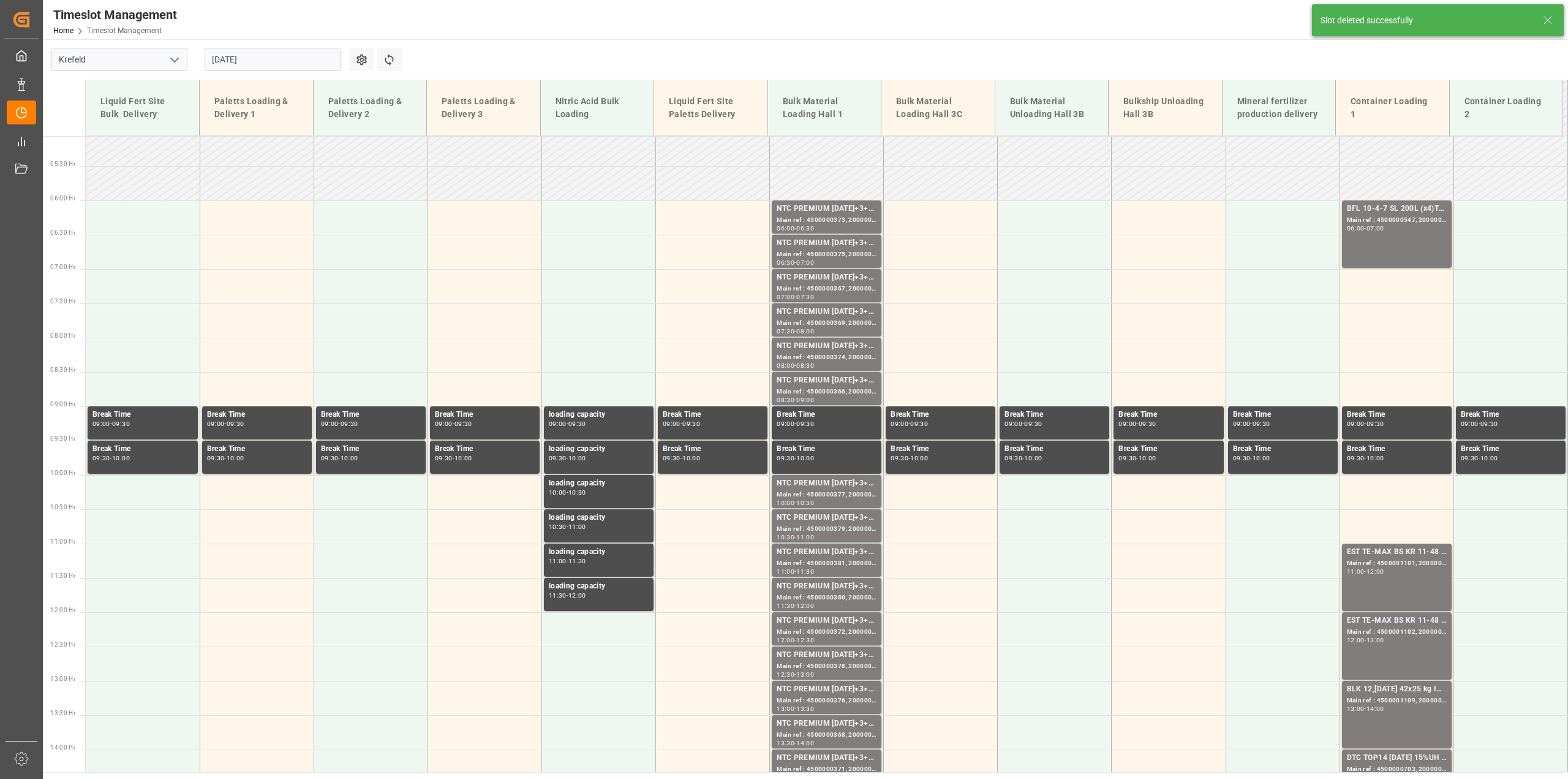
scroll to position [348, 0]
click at [255, 59] on input "10.09.2025" at bounding box center [272, 59] width 136 height 23
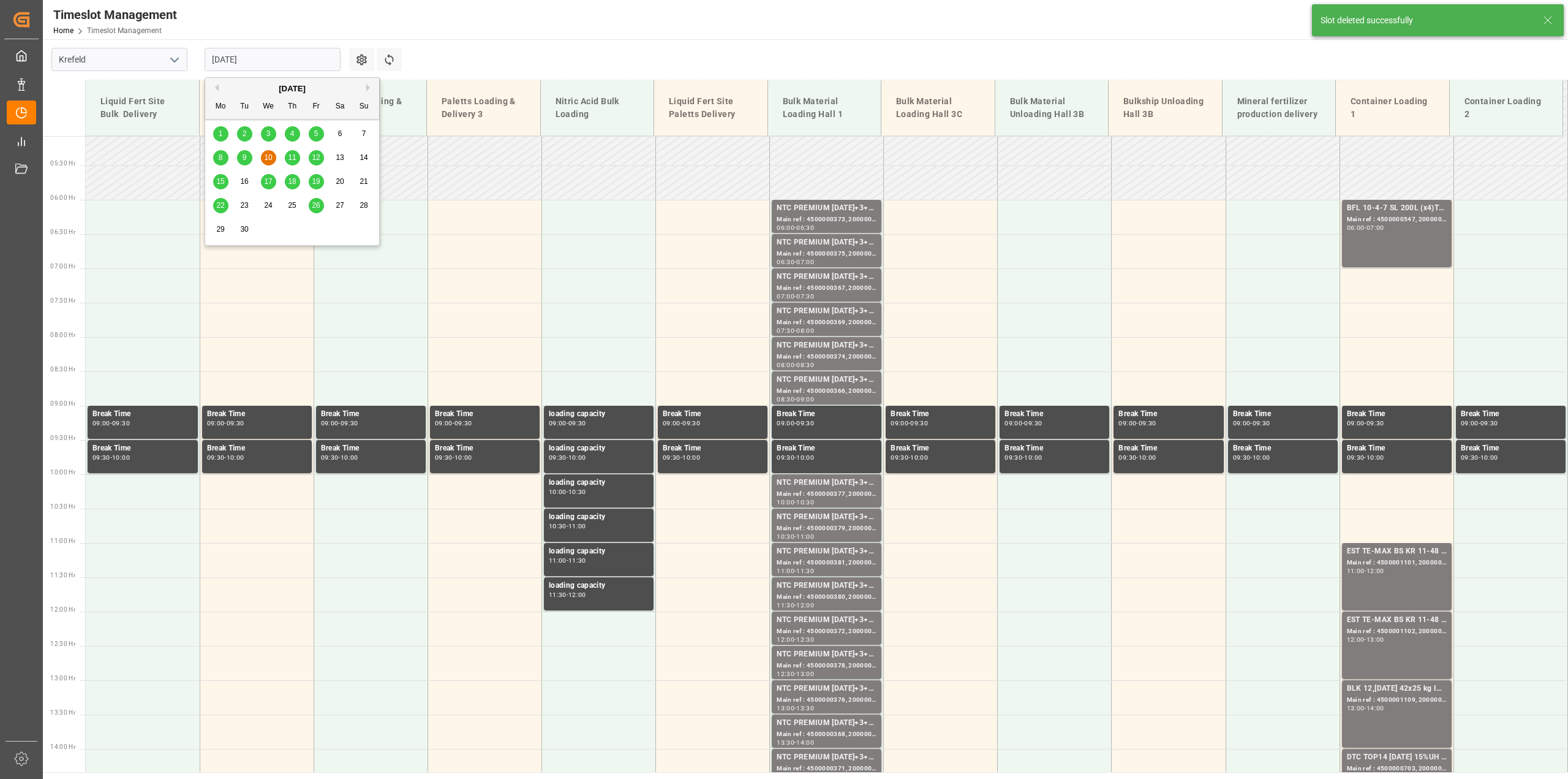
click at [288, 155] on span "11" at bounding box center [291, 157] width 8 height 8
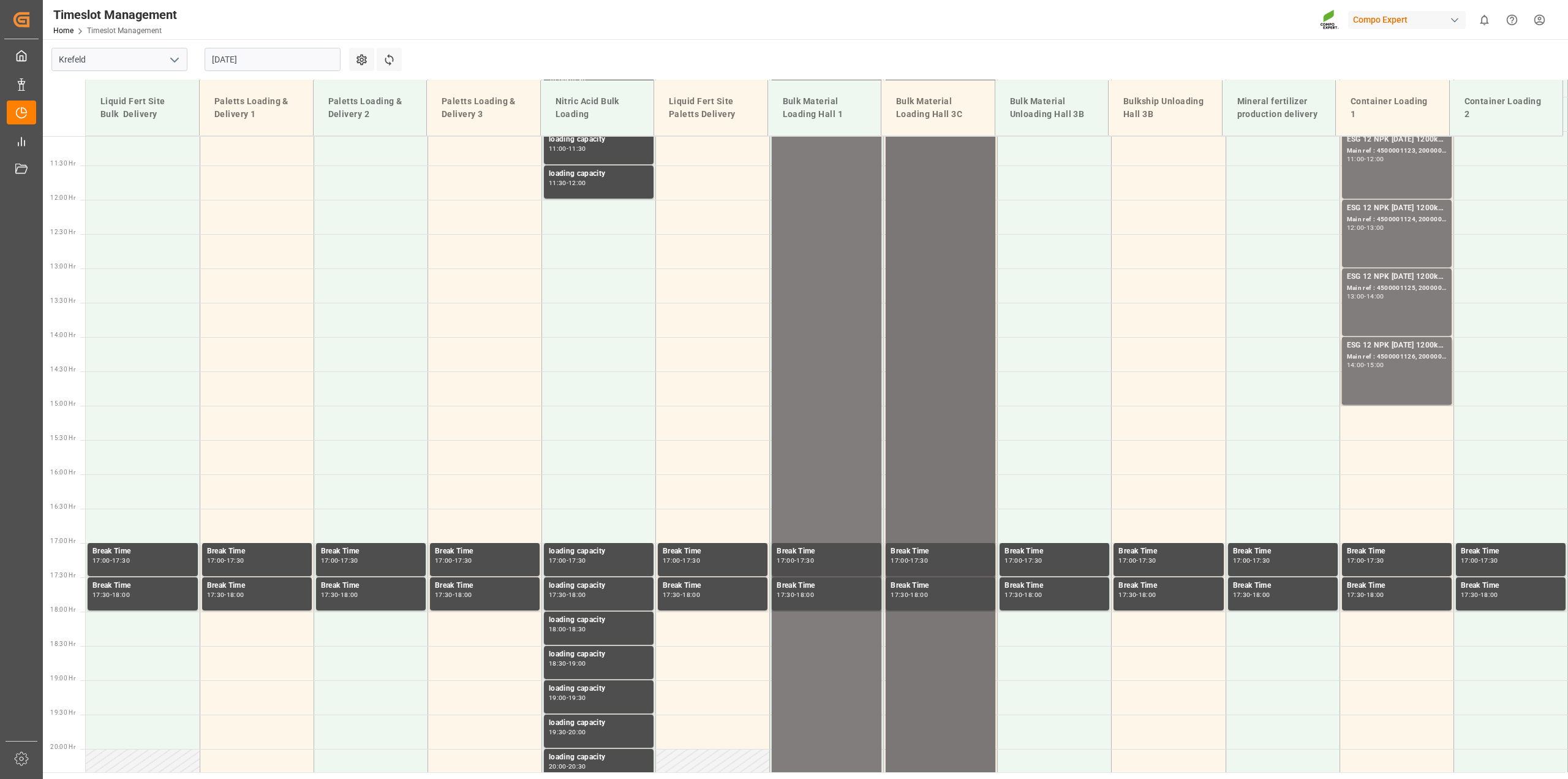
scroll to position [300, 0]
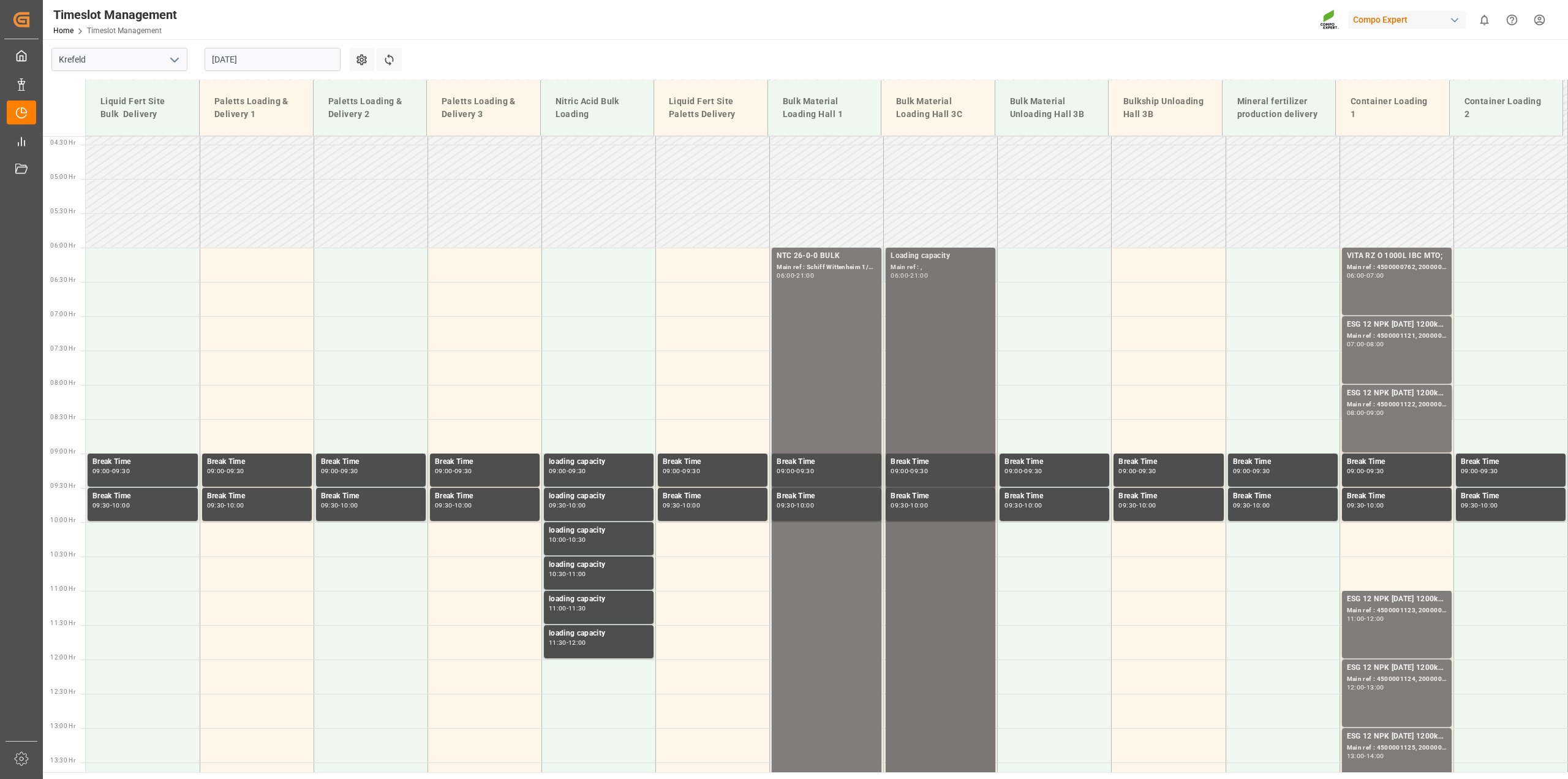
click at [937, 346] on div "Loading capacity Main ref : , 06:00 - 21:00" at bounding box center [940, 761] width 100 height 1023
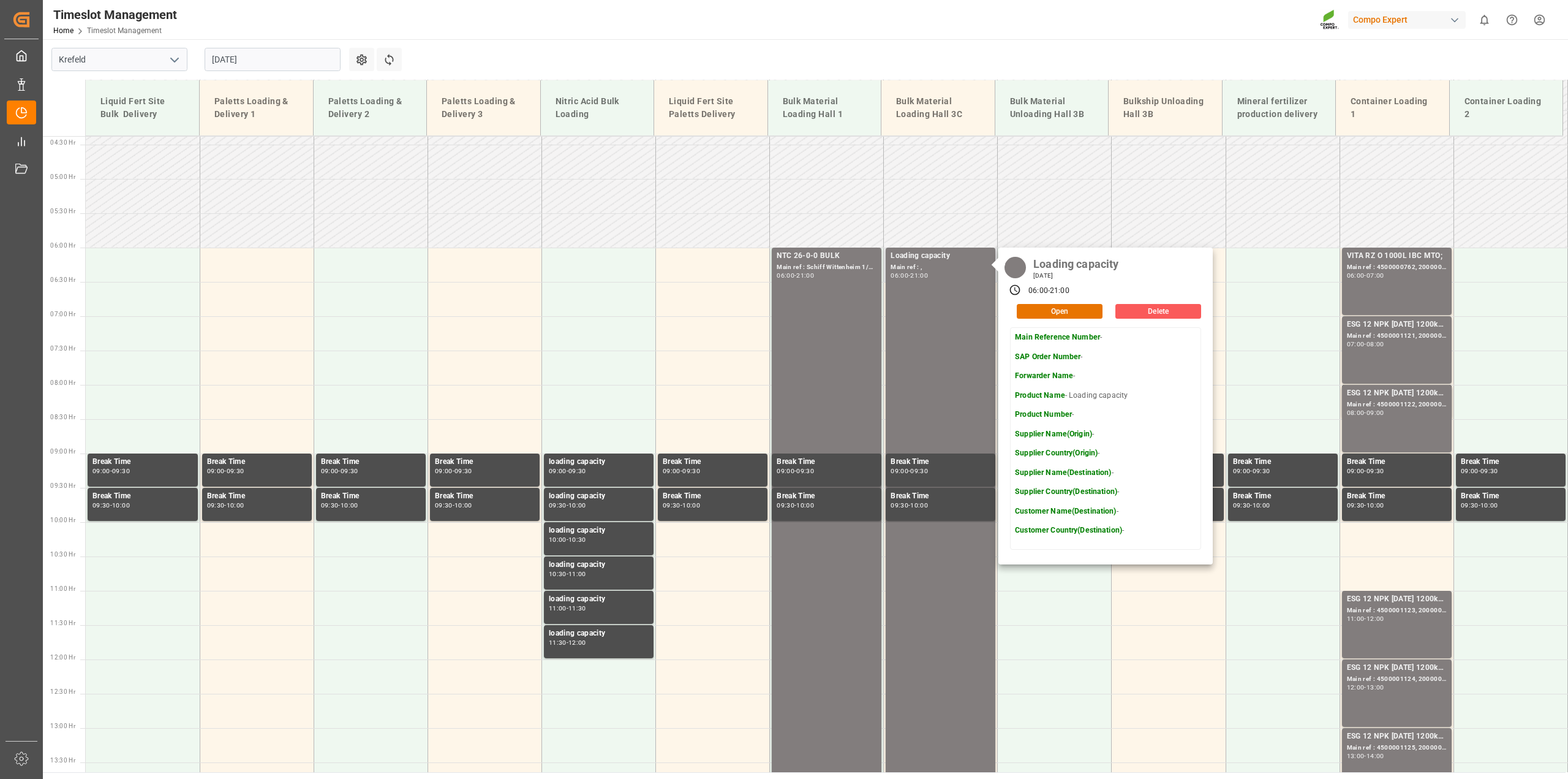
click at [1140, 313] on button "Delete" at bounding box center [1158, 311] width 86 height 15
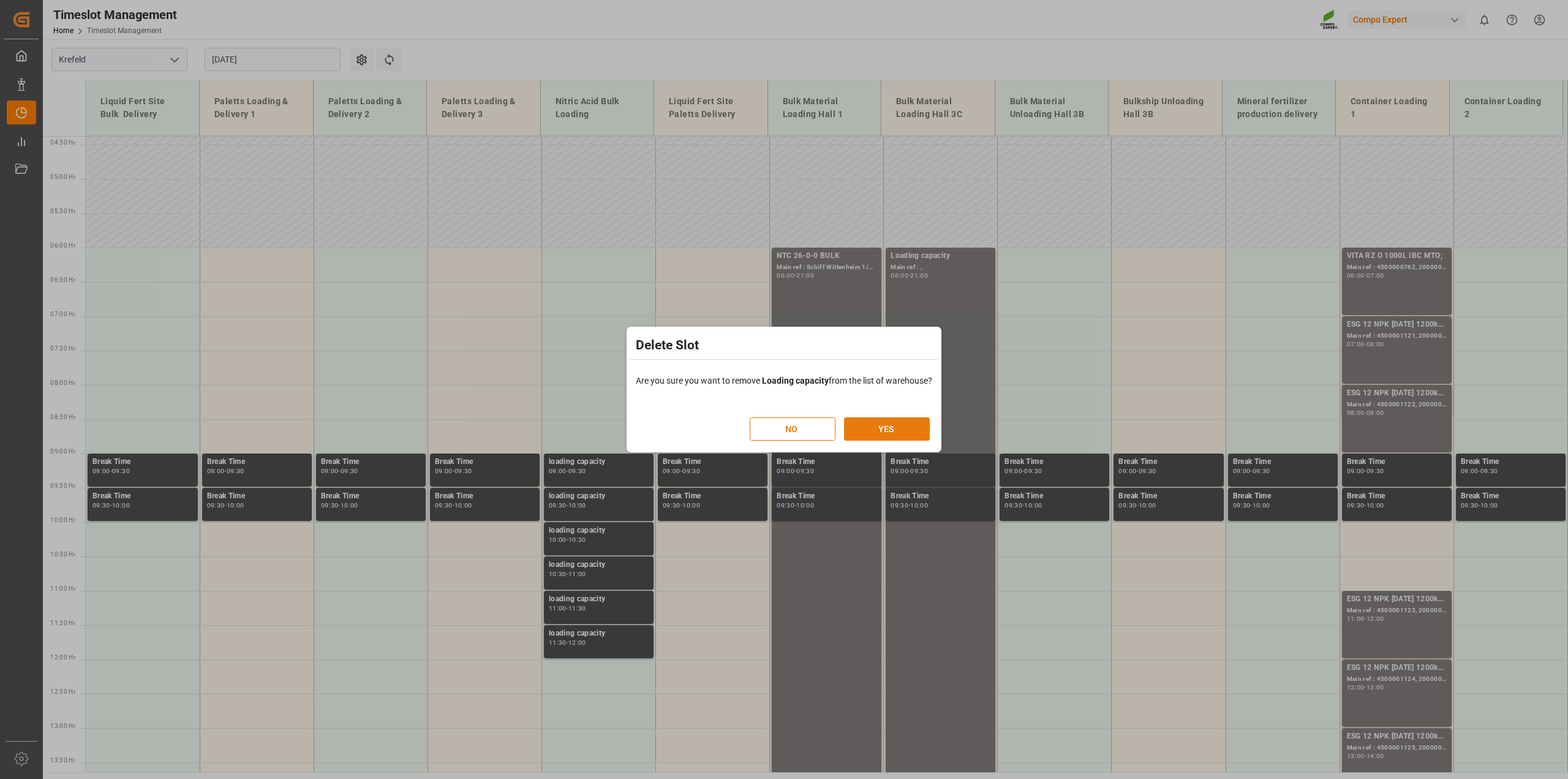
click at [907, 426] on button "YES" at bounding box center [887, 428] width 86 height 23
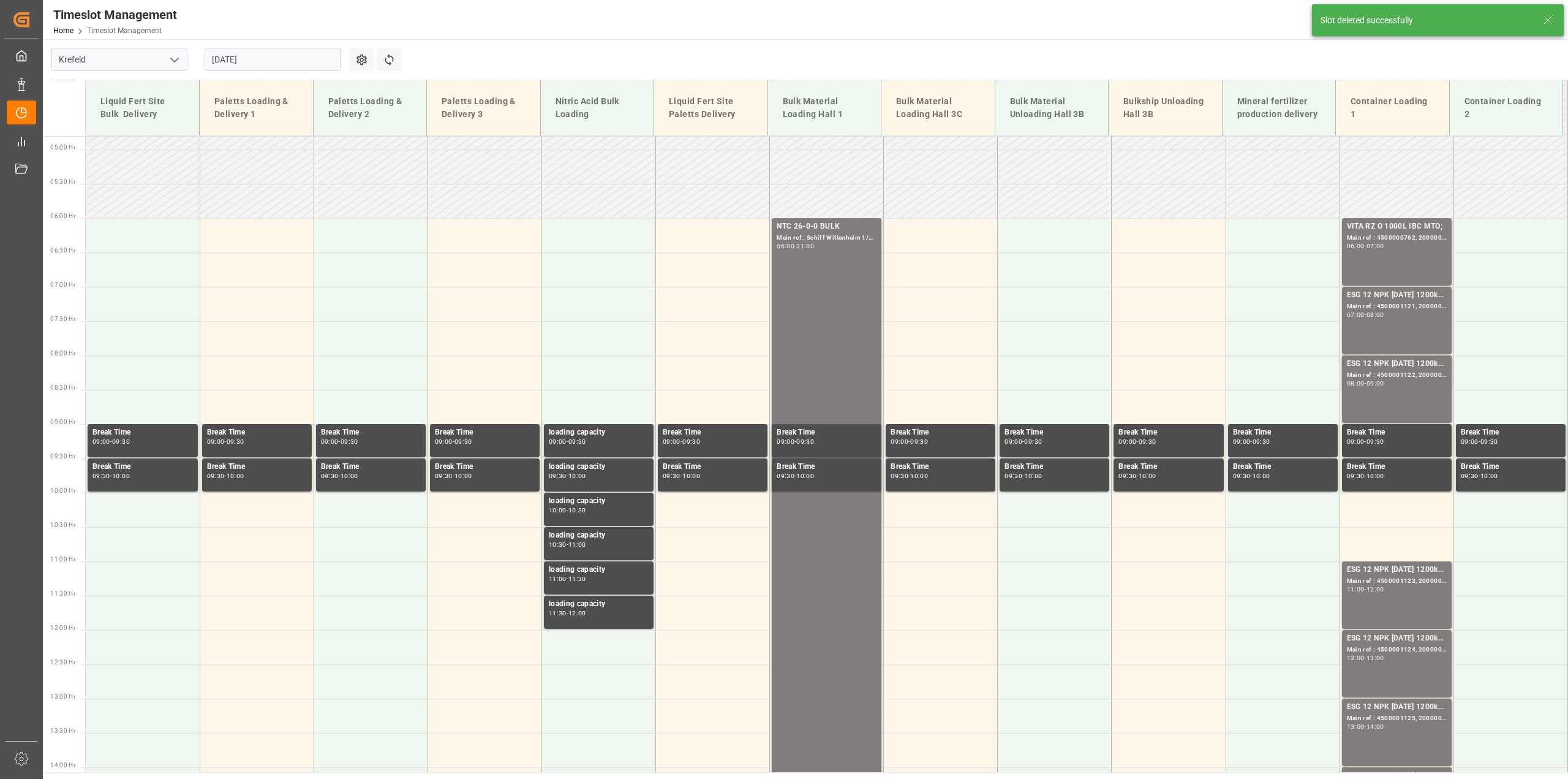
scroll to position [348, 0]
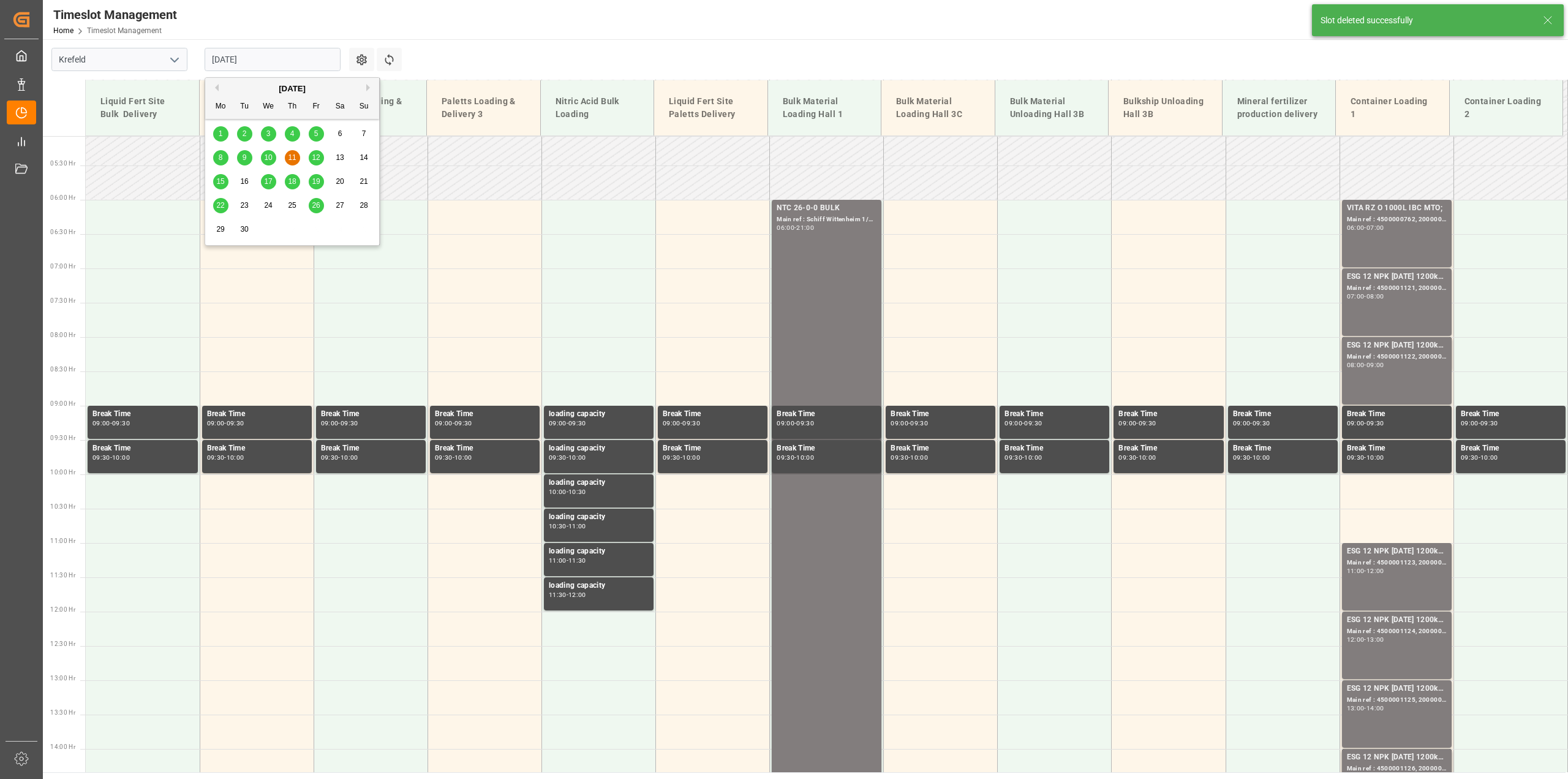
click at [231, 58] on input "11.09.2025" at bounding box center [272, 59] width 136 height 23
click at [320, 155] on div "12" at bounding box center [317, 158] width 16 height 15
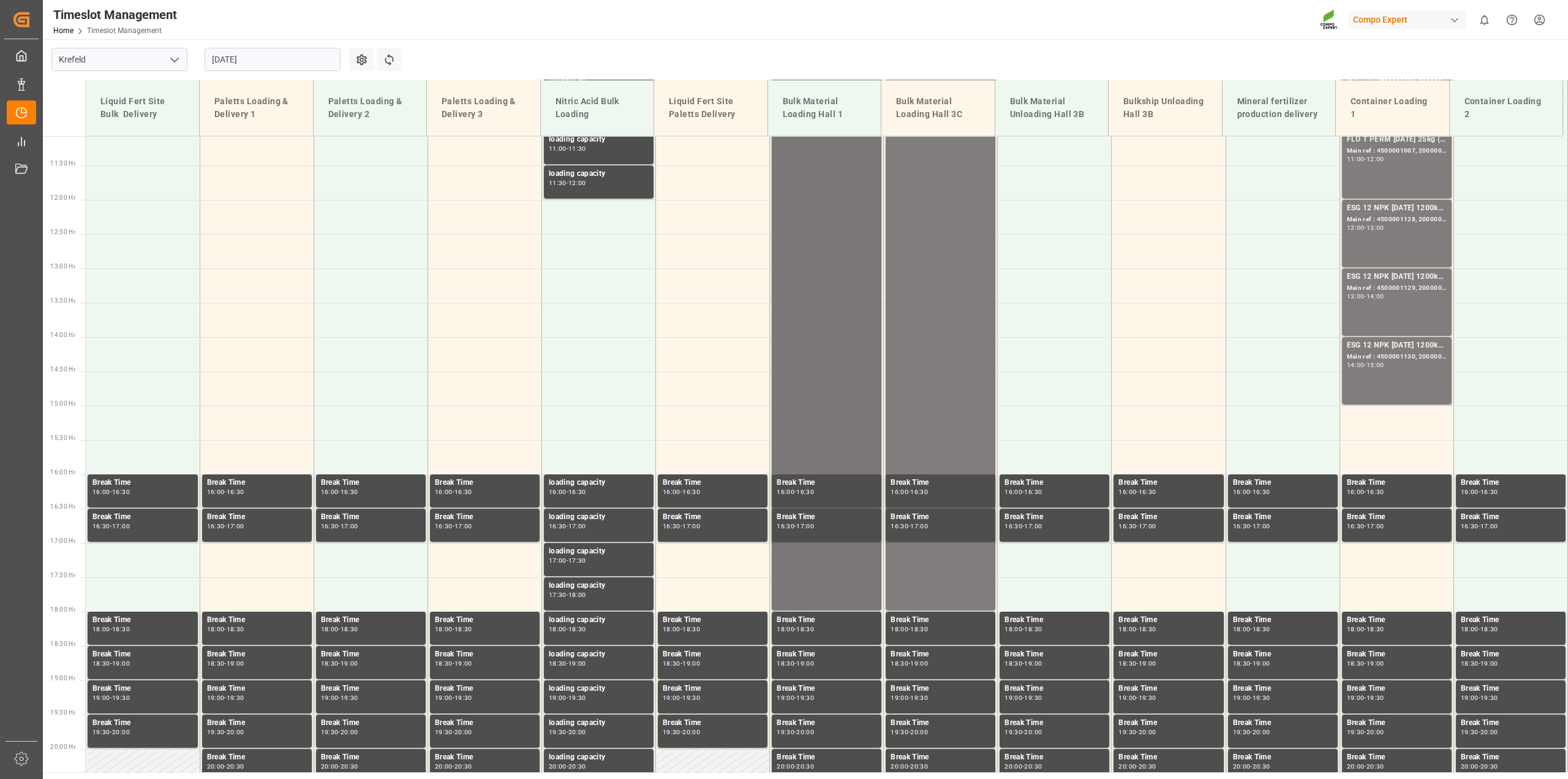
scroll to position [300, 0]
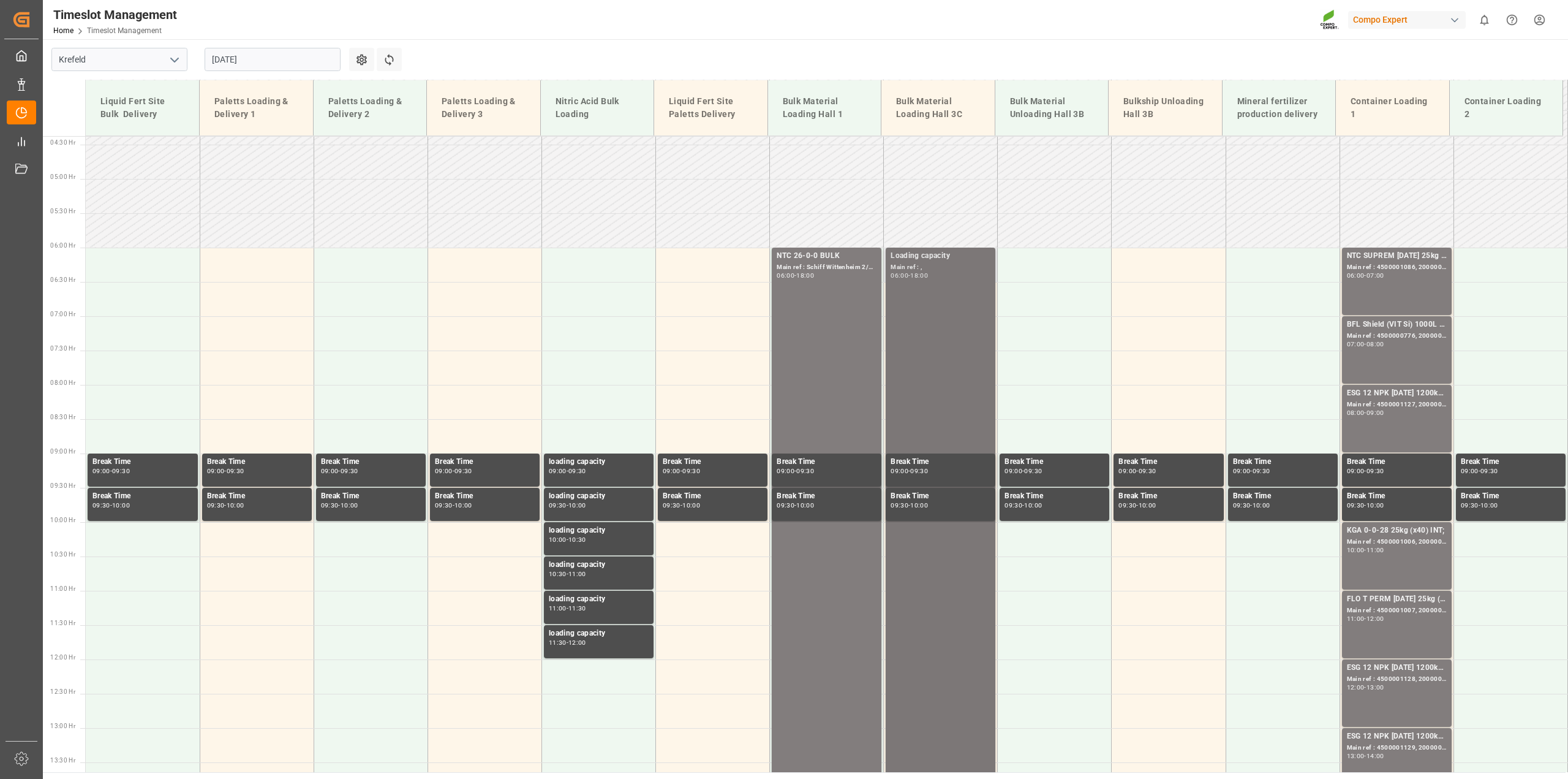
click at [934, 310] on div "Loading capacity Main ref : , 06:00 - 18:00" at bounding box center [940, 658] width 100 height 817
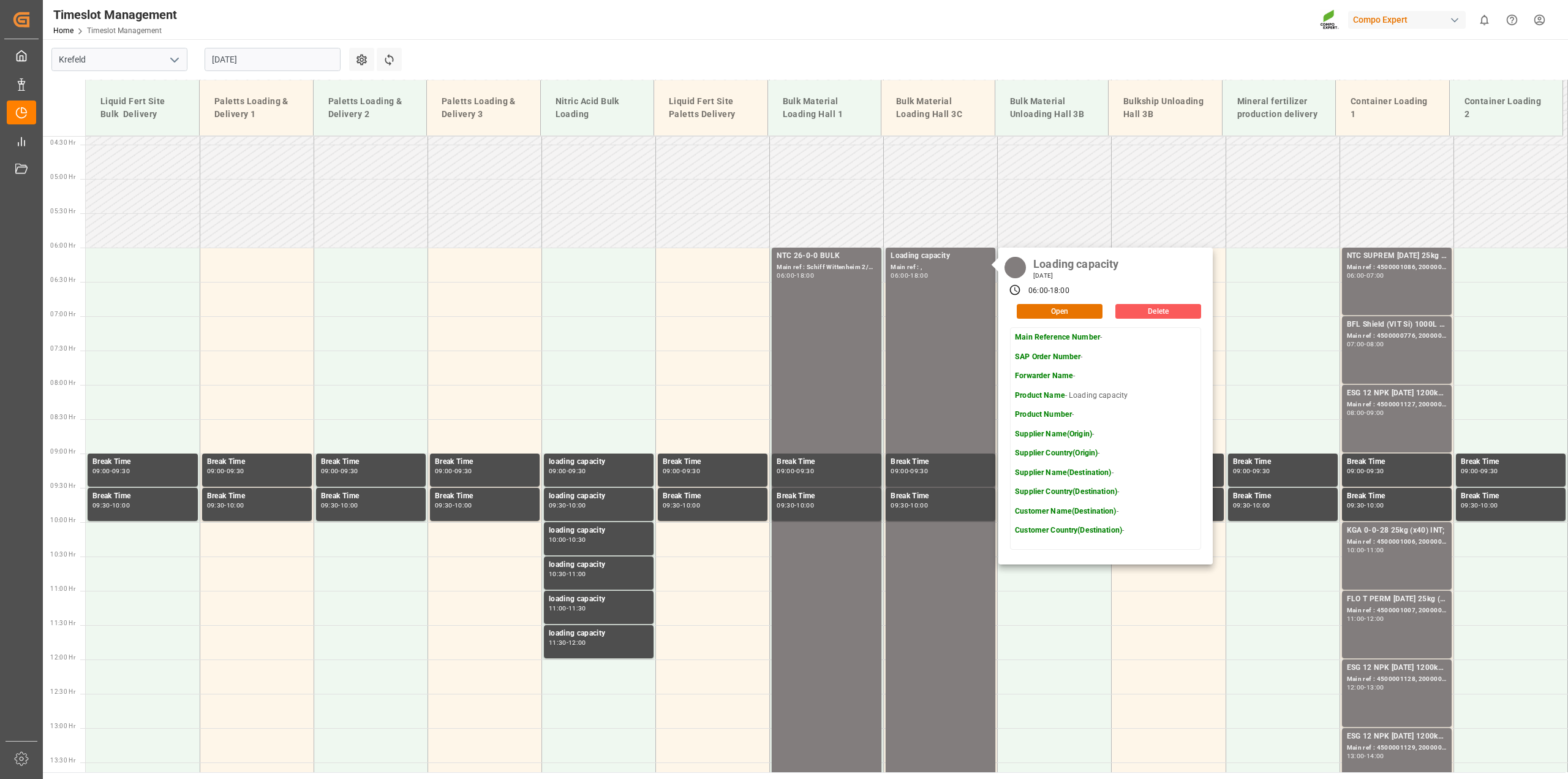
click at [1152, 310] on button "Delete" at bounding box center [1158, 311] width 86 height 15
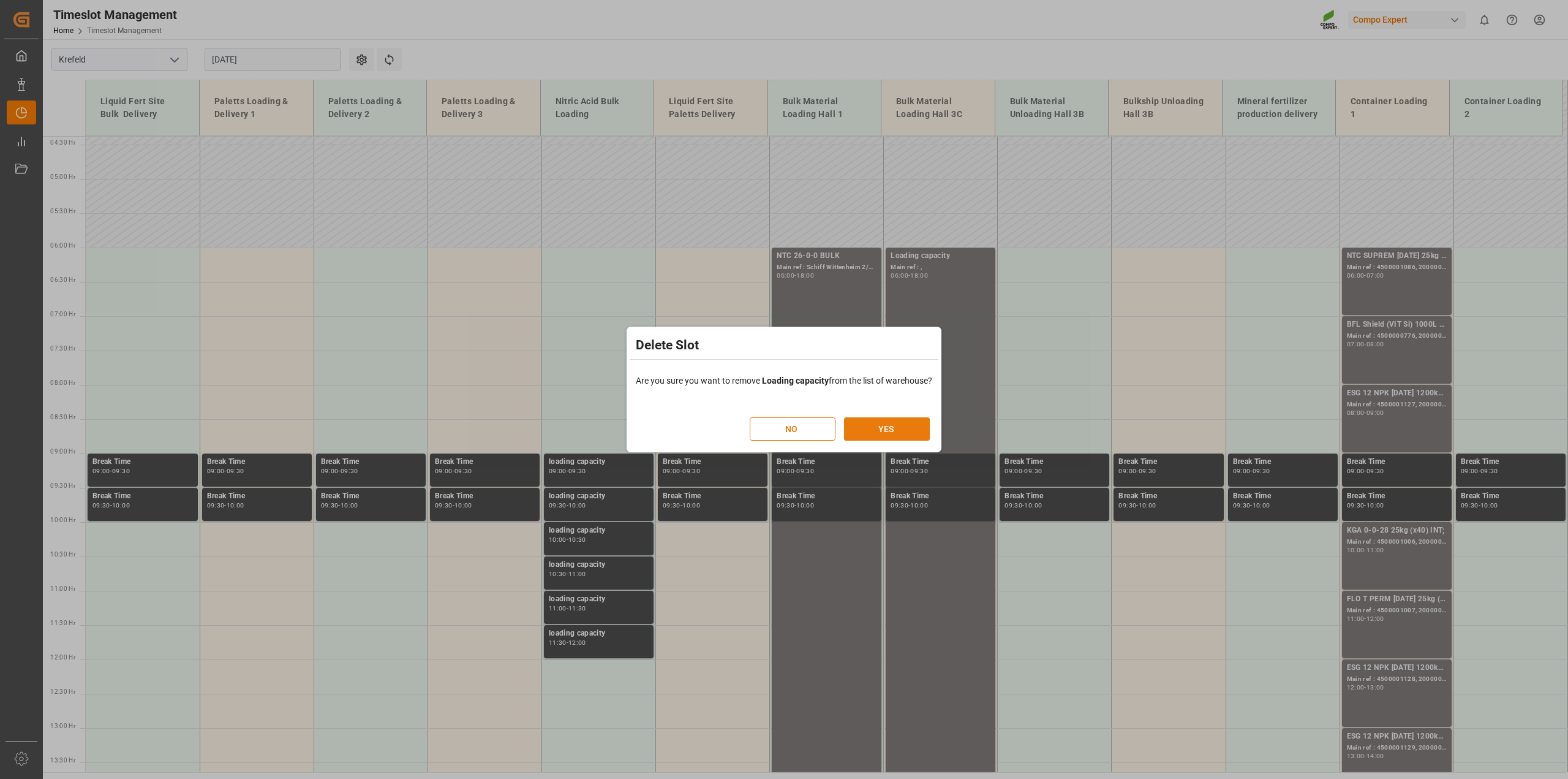
click at [899, 426] on button "YES" at bounding box center [887, 428] width 86 height 23
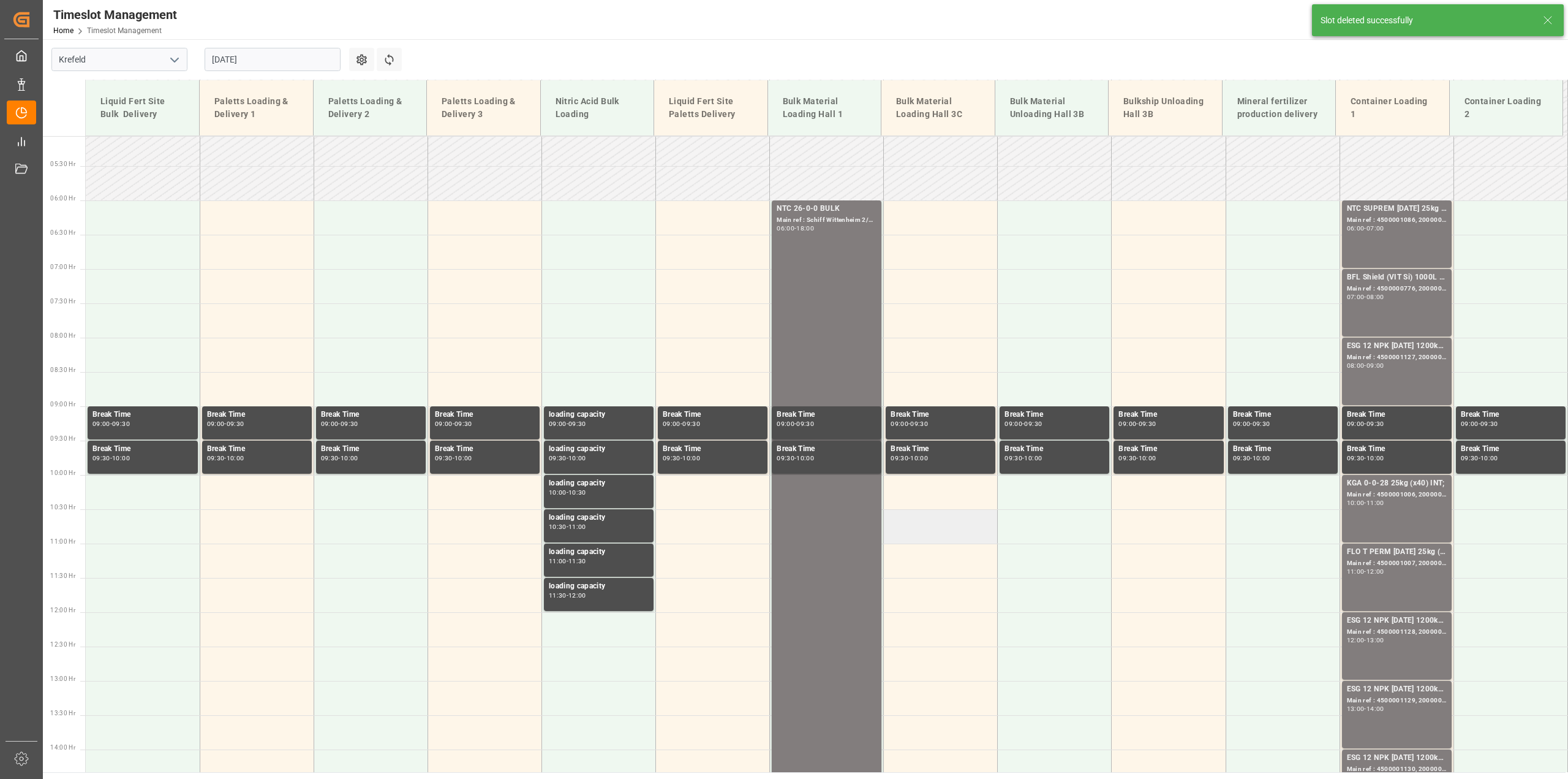
scroll to position [348, 0]
click at [1540, 23] on html "Created by potrace 1.15, written by Peter Selinger 2001-2017 Created by potrace…" at bounding box center [784, 390] width 1568 height 779
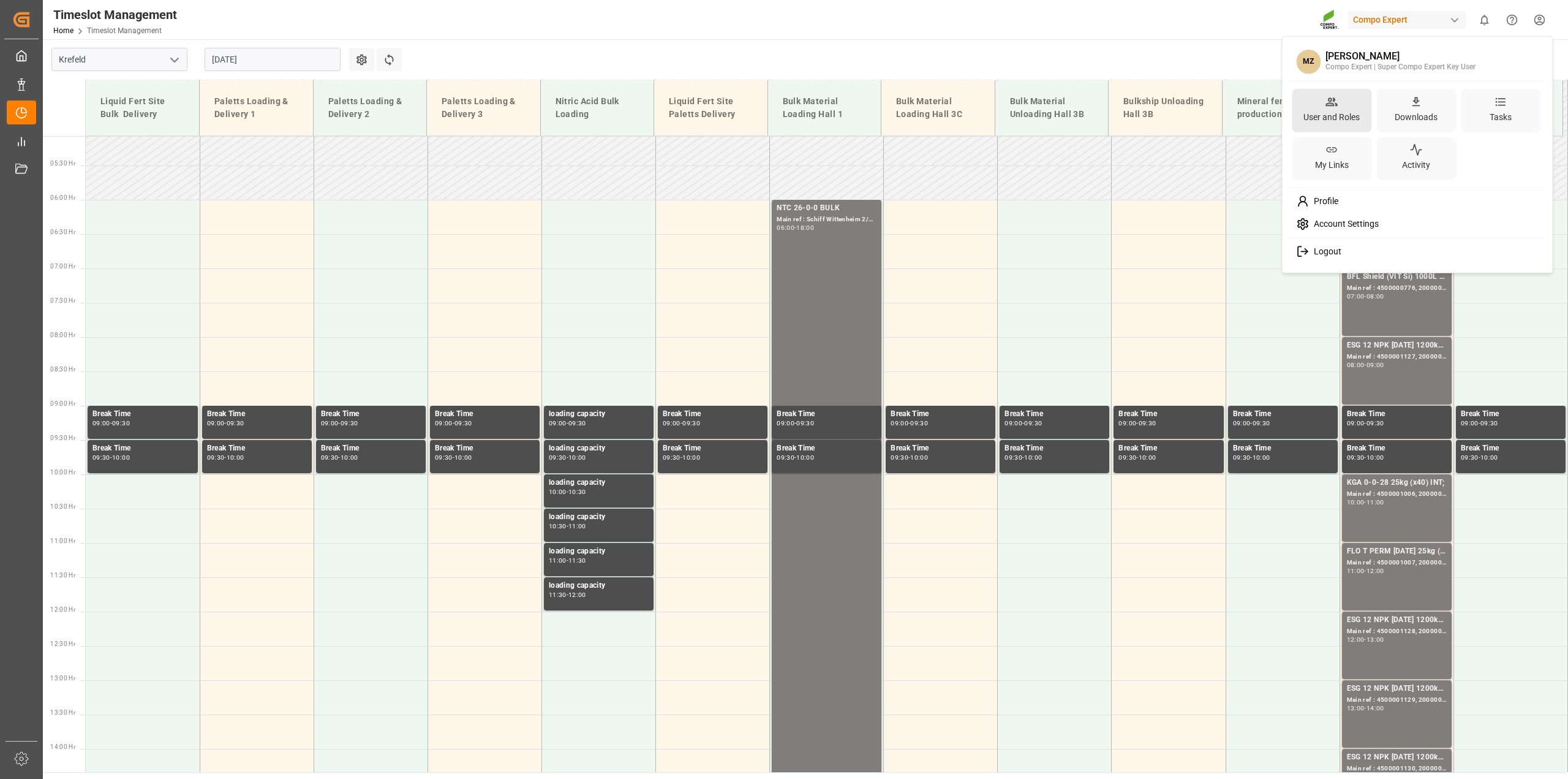
click at [1342, 116] on div "User and Roles" at bounding box center [1331, 116] width 61 height 18
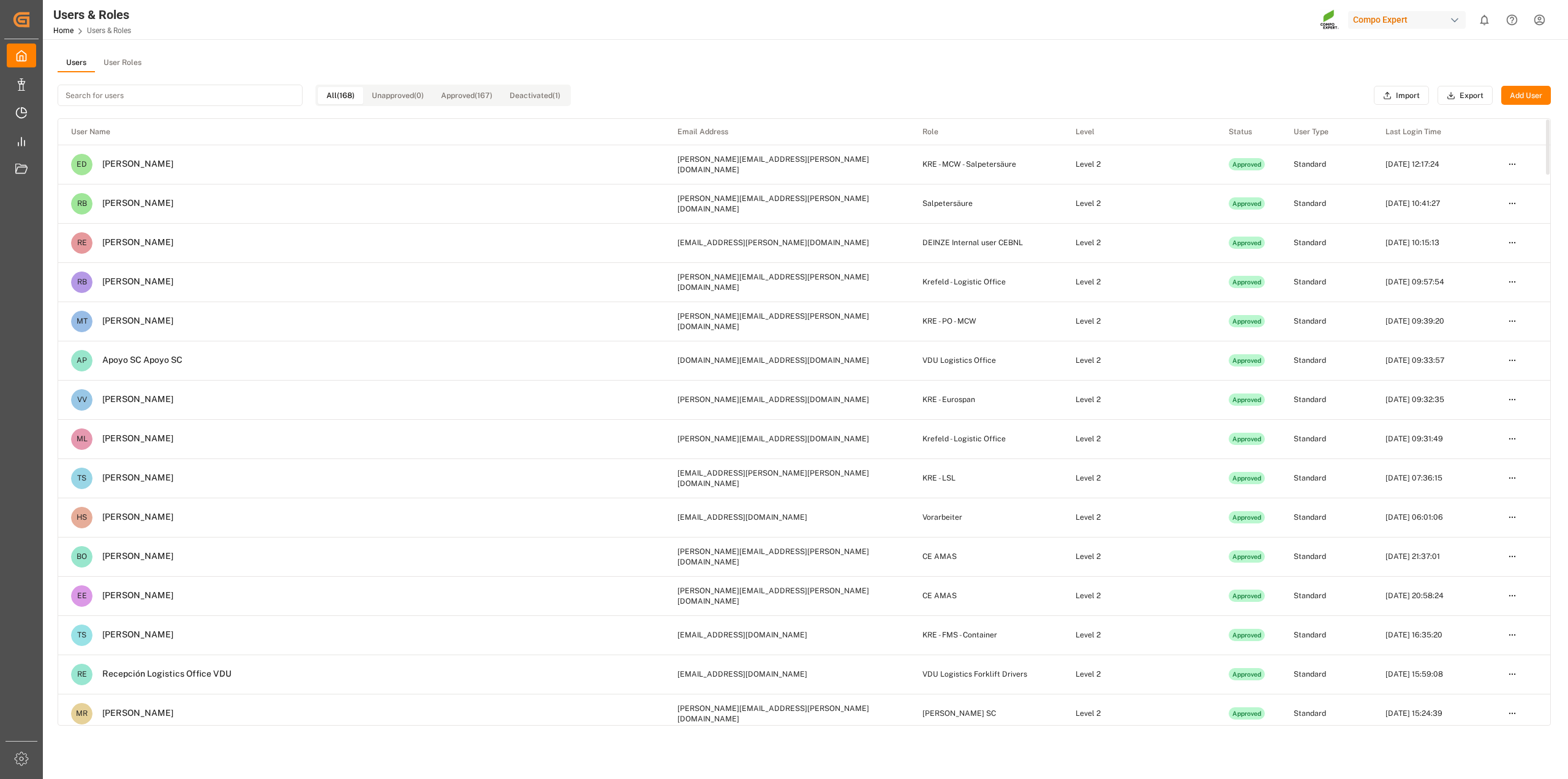
click at [123, 61] on button "User Roles" at bounding box center [123, 63] width 55 height 18
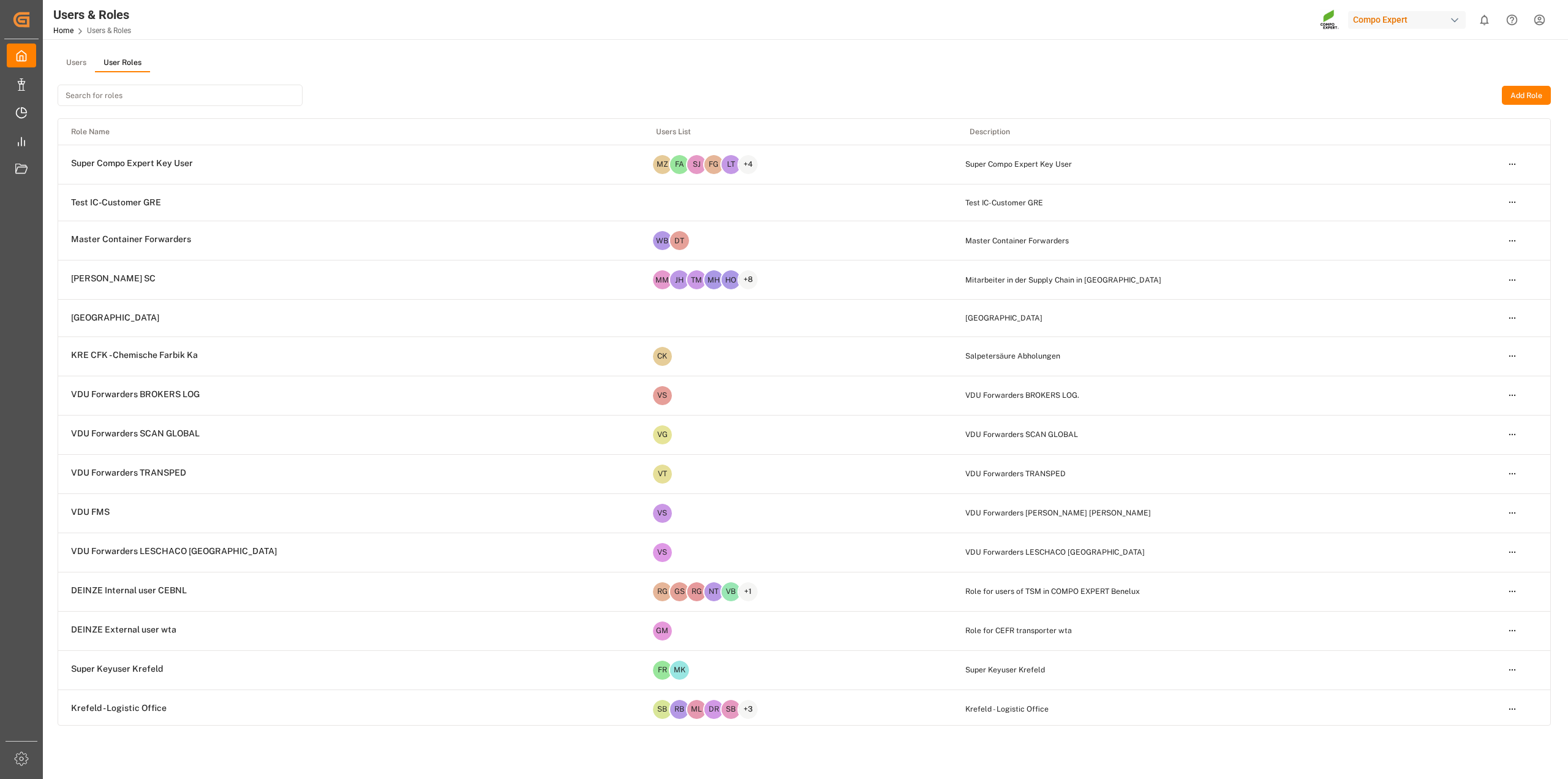
click at [103, 96] on input at bounding box center [180, 95] width 245 height 21
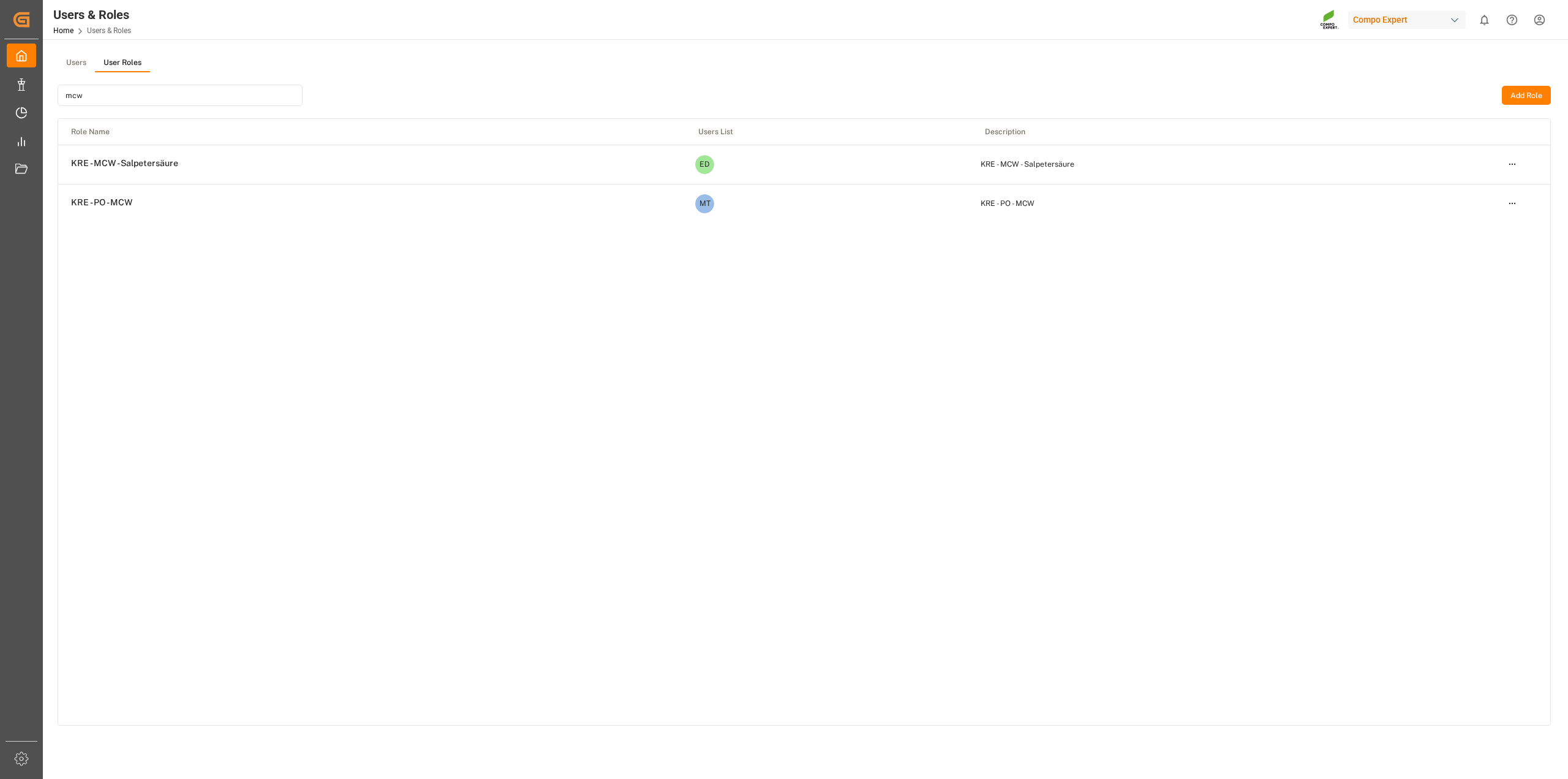
type input "mcw"
click at [1511, 166] on html "Created by potrace 1.15, written by Peter Selinger 2001-2017 Created by potrace…" at bounding box center [784, 390] width 1568 height 779
click at [1487, 186] on div "Edit" at bounding box center [1486, 186] width 63 height 17
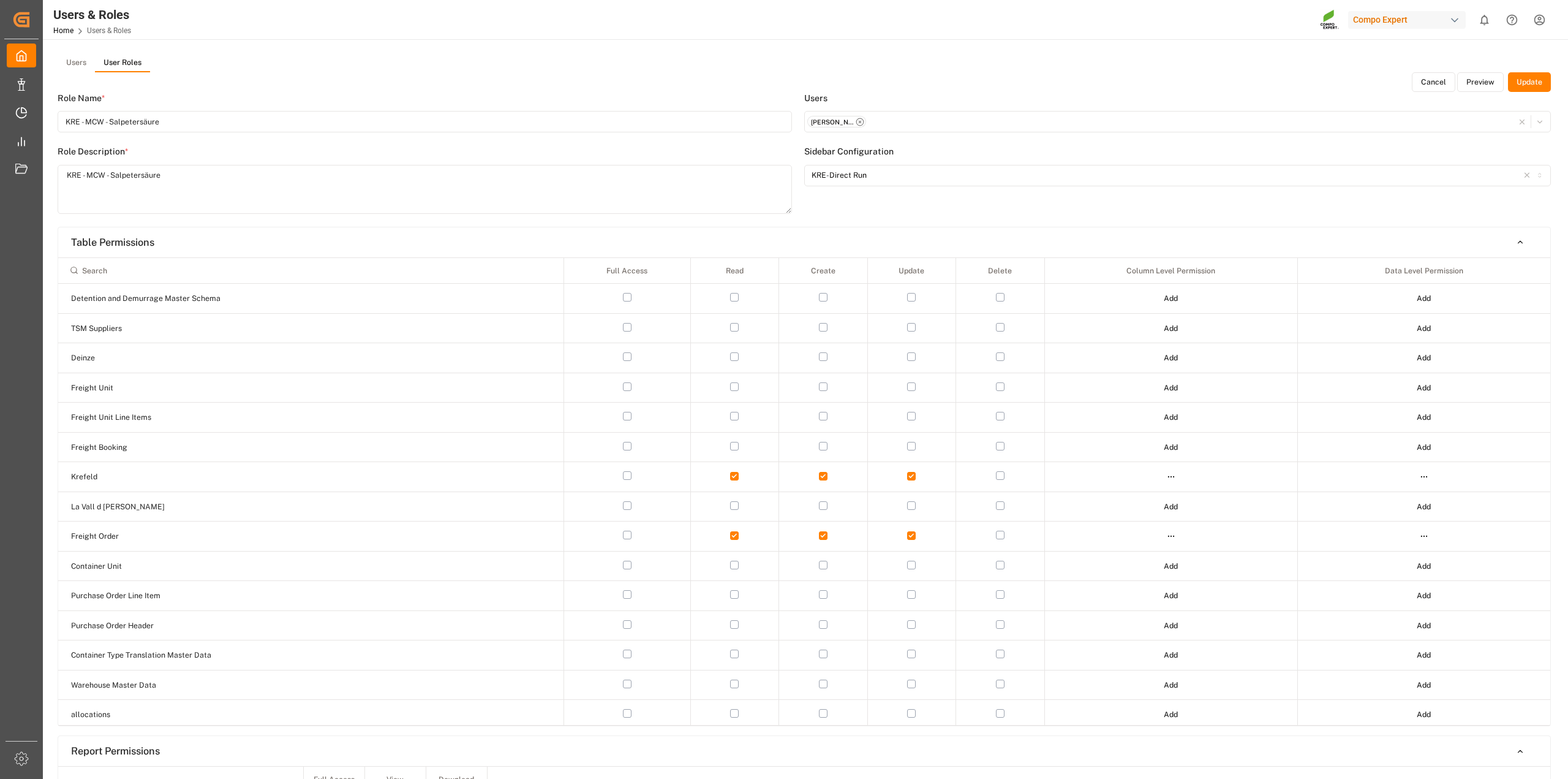
click at [1478, 83] on button "Preview" at bounding box center [1481, 82] width 47 height 20
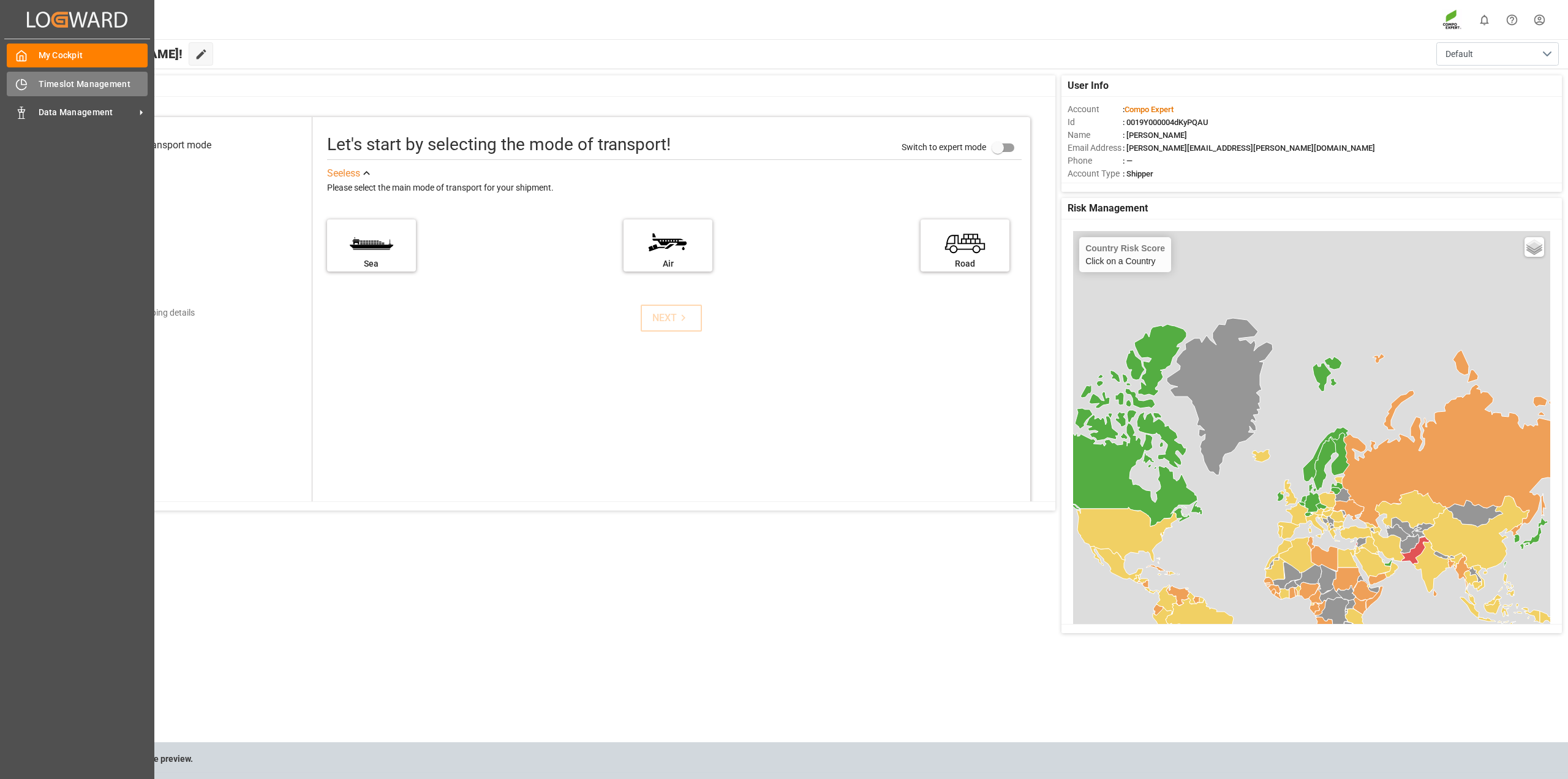
click at [35, 83] on div "Timeslot Management Timeslot Management" at bounding box center [78, 84] width 141 height 24
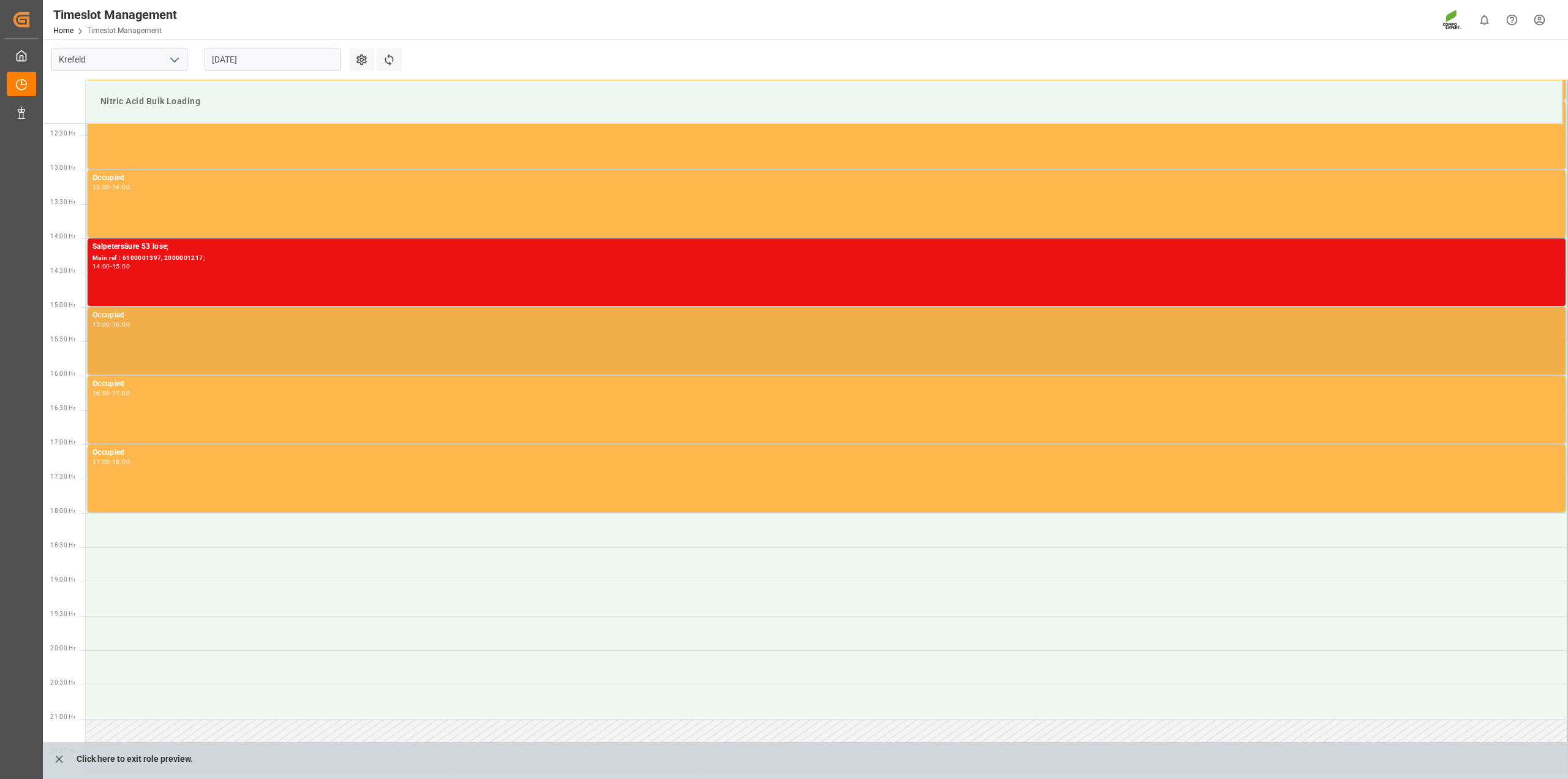
scroll to position [386, 0]
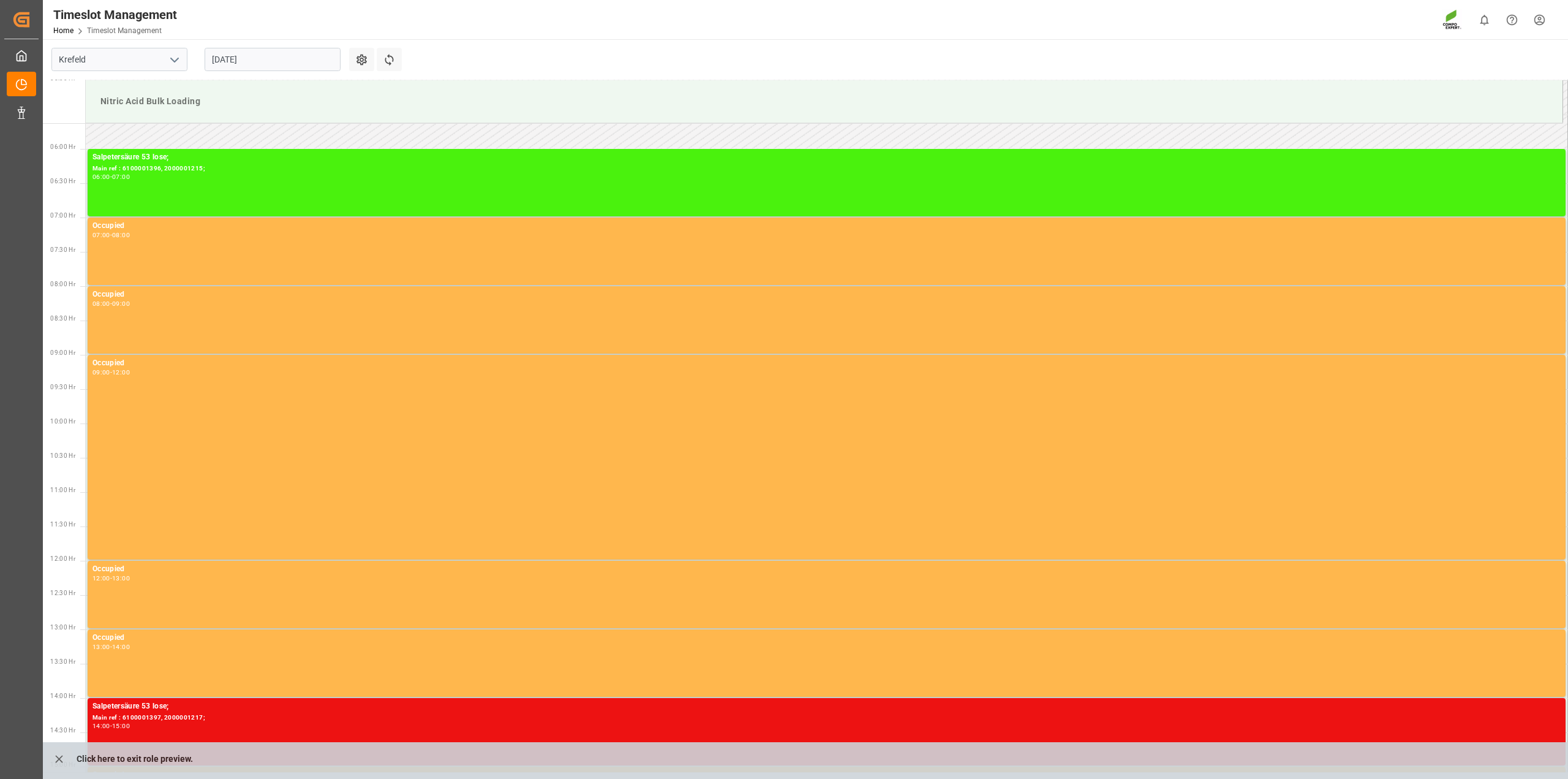
click at [240, 56] on input "[DATE]" at bounding box center [272, 59] width 136 height 23
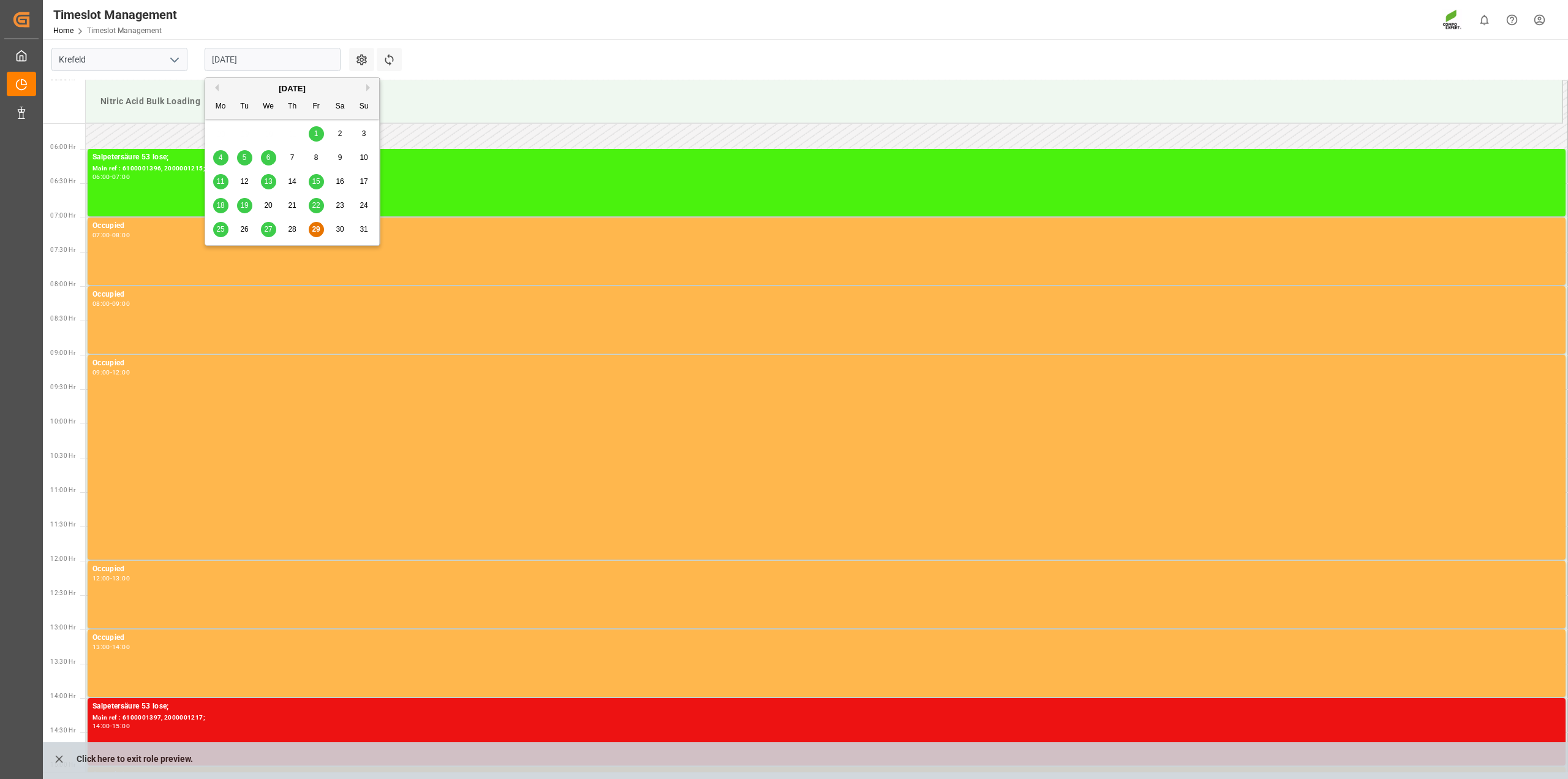
click at [370, 86] on button "Next Month" at bounding box center [370, 87] width 7 height 7
click at [219, 135] on span "1" at bounding box center [221, 133] width 4 height 8
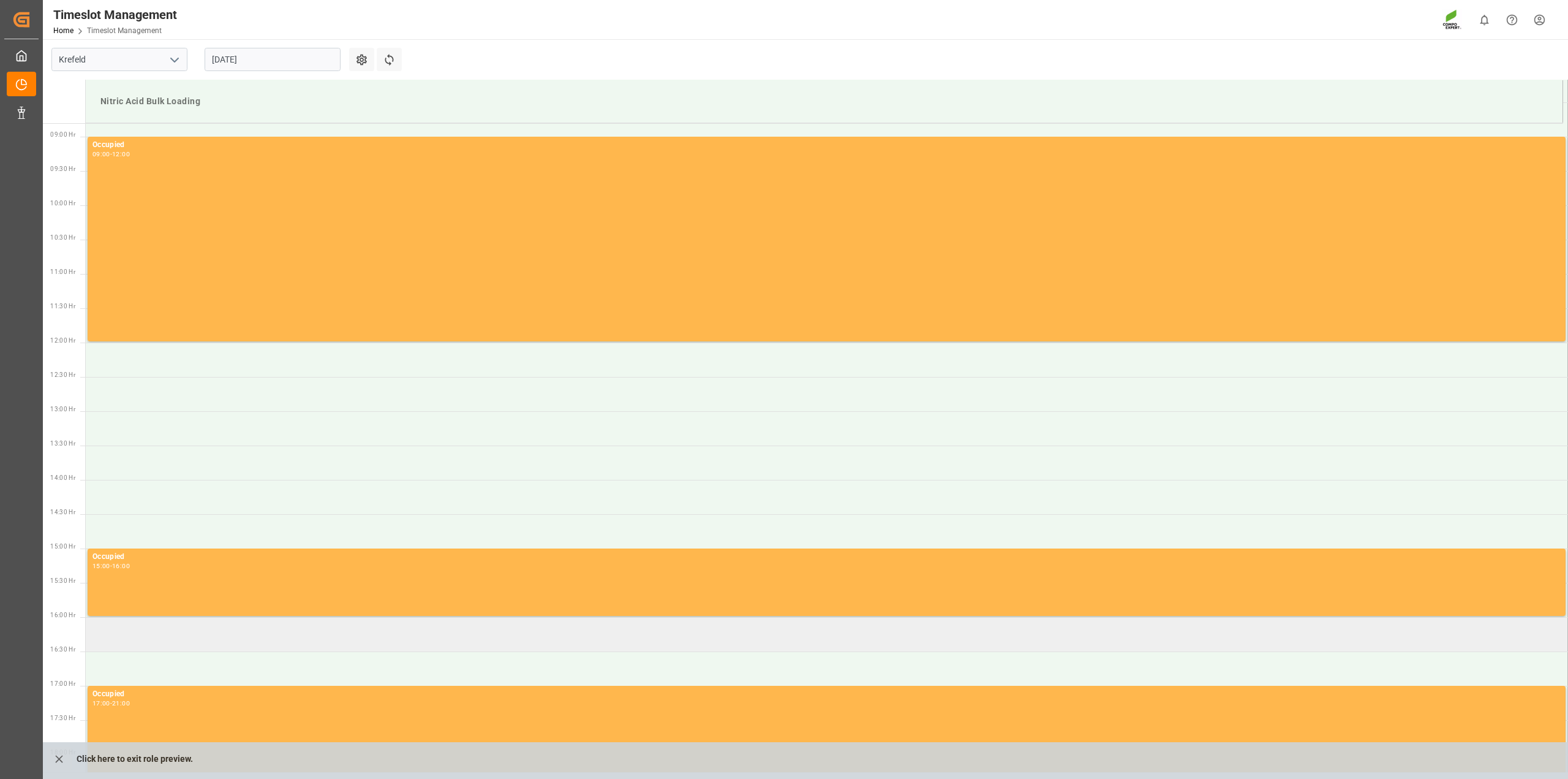
scroll to position [593, 0]
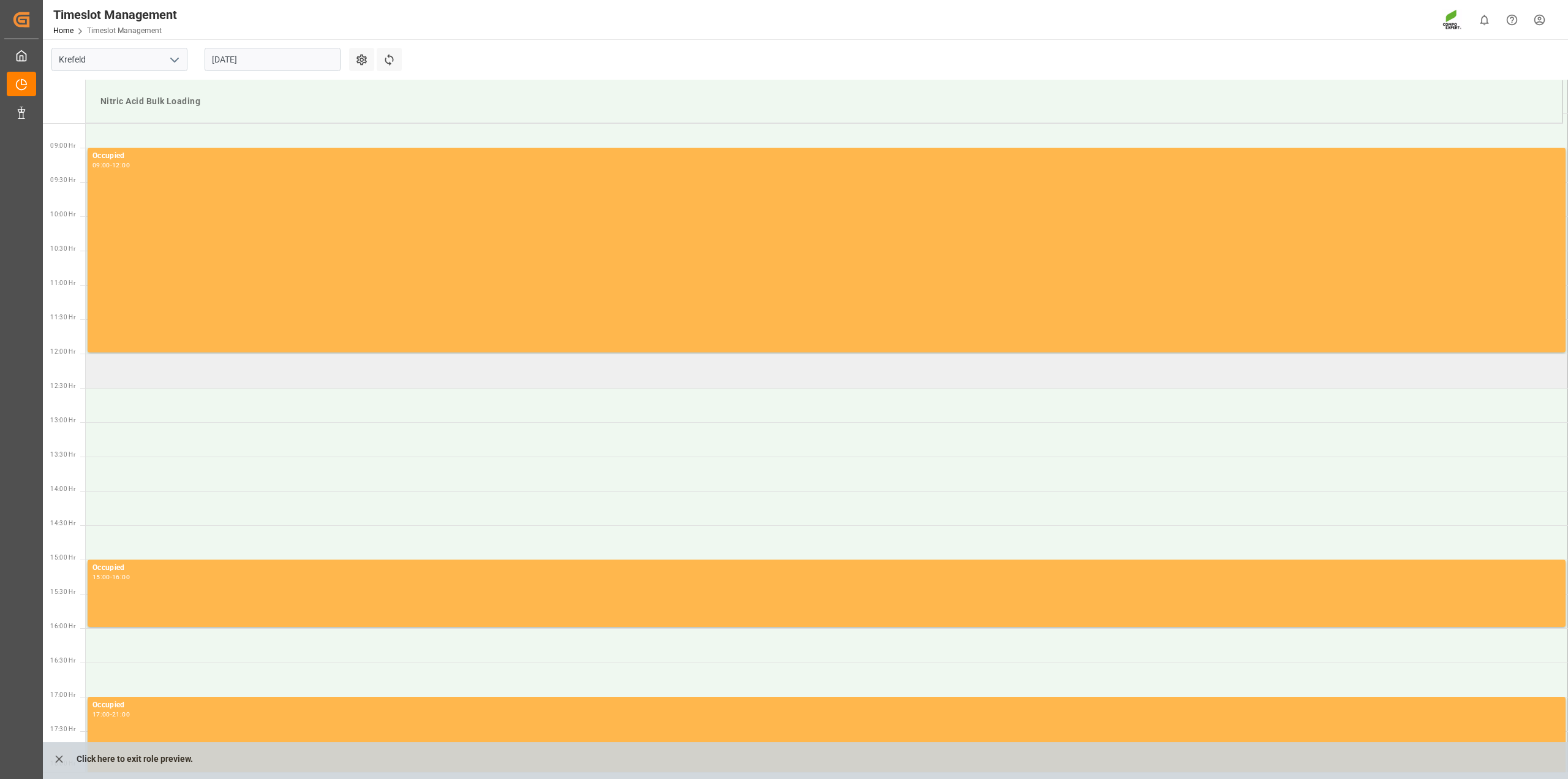
click at [157, 382] on td at bounding box center [827, 370] width 1482 height 35
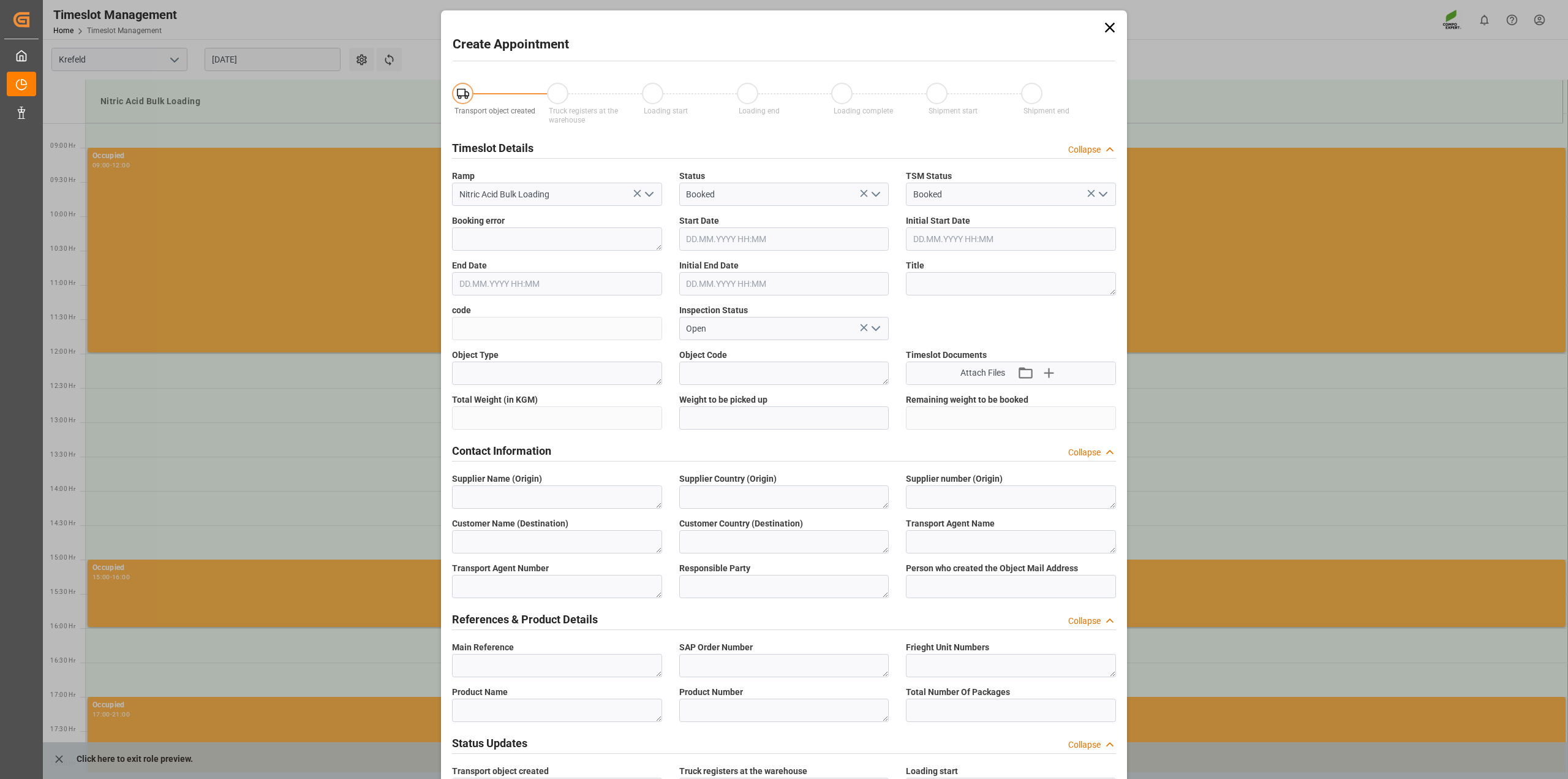
type input "01.09.2025 12:00"
type input "01.09.2025 12:30"
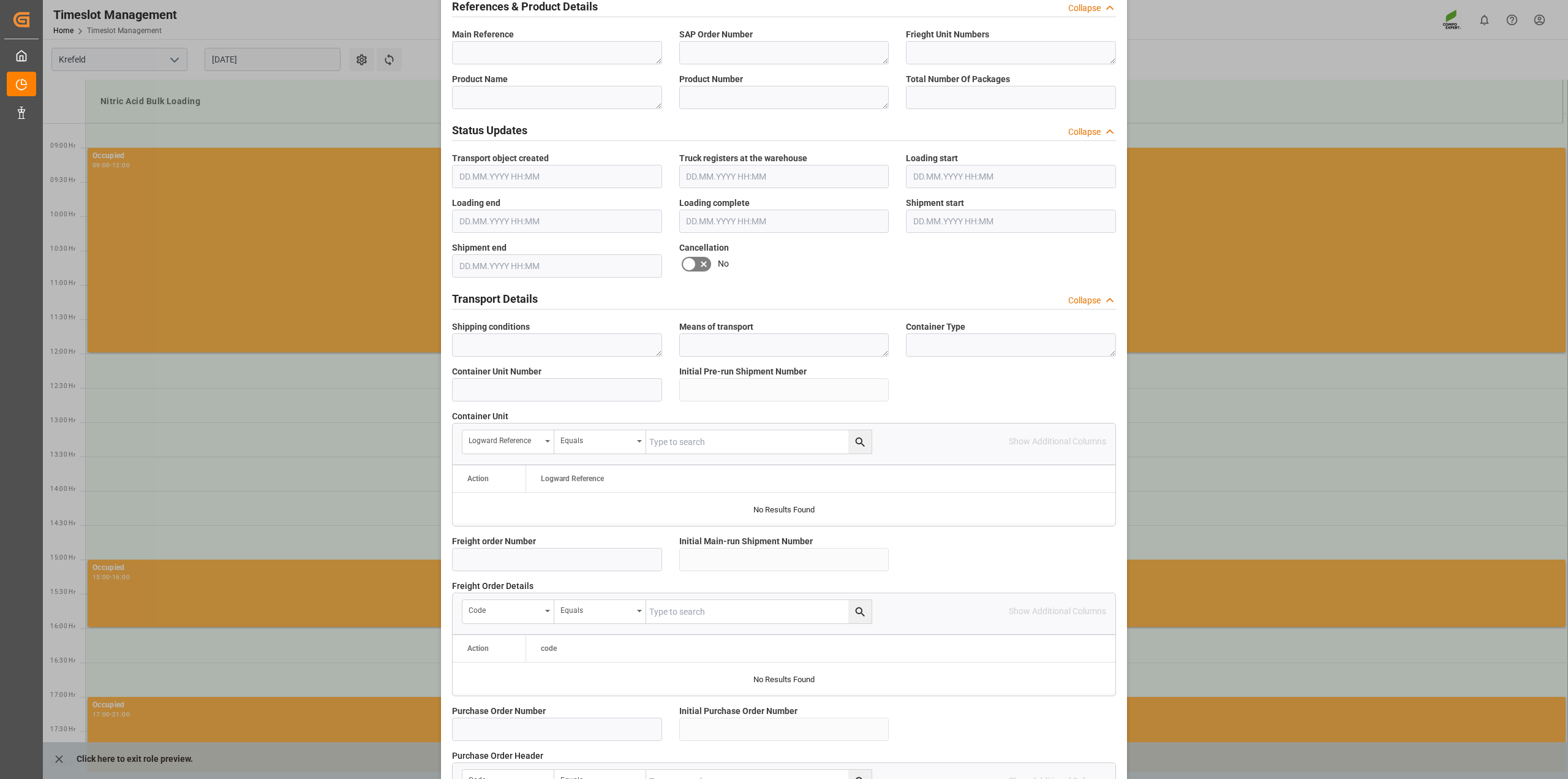
scroll to position [843, 0]
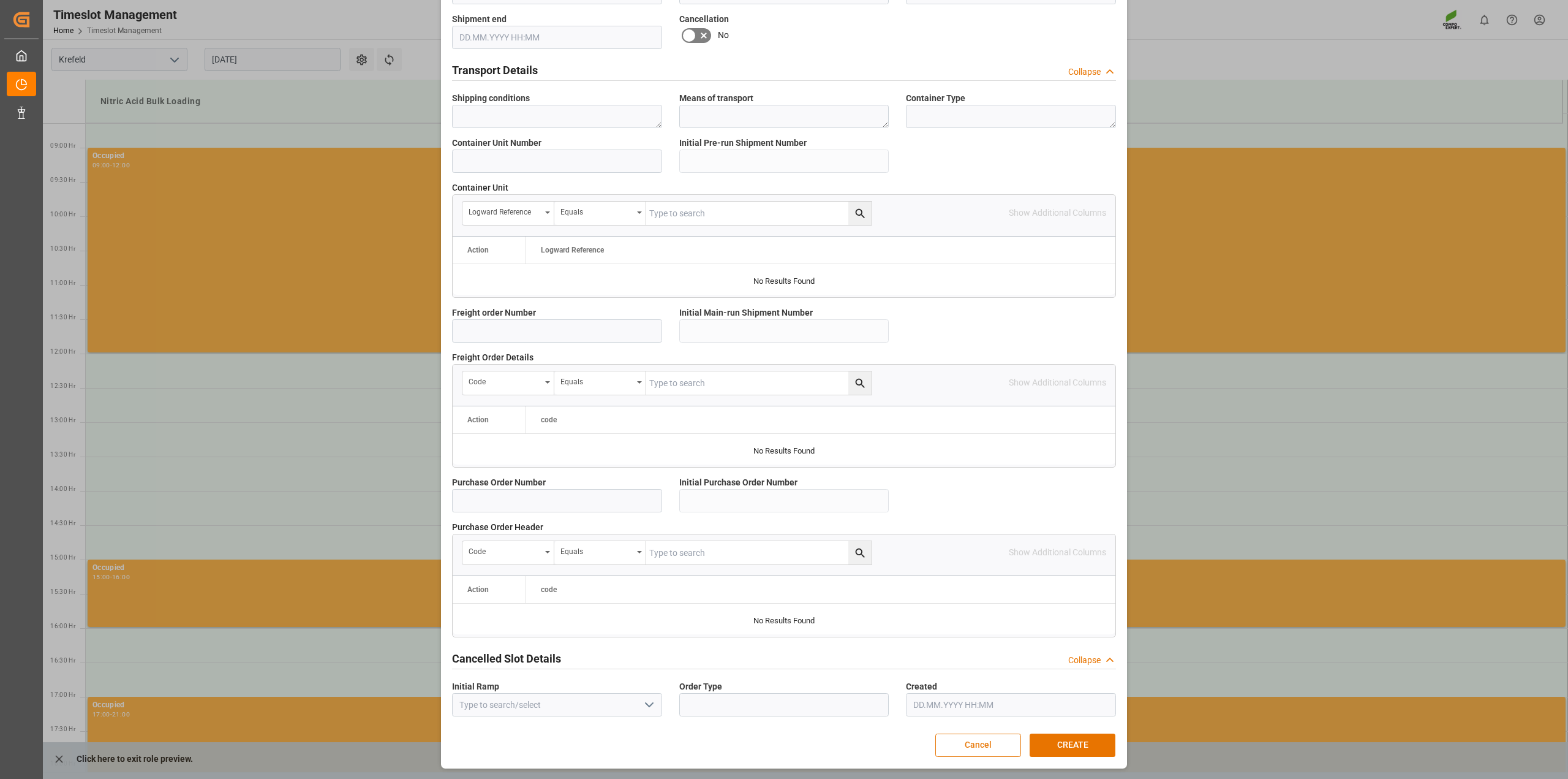
click at [959, 746] on button "Cancel" at bounding box center [978, 744] width 86 height 23
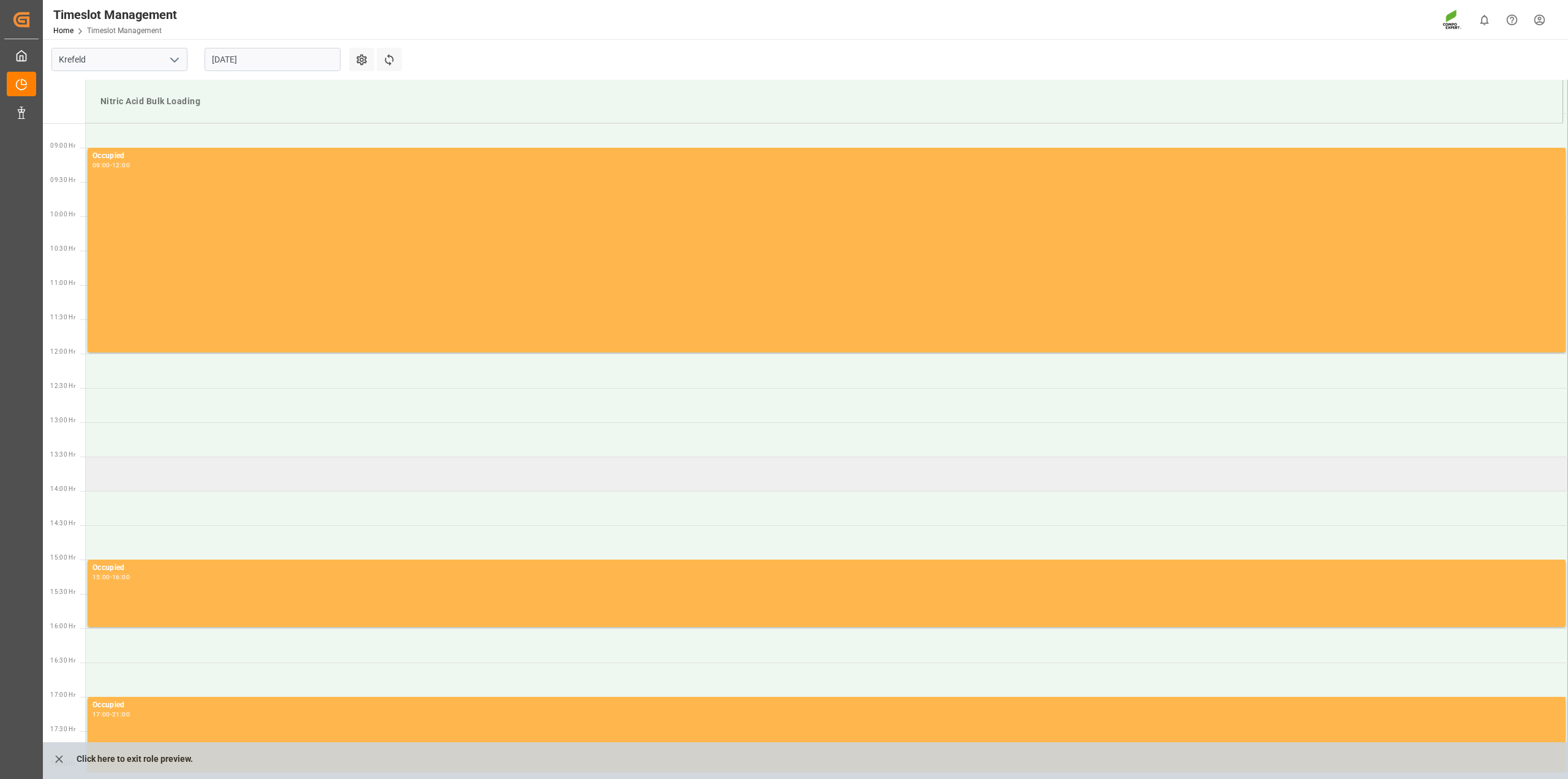
scroll to position [133, 0]
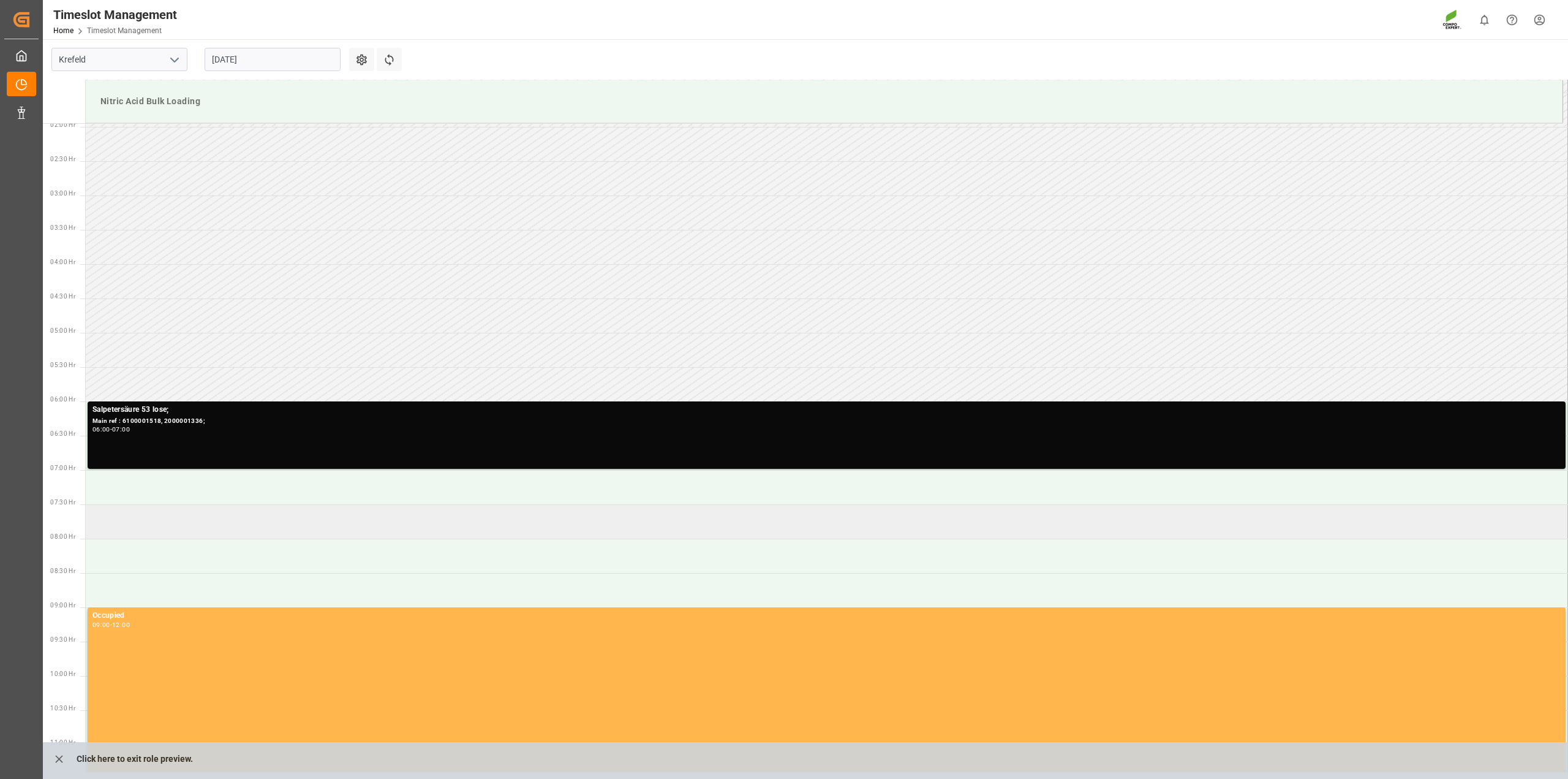
click at [234, 519] on td at bounding box center [827, 521] width 1482 height 35
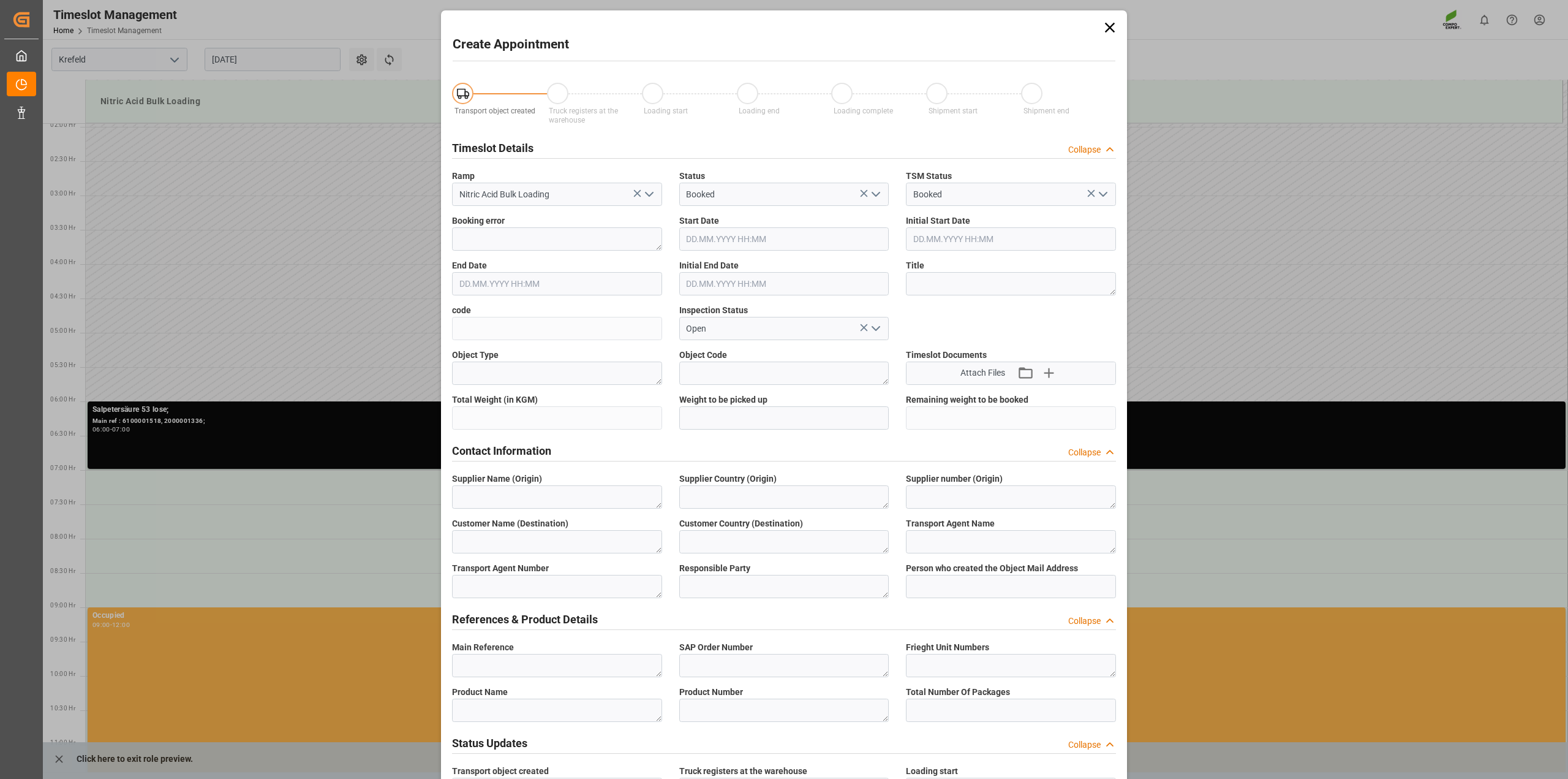
type input "01.09.2025 07:30"
type input "01.09.2025 08:00"
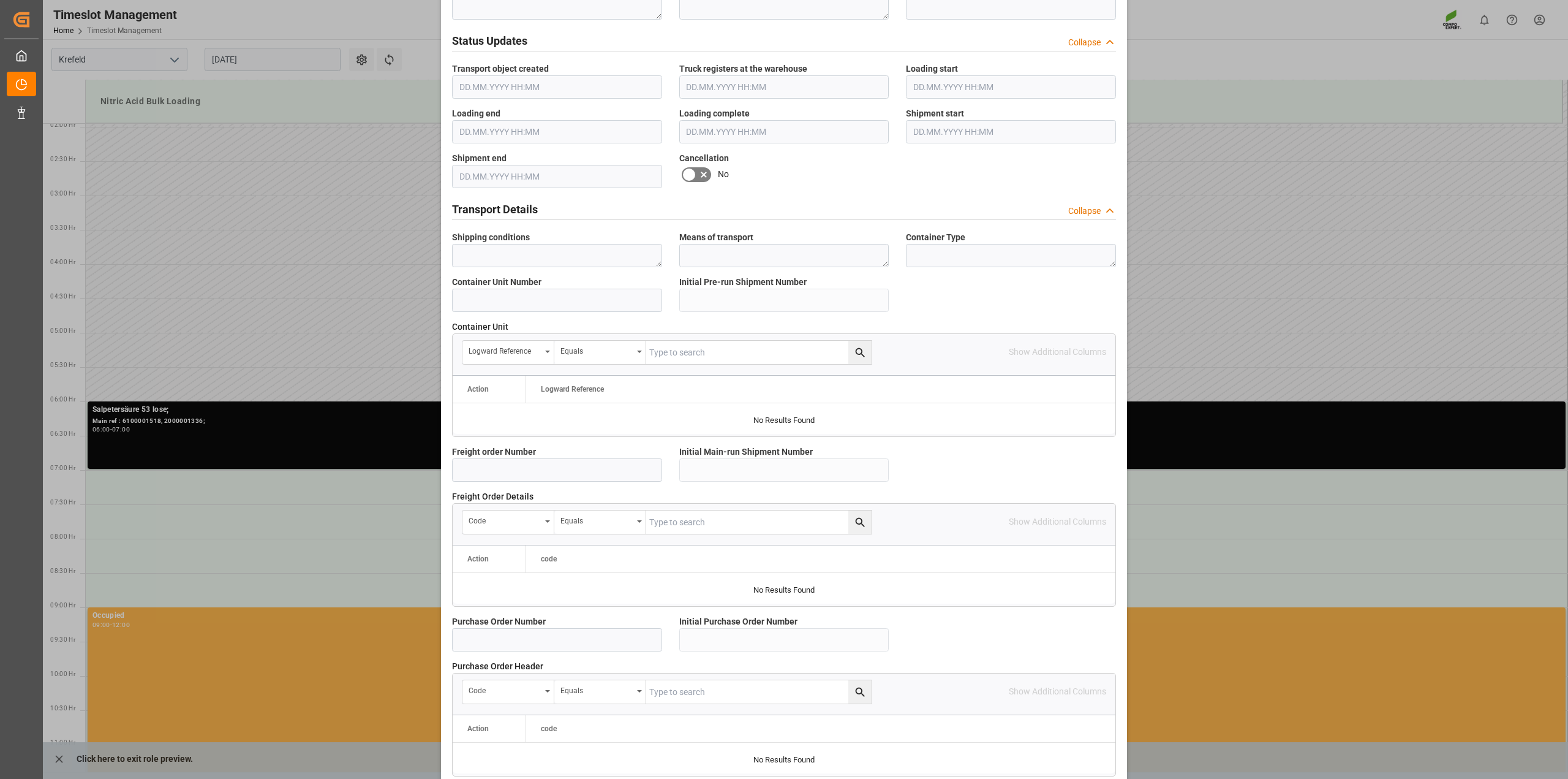
scroll to position [843, 0]
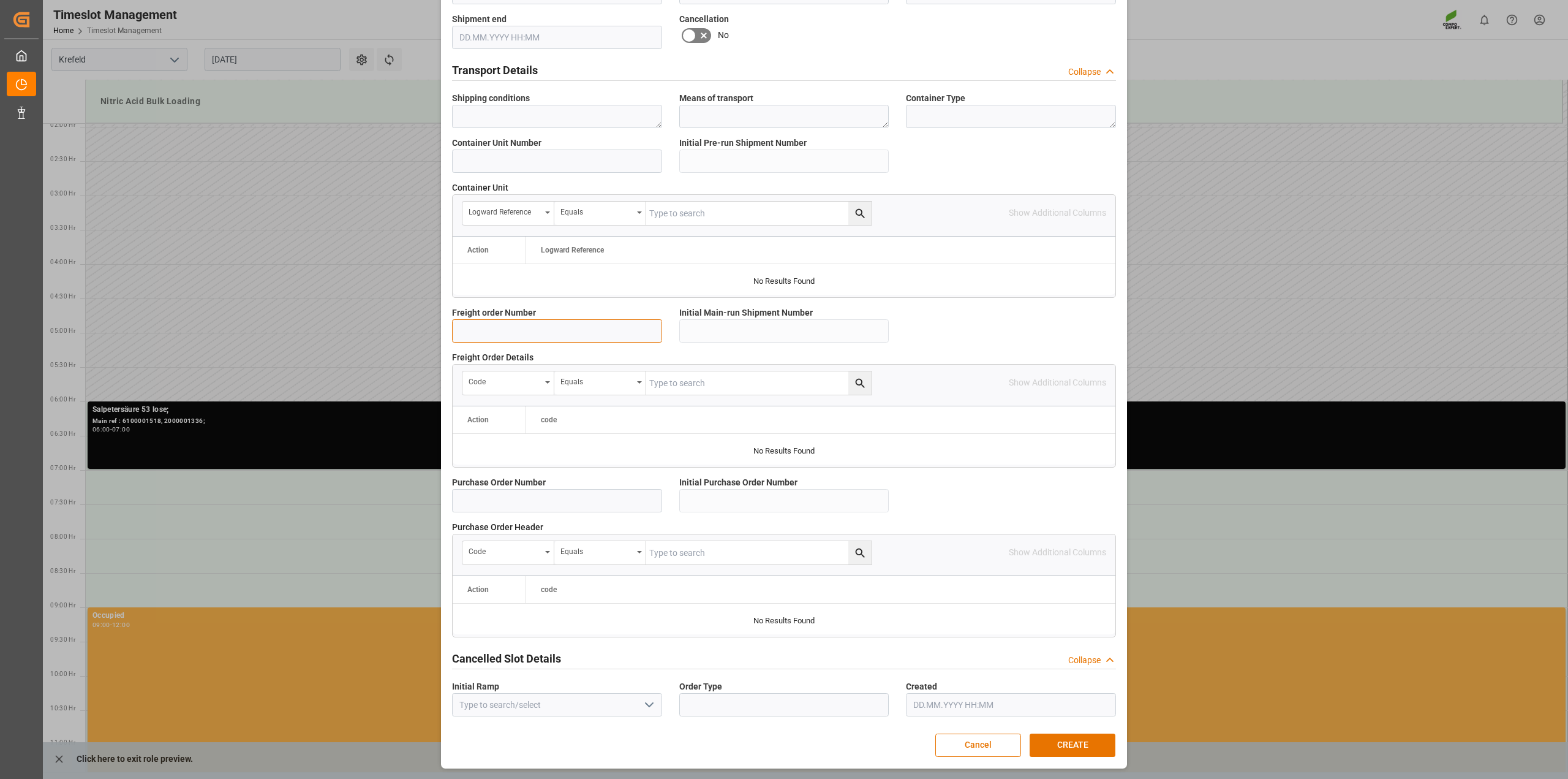
drag, startPoint x: 488, startPoint y: 328, endPoint x: 493, endPoint y: 337, distance: 10.3
click at [488, 328] on input at bounding box center [557, 330] width 210 height 23
click at [484, 331] on input at bounding box center [557, 330] width 210 height 23
drag, startPoint x: 976, startPoint y: 742, endPoint x: 880, endPoint y: 748, distance: 96.2
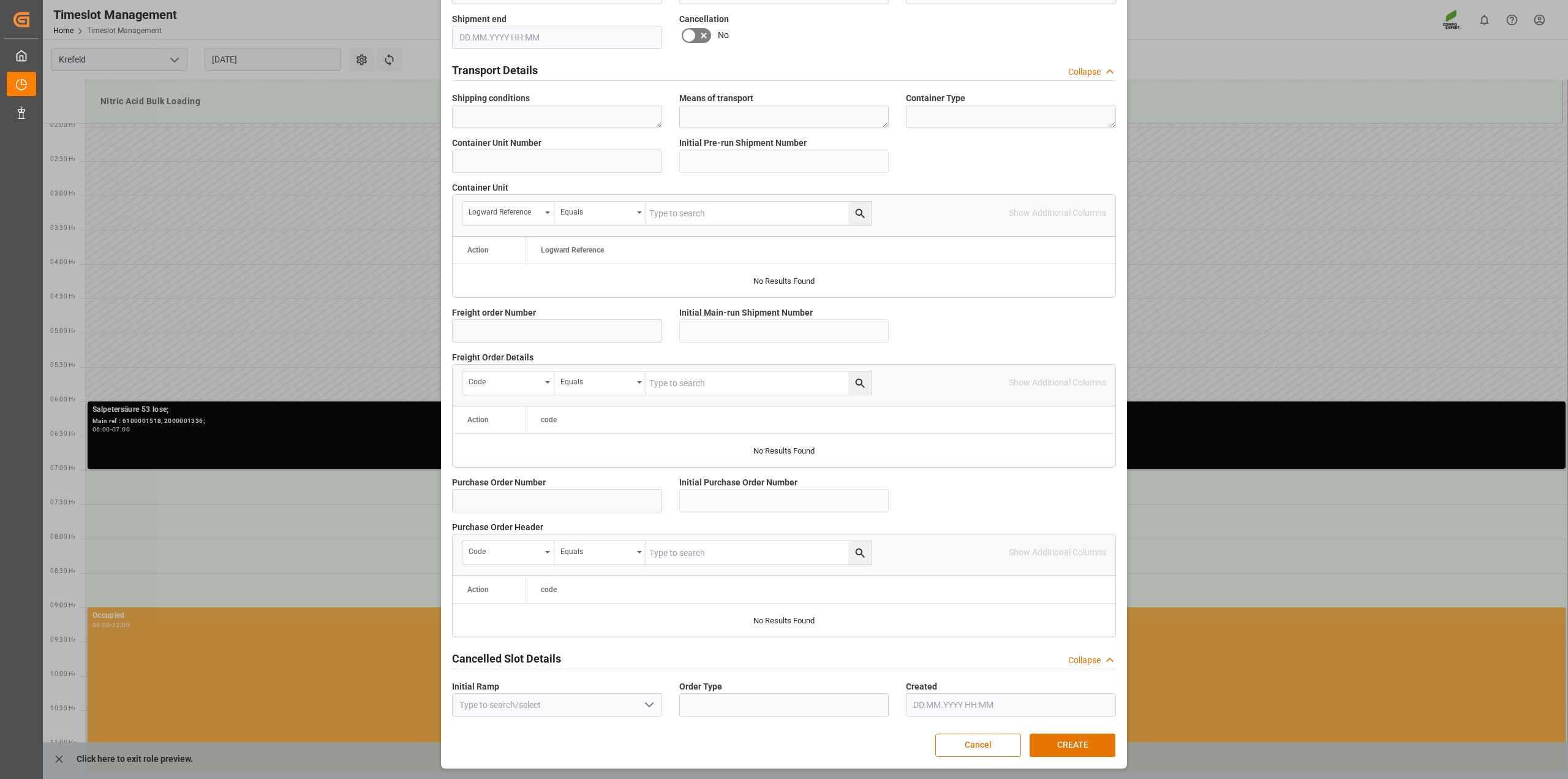
click at [976, 742] on button "Cancel" at bounding box center [978, 744] width 86 height 23
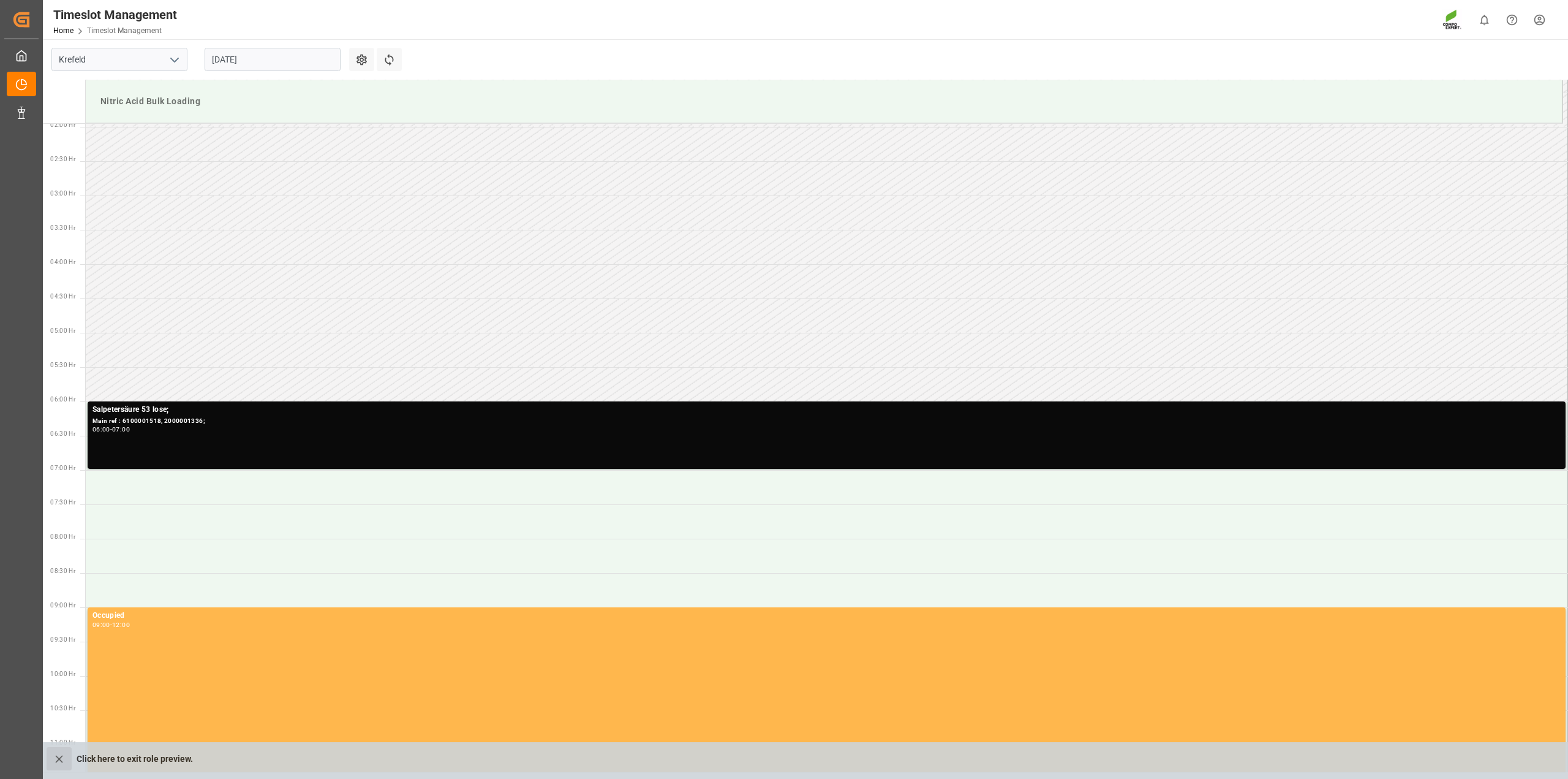
click at [63, 754] on icon "close role preview" at bounding box center [59, 759] width 13 height 13
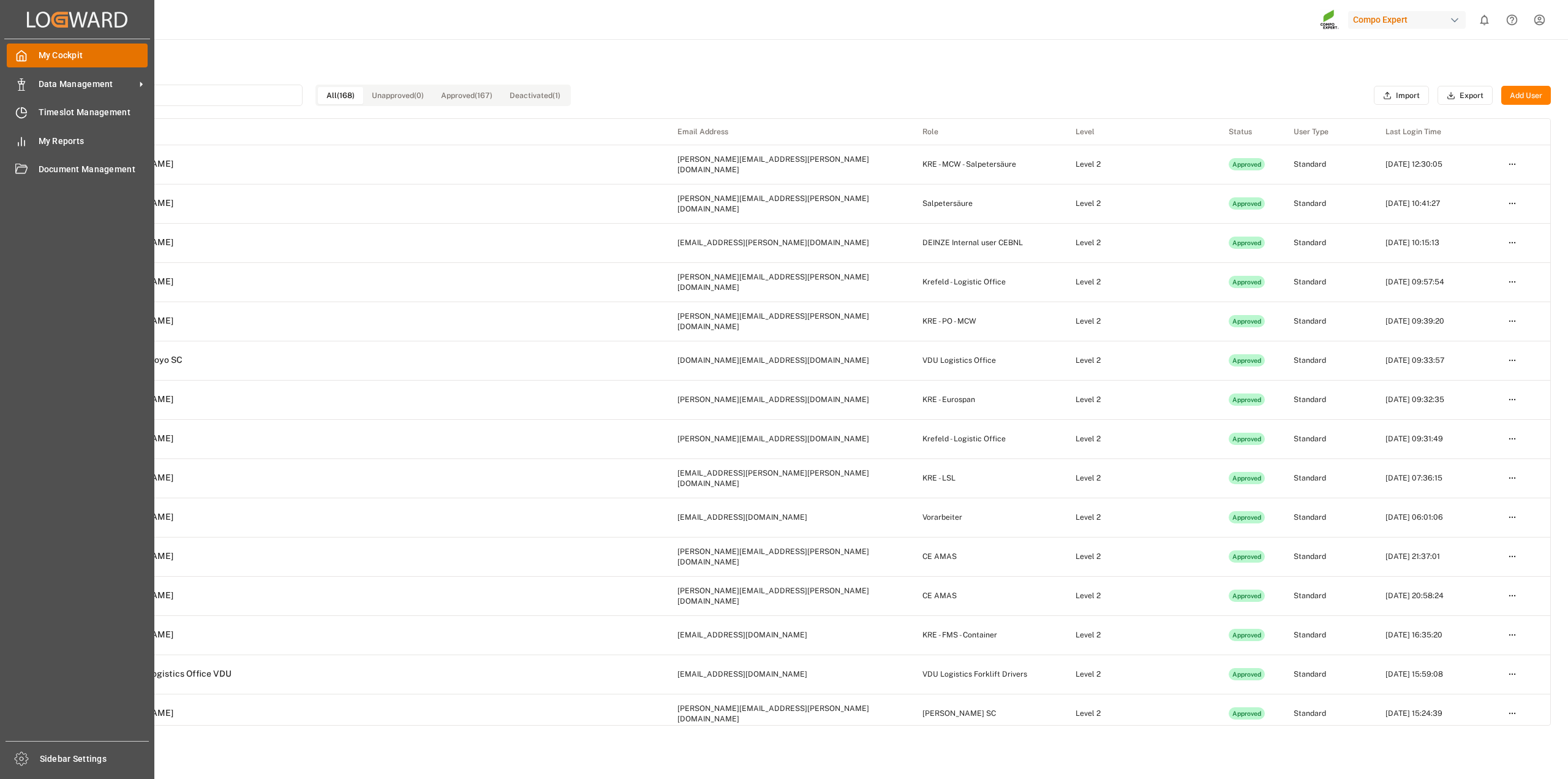
click at [25, 54] on icon at bounding box center [21, 56] width 9 height 11
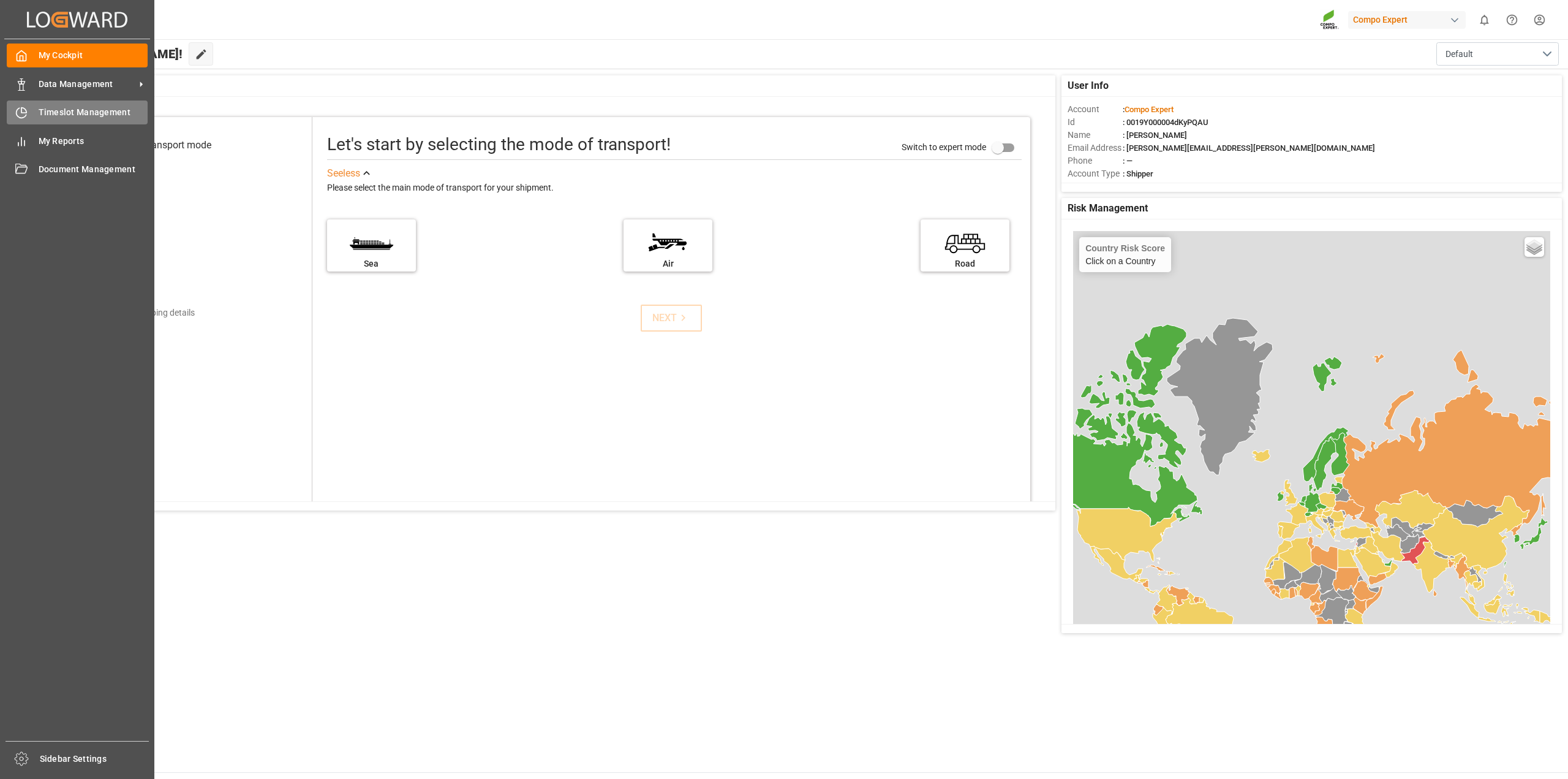
click at [21, 109] on icon at bounding box center [23, 110] width 5 height 5
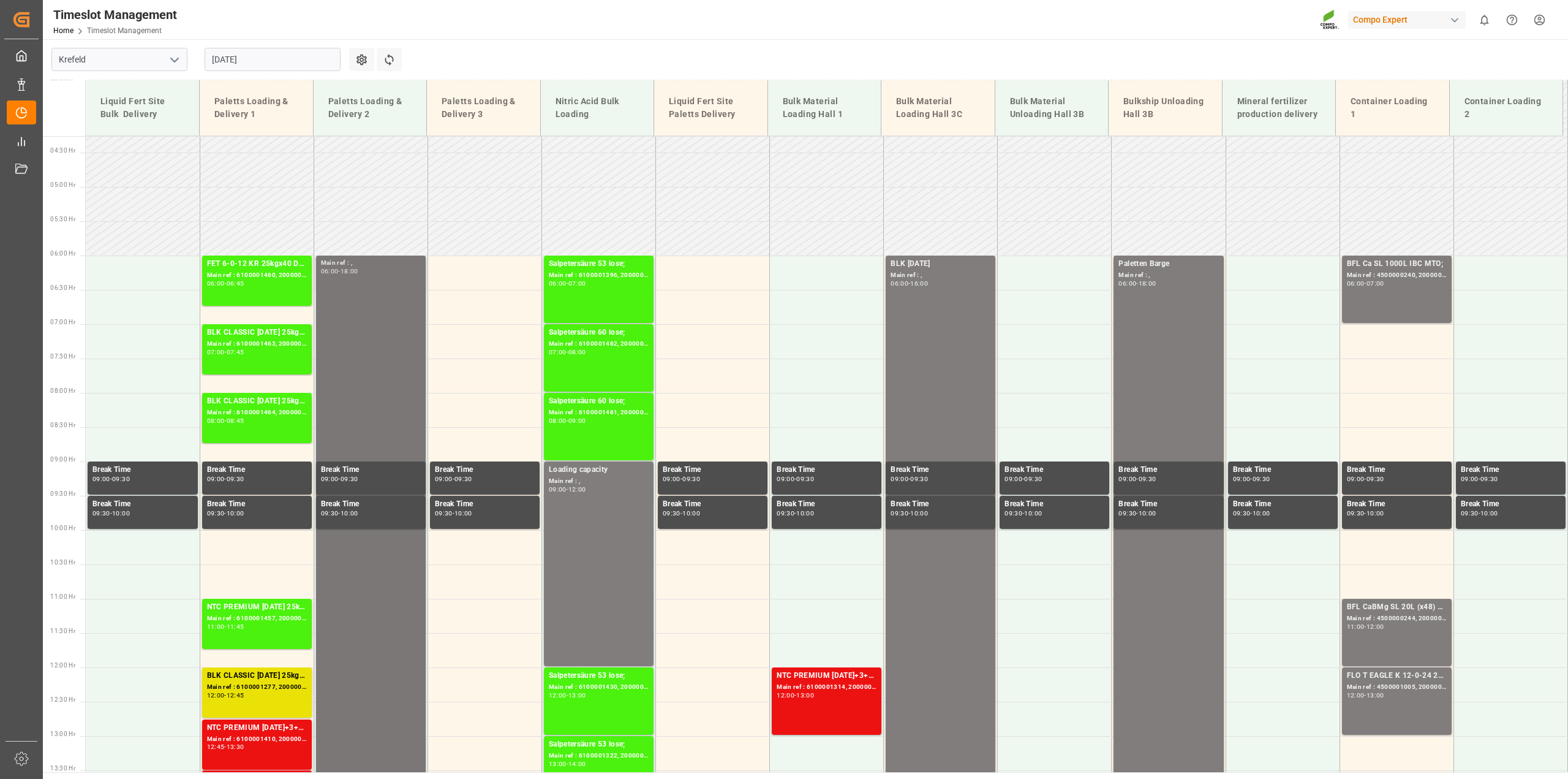
scroll to position [598, 0]
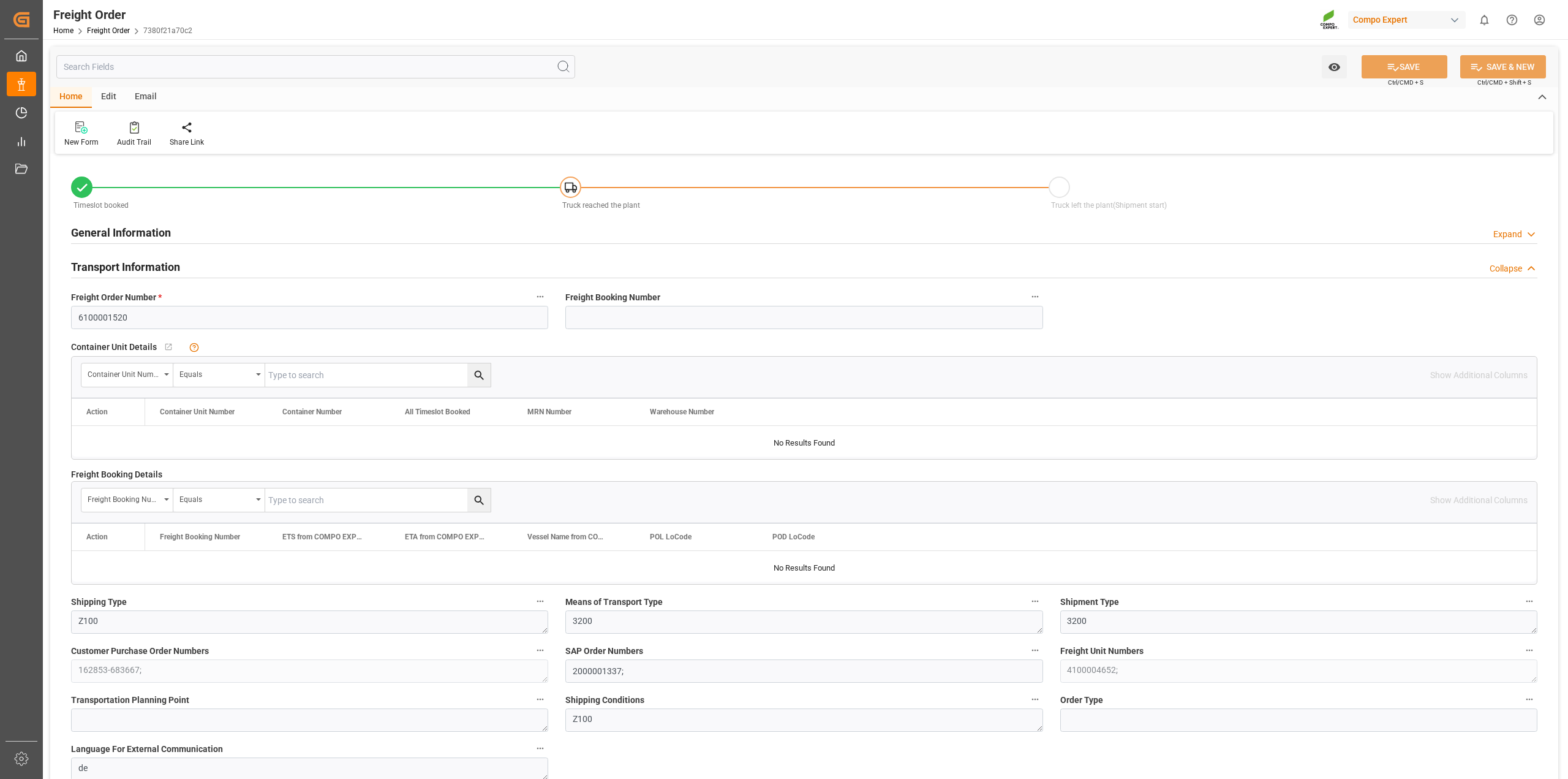
type input "[DATE] 01:00"
type input "[DATE] 11:08"
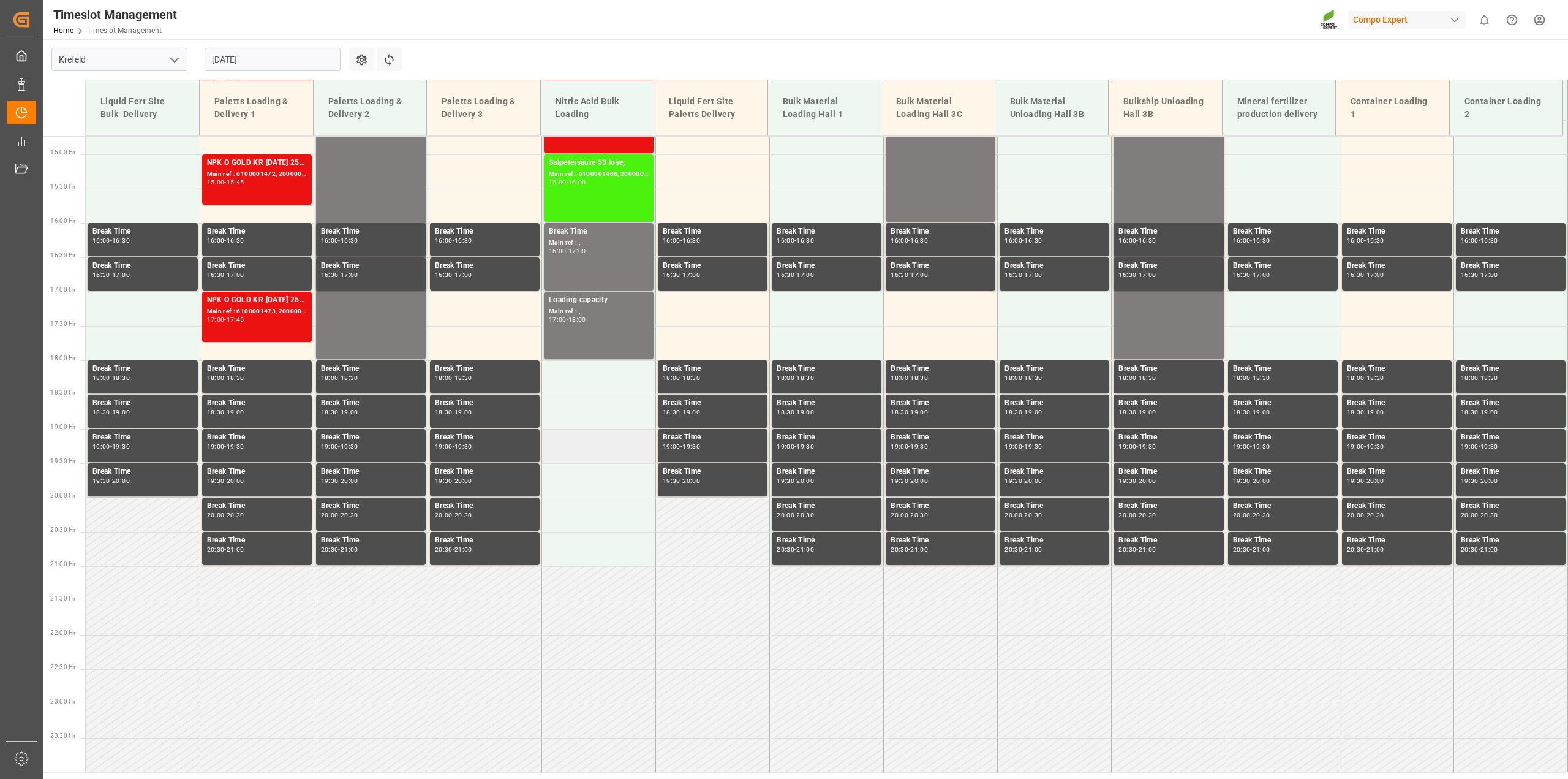
scroll to position [551, 0]
